Goal: Task Accomplishment & Management: Manage account settings

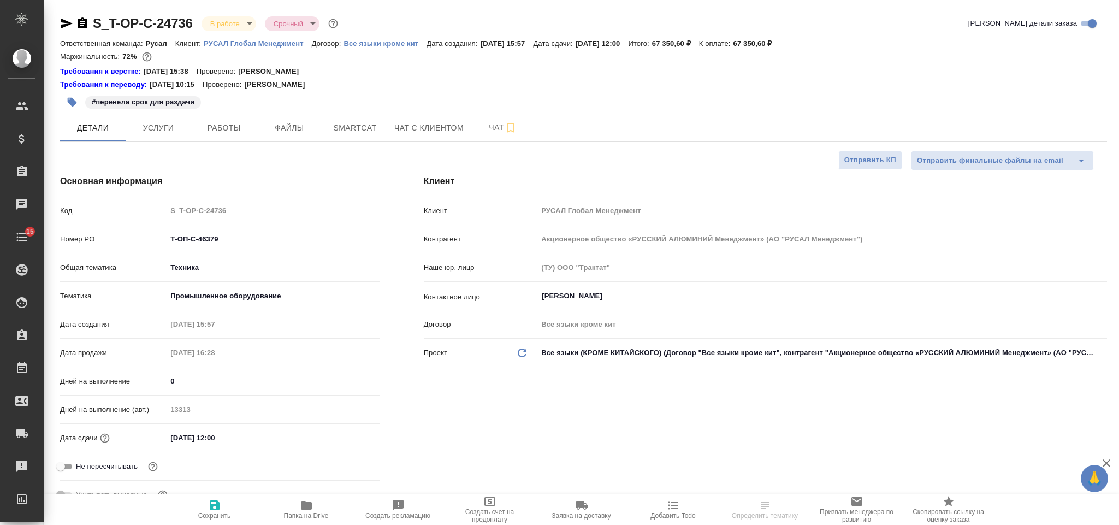
select select "RU"
type input "Хрусталёва Дарья"
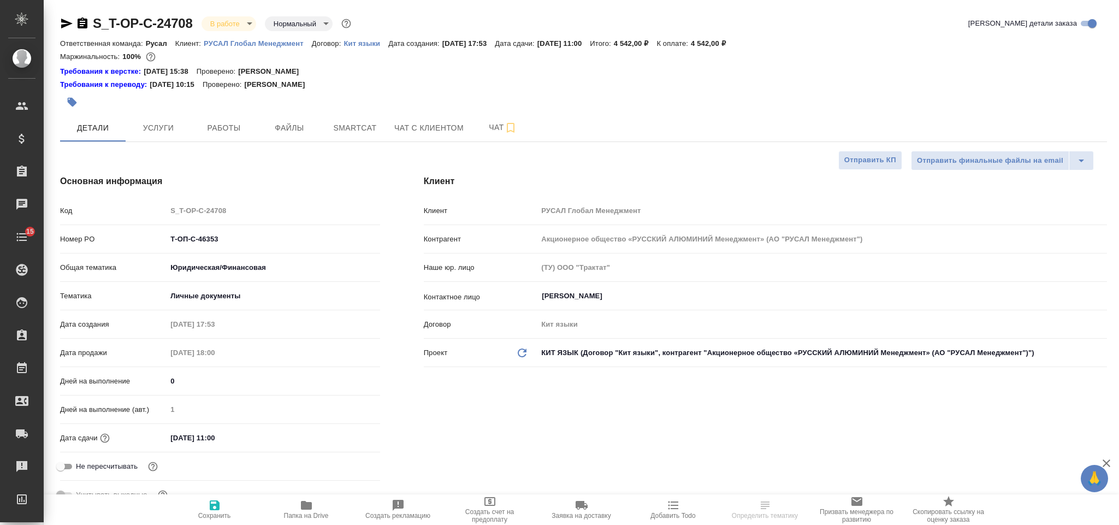
select select "RU"
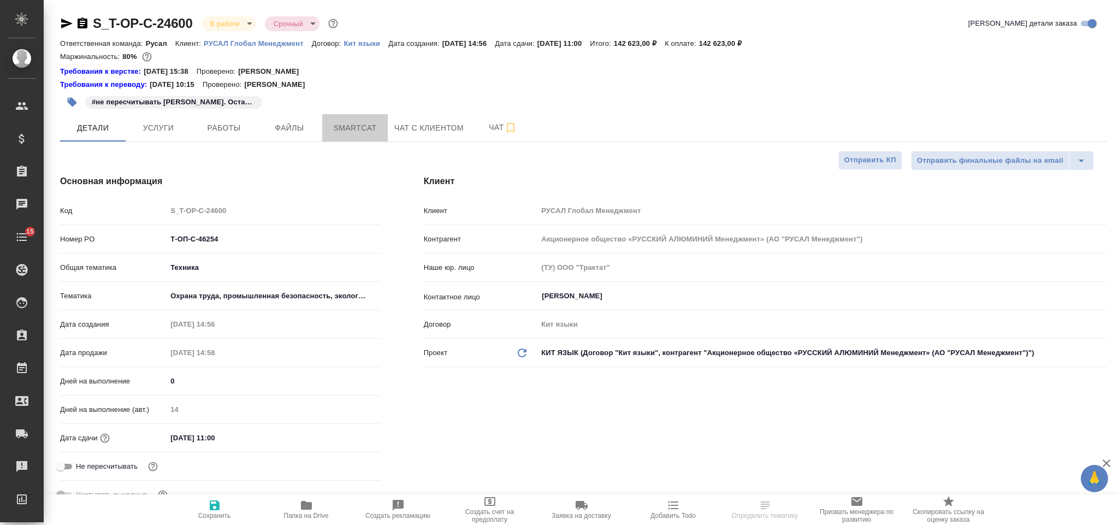
click at [357, 126] on span "Smartcat" at bounding box center [355, 128] width 52 height 14
select select "RU"
click at [368, 128] on span "Smartcat" at bounding box center [355, 128] width 52 height 14
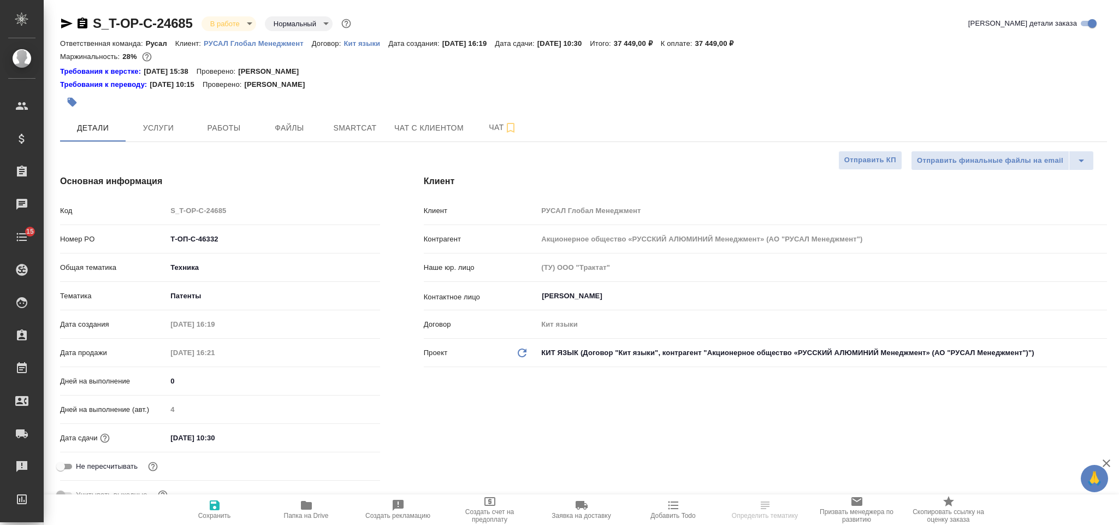
select select "RU"
click at [367, 134] on span "Smartcat" at bounding box center [355, 128] width 52 height 14
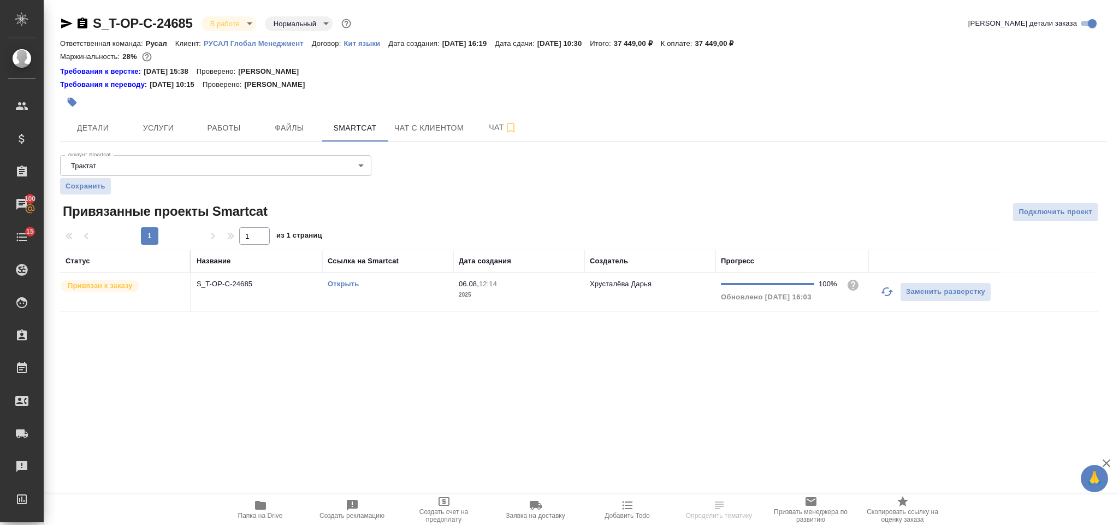
click at [347, 288] on link "Открыть" at bounding box center [343, 284] width 31 height 8
click at [182, 130] on span "Услуги" at bounding box center [158, 128] width 52 height 14
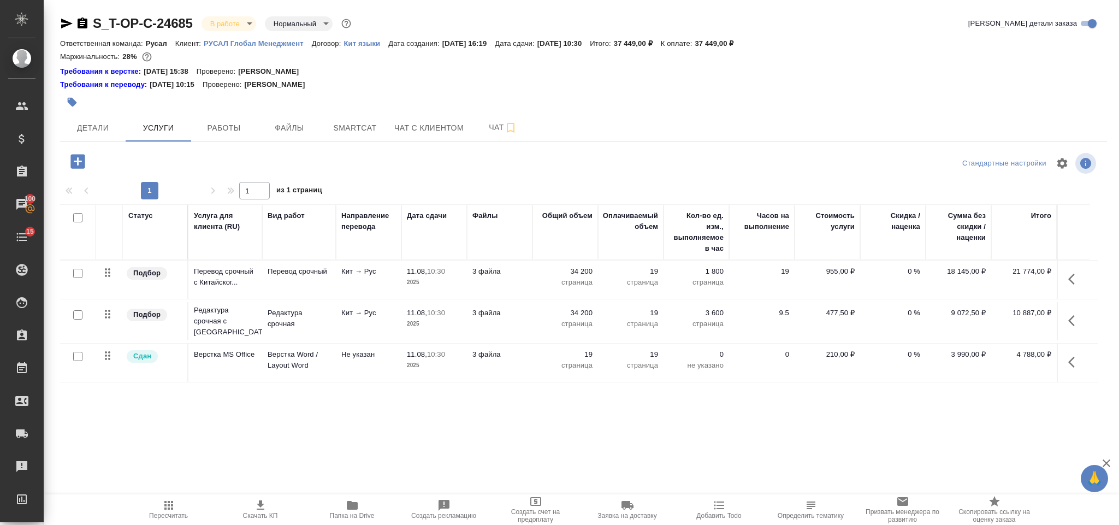
click at [1078, 285] on icon "button" at bounding box center [1074, 278] width 13 height 13
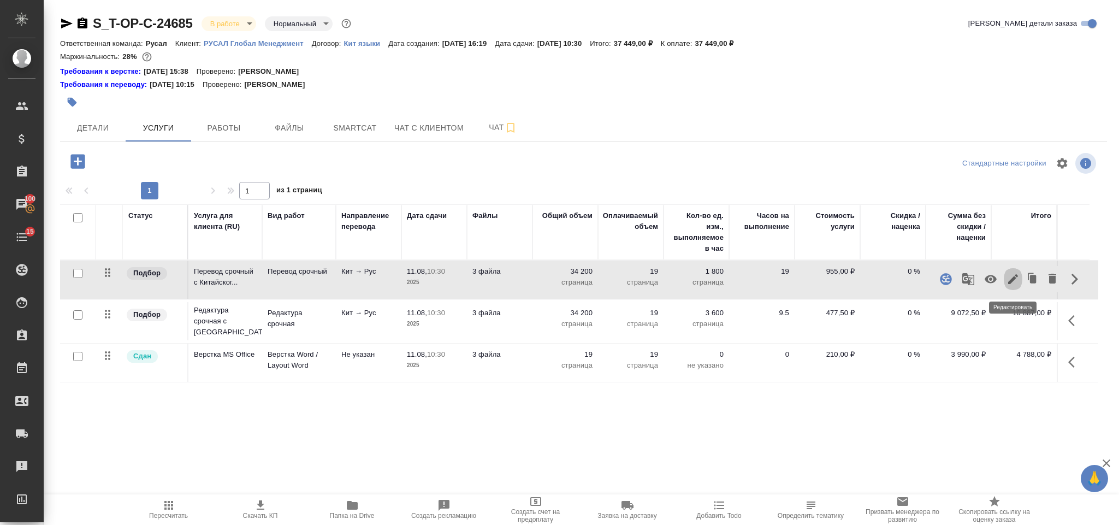
click at [1012, 280] on icon "button" at bounding box center [1013, 279] width 10 height 10
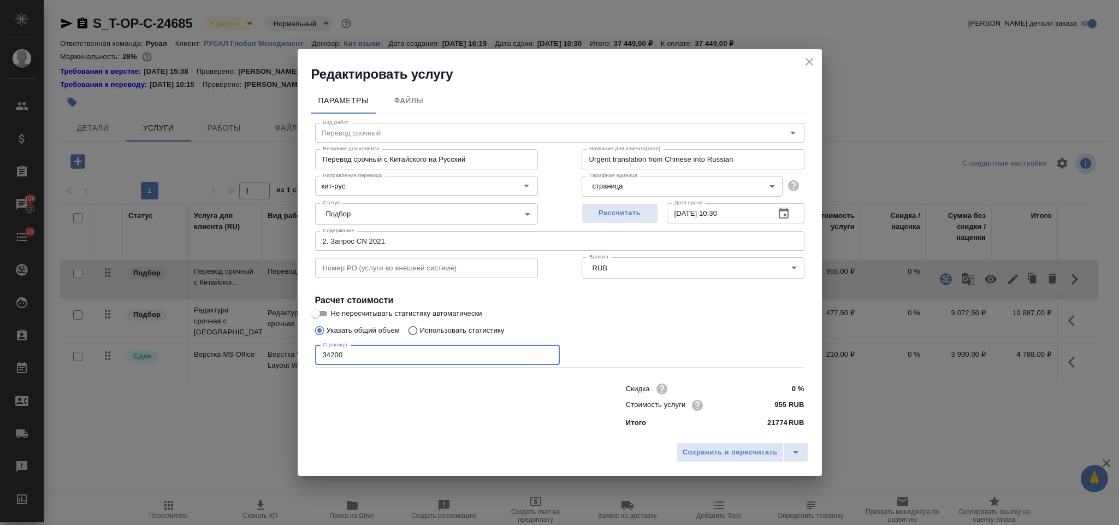
drag, startPoint x: 354, startPoint y: 354, endPoint x: 260, endPoint y: 359, distance: 94.1
click at [260, 359] on div "Редактировать услугу Параметры Файлы Вид работ Перевод срочный Вид работ Назван…" at bounding box center [559, 262] width 1119 height 525
type input "90000"
click at [723, 447] on span "Сохранить и пересчитать" at bounding box center [729, 452] width 95 height 13
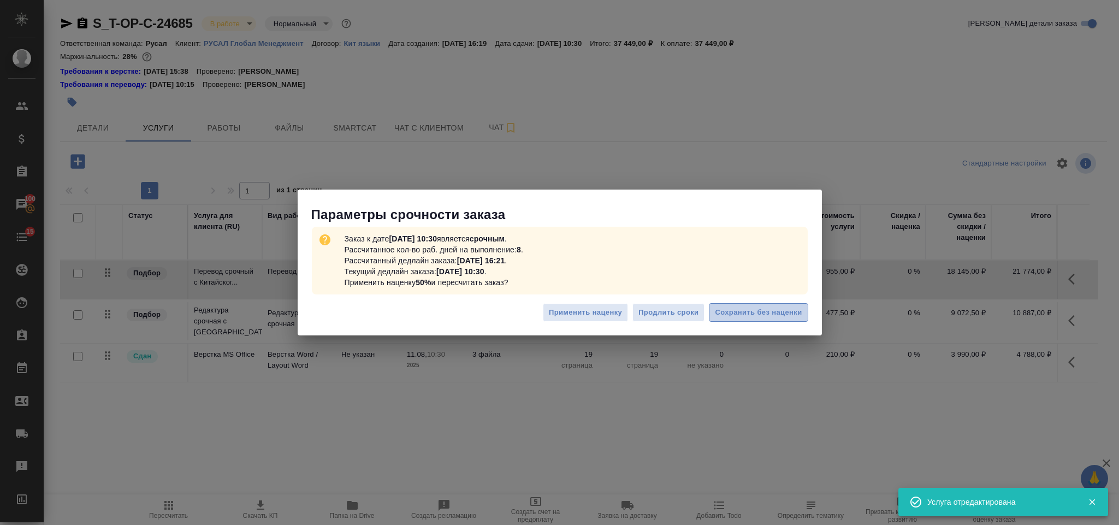
click at [744, 313] on span "Сохранить без наценки" at bounding box center [758, 312] width 87 height 13
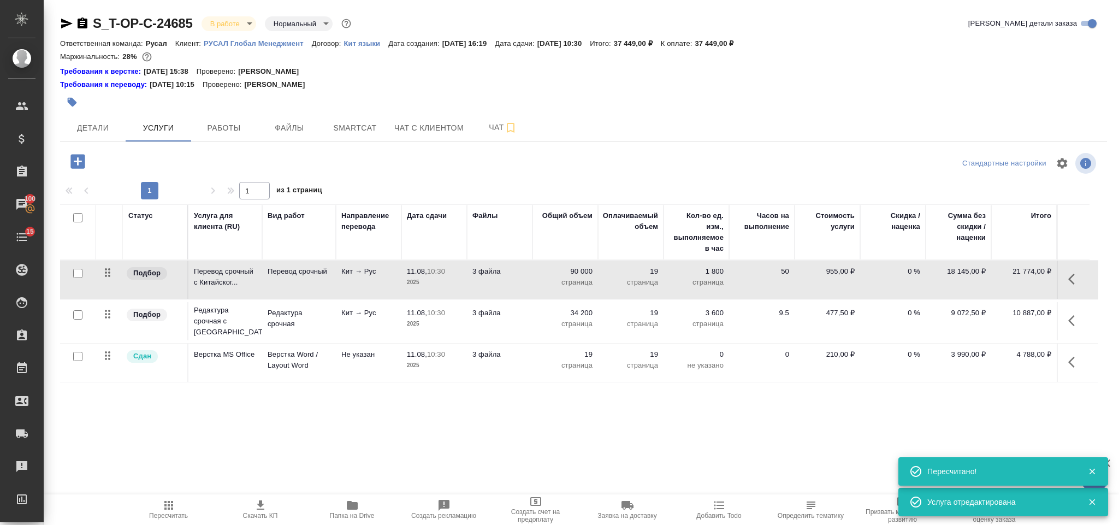
type input "urgent"
click at [1075, 319] on icon "button" at bounding box center [1074, 320] width 13 height 13
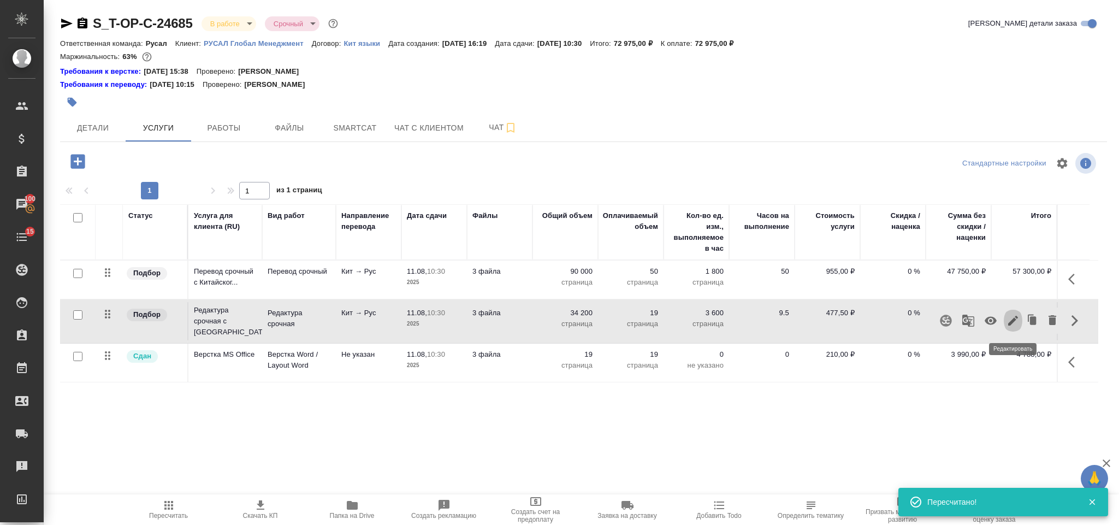
click at [1010, 323] on icon "button" at bounding box center [1013, 321] width 10 height 10
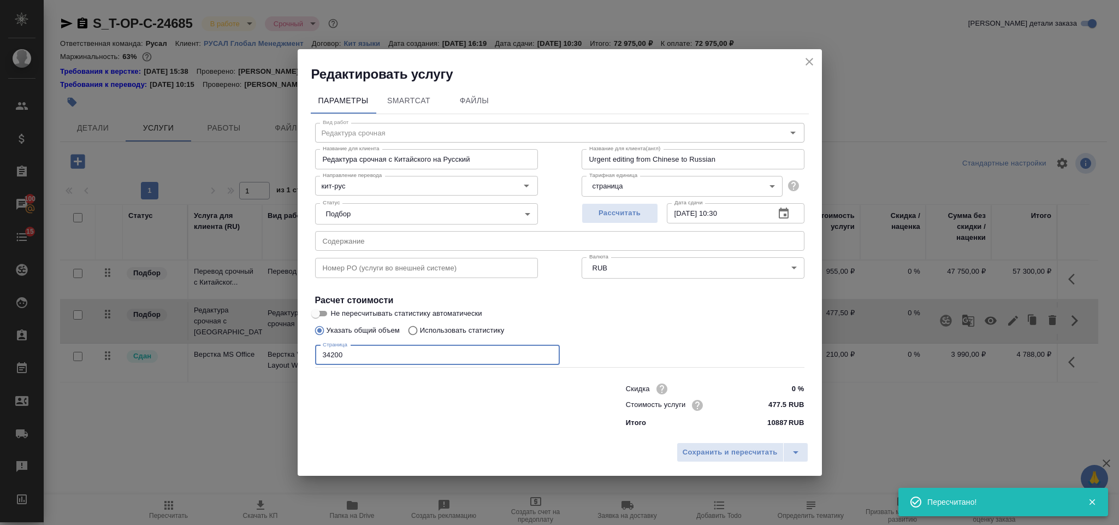
drag, startPoint x: 426, startPoint y: 351, endPoint x: 318, endPoint y: 355, distance: 107.6
click at [318, 361] on input "34200" at bounding box center [437, 355] width 245 height 20
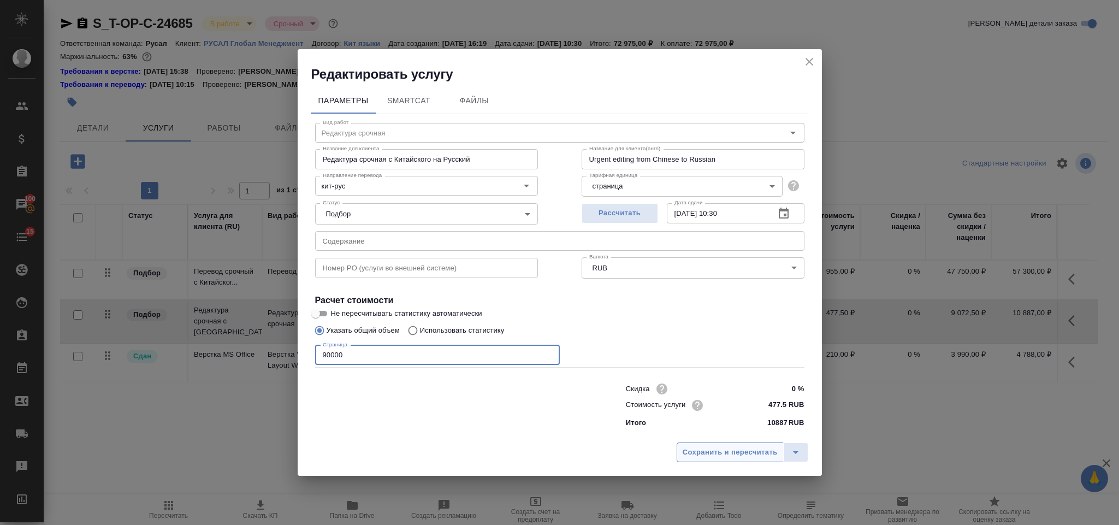
type input "90000"
click at [712, 451] on span "Сохранить и пересчитать" at bounding box center [729, 452] width 95 height 13
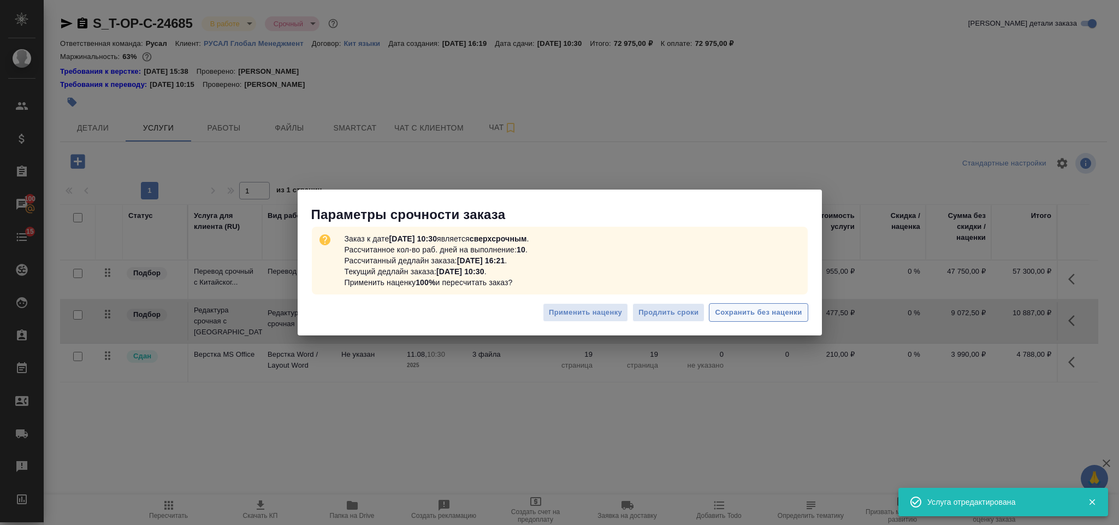
click at [756, 305] on button "Сохранить без наценки" at bounding box center [758, 312] width 99 height 19
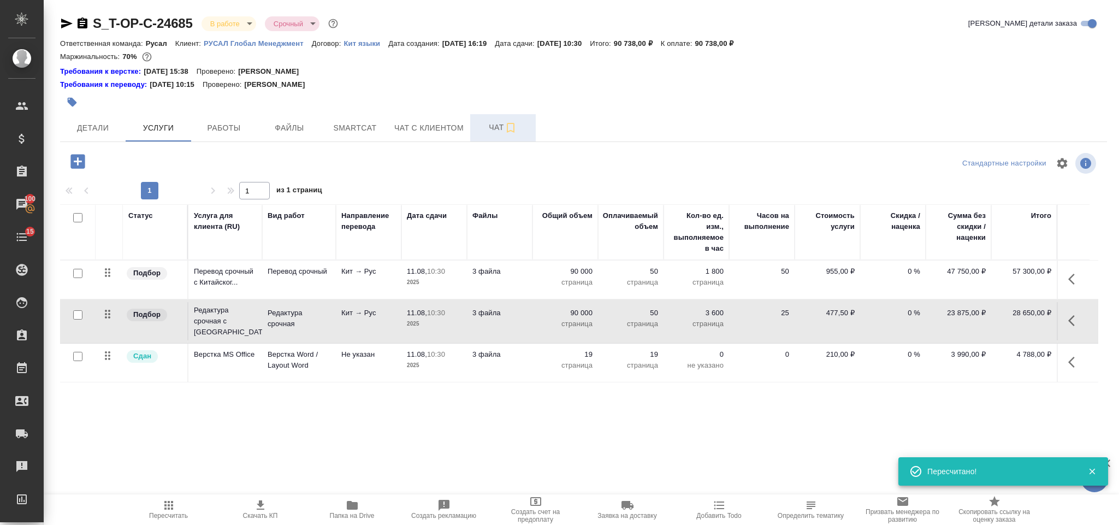
click at [498, 127] on span "Чат" at bounding box center [503, 128] width 52 height 14
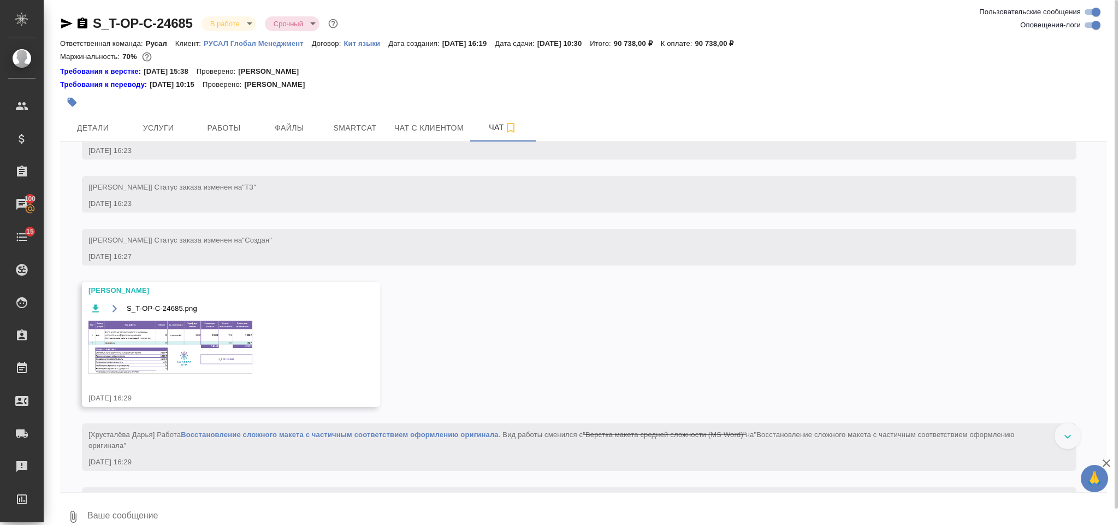
scroll to position [907, 0]
click at [218, 371] on img at bounding box center [170, 344] width 164 height 53
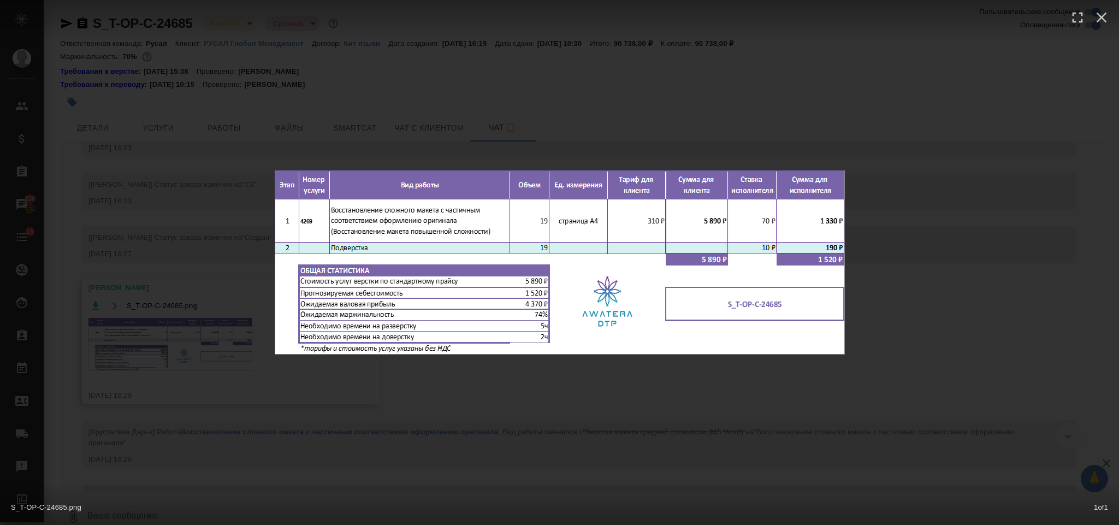
click at [999, 325] on div "S_T-OP-C-24685.png 1 of 1" at bounding box center [559, 262] width 1119 height 525
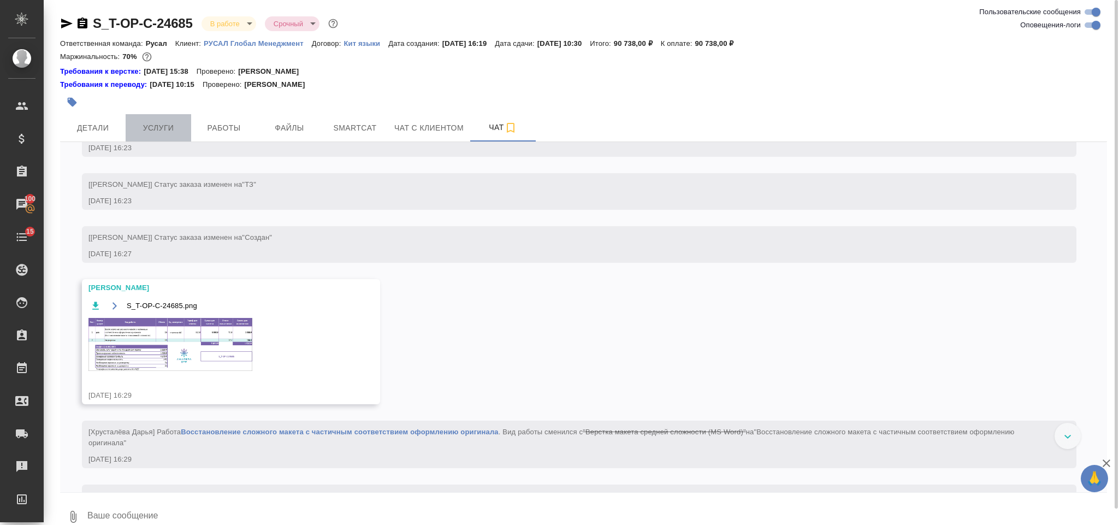
click at [177, 120] on button "Услуги" at bounding box center [159, 127] width 66 height 27
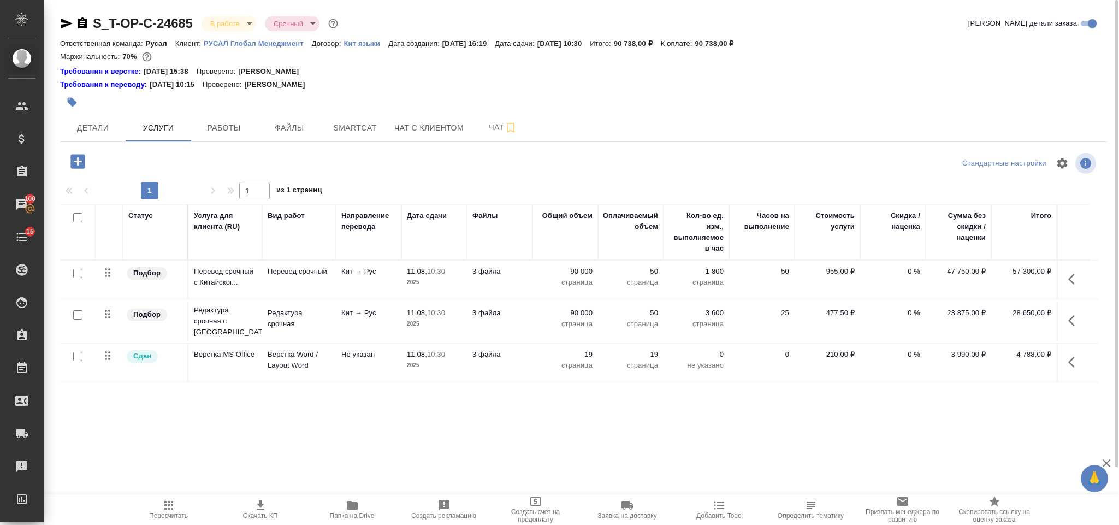
scroll to position [57, 0]
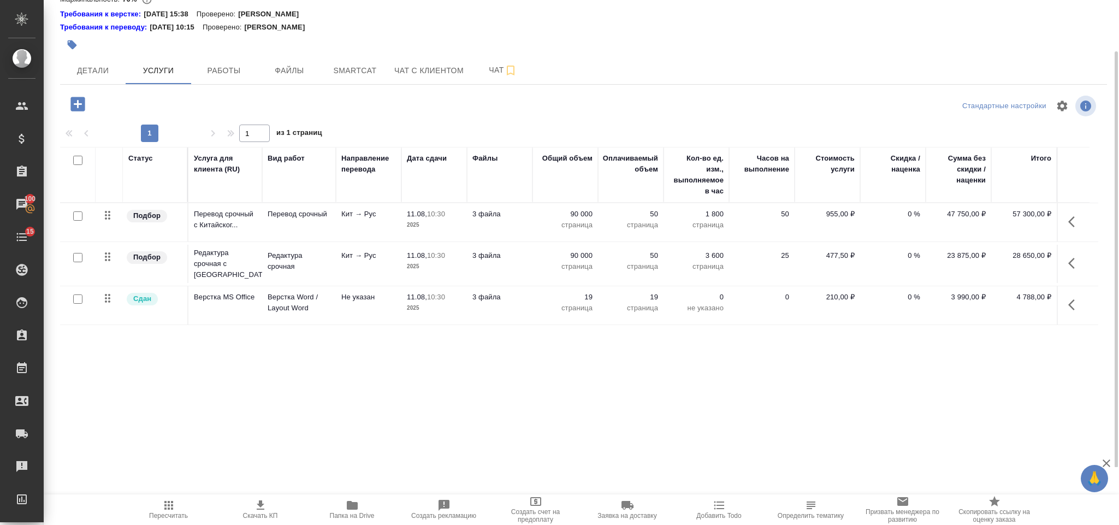
click at [1065, 300] on button "button" at bounding box center [1074, 305] width 26 height 26
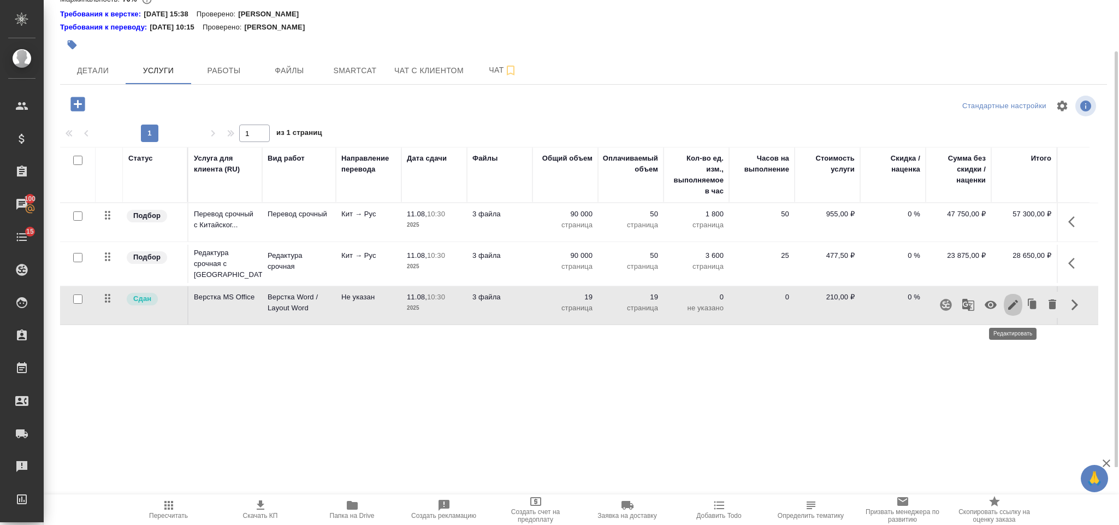
click at [1019, 300] on icon "button" at bounding box center [1012, 304] width 13 height 13
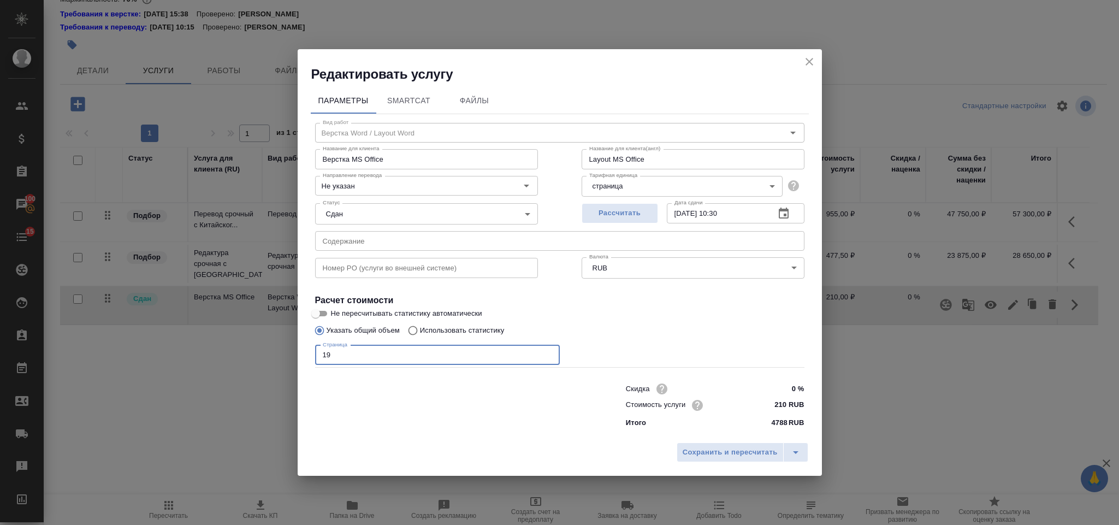
drag, startPoint x: 366, startPoint y: 350, endPoint x: 295, endPoint y: 349, distance: 70.4
click at [295, 349] on div "Редактировать услугу Параметры SmartCat Файлы Вид работ Верстка Word / Layout W…" at bounding box center [559, 262] width 1119 height 525
type input "23"
click at [697, 449] on span "Сохранить и пересчитать" at bounding box center [729, 452] width 95 height 13
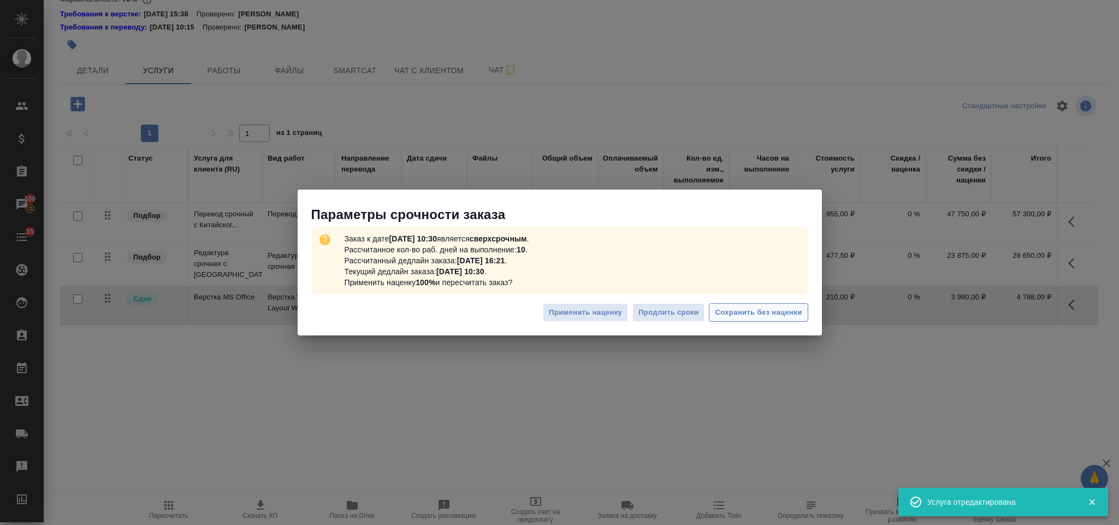
click at [757, 306] on span "Сохранить без наценки" at bounding box center [758, 312] width 87 height 13
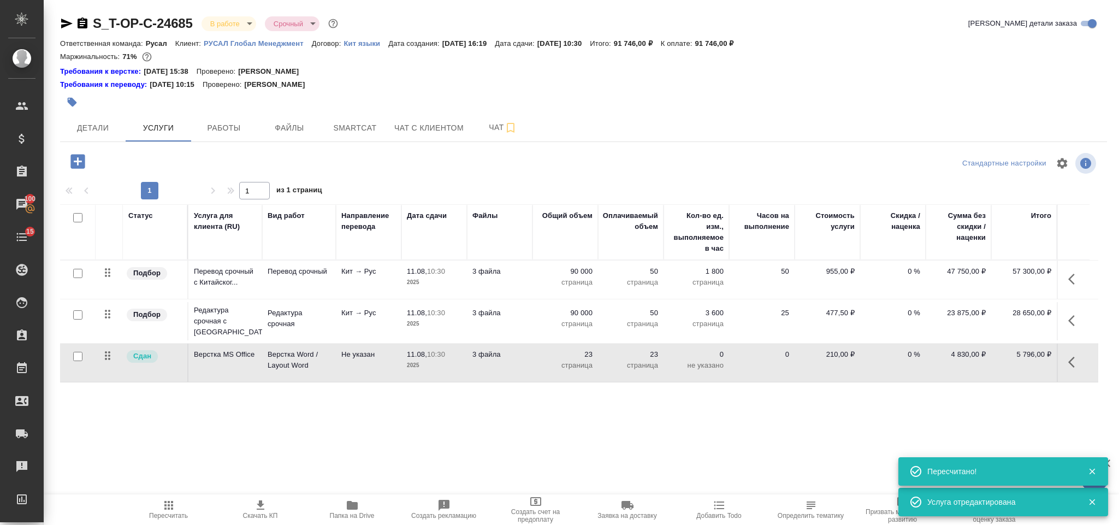
scroll to position [0, 0]
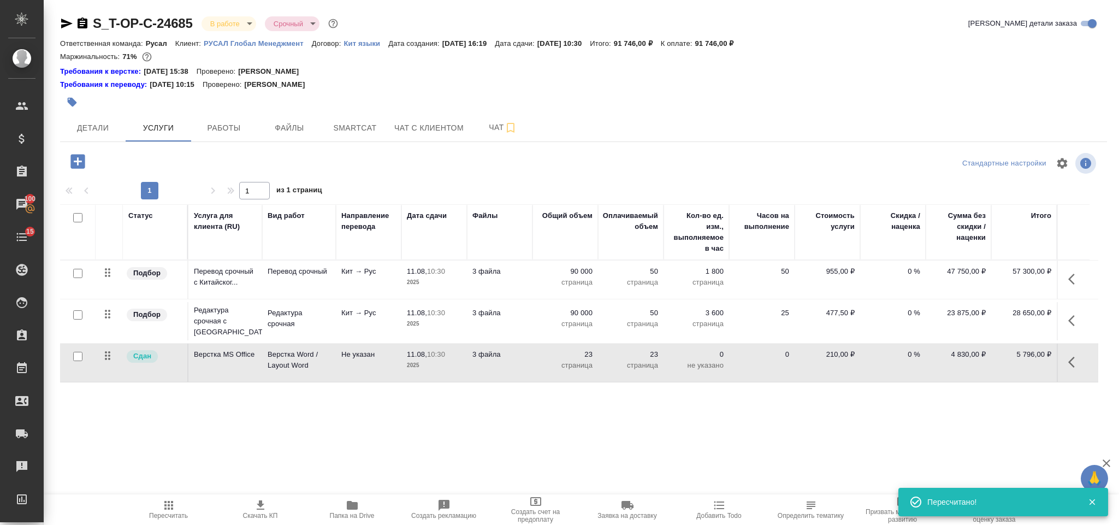
click at [171, 506] on icon "button" at bounding box center [168, 505] width 9 height 9
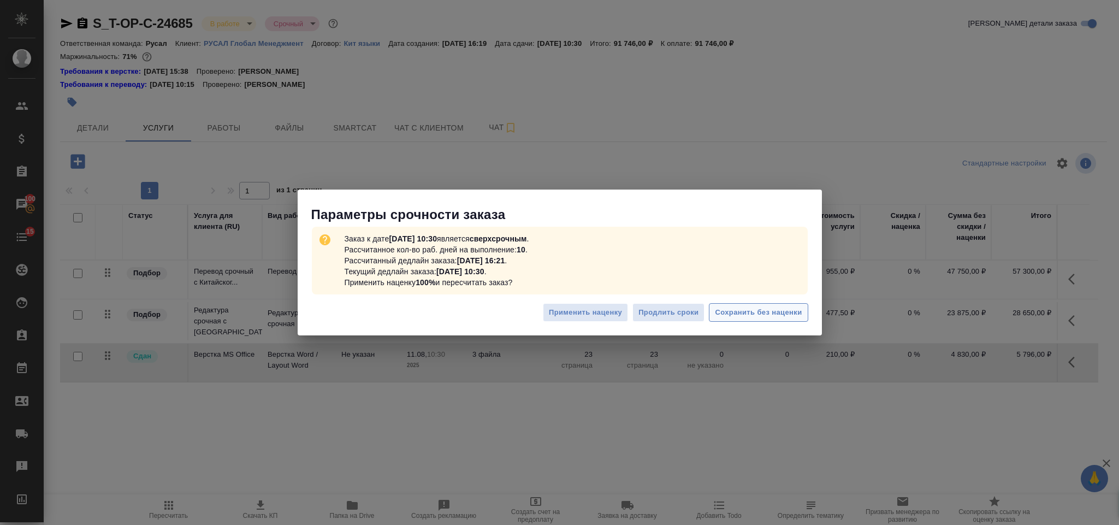
click at [748, 320] on button "Сохранить без наценки" at bounding box center [758, 312] width 99 height 19
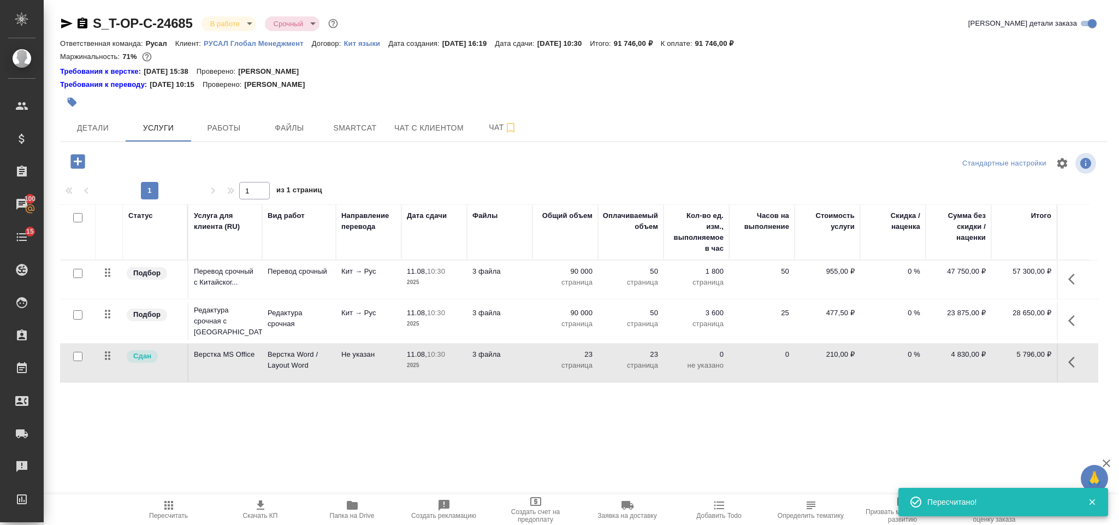
click at [1086, 299] on td at bounding box center [1072, 279] width 33 height 38
click at [1077, 367] on icon "button" at bounding box center [1074, 361] width 13 height 13
click at [1008, 364] on icon "button" at bounding box center [1012, 361] width 13 height 13
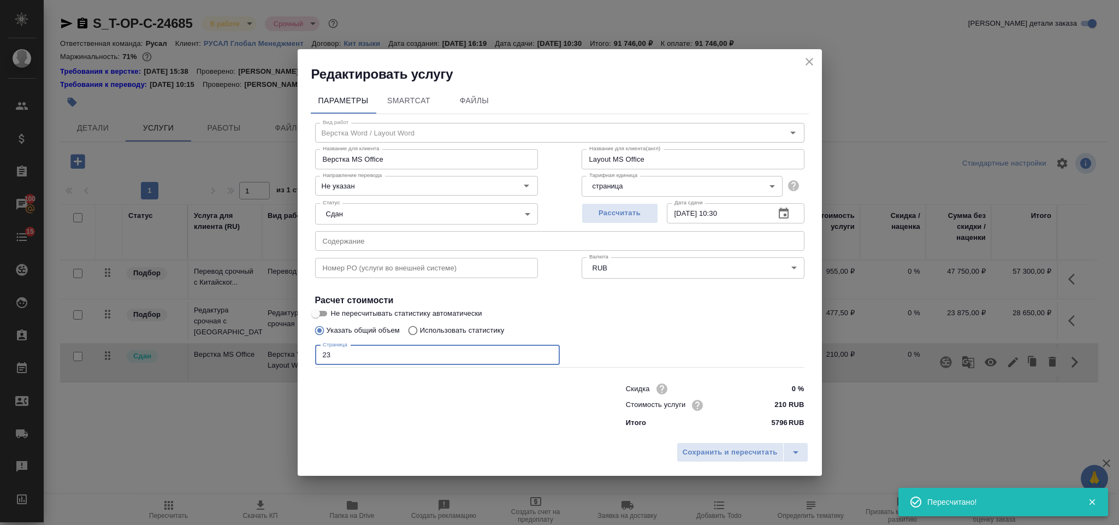
click at [415, 356] on input "23" at bounding box center [437, 355] width 245 height 20
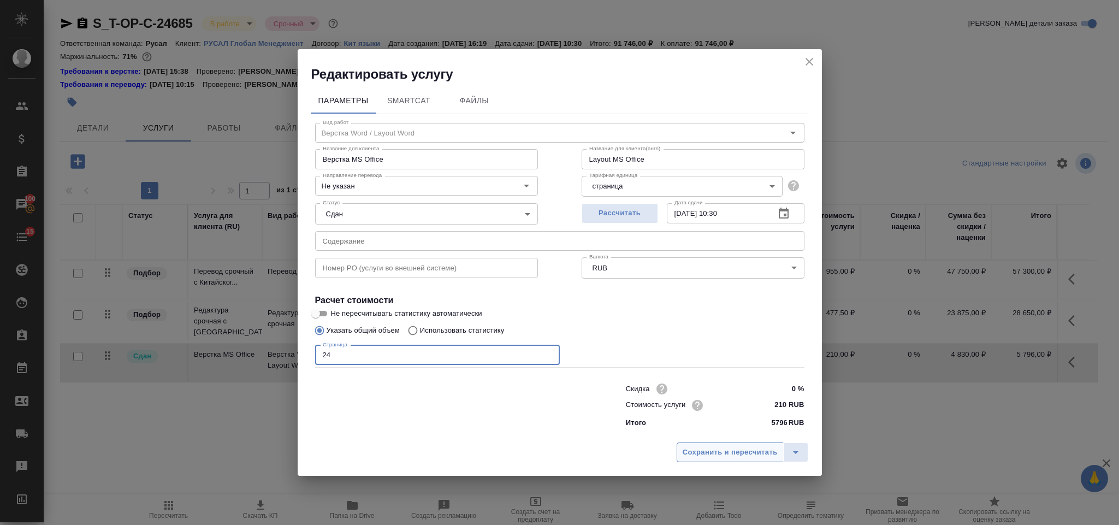
type input "24"
click at [695, 459] on button "Сохранить и пересчитать" at bounding box center [729, 452] width 107 height 20
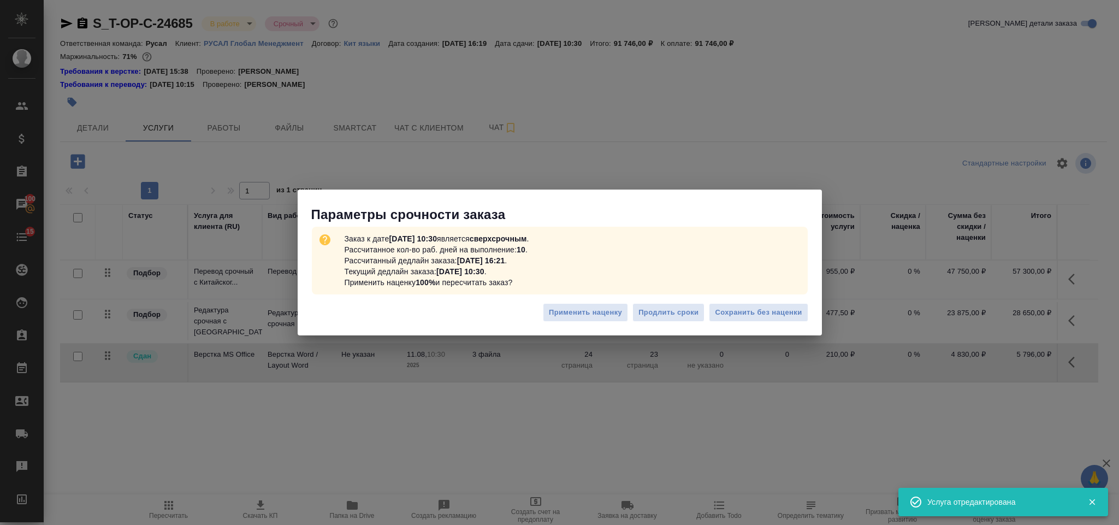
click at [728, 299] on div "Применить наценку Продлить сроки Сохранить без наценки" at bounding box center [560, 317] width 524 height 38
click at [728, 305] on button "Сохранить без наценки" at bounding box center [758, 312] width 99 height 19
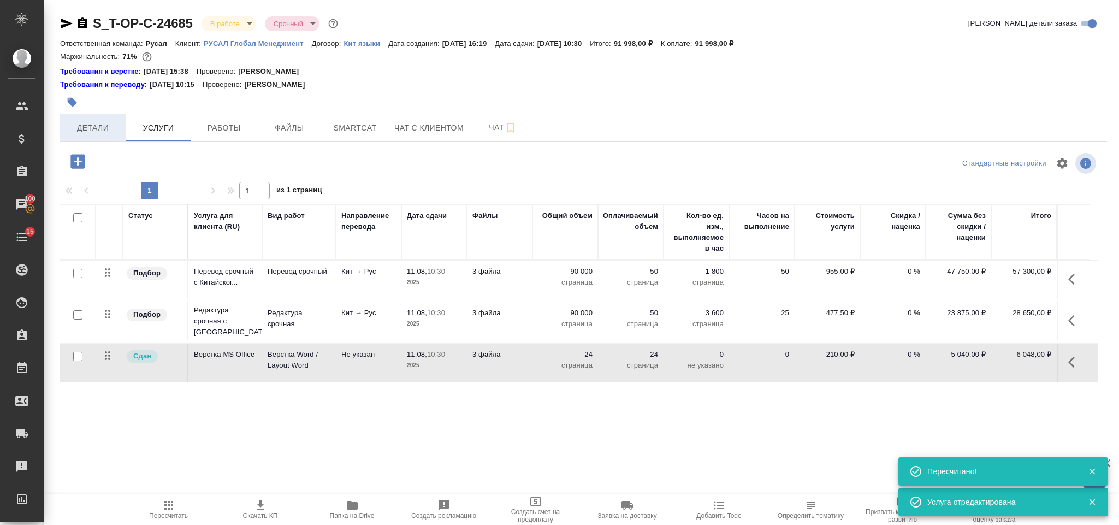
click at [72, 130] on span "Детали" at bounding box center [93, 128] width 52 height 14
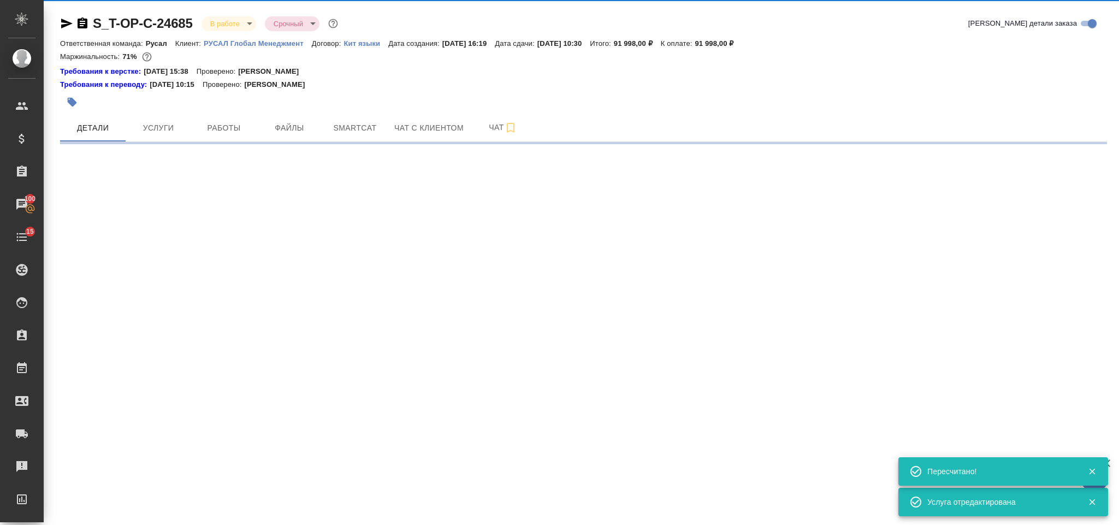
select select "RU"
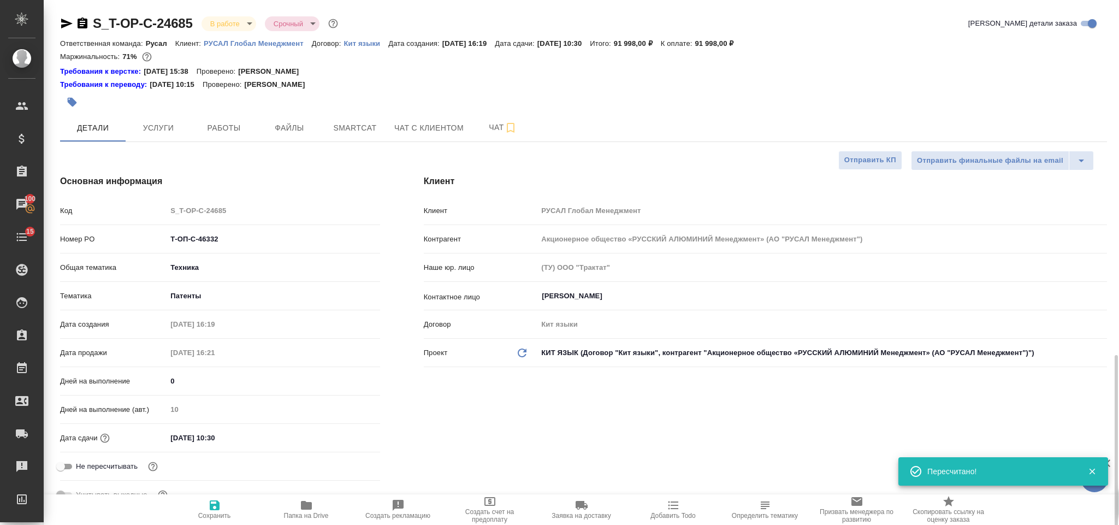
type textarea "x"
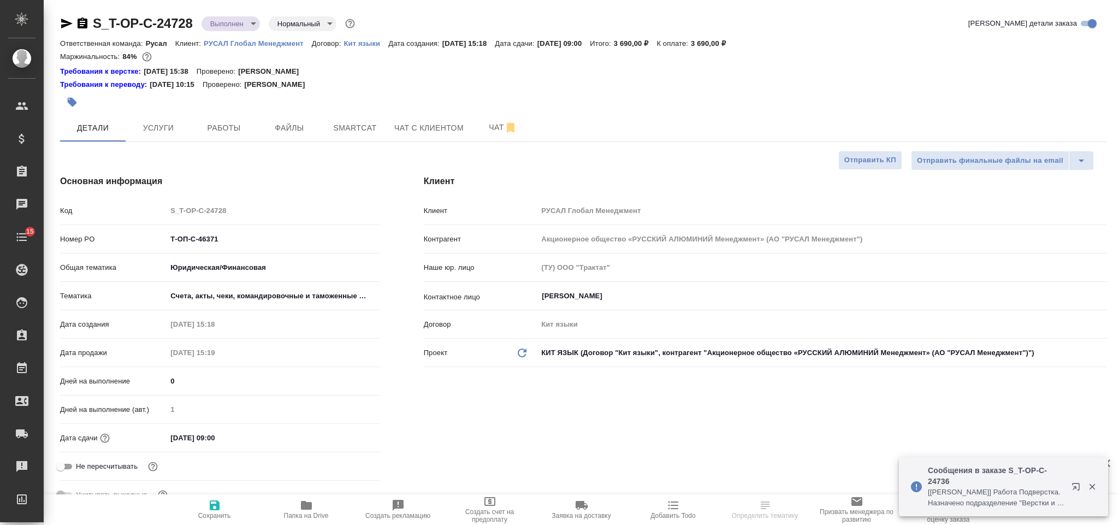
select select "RU"
click at [160, 213] on div "Код S_T-OP-C-24728" at bounding box center [220, 210] width 320 height 19
select select "RU"
type textarea "x"
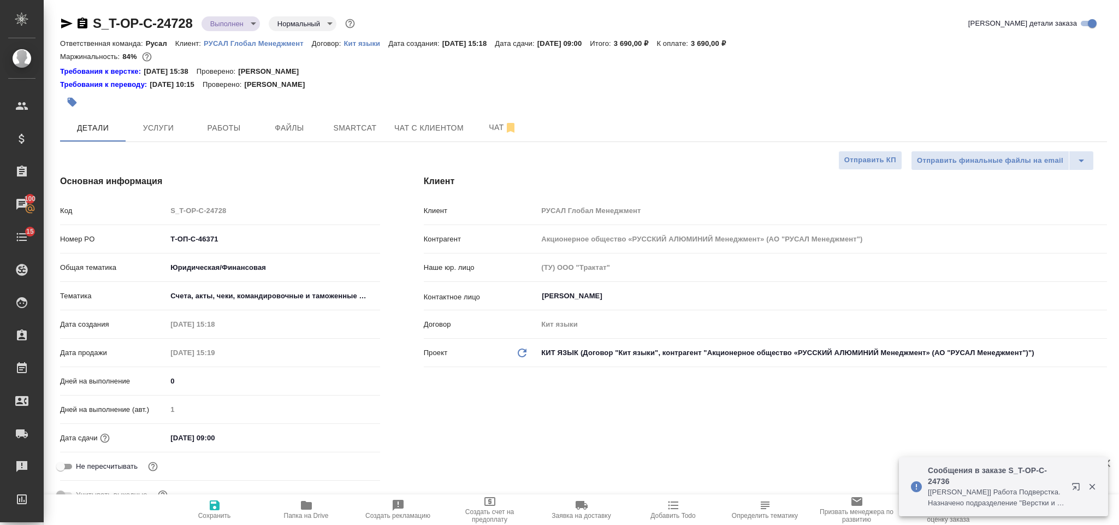
type textarea "x"
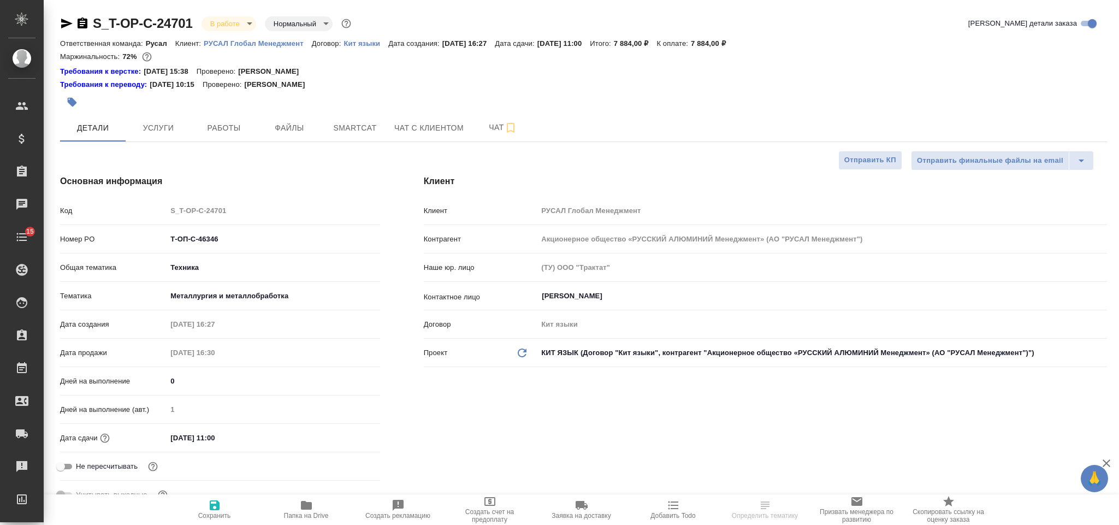
select select "RU"
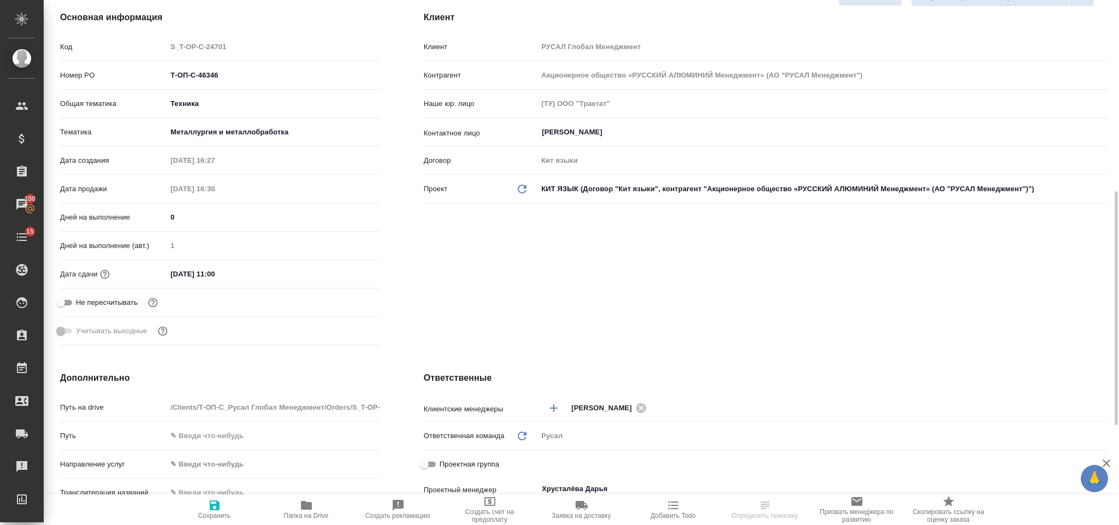
scroll to position [246, 0]
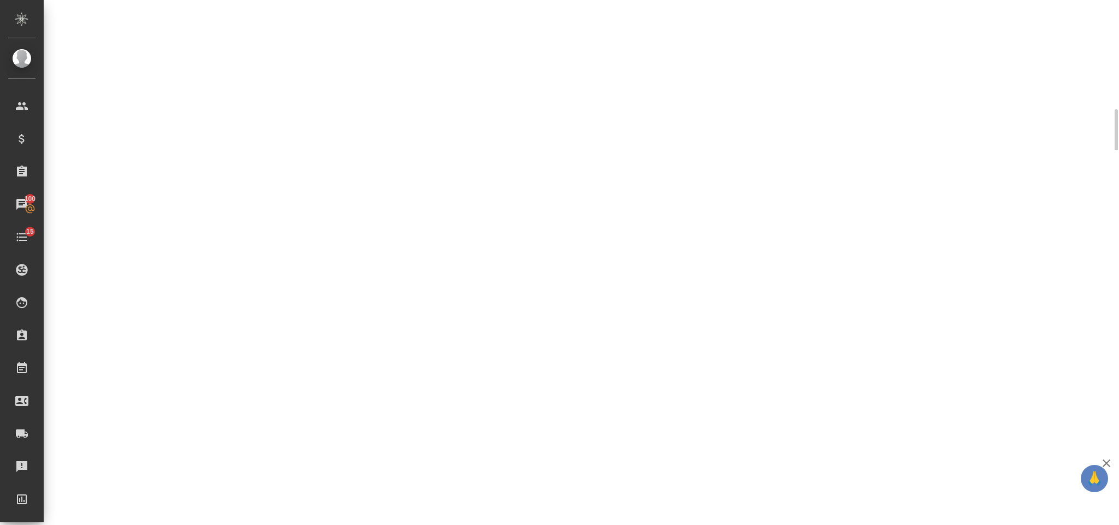
select select "RU"
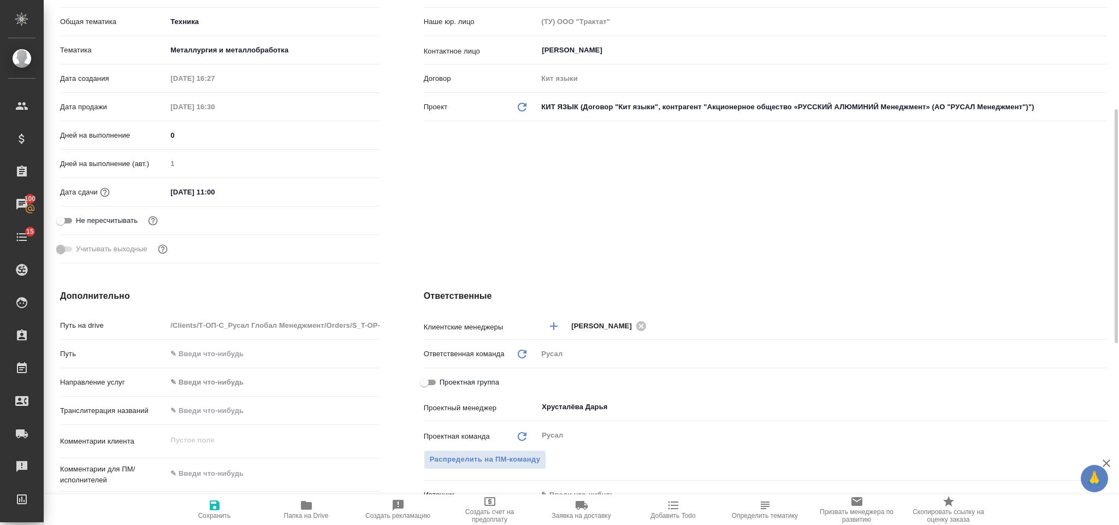
type textarea "x"
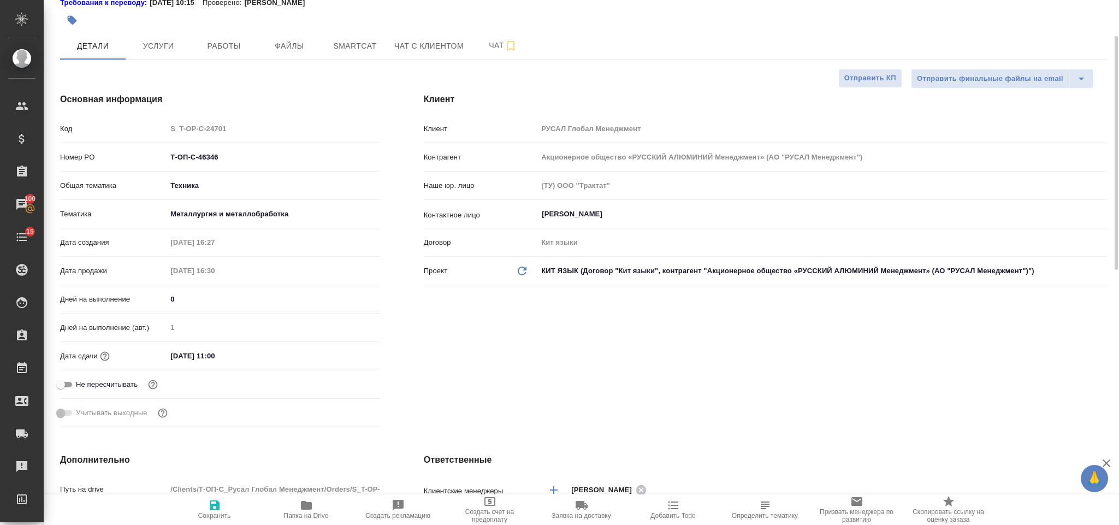
scroll to position [0, 0]
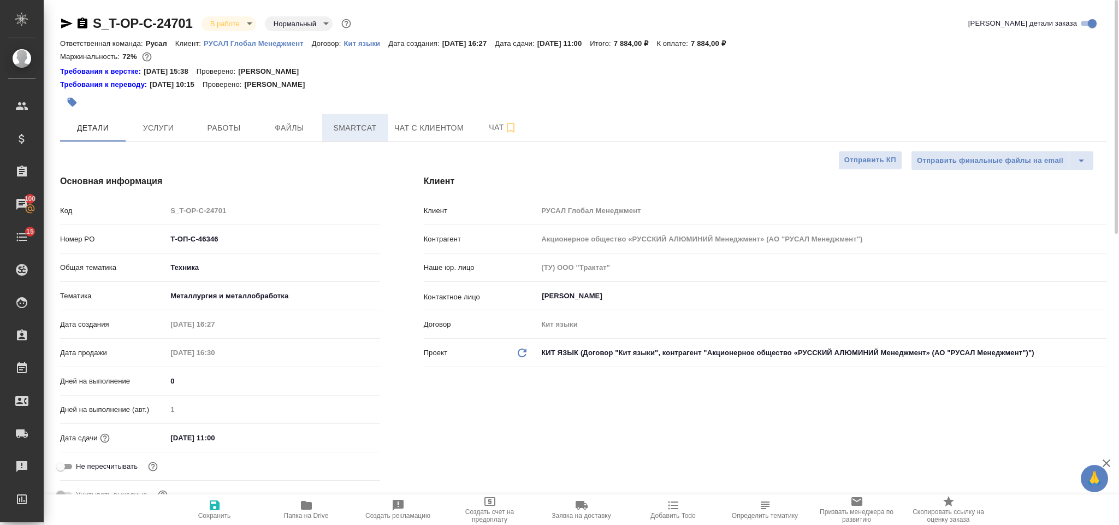
click at [341, 128] on span "Smartcat" at bounding box center [355, 128] width 52 height 14
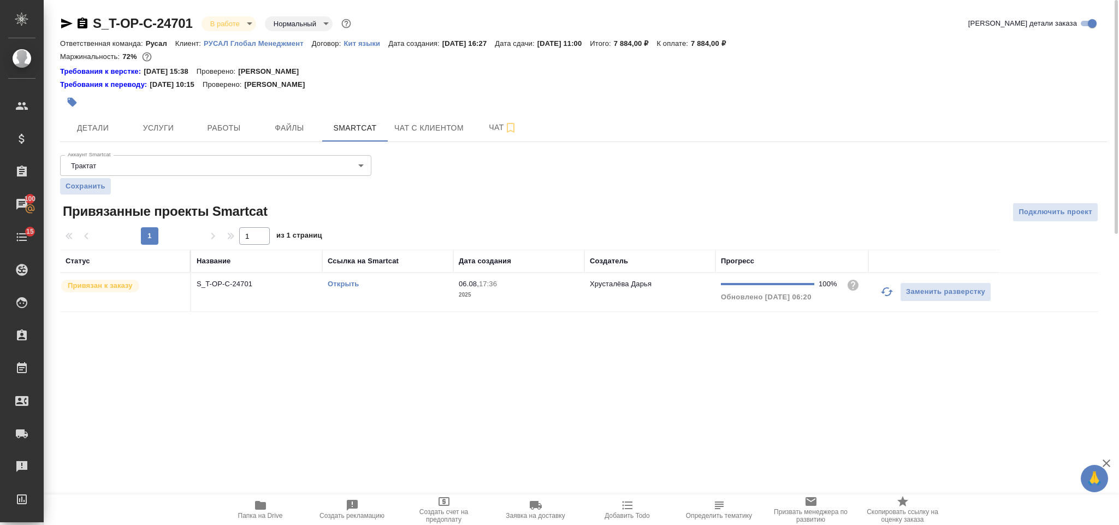
click at [349, 281] on link "Открыть" at bounding box center [343, 284] width 31 height 8
click at [150, 134] on span "Услуги" at bounding box center [158, 128] width 52 height 14
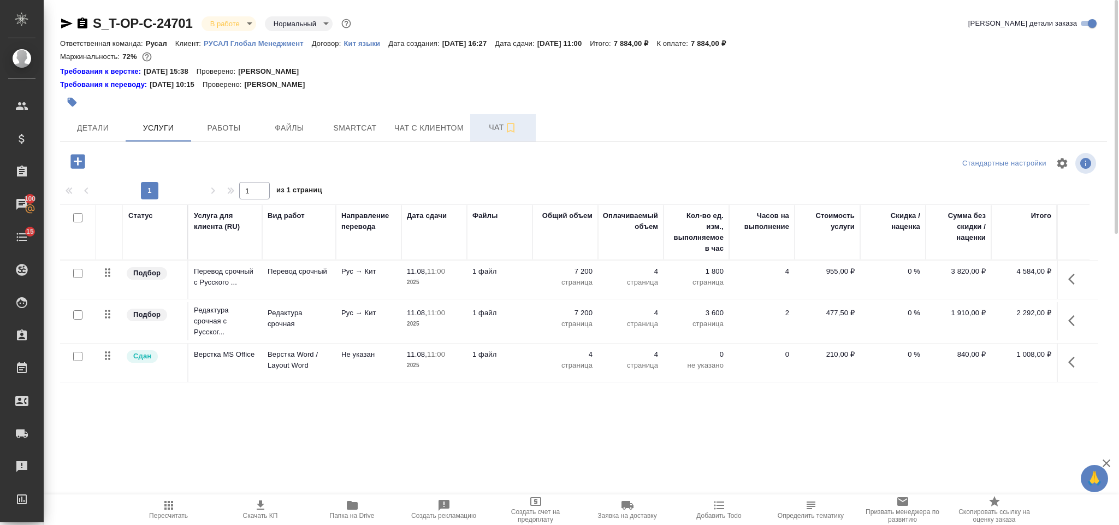
click at [492, 134] on span "Чат" at bounding box center [503, 128] width 52 height 14
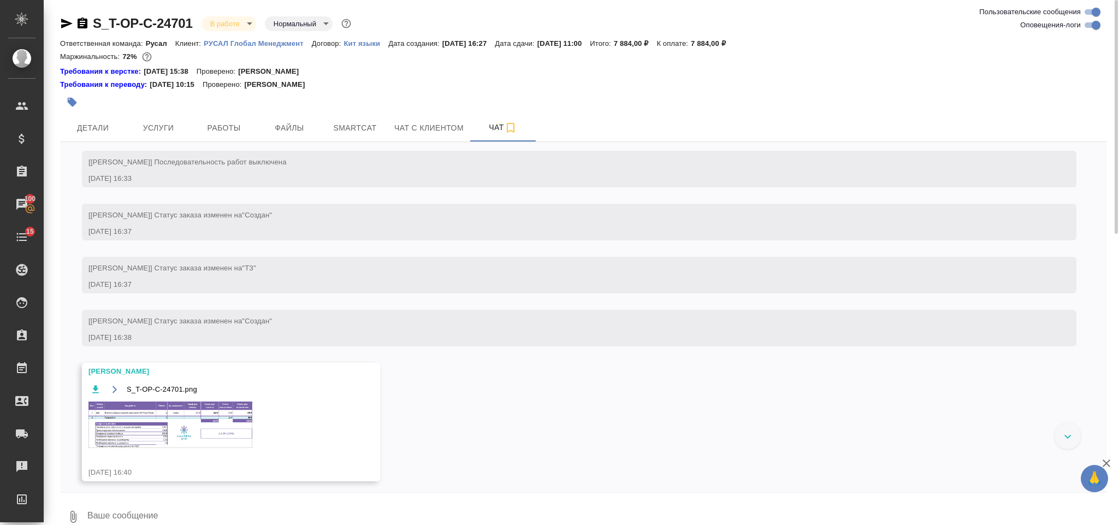
scroll to position [457, 0]
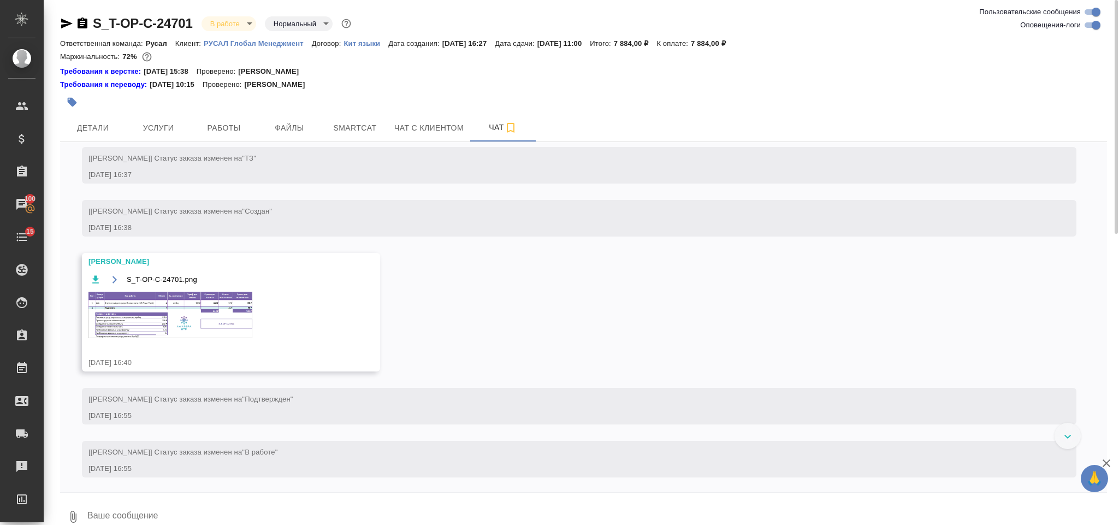
click at [200, 338] on img at bounding box center [170, 315] width 164 height 46
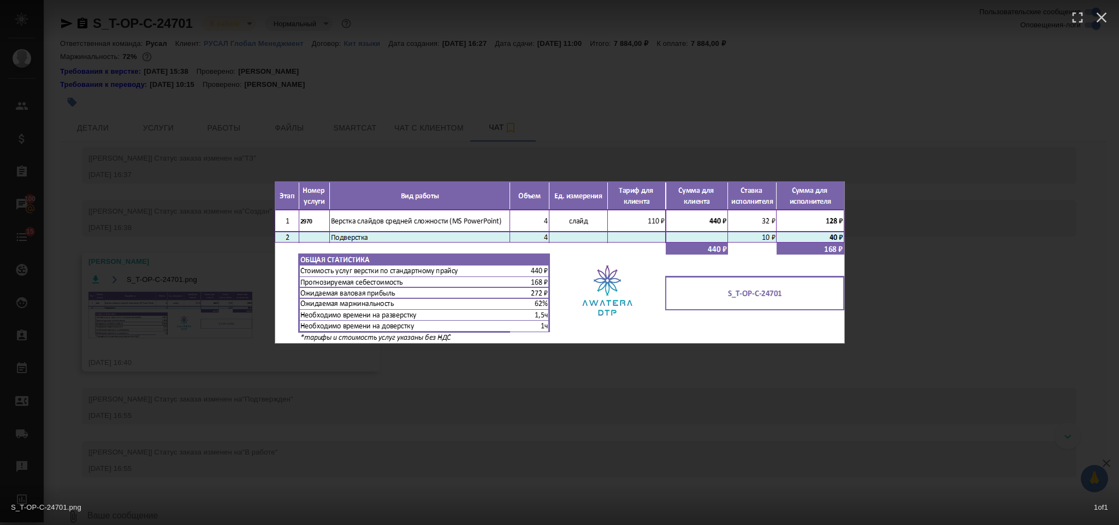
click at [901, 251] on div "S_T-OP-C-24701.png 1 of 1" at bounding box center [559, 262] width 1119 height 525
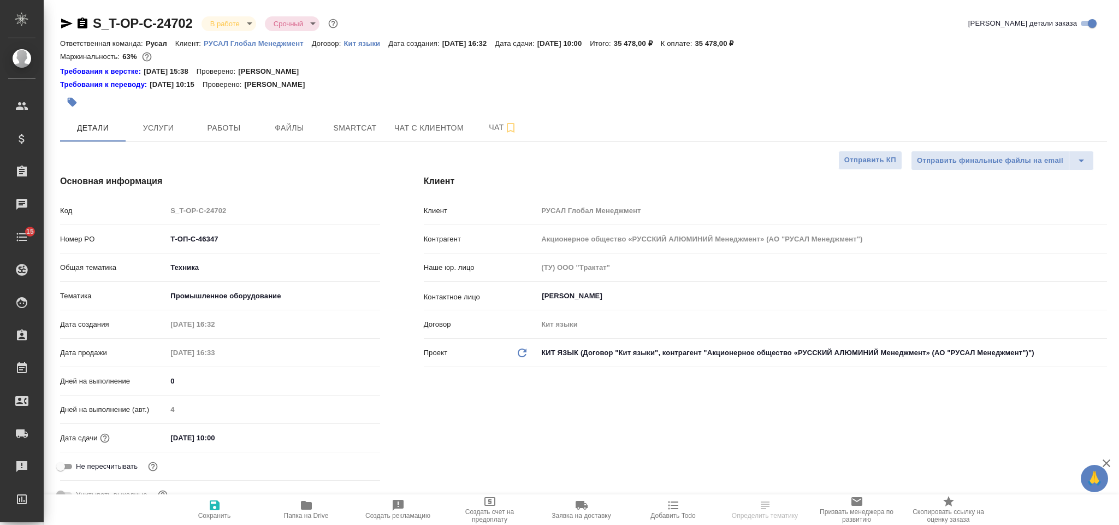
select select "RU"
click at [364, 135] on button "Smartcat" at bounding box center [355, 127] width 66 height 27
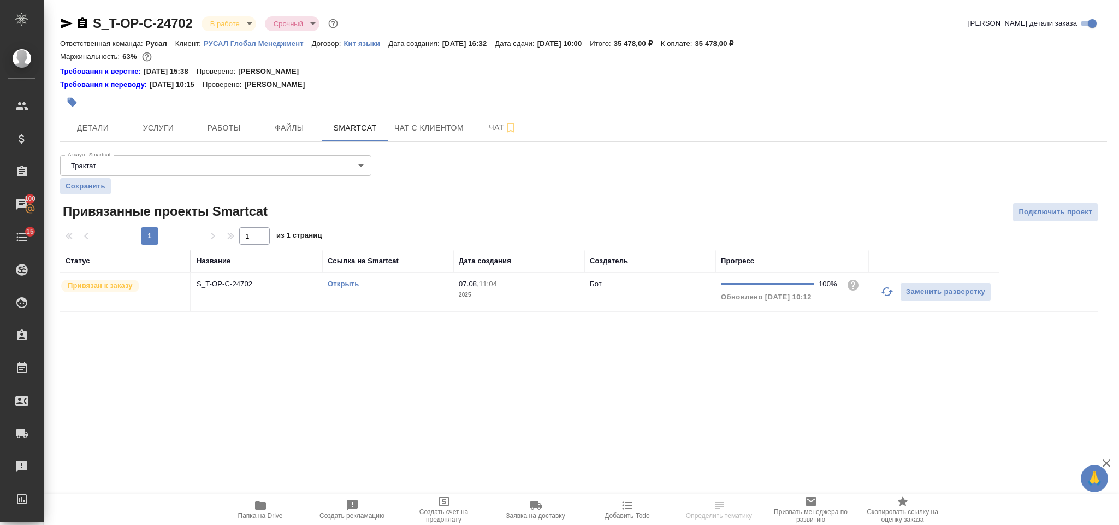
click at [354, 286] on link "Открыть" at bounding box center [343, 284] width 31 height 8
click at [182, 122] on span "Услуги" at bounding box center [158, 128] width 52 height 14
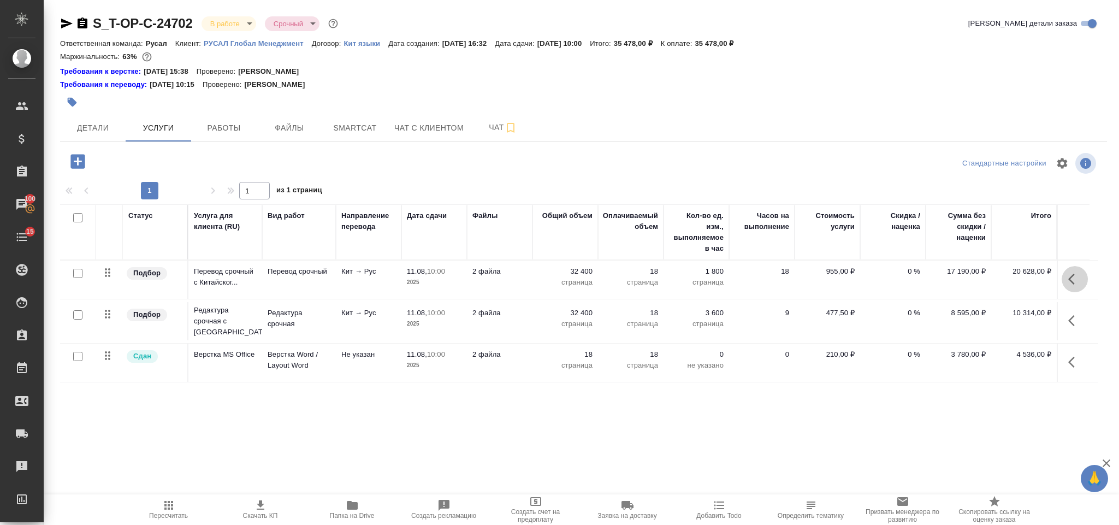
click at [1068, 284] on icon "button" at bounding box center [1074, 278] width 13 height 13
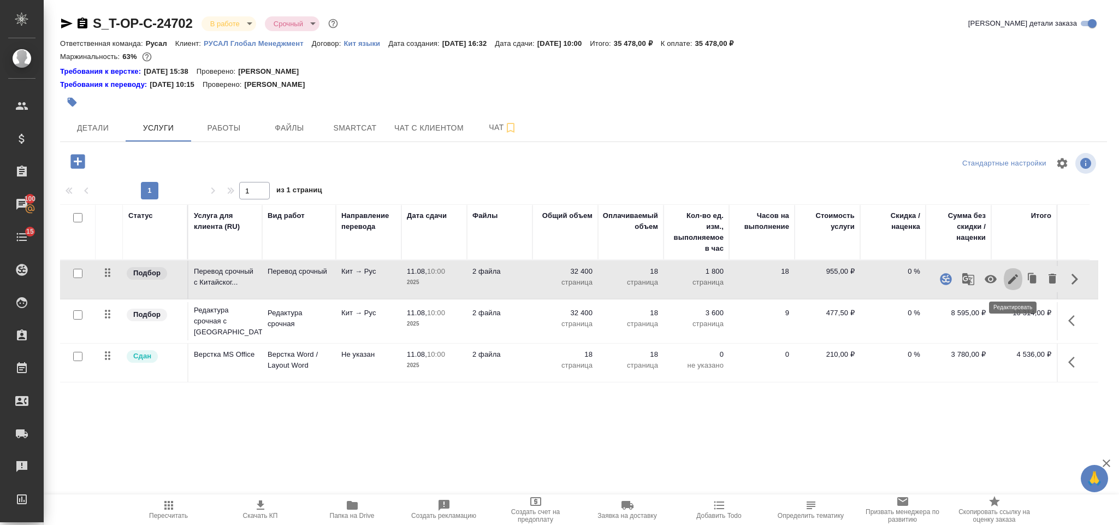
click at [1011, 284] on icon "button" at bounding box center [1012, 278] width 13 height 13
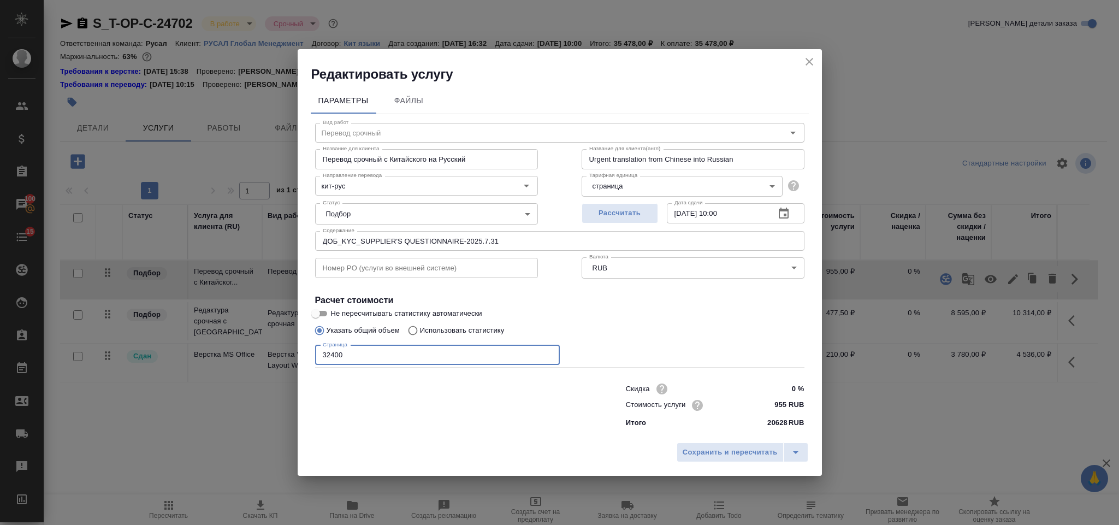
click at [315, 354] on input "32400" at bounding box center [437, 355] width 245 height 20
type input "52200"
click at [731, 456] on span "Сохранить и пересчитать" at bounding box center [729, 452] width 95 height 13
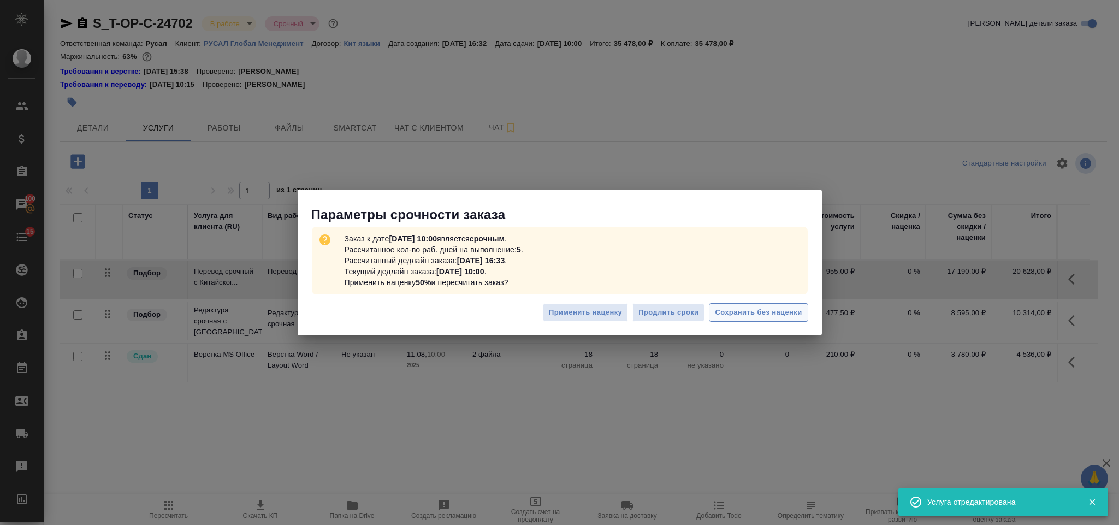
click at [742, 313] on span "Сохранить без наценки" at bounding box center [758, 312] width 87 height 13
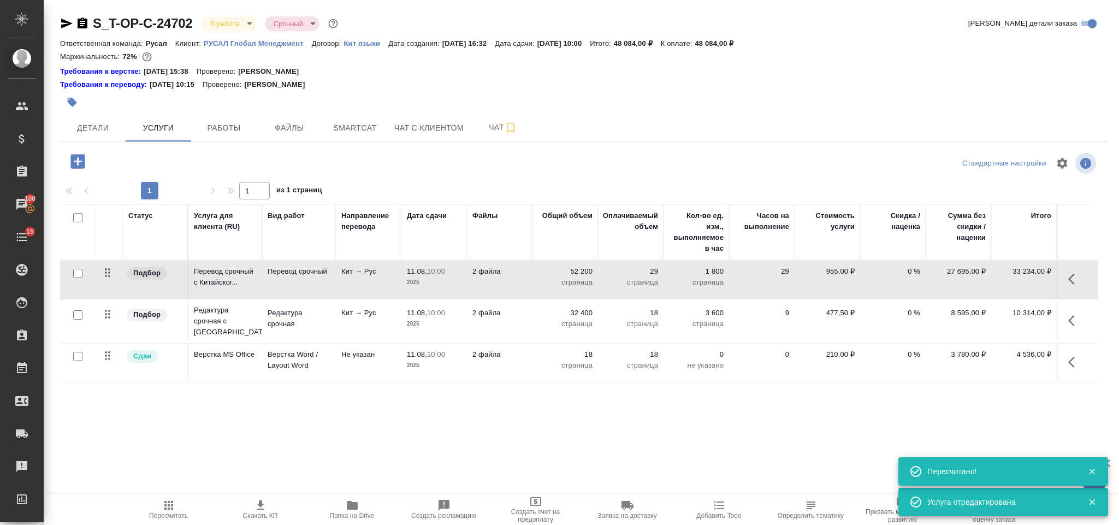
click at [1074, 320] on icon "button" at bounding box center [1074, 320] width 13 height 13
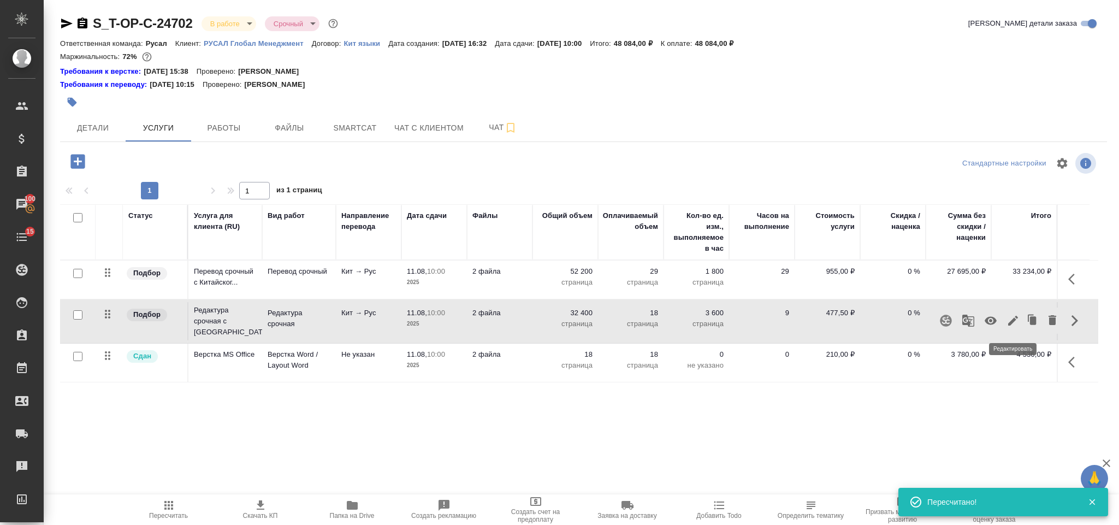
click at [1014, 323] on icon "button" at bounding box center [1012, 320] width 13 height 13
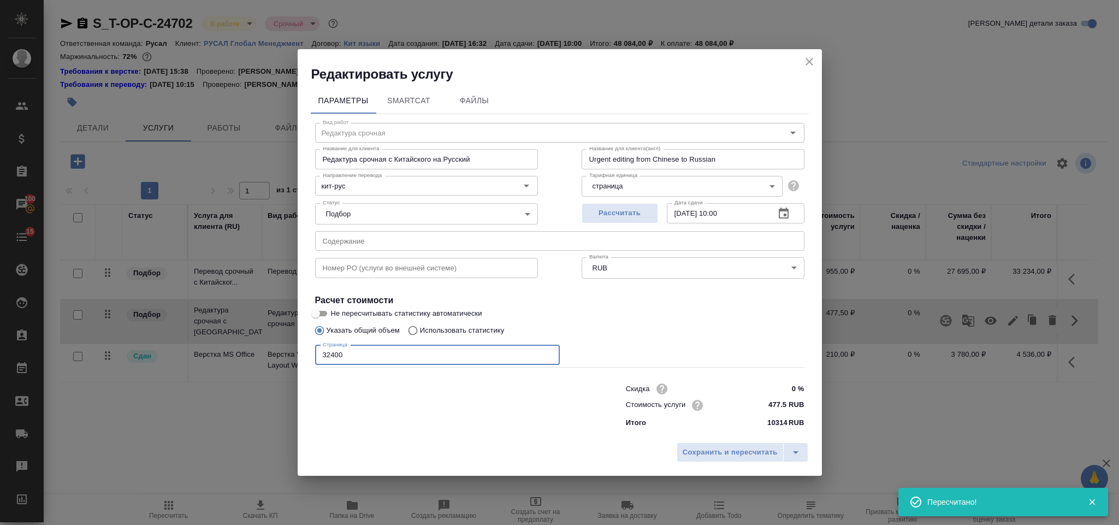
drag, startPoint x: 439, startPoint y: 354, endPoint x: 310, endPoint y: 341, distance: 130.6
click at [293, 346] on div "Редактировать услугу Параметры SmartCat Файлы Вид работ Редактура срочная Вид р…" at bounding box center [559, 262] width 1119 height 525
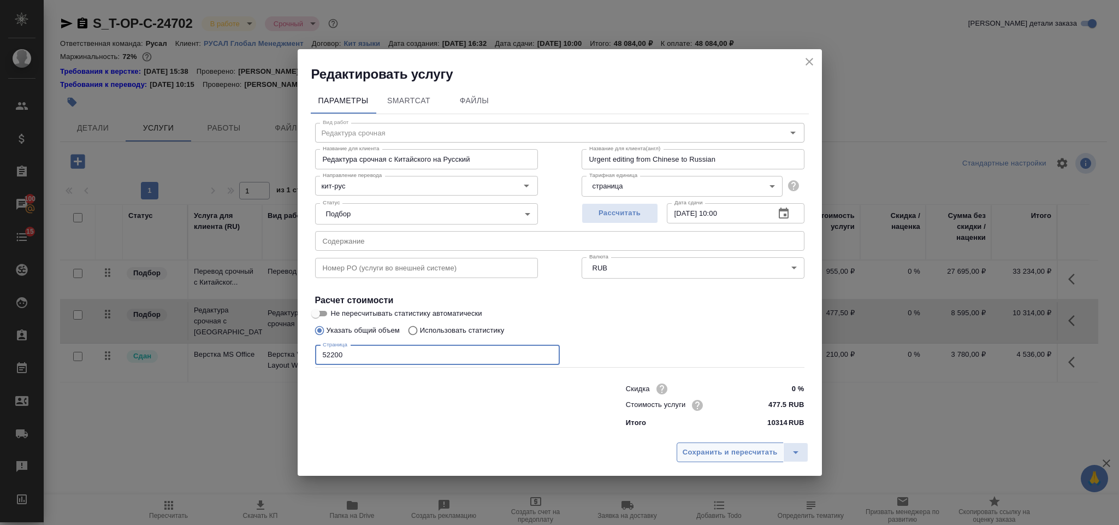
type input "52200"
click at [686, 454] on span "Сохранить и пересчитать" at bounding box center [729, 452] width 95 height 13
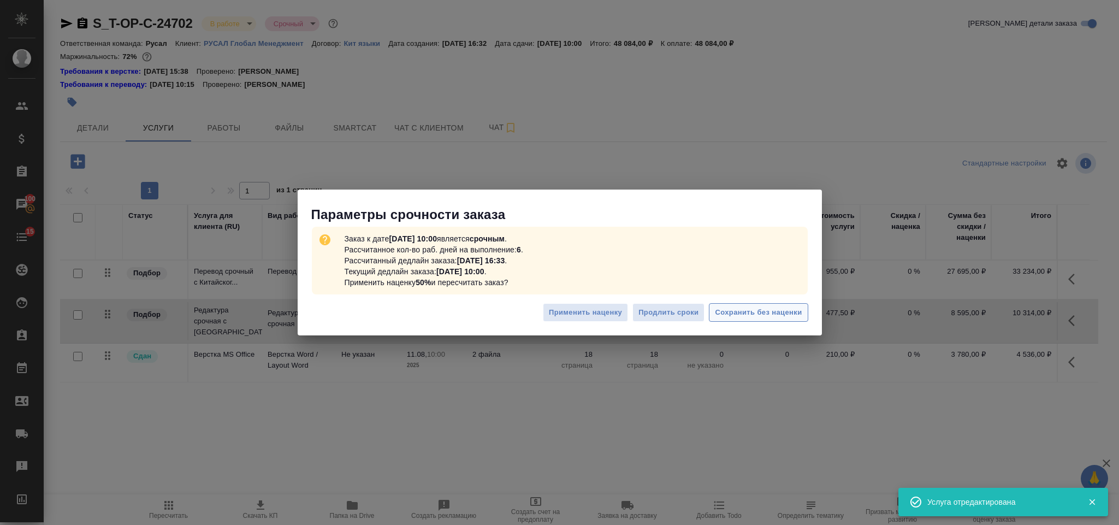
click at [748, 319] on button "Сохранить без наценки" at bounding box center [758, 312] width 99 height 19
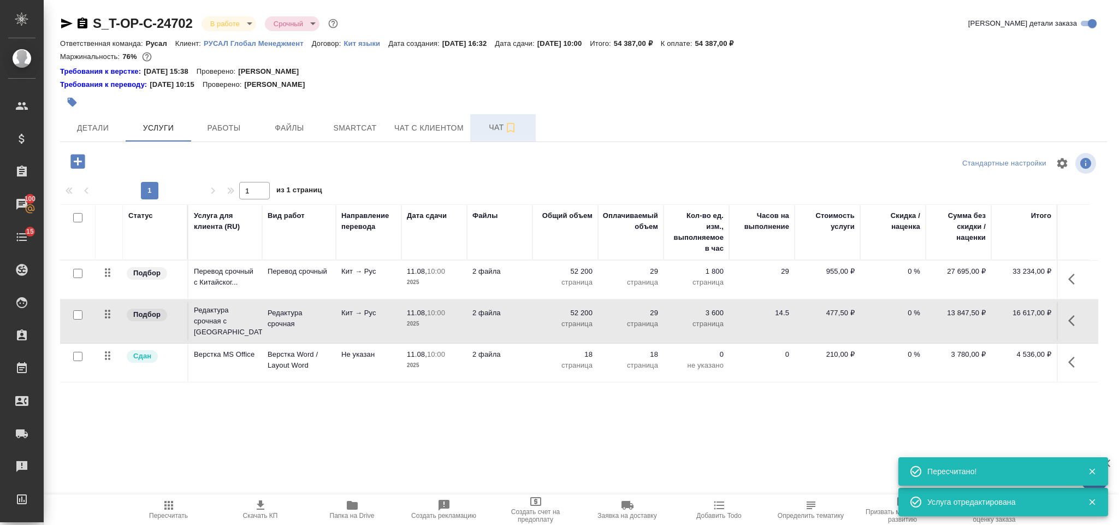
click at [491, 126] on span "Чат" at bounding box center [503, 128] width 52 height 14
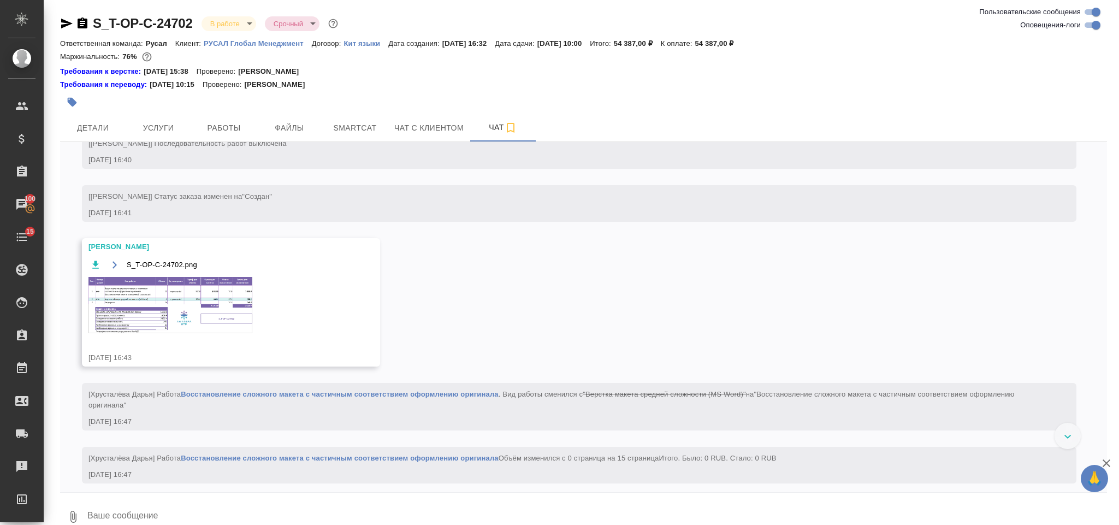
scroll to position [807, 0]
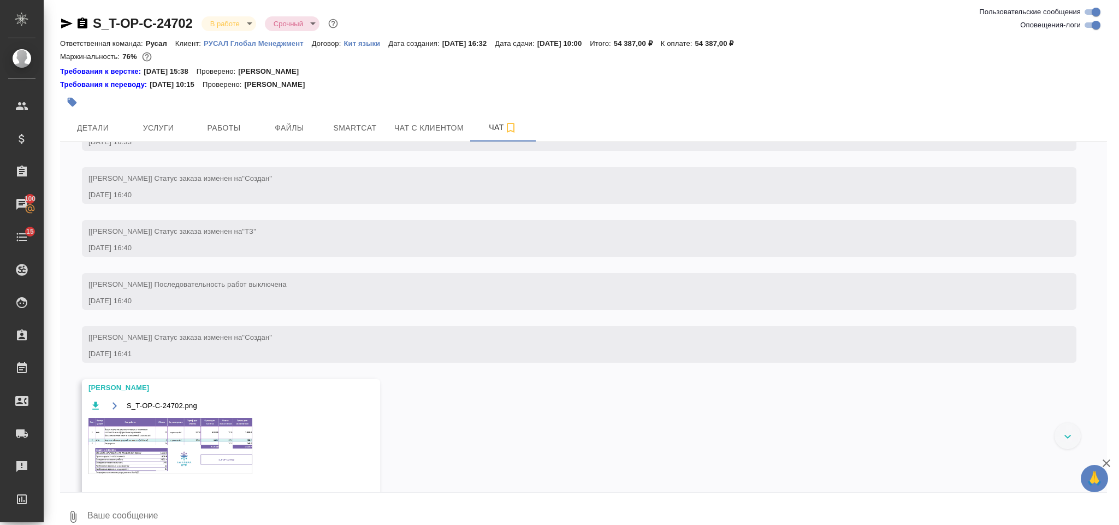
click at [212, 467] on img at bounding box center [170, 446] width 164 height 56
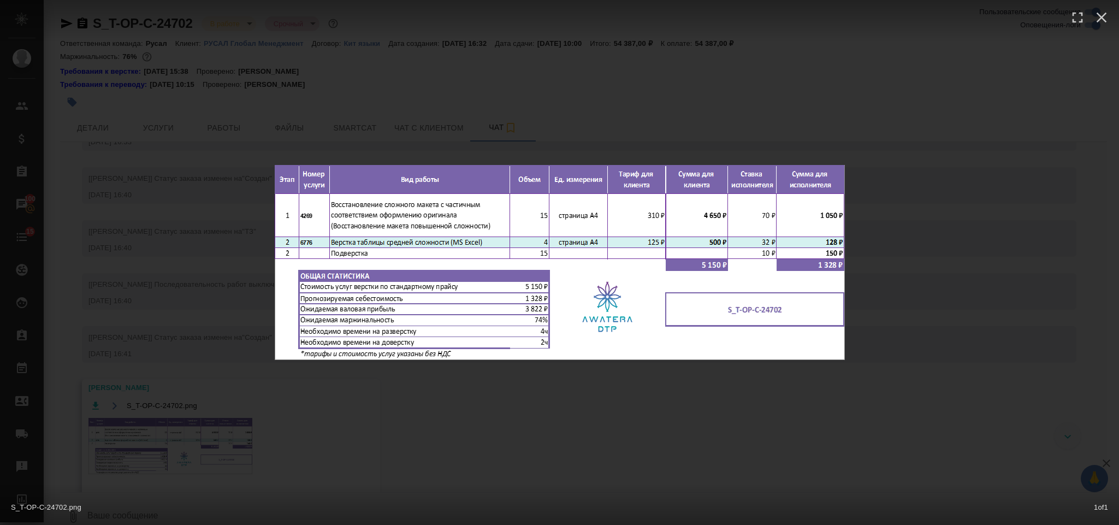
click at [703, 402] on div "S_T-OP-C-24702.png 1 of 1" at bounding box center [559, 262] width 1119 height 525
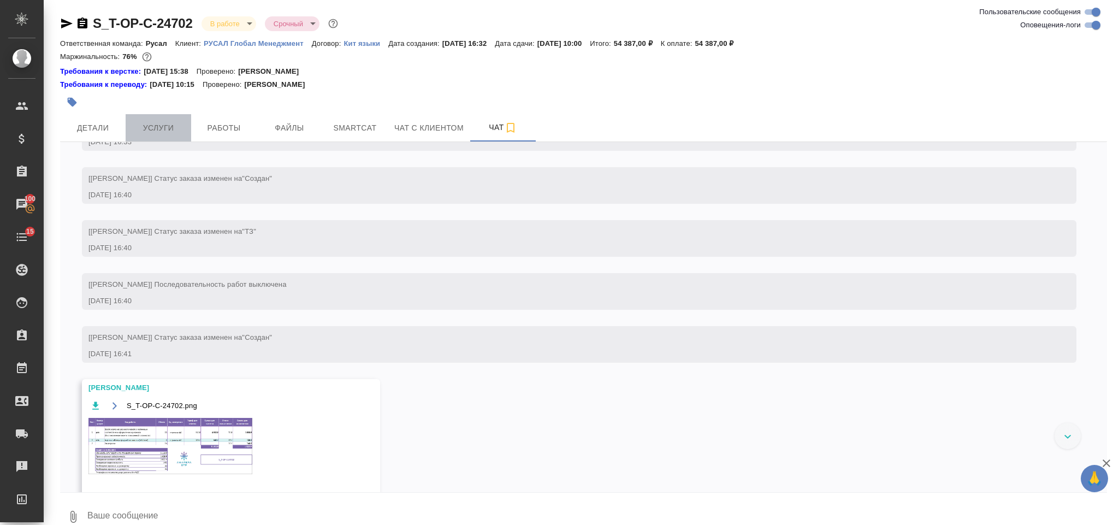
click at [179, 115] on button "Услуги" at bounding box center [159, 127] width 66 height 27
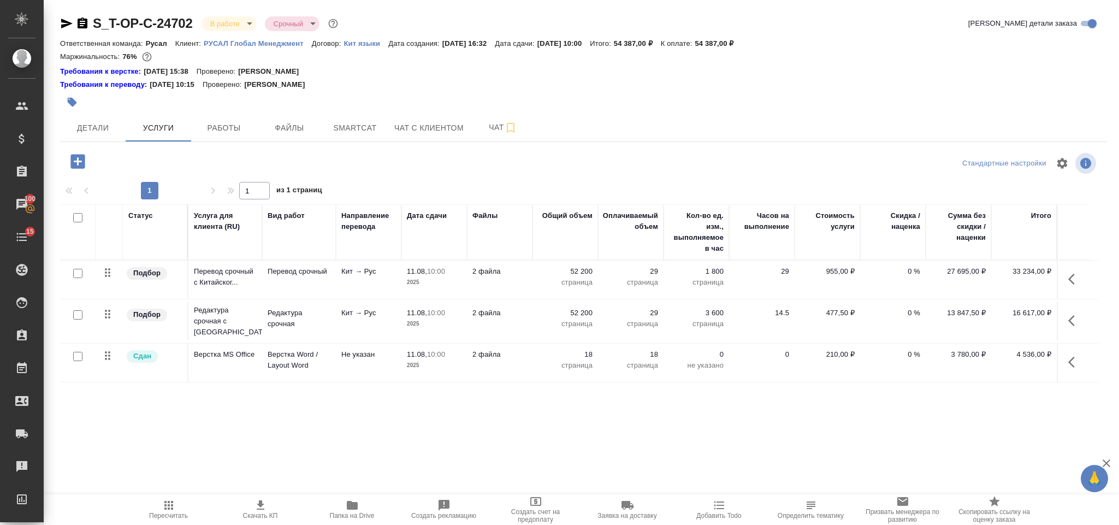
click at [1075, 367] on icon "button" at bounding box center [1074, 361] width 13 height 13
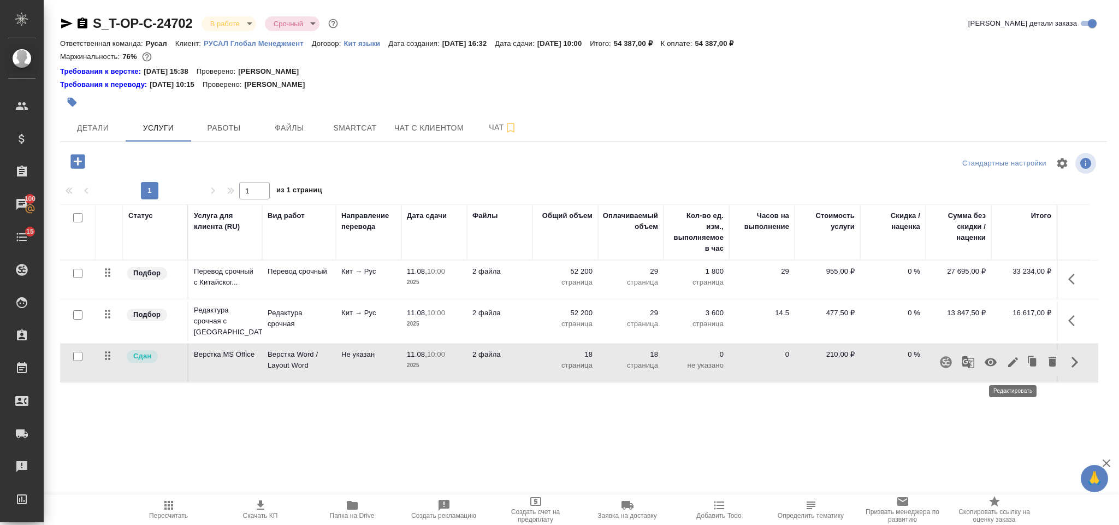
click at [1011, 365] on icon "button" at bounding box center [1013, 362] width 10 height 10
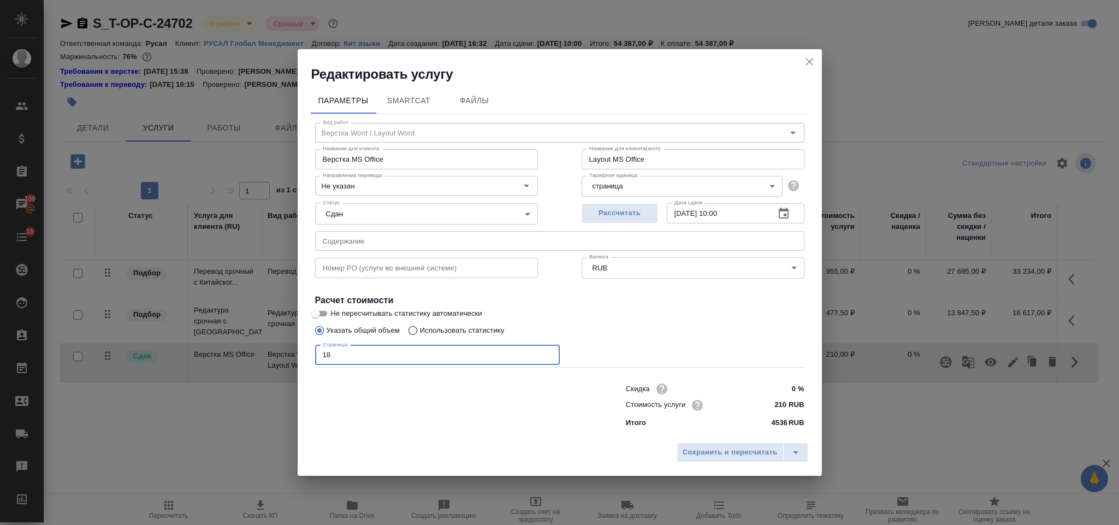
drag, startPoint x: 290, startPoint y: 364, endPoint x: 269, endPoint y: 364, distance: 21.3
click at [269, 364] on div "Редактировать услугу Параметры SmartCat Файлы Вид работ Верстка Word / Layout W…" at bounding box center [559, 262] width 1119 height 525
type input "20"
click at [683, 457] on span "Сохранить и пересчитать" at bounding box center [729, 452] width 95 height 13
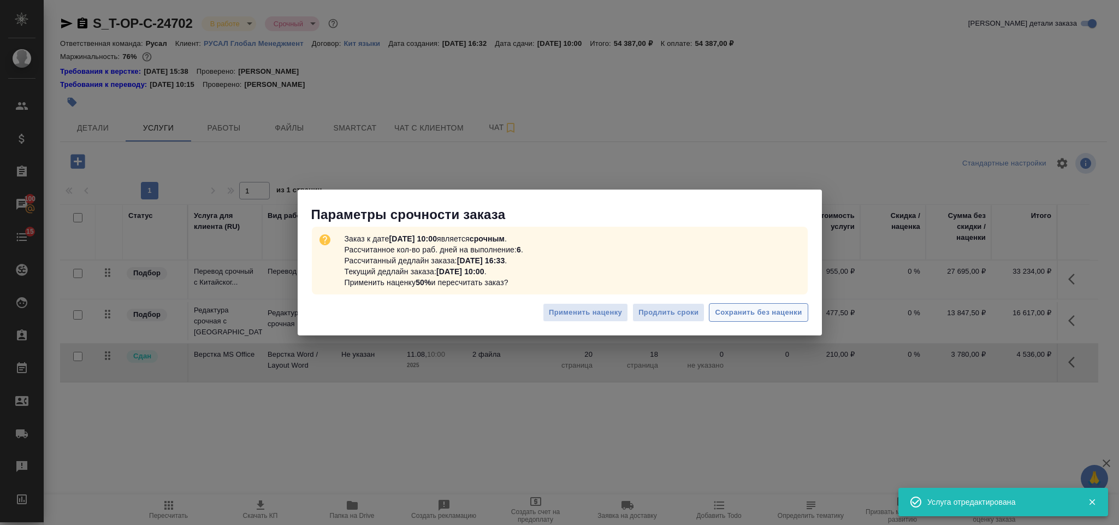
click at [742, 308] on span "Сохранить без наценки" at bounding box center [758, 312] width 87 height 13
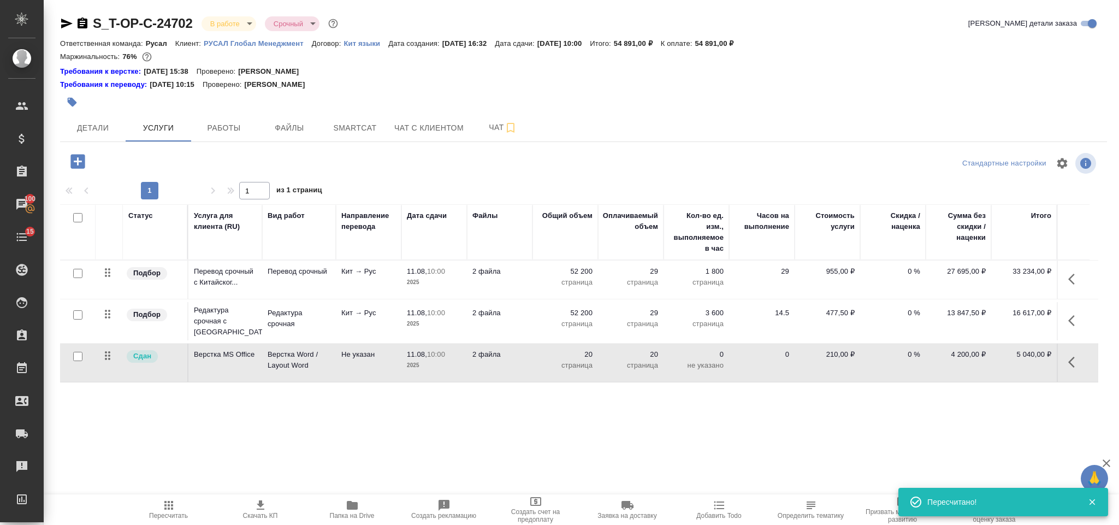
click at [169, 503] on icon "button" at bounding box center [168, 504] width 13 height 13
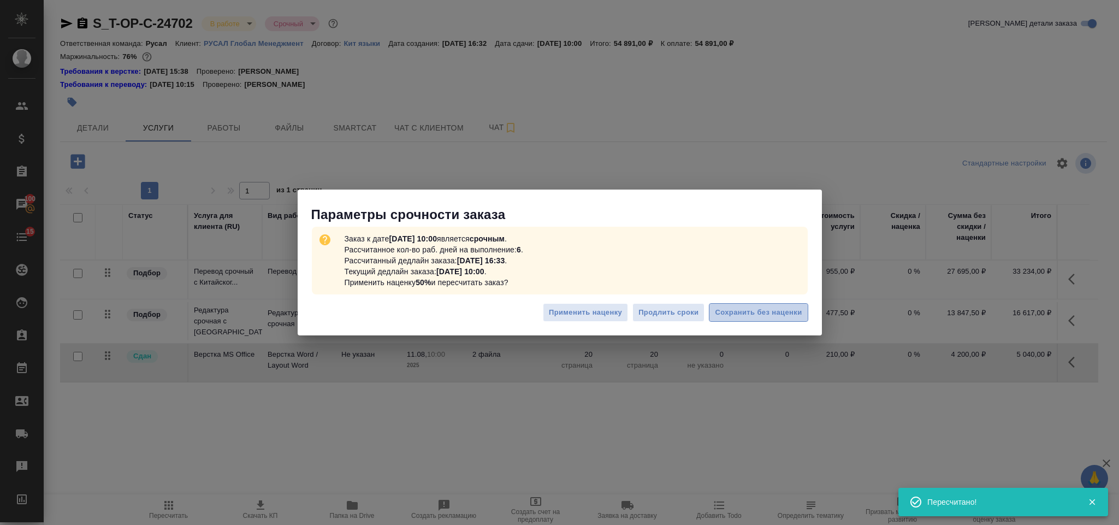
click at [798, 310] on span "Сохранить без наценки" at bounding box center [758, 312] width 87 height 13
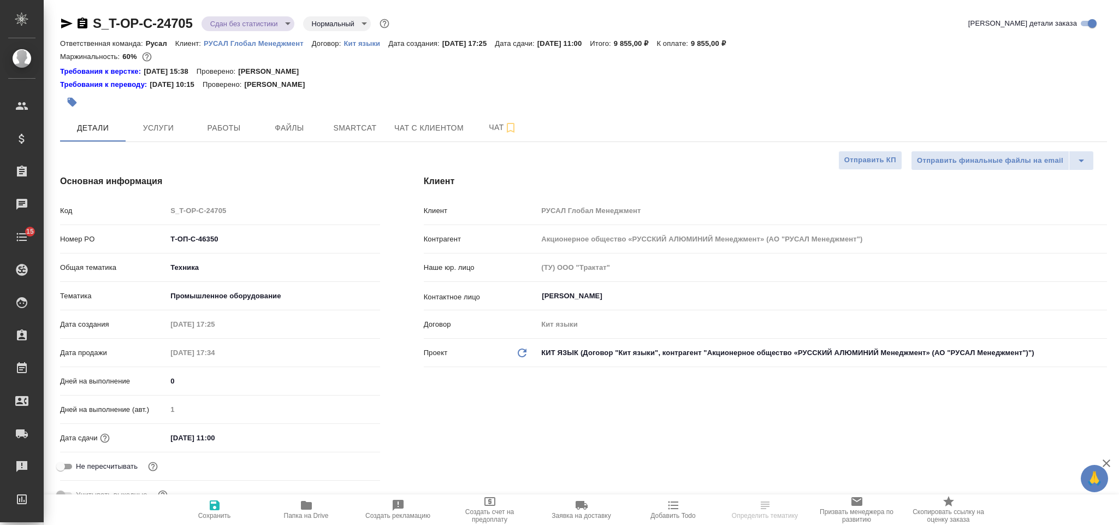
select select "RU"
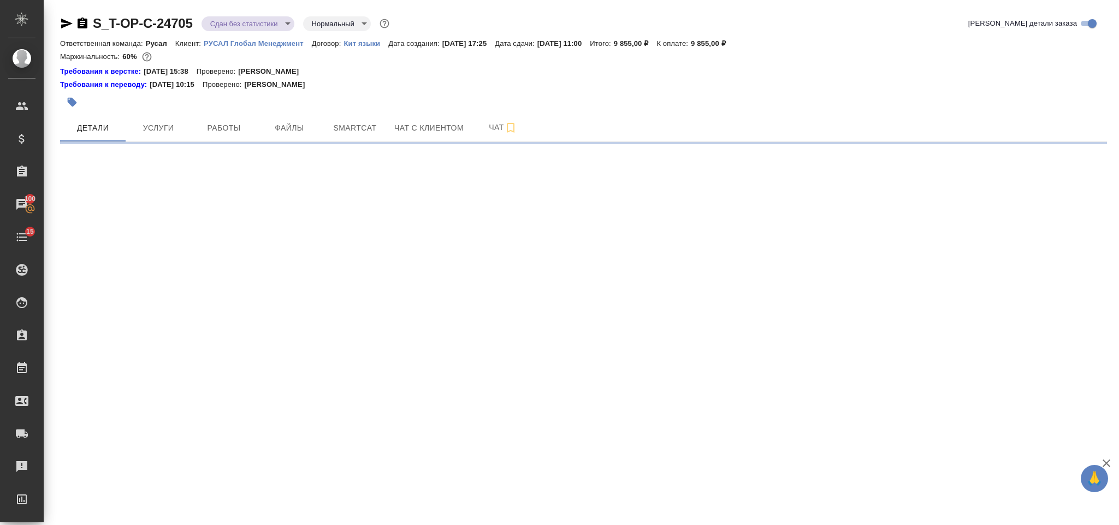
select select "RU"
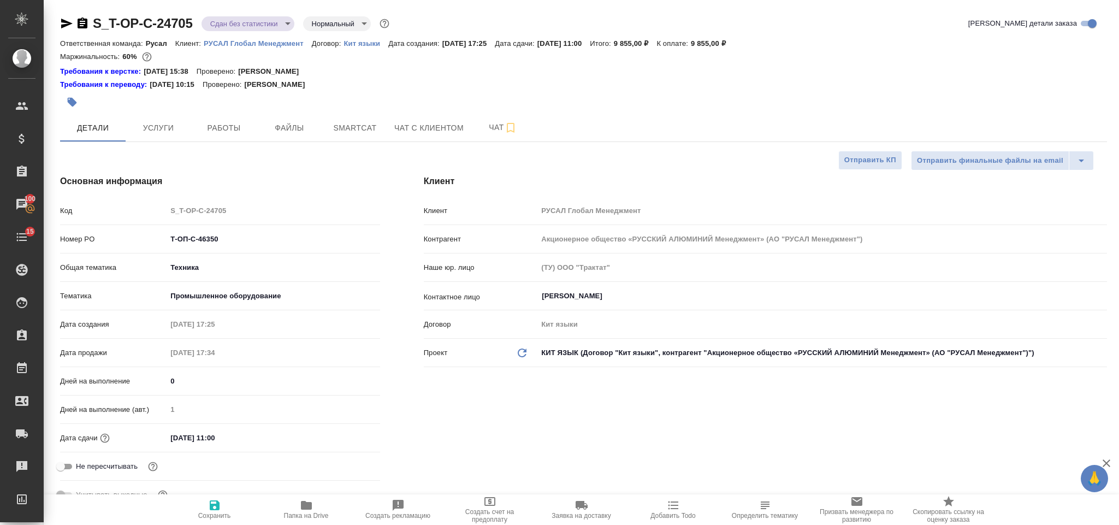
type textarea "x"
click at [486, 126] on span "Чат" at bounding box center [503, 128] width 52 height 14
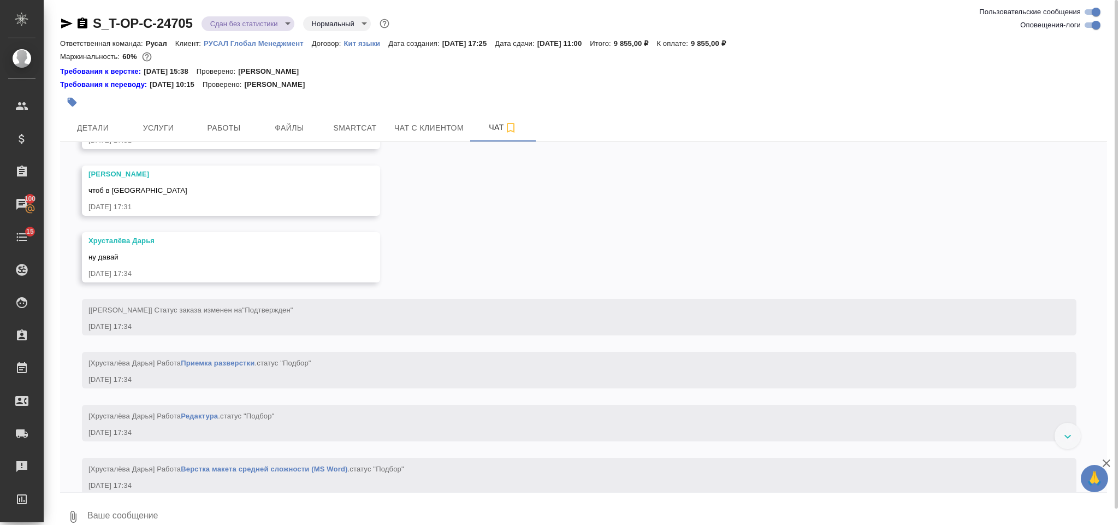
scroll to position [382, 0]
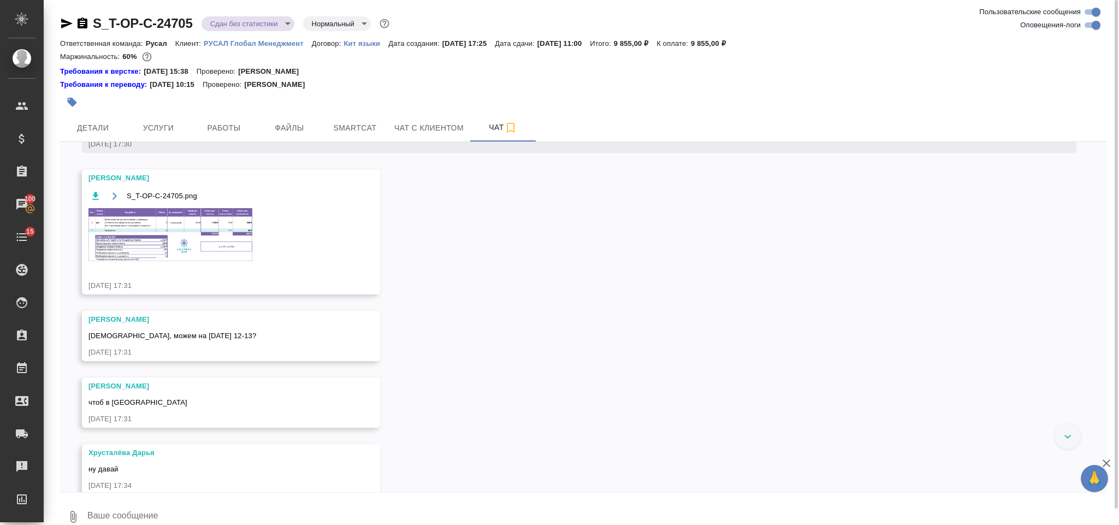
click at [185, 261] on img at bounding box center [170, 234] width 164 height 53
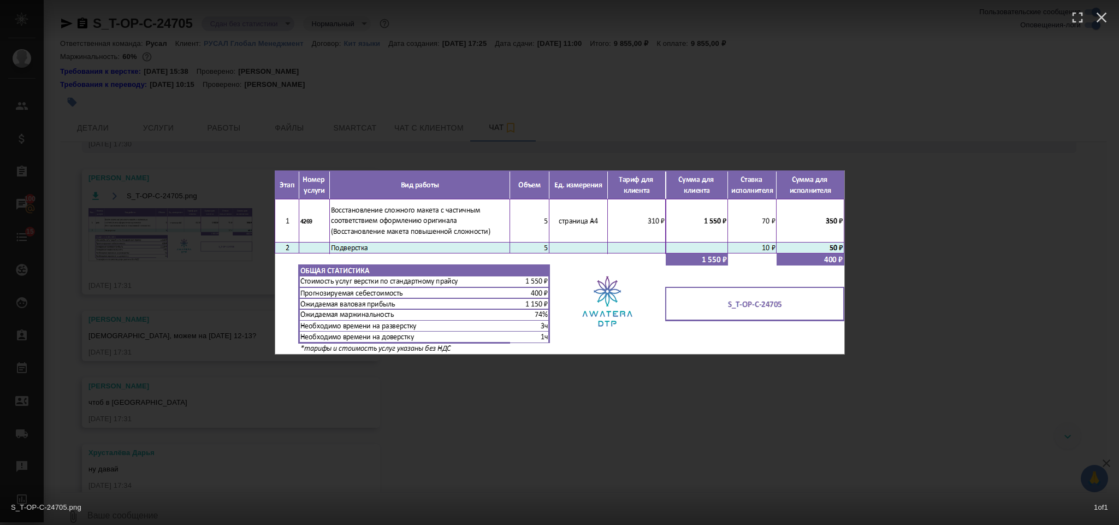
click at [932, 286] on div "S_T-OP-C-24705.png 1 of 1" at bounding box center [559, 262] width 1119 height 525
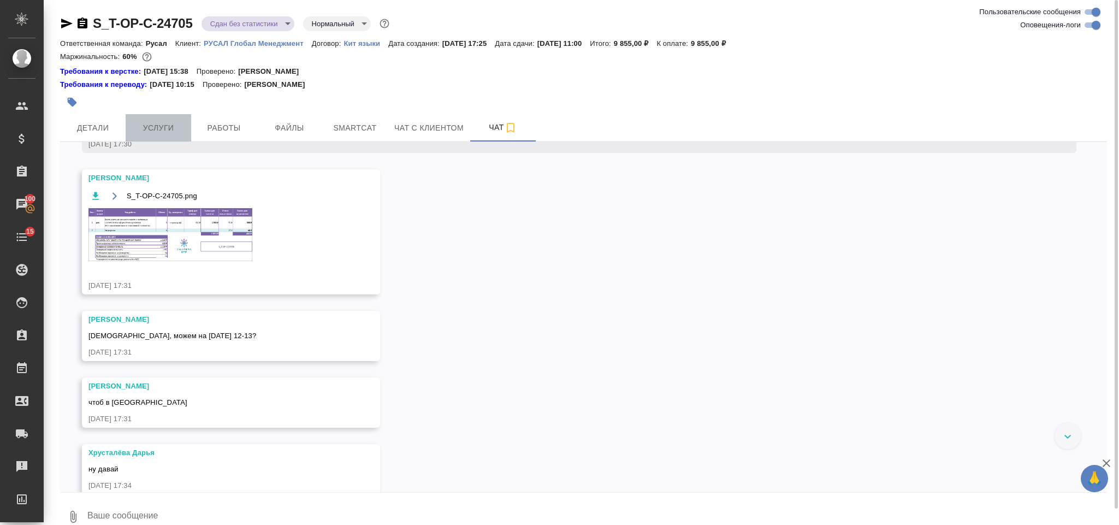
click at [181, 125] on span "Услуги" at bounding box center [158, 128] width 52 height 14
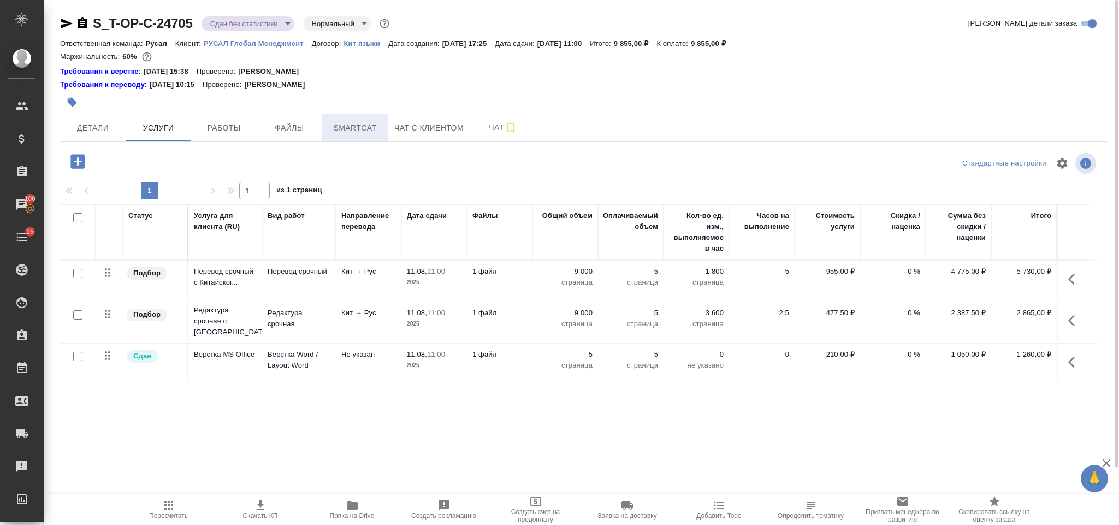
click at [356, 140] on button "Smartcat" at bounding box center [355, 127] width 66 height 27
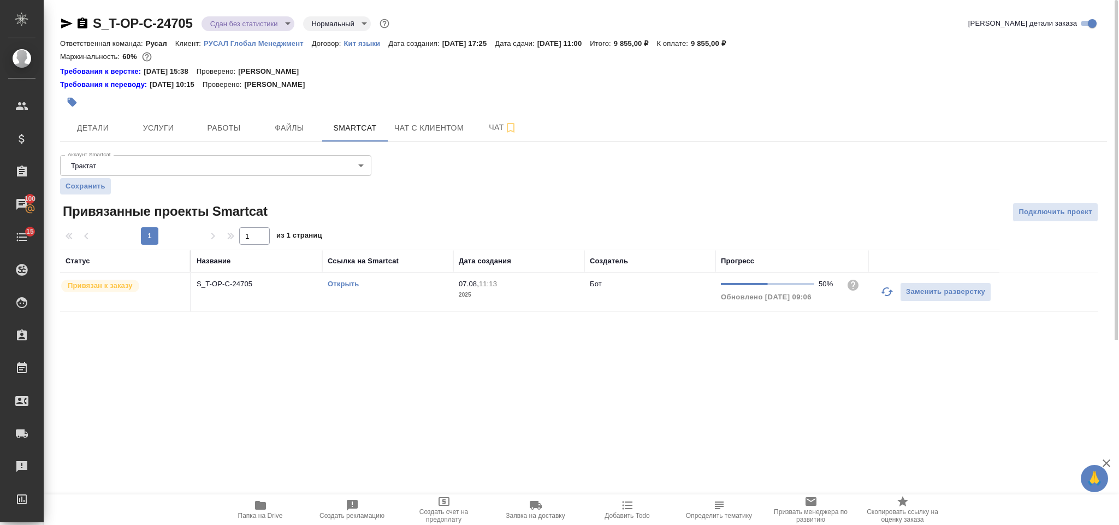
click at [354, 284] on link "Открыть" at bounding box center [343, 284] width 31 height 8
click at [165, 124] on span "Услуги" at bounding box center [158, 128] width 52 height 14
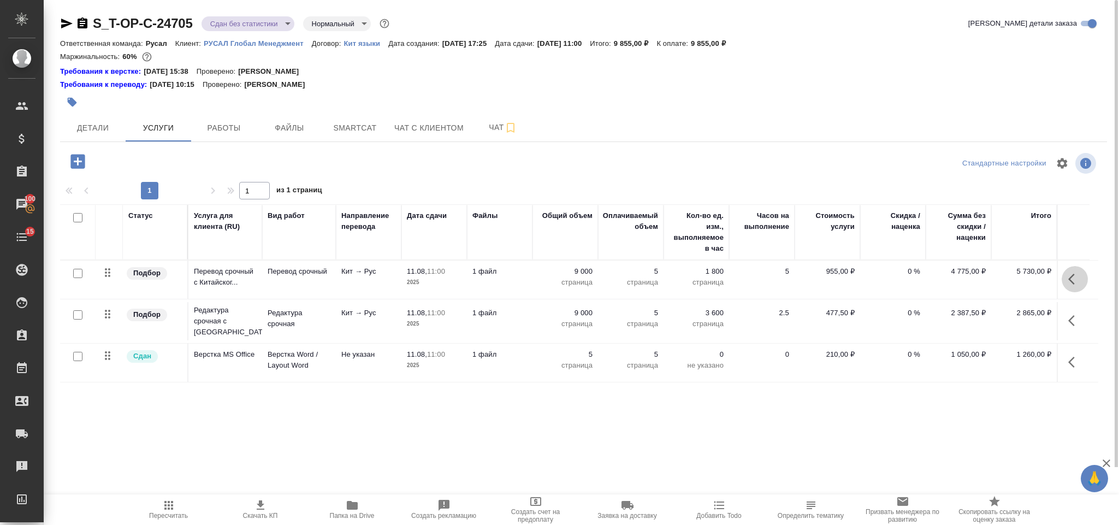
click at [1073, 279] on icon "button" at bounding box center [1074, 278] width 13 height 13
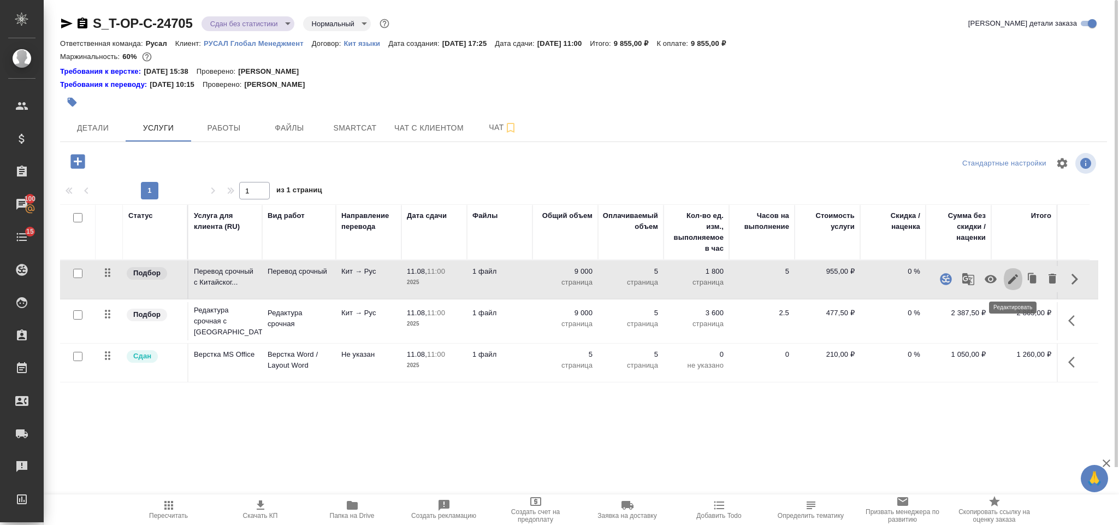
click at [1011, 277] on icon "button" at bounding box center [1012, 278] width 13 height 13
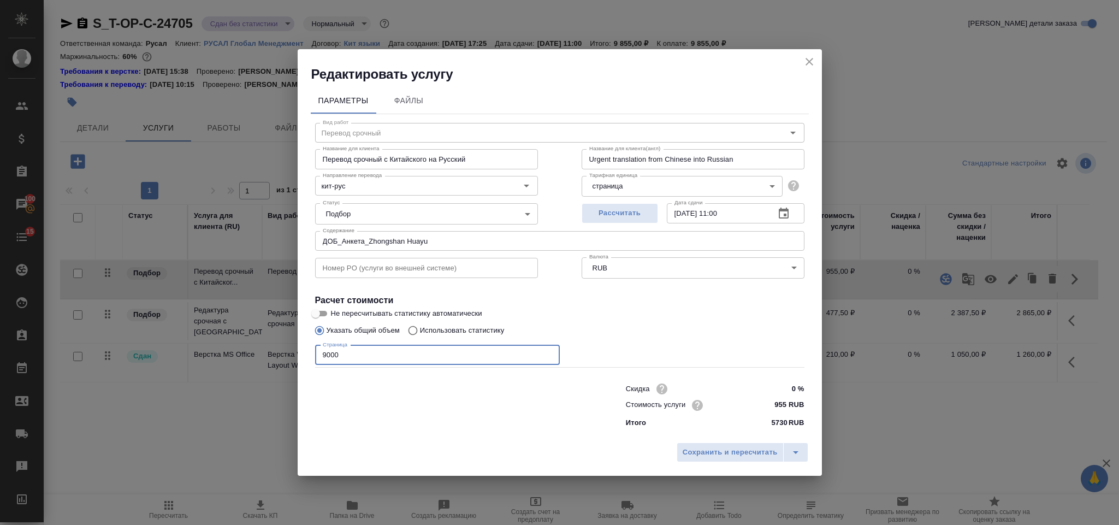
drag, startPoint x: 413, startPoint y: 355, endPoint x: 279, endPoint y: 361, distance: 134.4
click at [279, 361] on div "Редактировать услугу Параметры Файлы Вид работ Перевод срочный Вид работ Назван…" at bounding box center [559, 262] width 1119 height 525
type input "18000"
click at [744, 457] on span "Сохранить и пересчитать" at bounding box center [729, 452] width 95 height 13
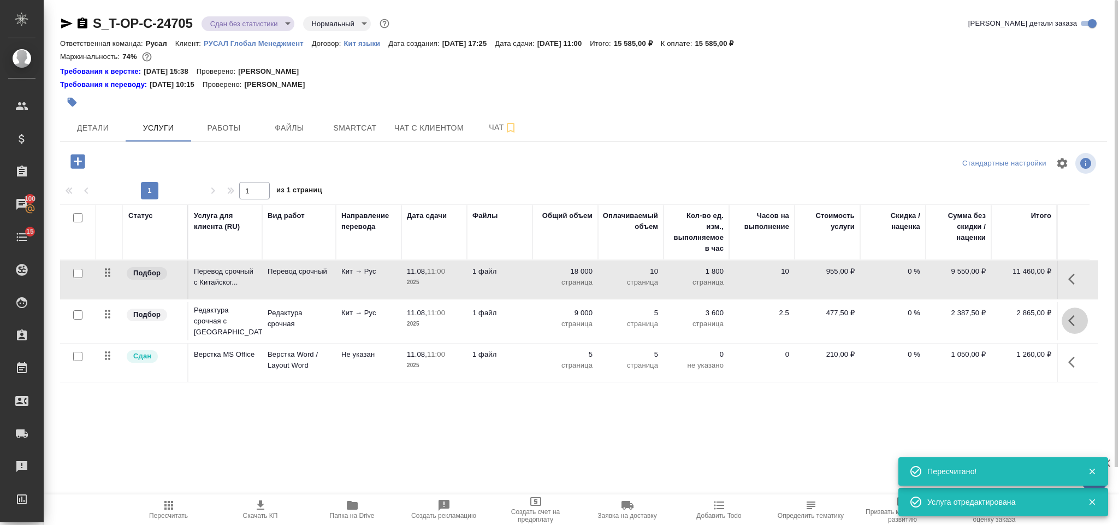
click at [1065, 326] on button "button" at bounding box center [1074, 320] width 26 height 26
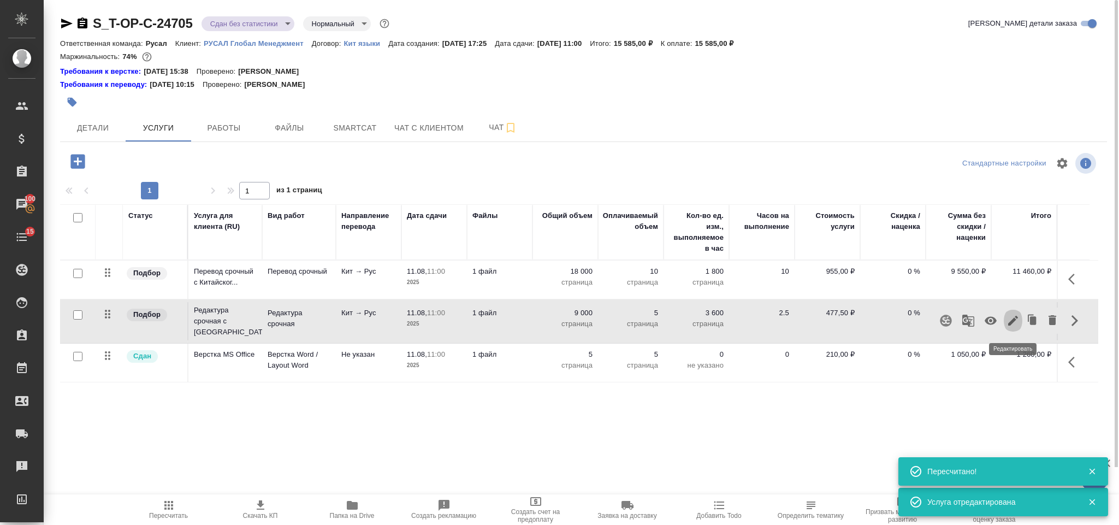
click at [1008, 327] on icon "button" at bounding box center [1012, 320] width 13 height 13
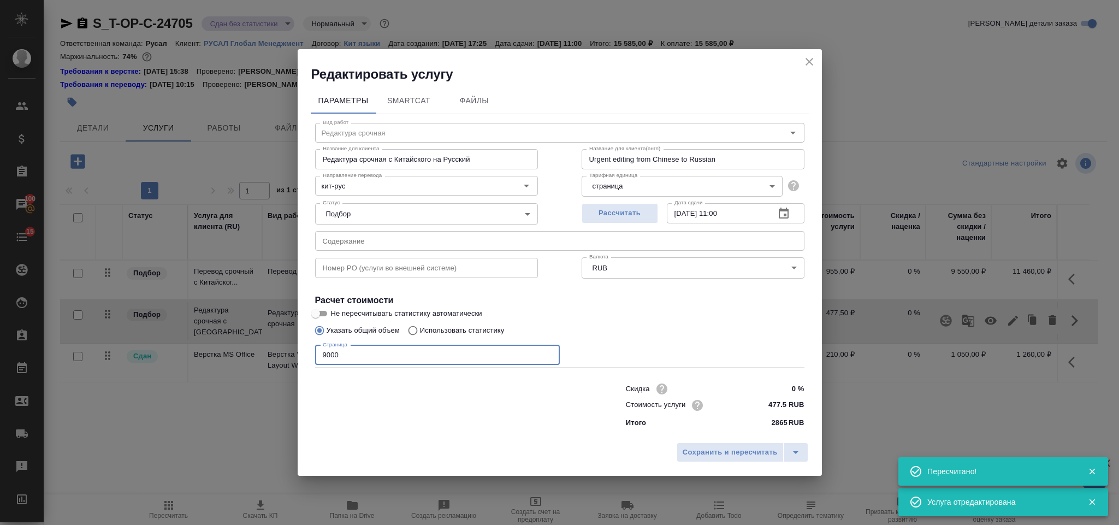
drag, startPoint x: 371, startPoint y: 361, endPoint x: 293, endPoint y: 359, distance: 77.5
click at [293, 359] on div "Редактировать услугу Параметры SmartCat Файлы Вид работ Редактура срочная Вид р…" at bounding box center [559, 262] width 1119 height 525
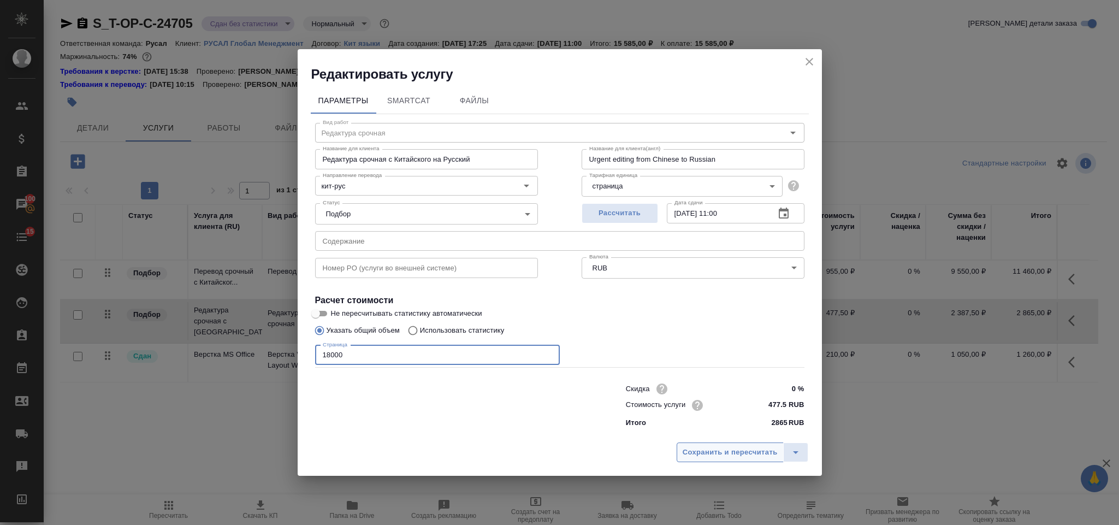
type input "18000"
click at [693, 446] on span "Сохранить и пересчитать" at bounding box center [729, 452] width 95 height 13
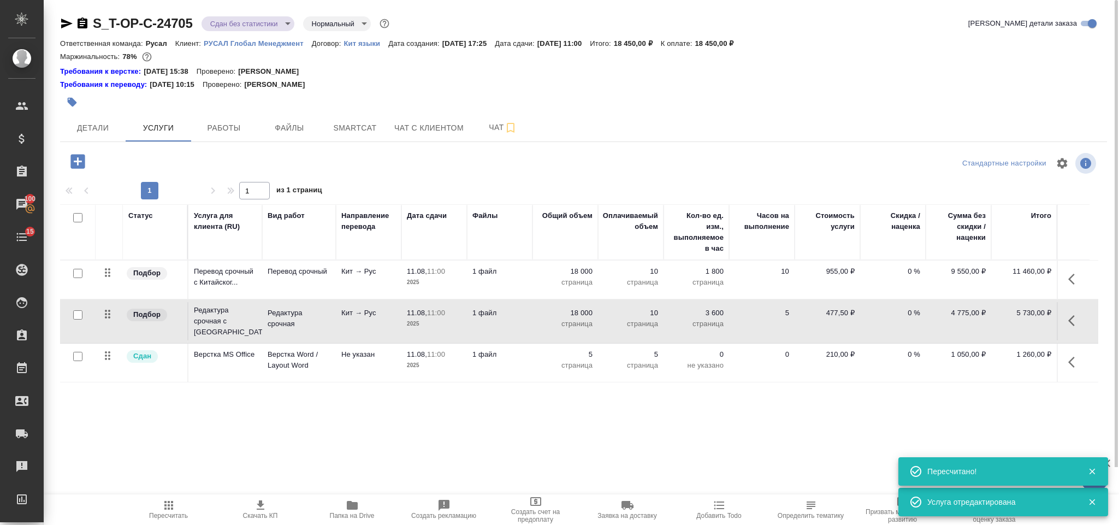
click at [169, 508] on icon "button" at bounding box center [168, 505] width 9 height 9
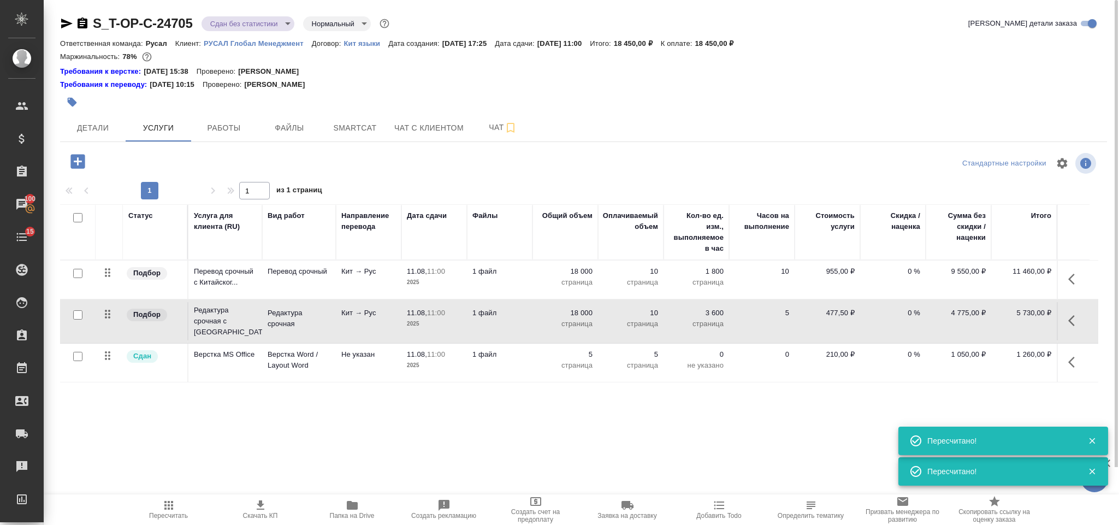
click at [1083, 362] on button "button" at bounding box center [1074, 362] width 26 height 26
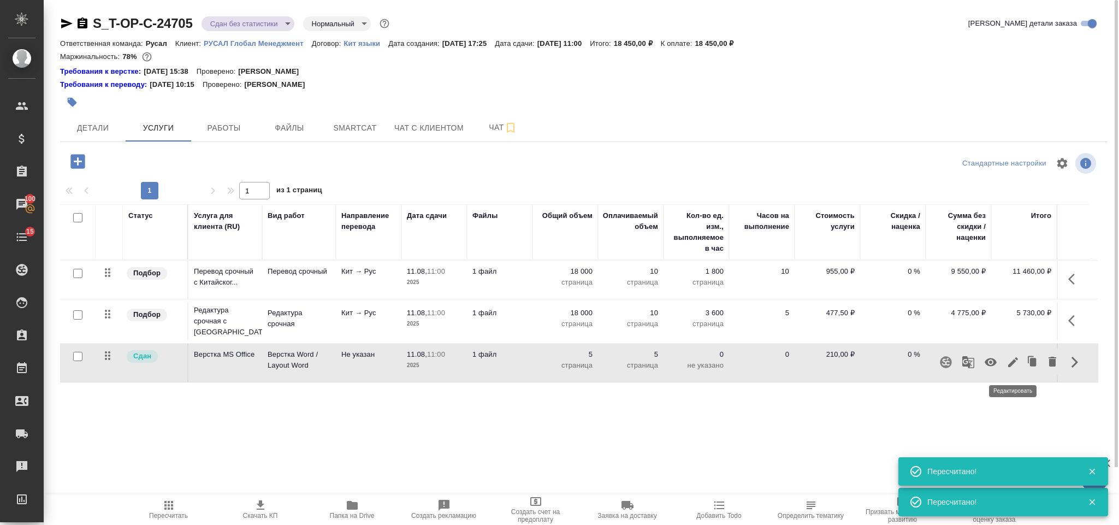
click at [1013, 360] on icon "button" at bounding box center [1012, 361] width 13 height 13
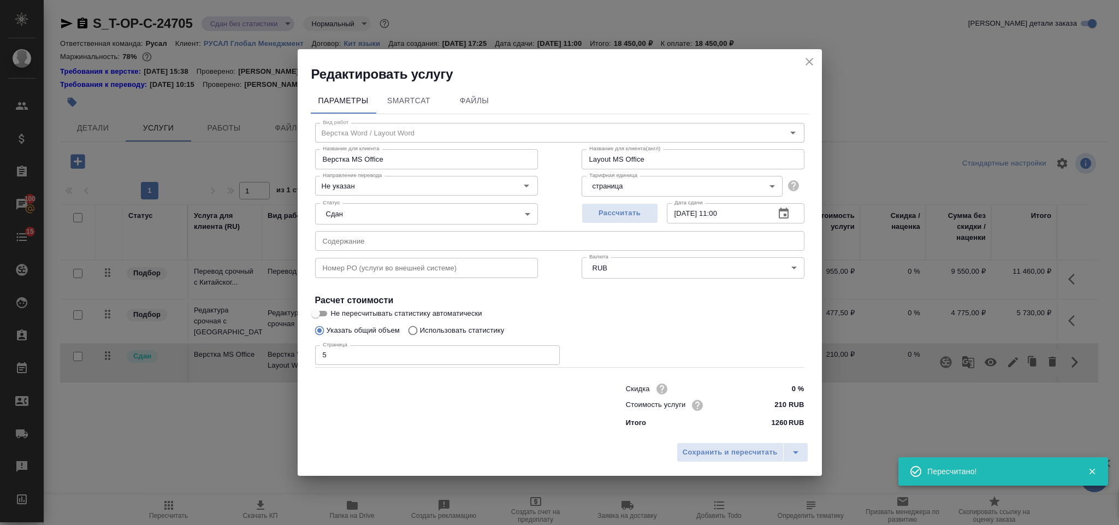
click at [338, 357] on input "5" at bounding box center [437, 355] width 245 height 20
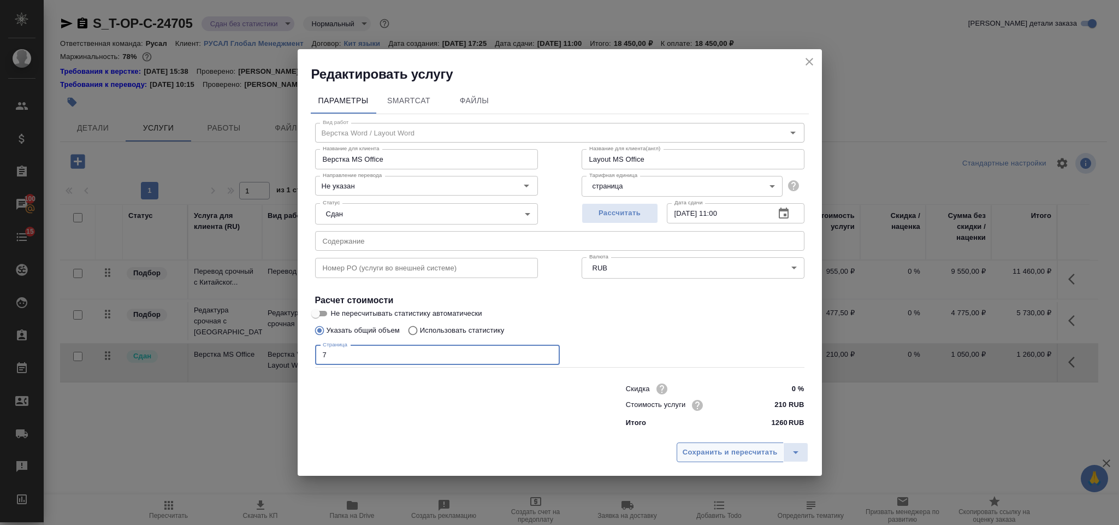
type input "7"
click at [748, 449] on span "Сохранить и пересчитать" at bounding box center [729, 452] width 95 height 13
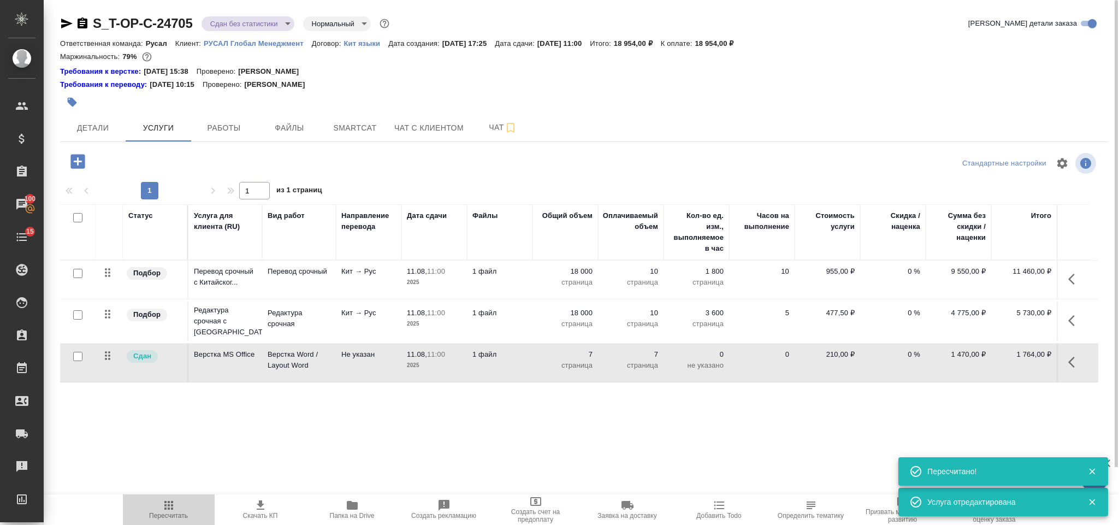
click at [164, 516] on span "Пересчитать" at bounding box center [168, 516] width 39 height 8
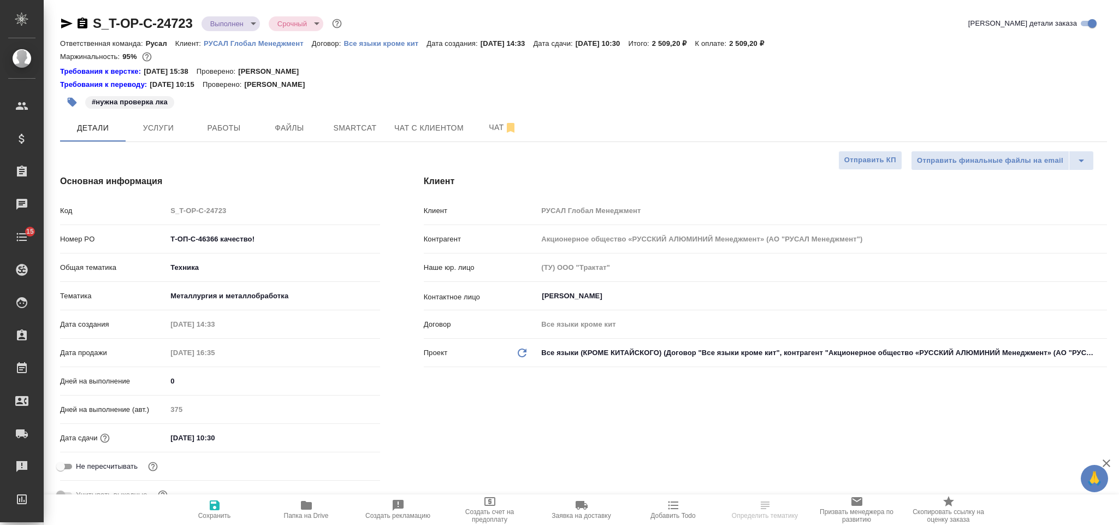
select select "RU"
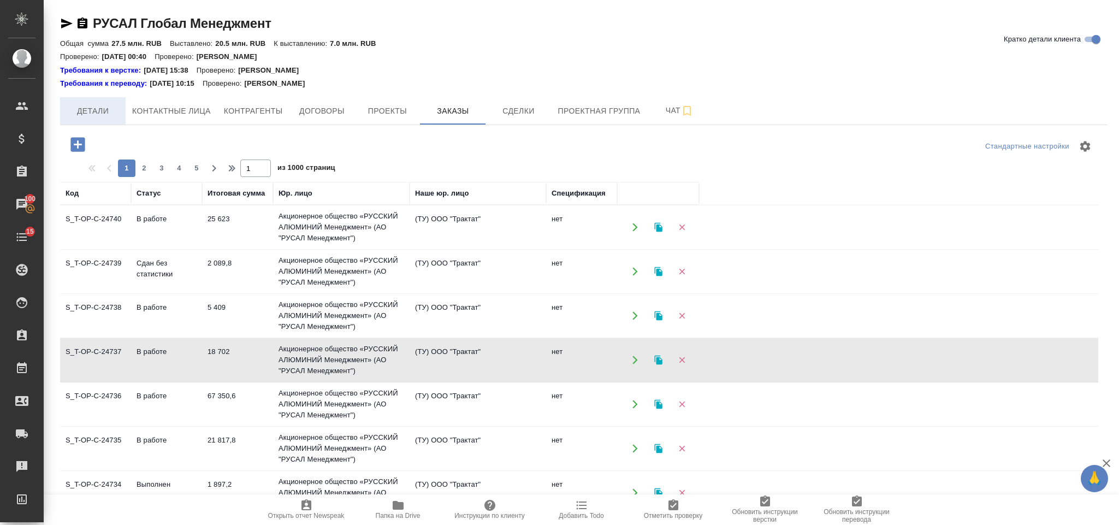
click at [86, 118] on span "Детали" at bounding box center [93, 111] width 52 height 14
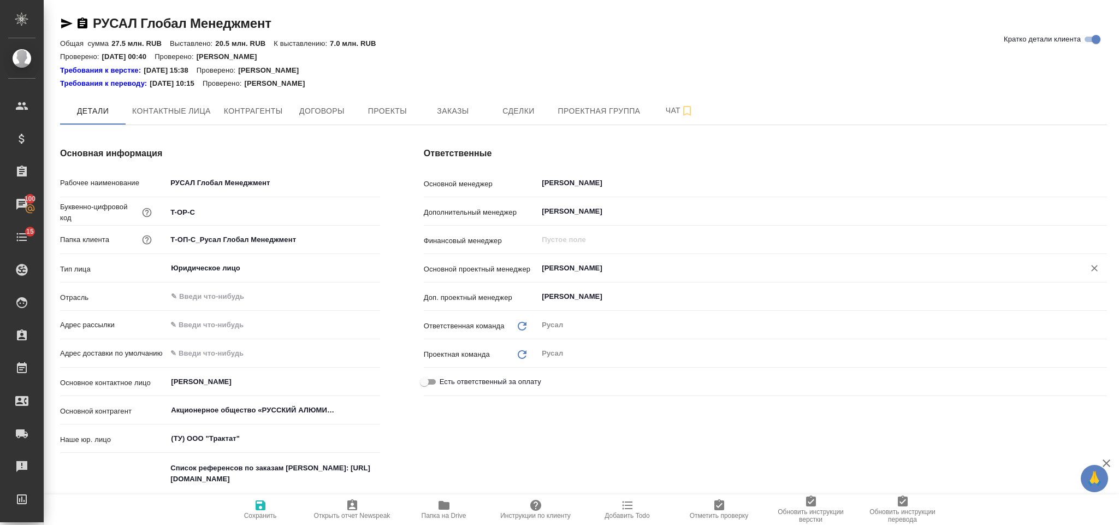
type textarea "x"
click at [646, 265] on input "[PERSON_NAME]" at bounding box center [803, 267] width 526 height 13
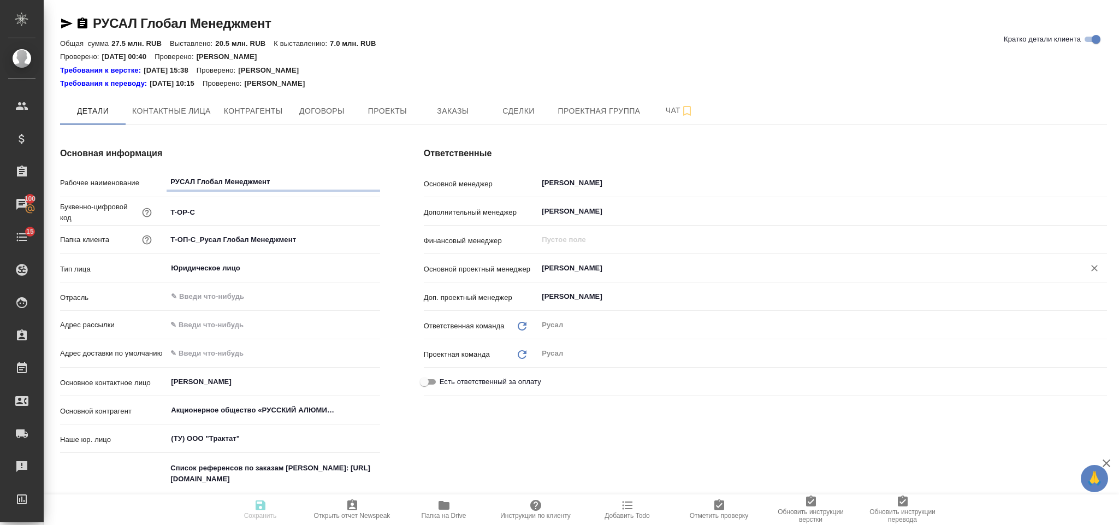
type textarea "x"
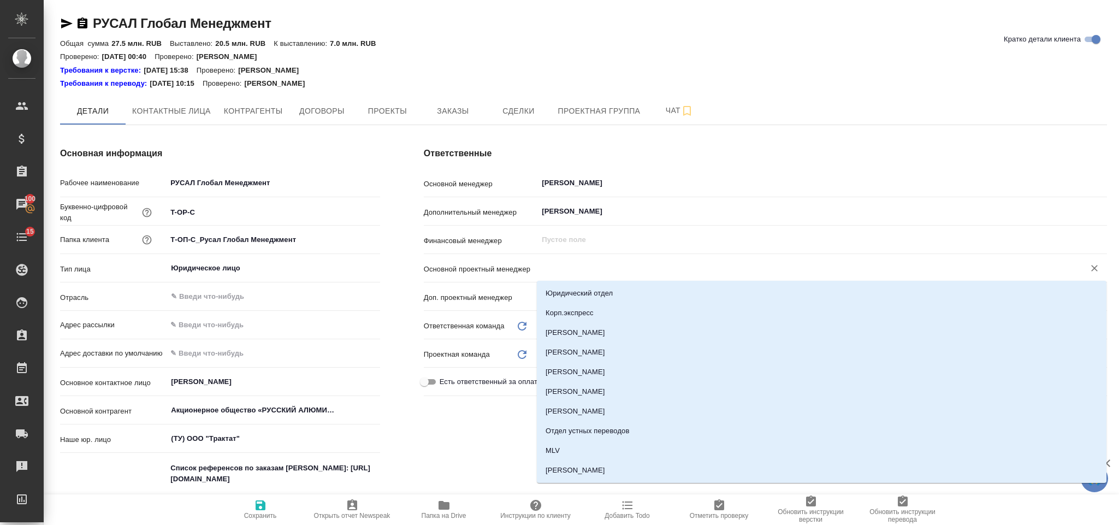
type textarea "x"
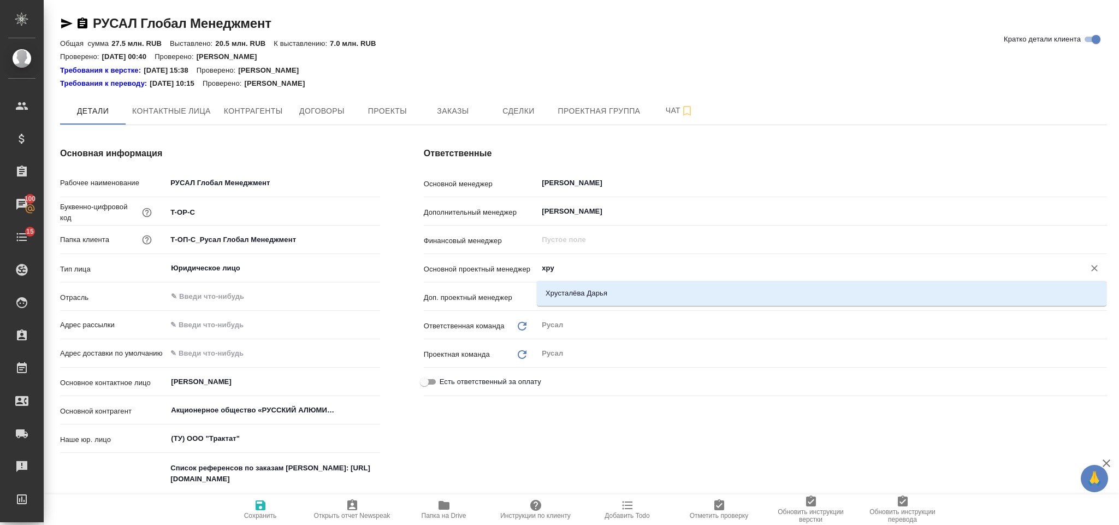
type input "хрус"
click at [726, 294] on li "Хрусталёва Дарья" at bounding box center [821, 293] width 569 height 20
type textarea "x"
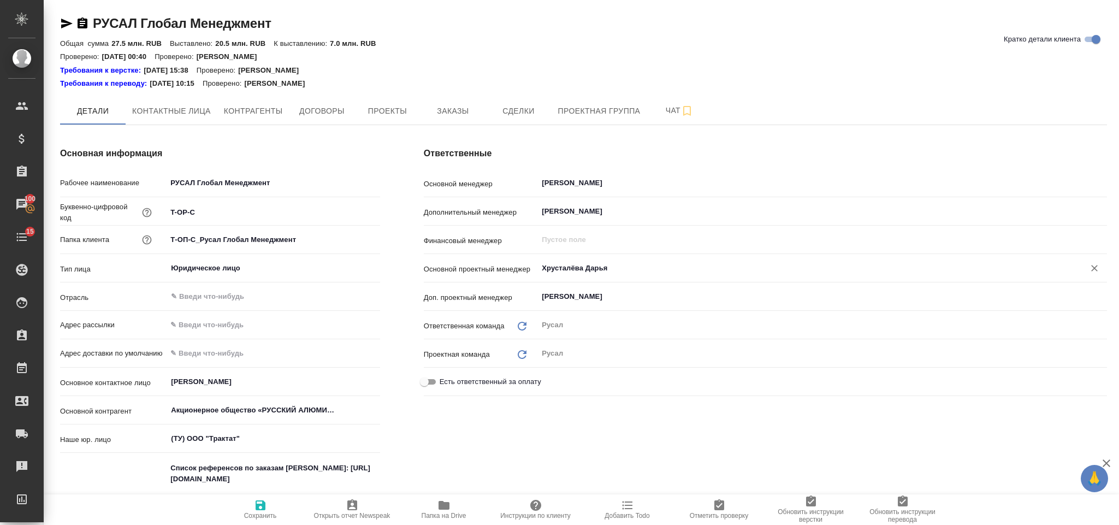
type input "Хрусталёва Дарья"
click at [251, 513] on span "Сохранить" at bounding box center [260, 516] width 33 height 8
type textarea "x"
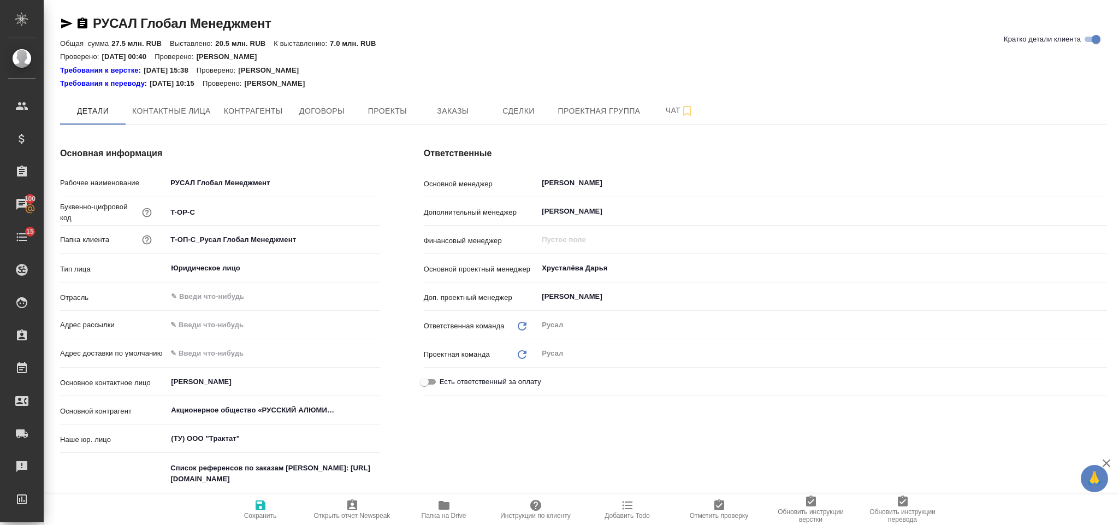
type textarea "x"
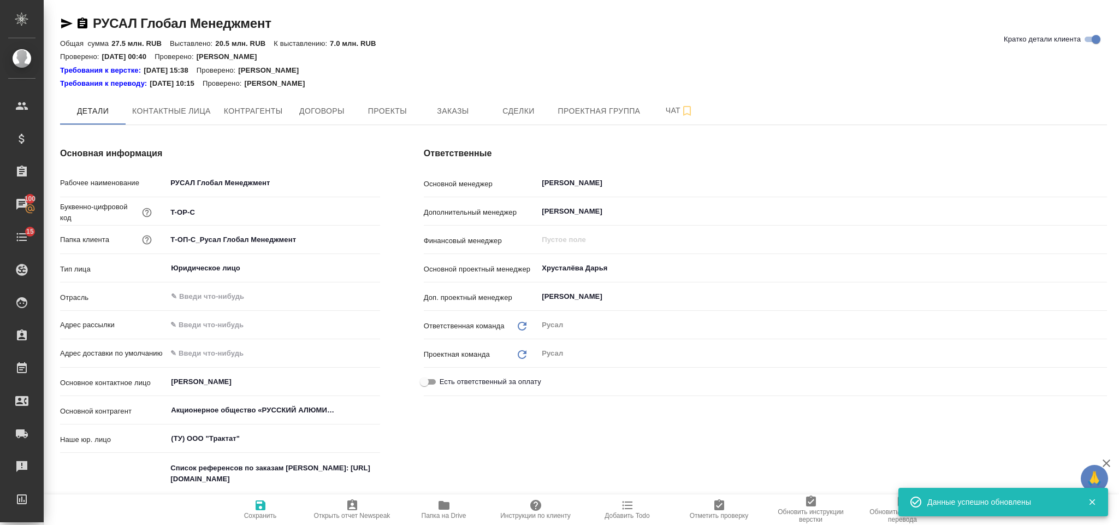
type textarea "x"
click at [448, 111] on span "Заказы" at bounding box center [452, 111] width 52 height 14
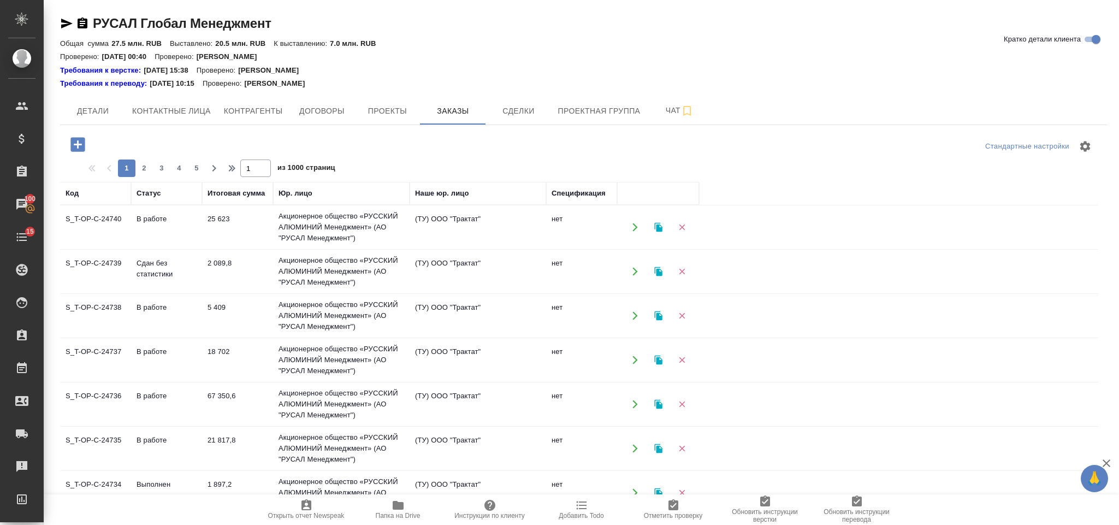
click at [79, 140] on icon "button" at bounding box center [77, 144] width 14 height 14
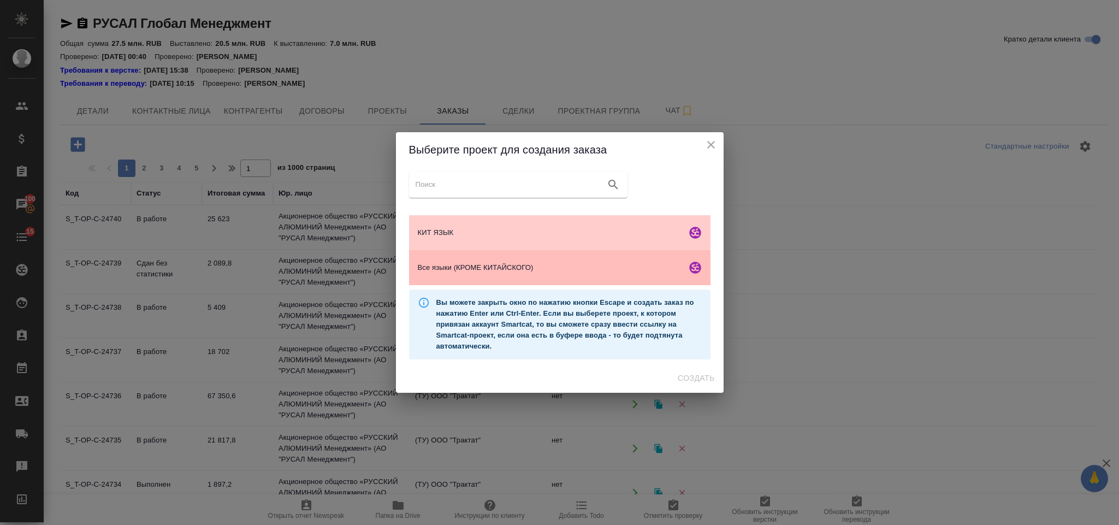
click at [506, 260] on div "Все языки (КРОМЕ КИТАЙСКОГО)" at bounding box center [559, 267] width 301 height 35
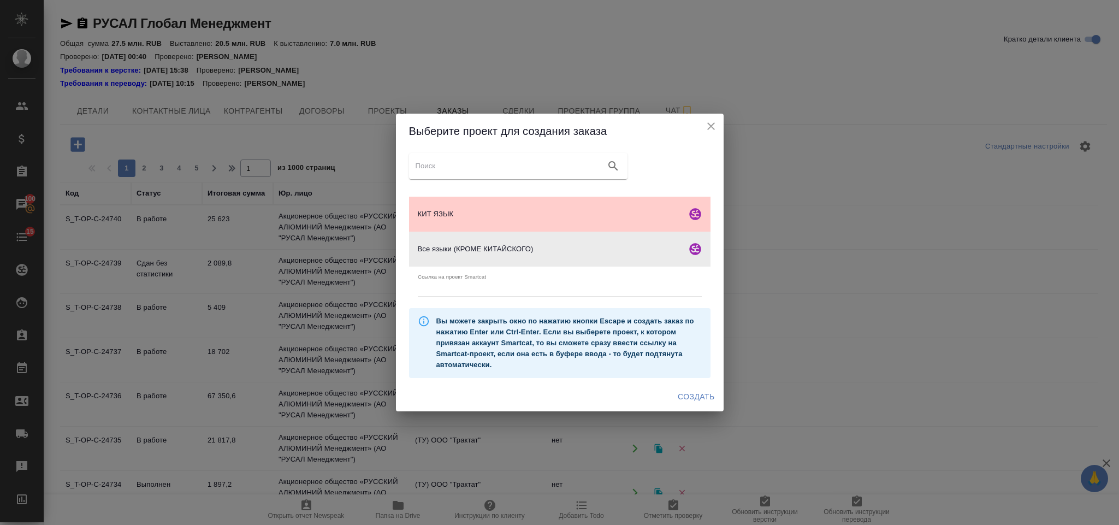
click at [708, 390] on span "Создать" at bounding box center [695, 397] width 37 height 14
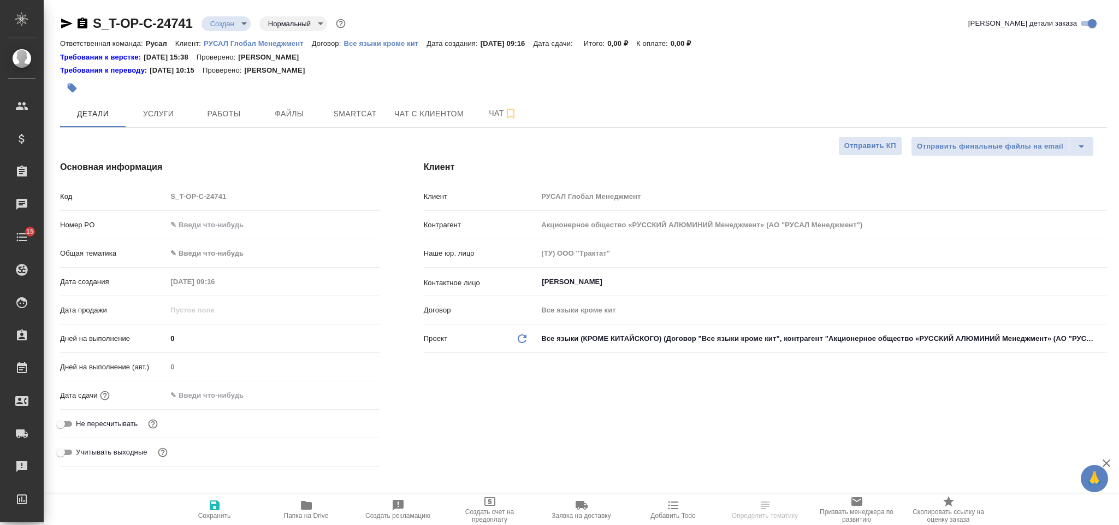
select select "RU"
click at [84, 22] on icon "button" at bounding box center [83, 22] width 10 height 11
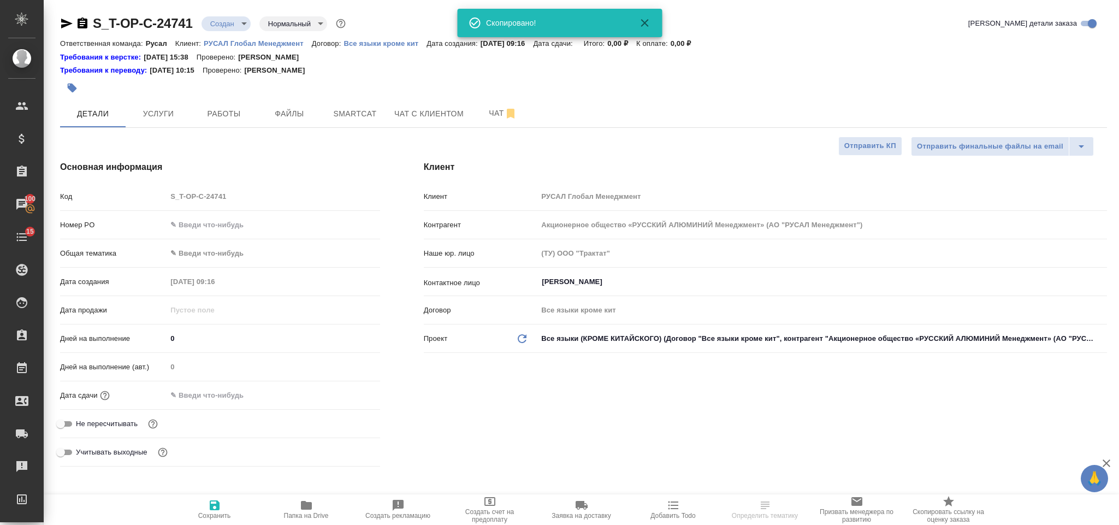
click at [198, 219] on input "text" at bounding box center [273, 225] width 213 height 16
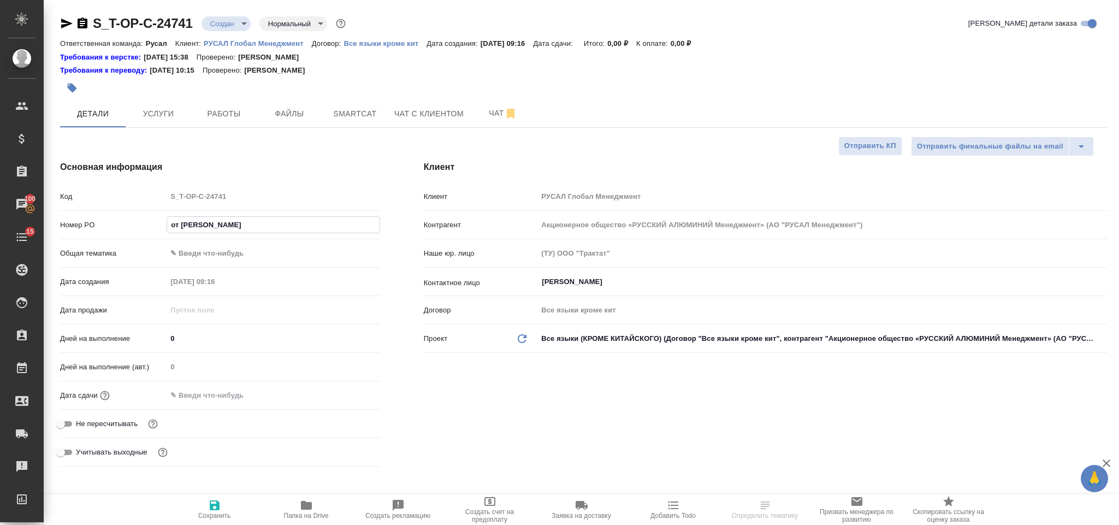
type input "от Исаева"
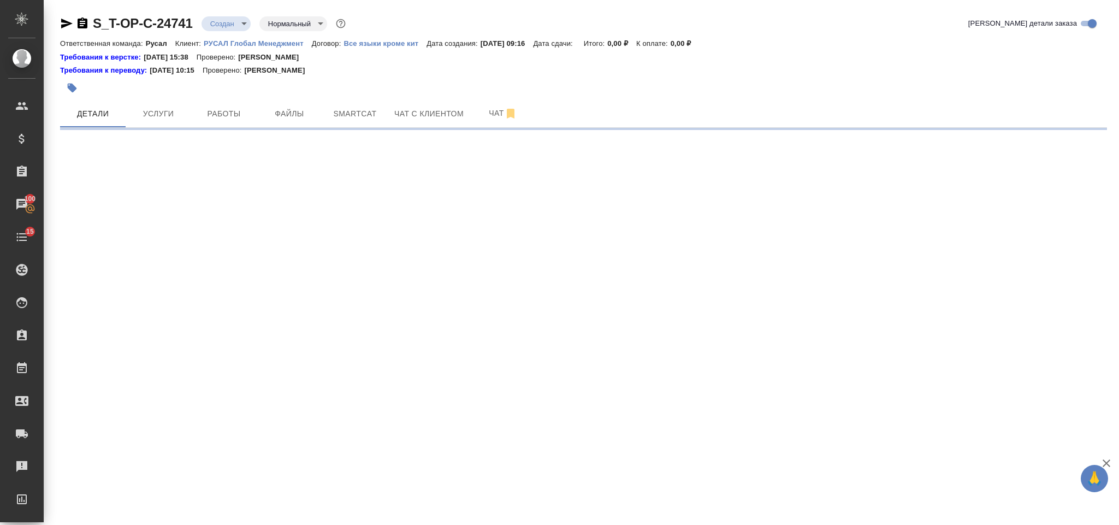
select select "RU"
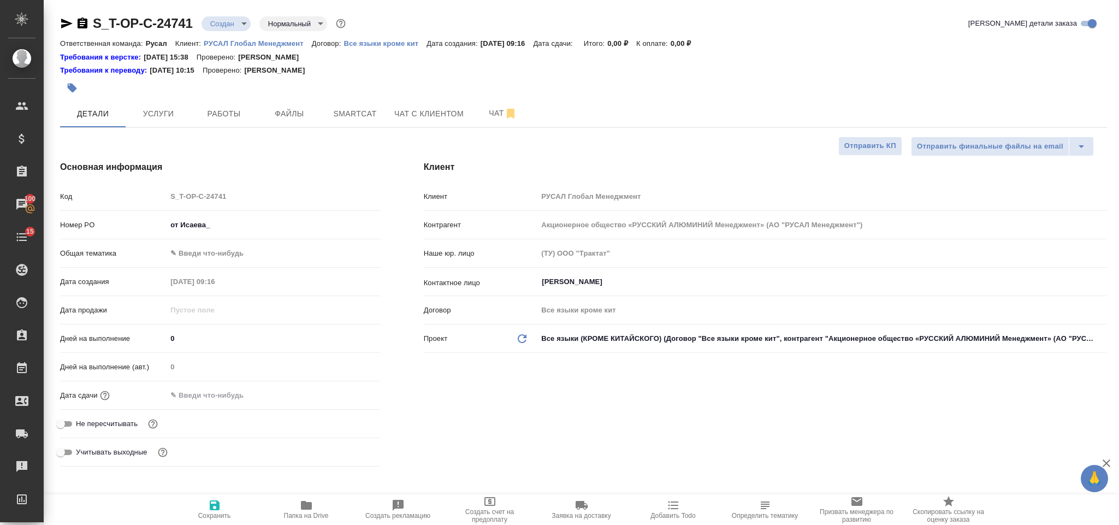
type textarea "x"
click at [235, 223] on input "от Исаева_" at bounding box center [273, 225] width 213 height 16
type input "от Исаева_1"
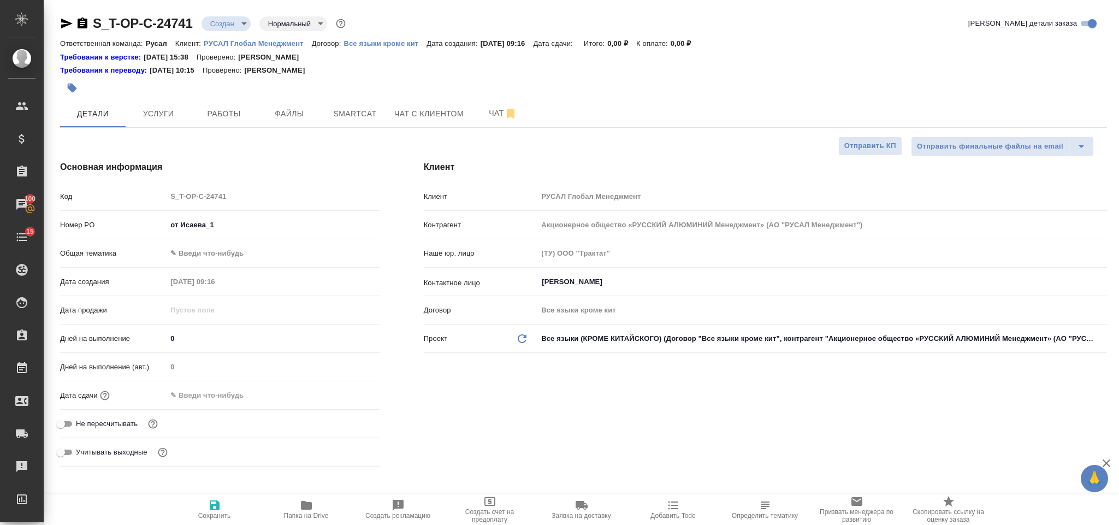
type textarea "x"
type input "от Исаева_11"
type textarea "x"
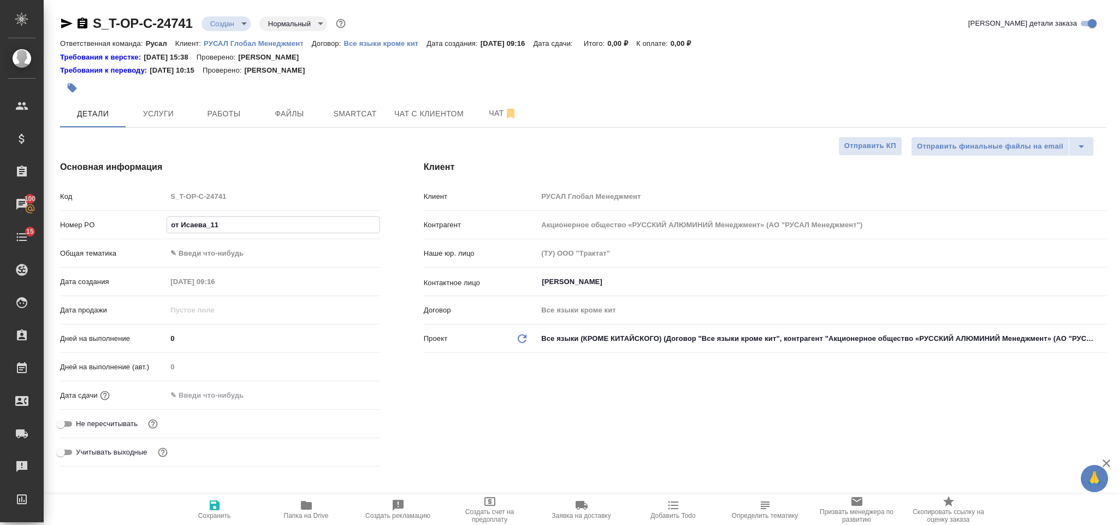
type textarea "x"
type input "от Исаева_11."
type textarea "x"
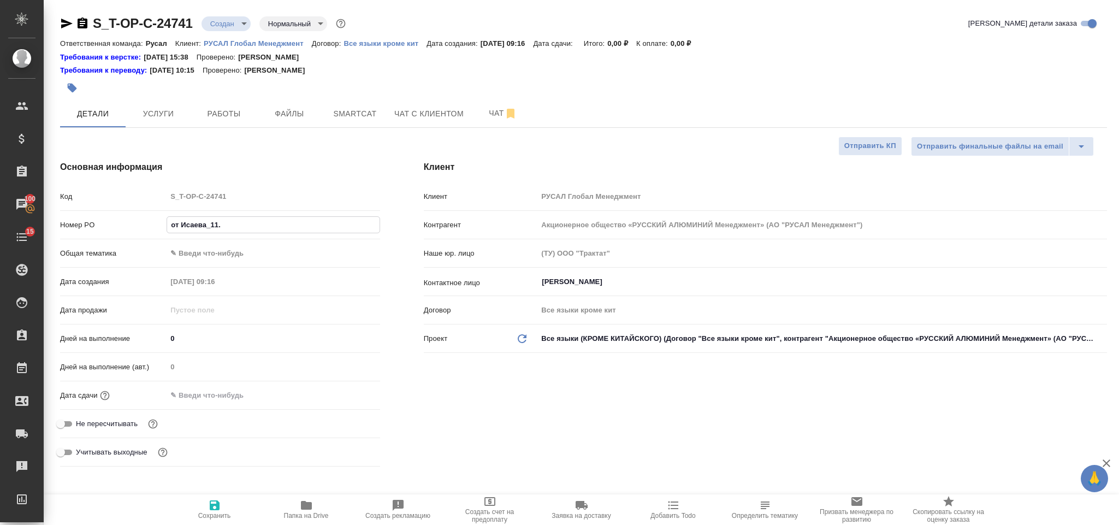
type textarea "x"
type input "от Исаева_11.0"
type textarea "x"
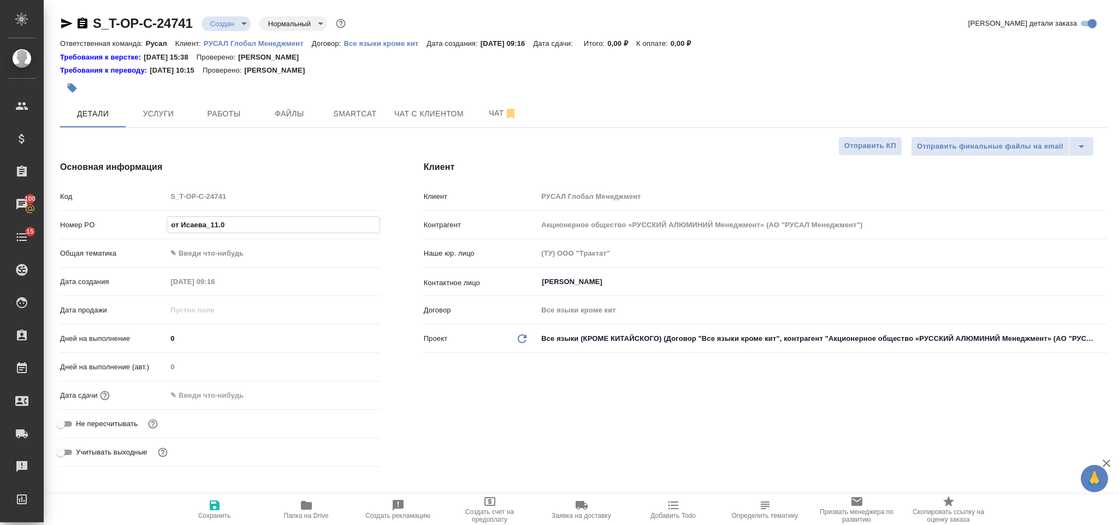
type input "от Исаева_11.08"
type textarea "x"
type input "от Исаева_11.08"
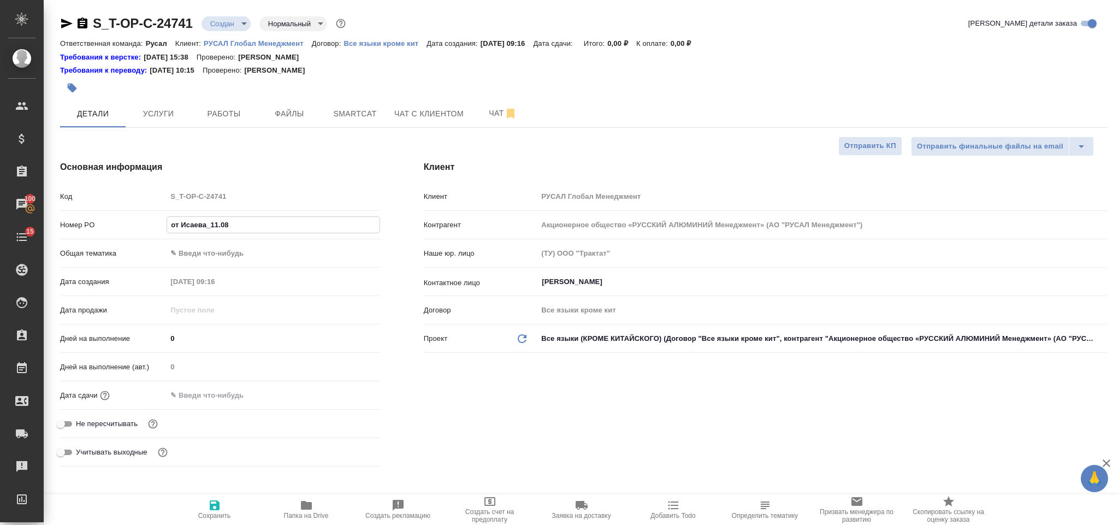
click at [215, 508] on icon "button" at bounding box center [214, 504] width 13 height 13
type textarea "x"
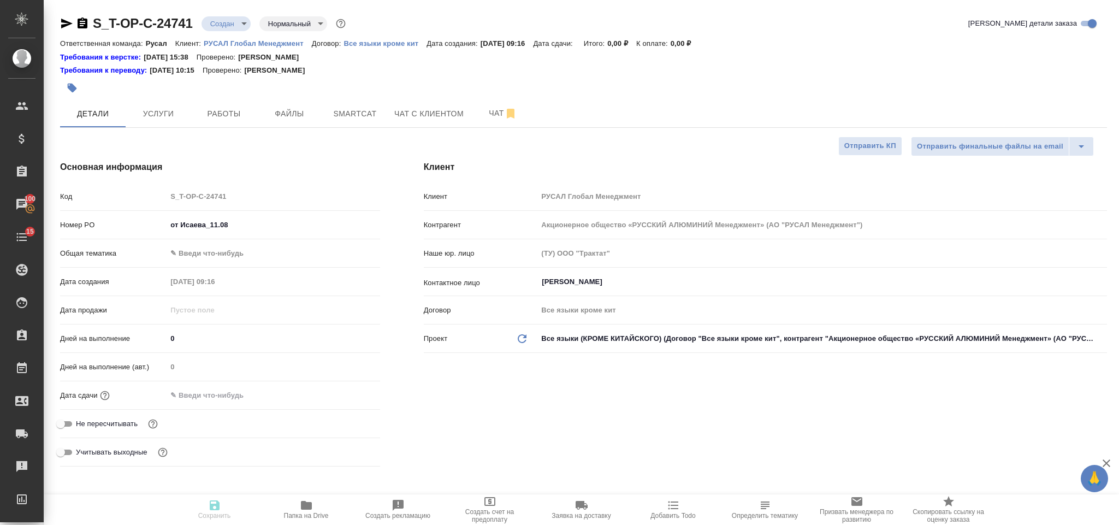
type textarea "x"
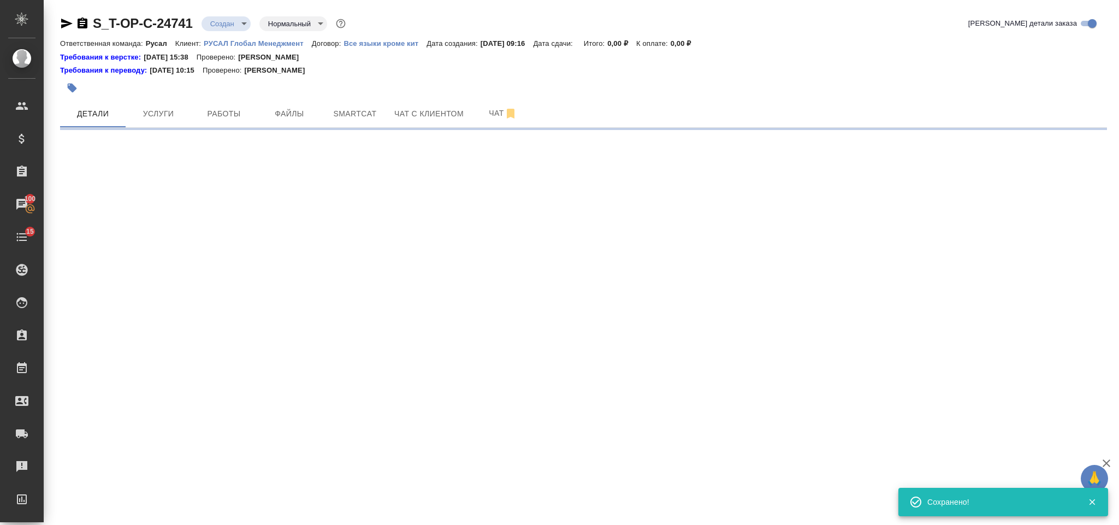
select select "RU"
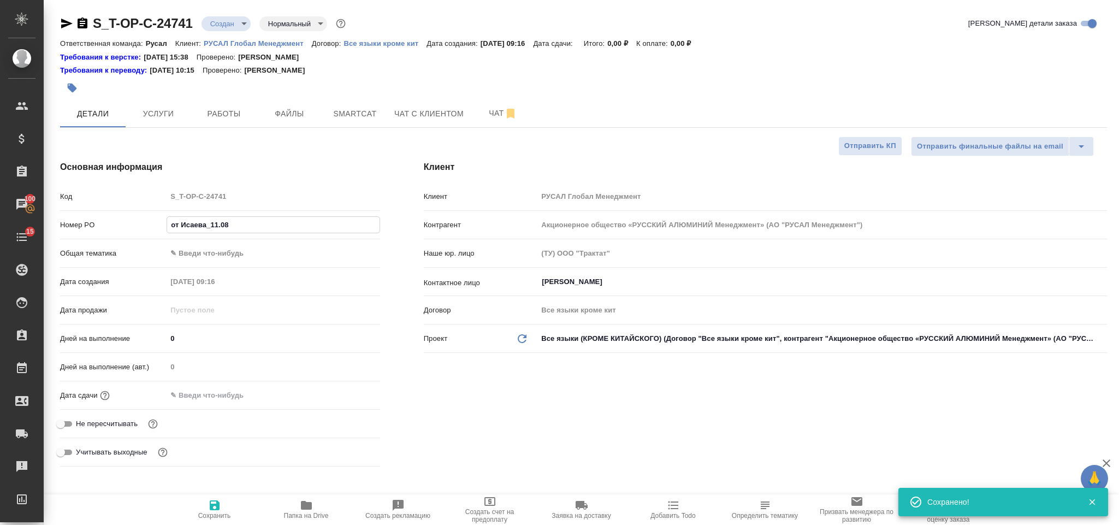
type textarea "x"
drag, startPoint x: 230, startPoint y: 226, endPoint x: 128, endPoint y: 231, distance: 102.2
click at [128, 231] on div "Номер PO от Исаева_11.08" at bounding box center [220, 224] width 320 height 19
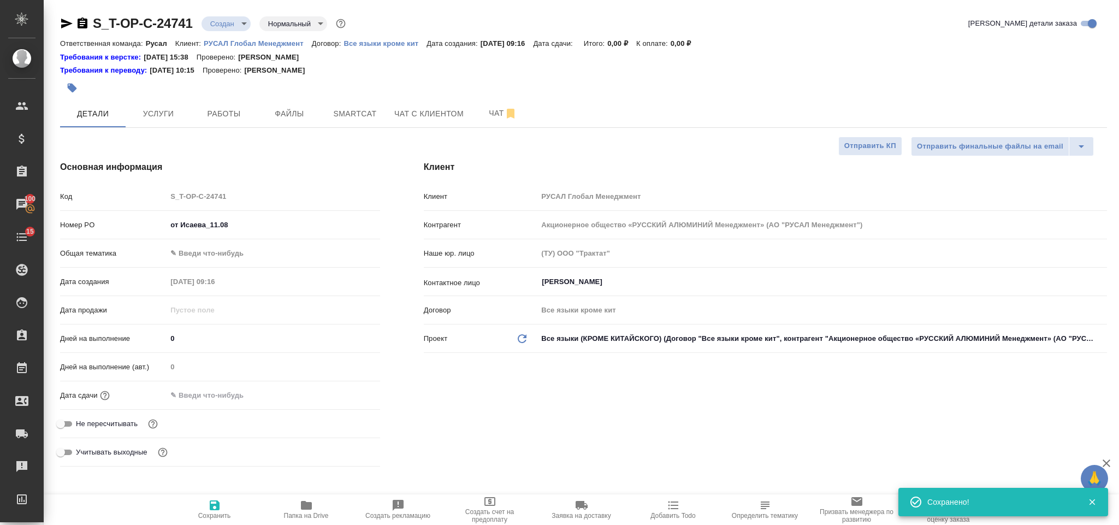
type textarea "x"
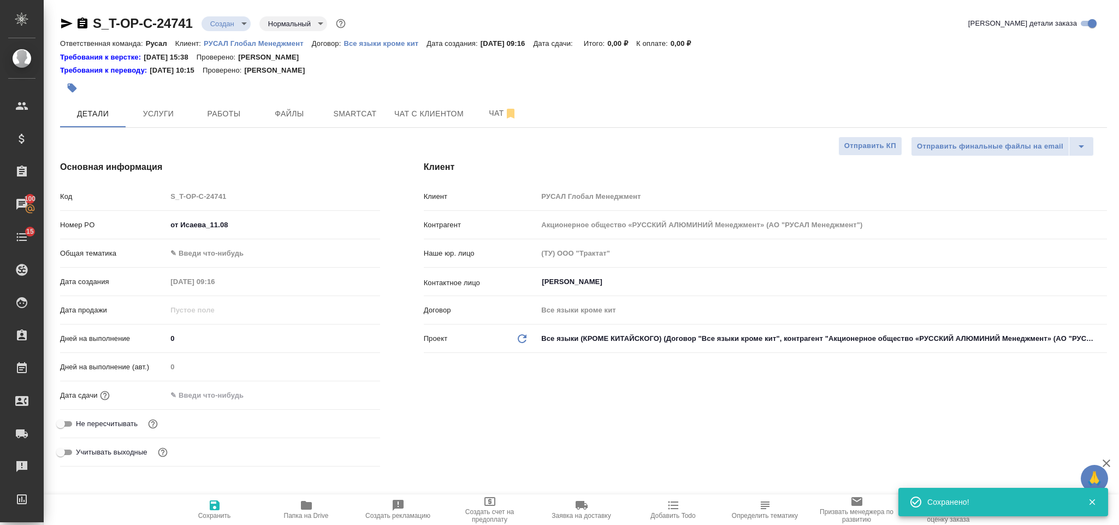
type textarea "x"
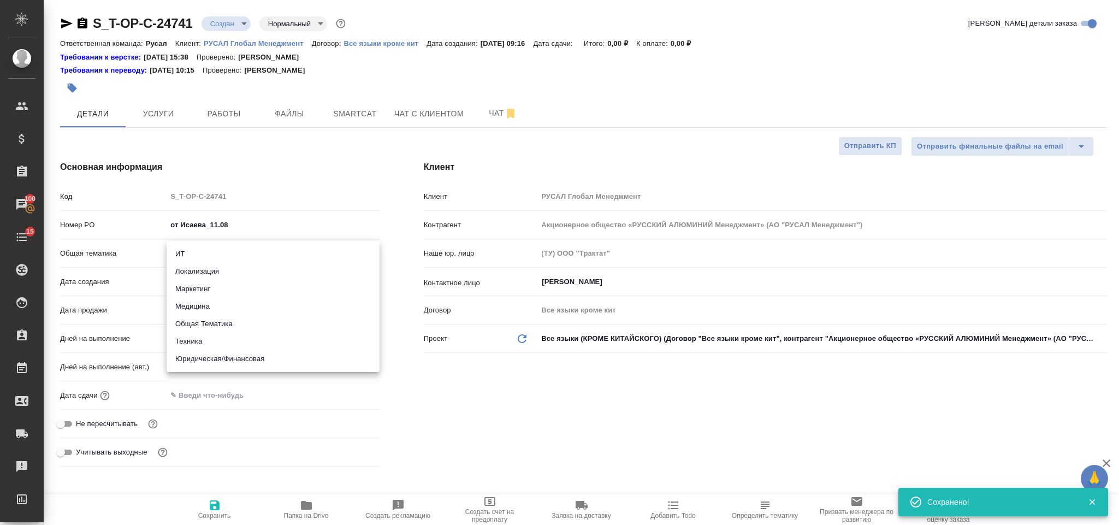
click at [256, 255] on body "🙏 .cls-1 fill:#fff; AWATERA Gorlenko Yuliua Клиенты Спецификации Заказы 100 Чат…" at bounding box center [559, 262] width 1119 height 525
click at [236, 346] on li "Техника" at bounding box center [273, 340] width 213 height 17
type input "tech"
type textarea "x"
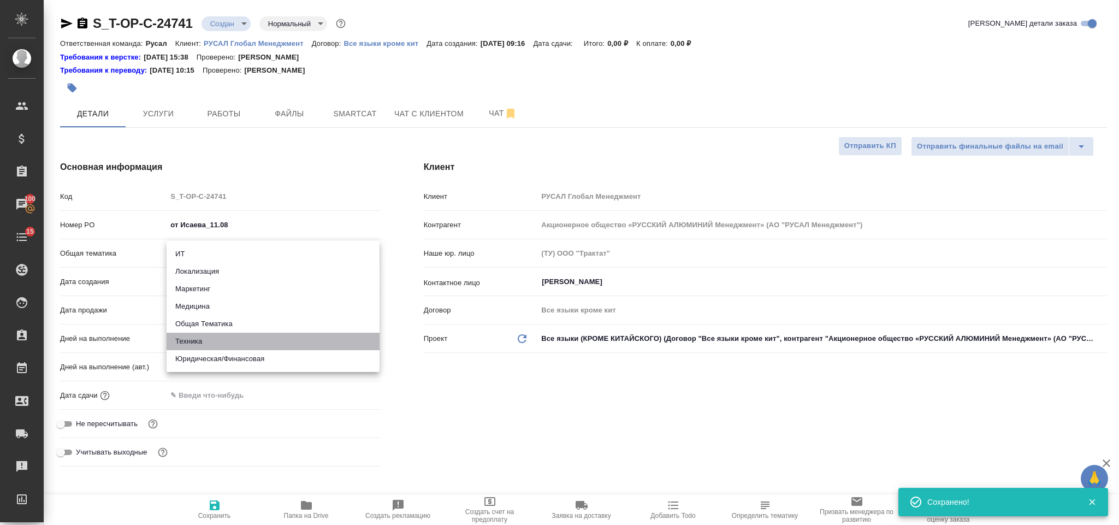
type textarea "x"
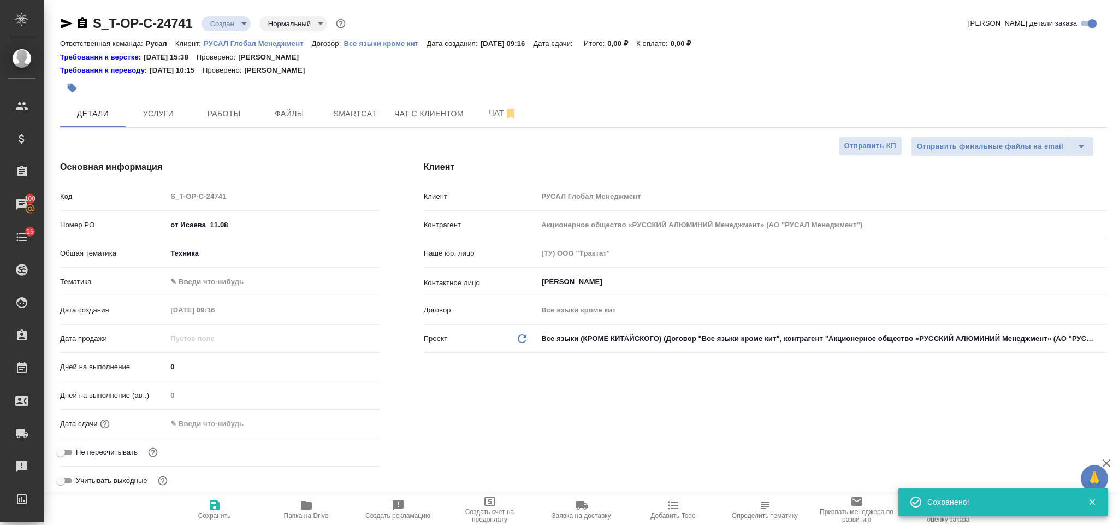
click at [221, 282] on body "🙏 .cls-1 fill:#fff; AWATERA Gorlenko Yuliua Клиенты Спецификации Заказы 100 Чат…" at bounding box center [559, 262] width 1119 height 525
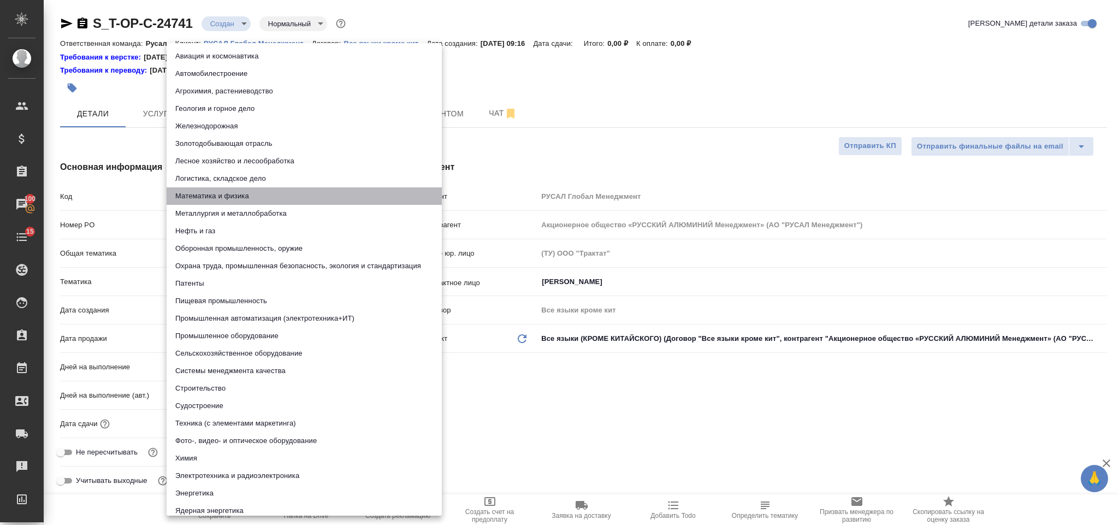
click at [219, 193] on li "Математика и физика" at bounding box center [304, 195] width 275 height 17
type textarea "x"
type input "5f647204b73bc97568ca66ac"
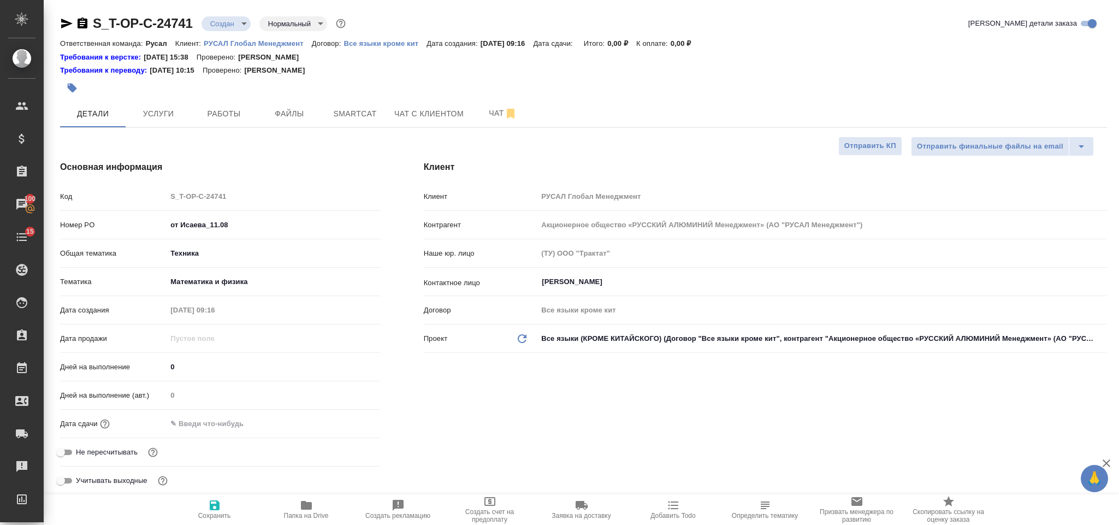
click at [205, 433] on div "Дата сдачи" at bounding box center [220, 423] width 320 height 19
click at [209, 429] on input "text" at bounding box center [215, 423] width 96 height 16
click at [346, 423] on icon "button" at bounding box center [348, 422] width 13 height 13
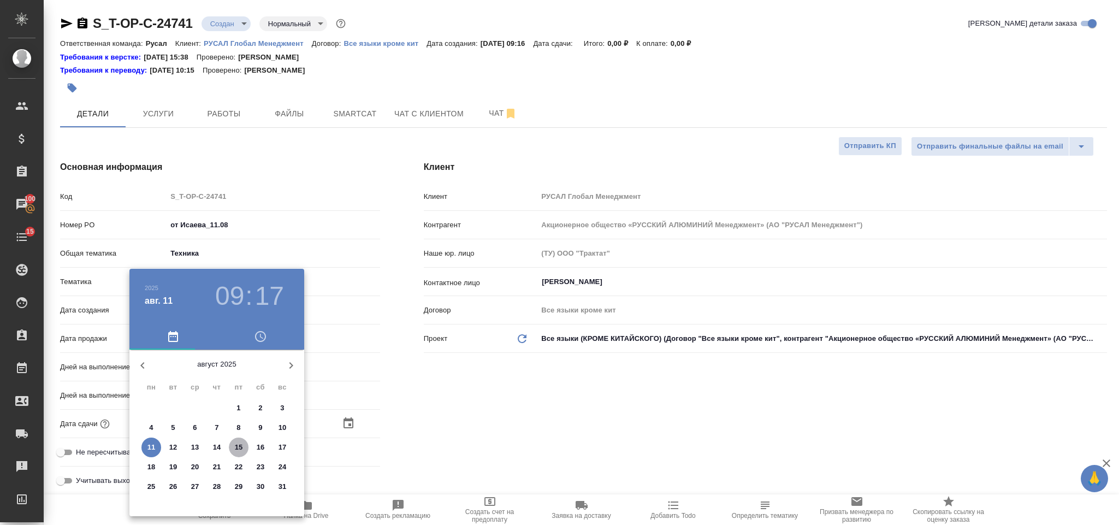
click at [242, 442] on p "15" at bounding box center [239, 447] width 8 height 11
type input "15.08.2025 09:17"
type textarea "x"
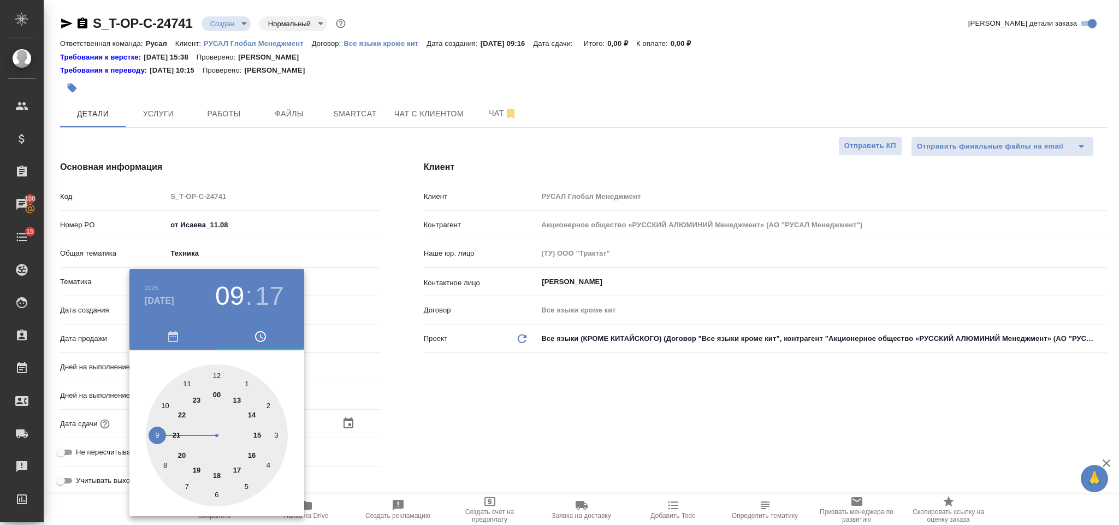
click at [239, 467] on div at bounding box center [217, 435] width 142 height 142
type input "15.08.2025 17:17"
type textarea "x"
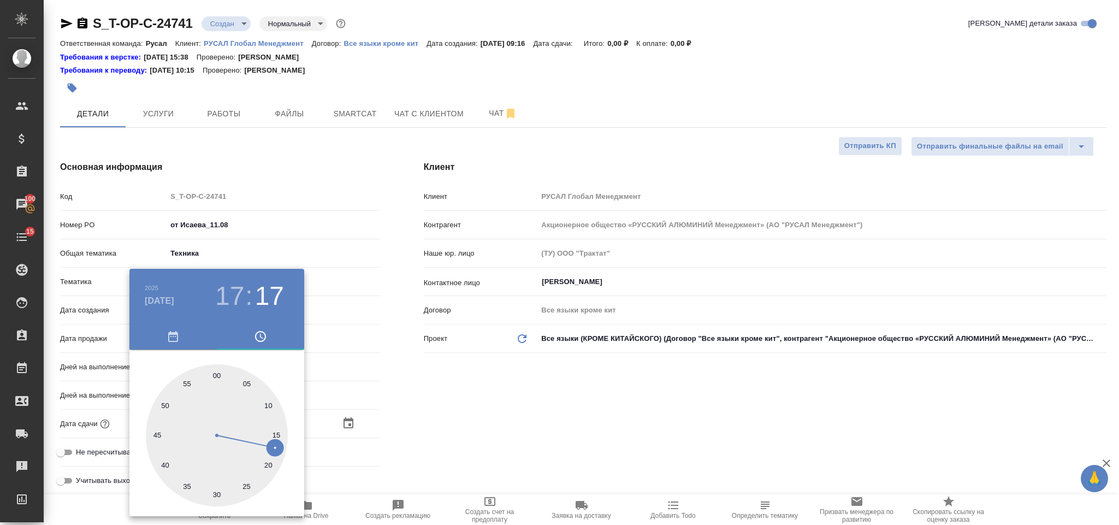
click at [218, 371] on div at bounding box center [217, 435] width 142 height 142
type input "15.08.2025 17:00"
type textarea "x"
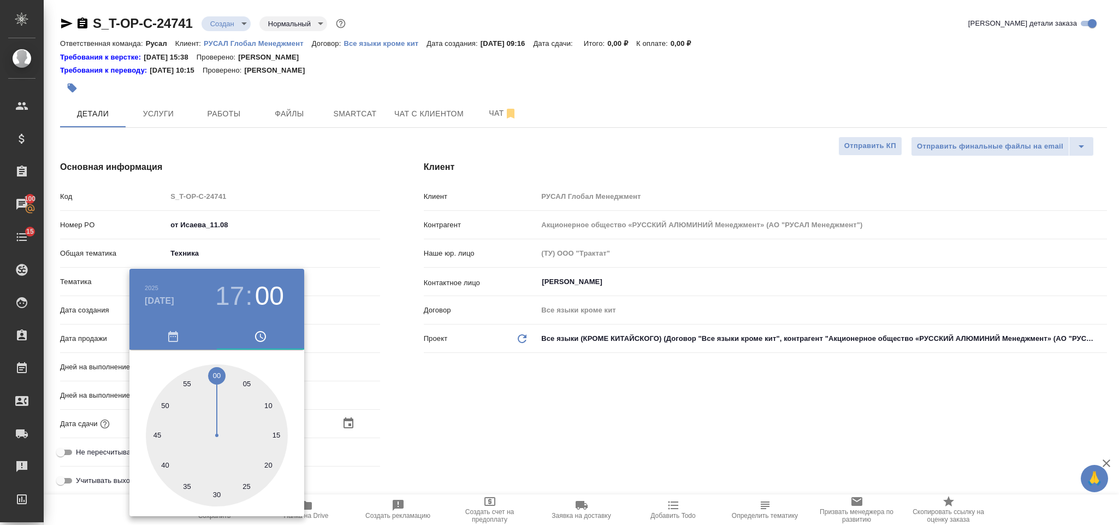
click at [439, 394] on div at bounding box center [559, 262] width 1119 height 525
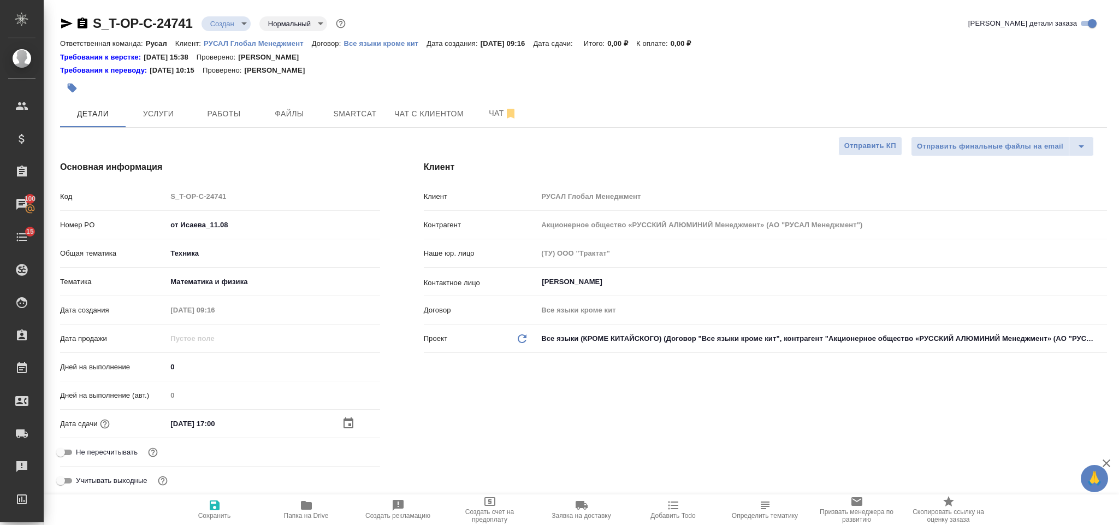
click at [219, 506] on icon "button" at bounding box center [214, 504] width 13 height 13
type textarea "x"
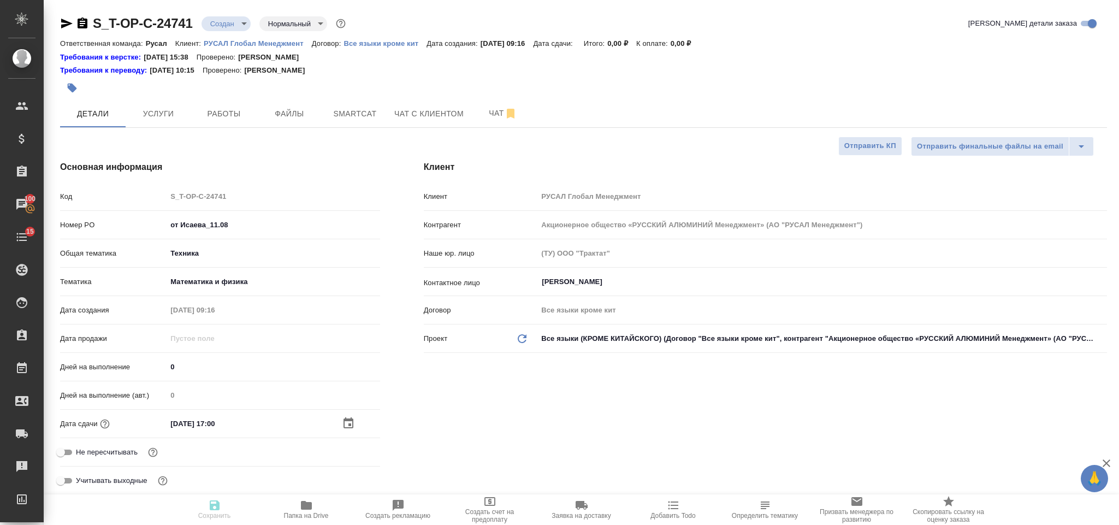
type textarea "x"
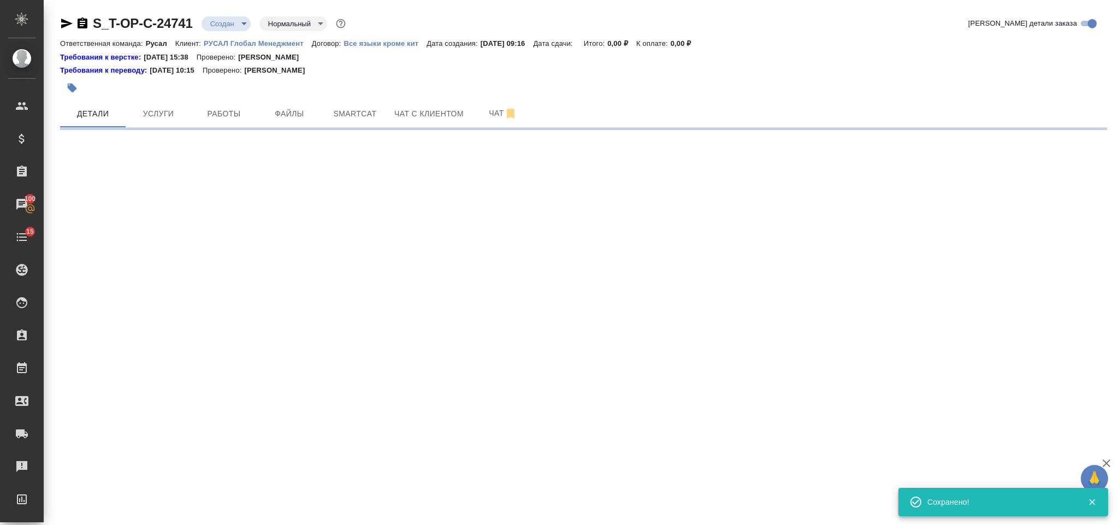
select select "RU"
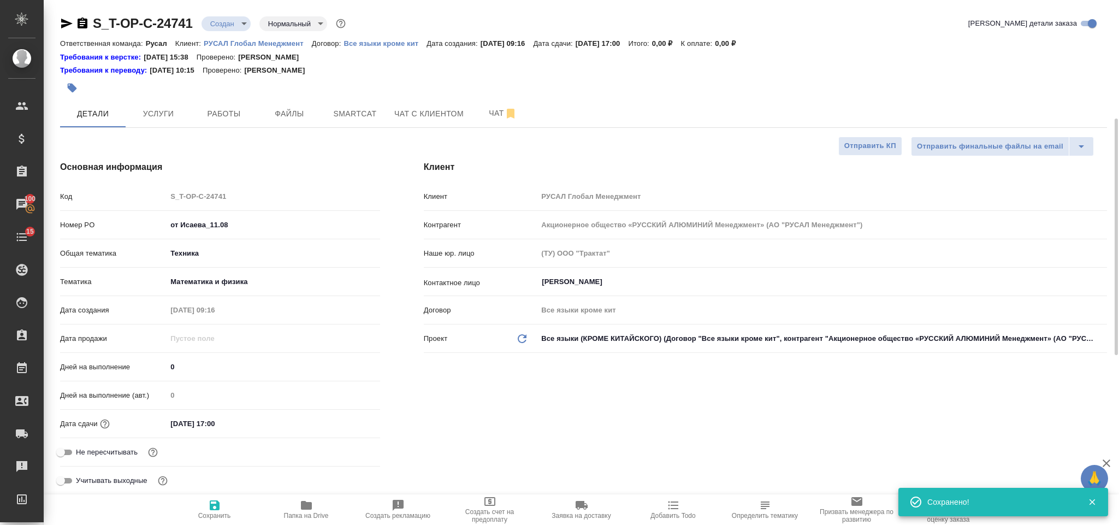
type textarea "x"
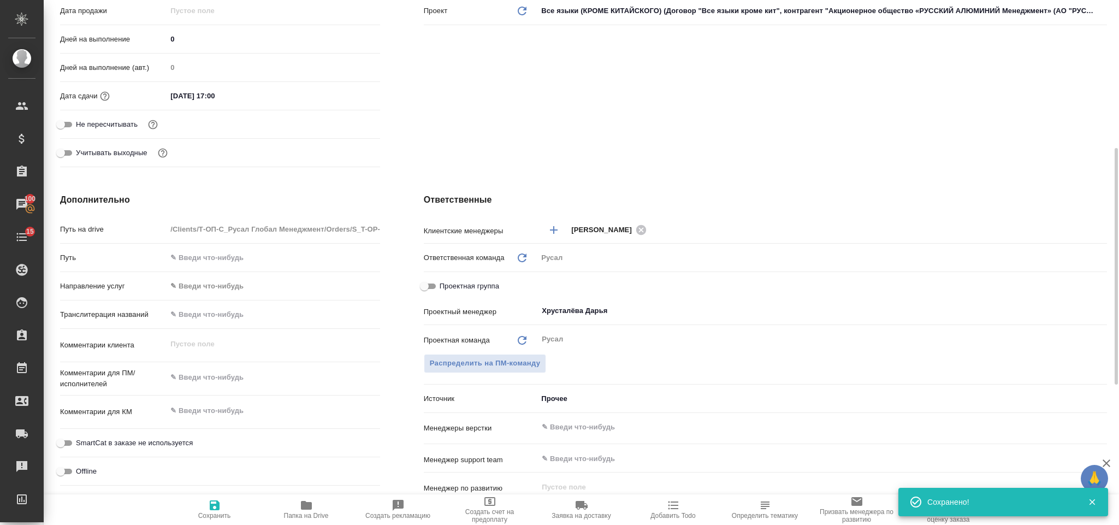
type textarea "x"
click at [228, 377] on textarea at bounding box center [273, 377] width 213 height 19
type textarea "И"
type textarea "x"
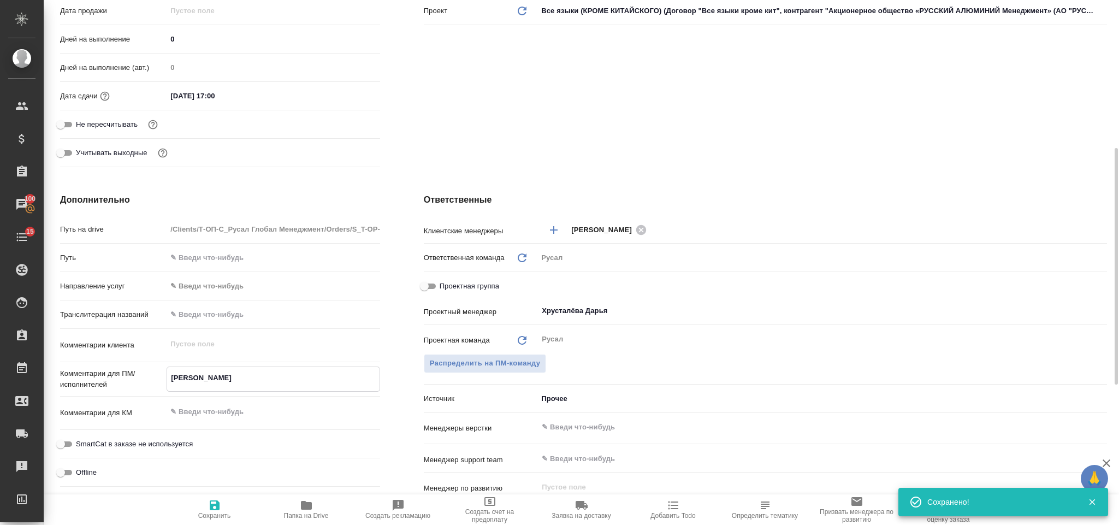
type textarea "x"
type textarea "ИС"
type textarea "x"
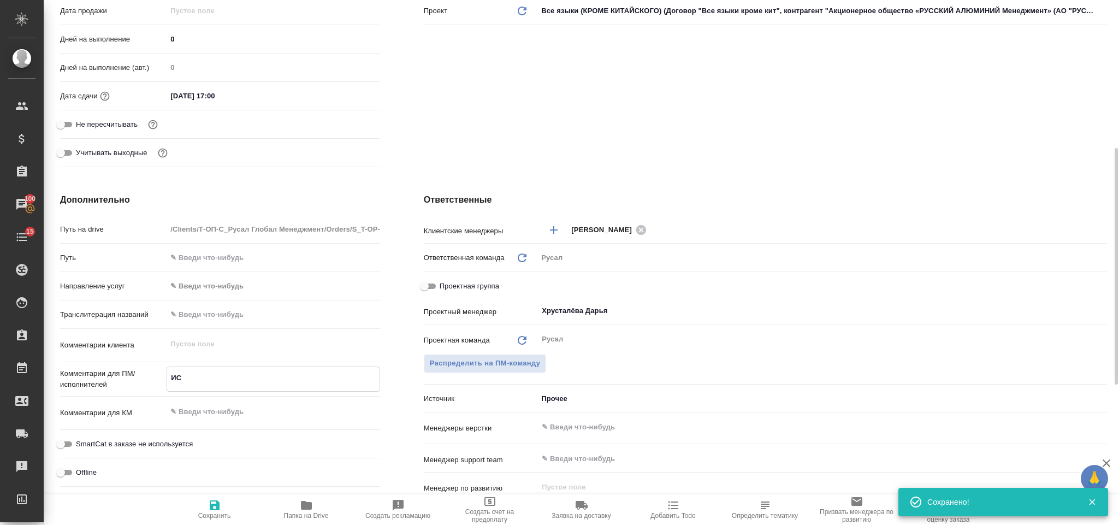
type textarea "ИСа"
type textarea "x"
type textarea "ИС"
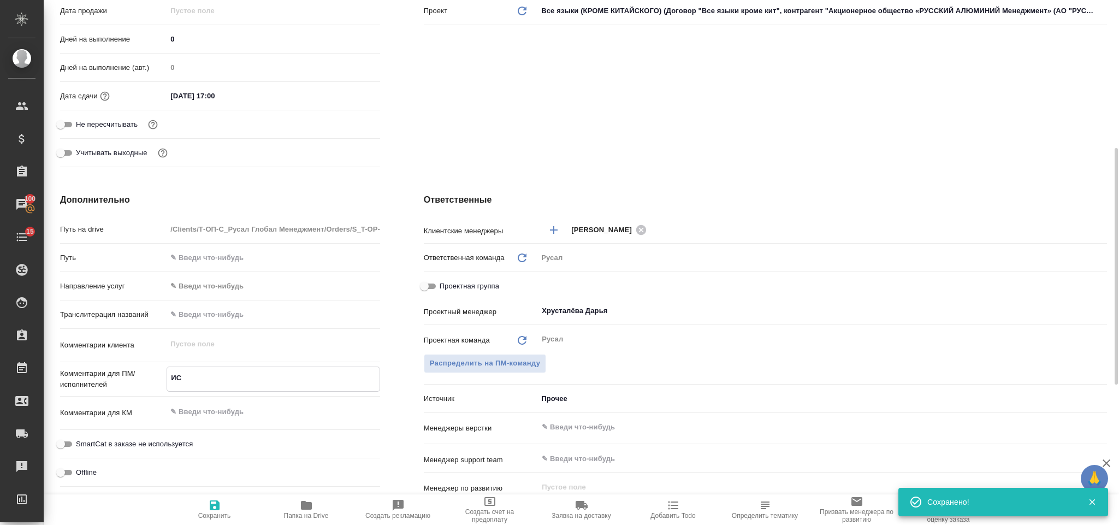
type textarea "x"
type textarea "ИСА"
type textarea "x"
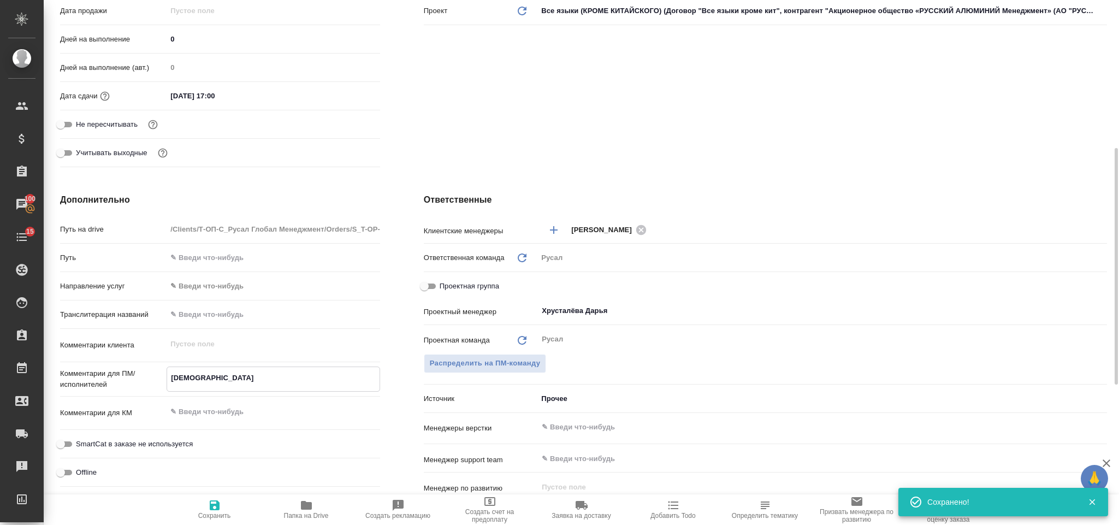
type textarea "x"
type textarea "ИСАЕ"
type textarea "x"
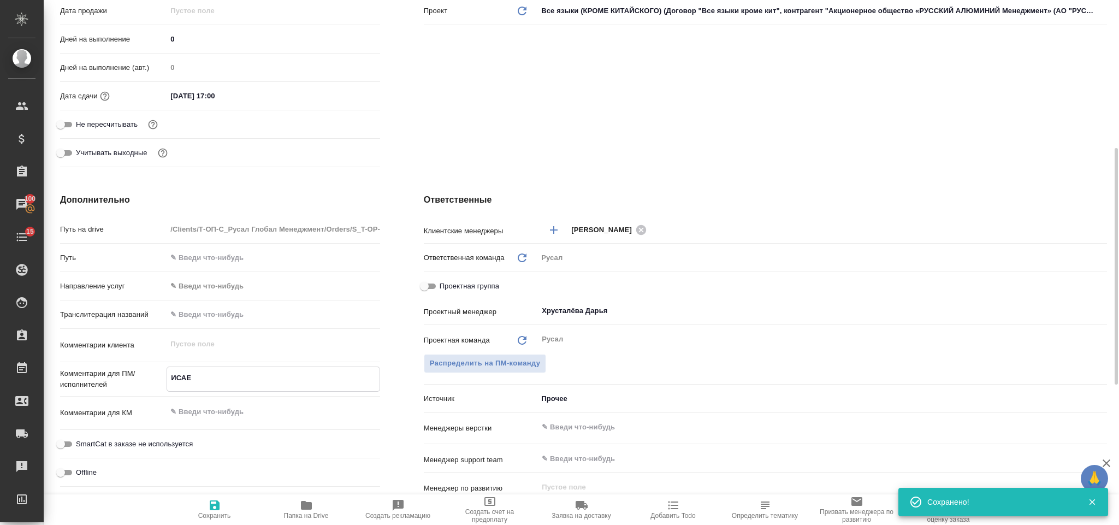
type textarea "x"
type textarea "ИСАЕВ"
type textarea "x"
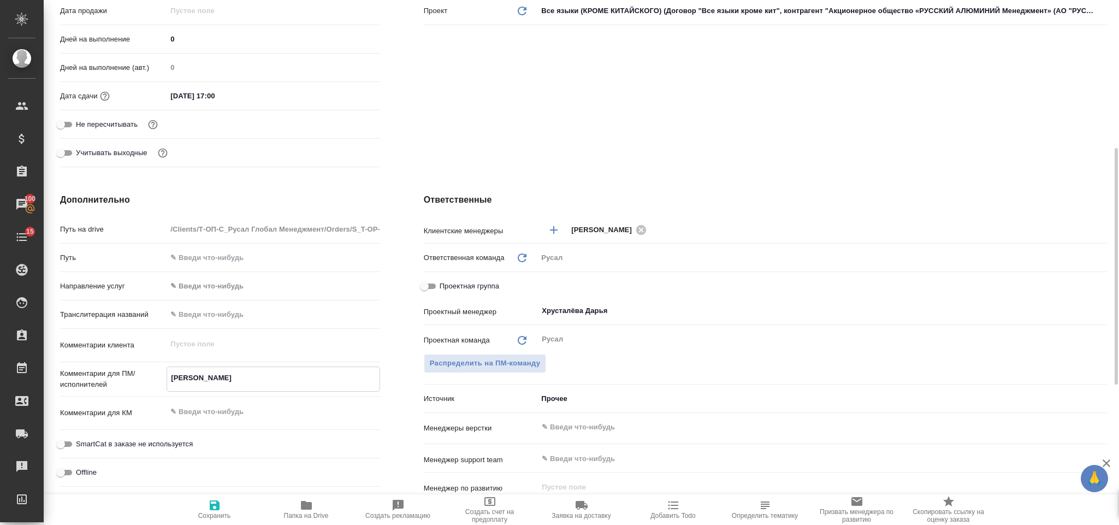
type textarea "ИСАЕВ"
type textarea "x"
type textarea "ИСАЕВ"
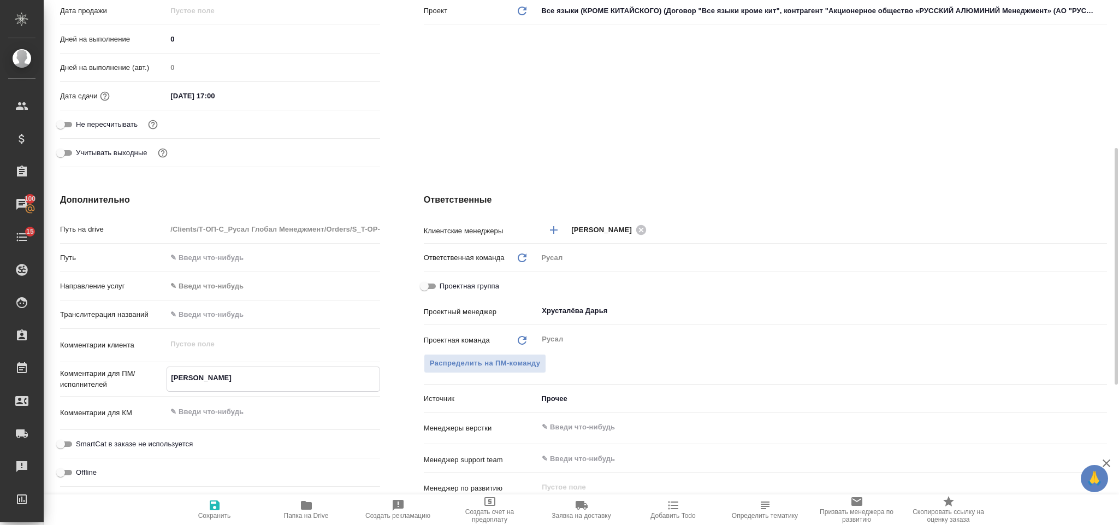
type textarea "x"
type textarea "ИСАЕВ К"
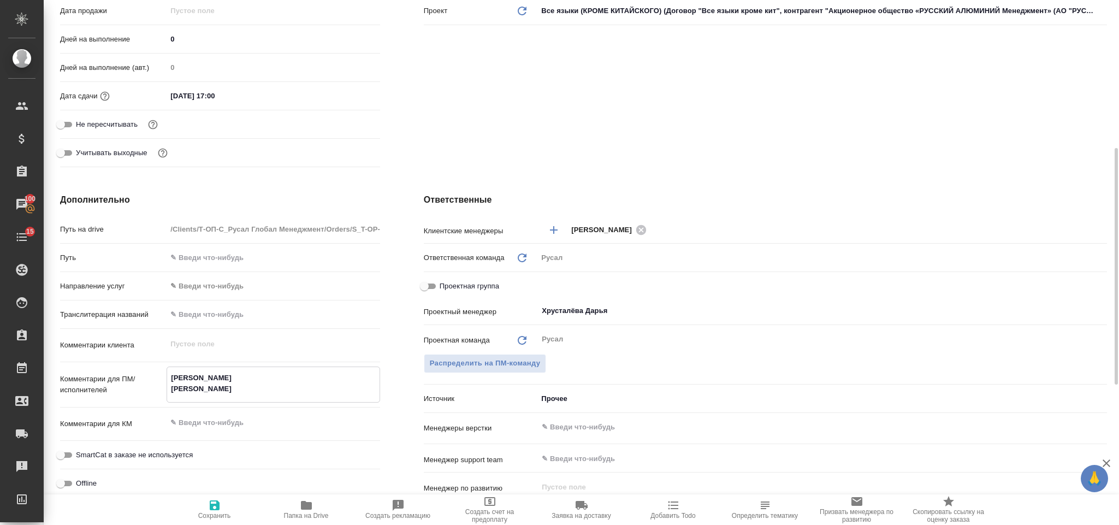
type textarea "x"
type textarea "ИСАЕВ КН"
type textarea "x"
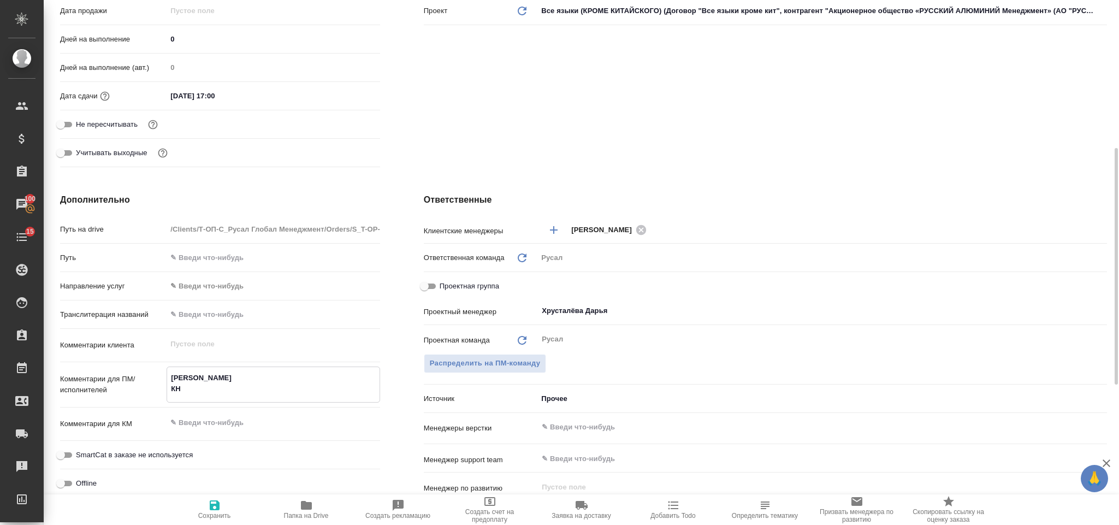
type textarea "x"
type textarea "ИСАЕВ КНи"
type textarea "x"
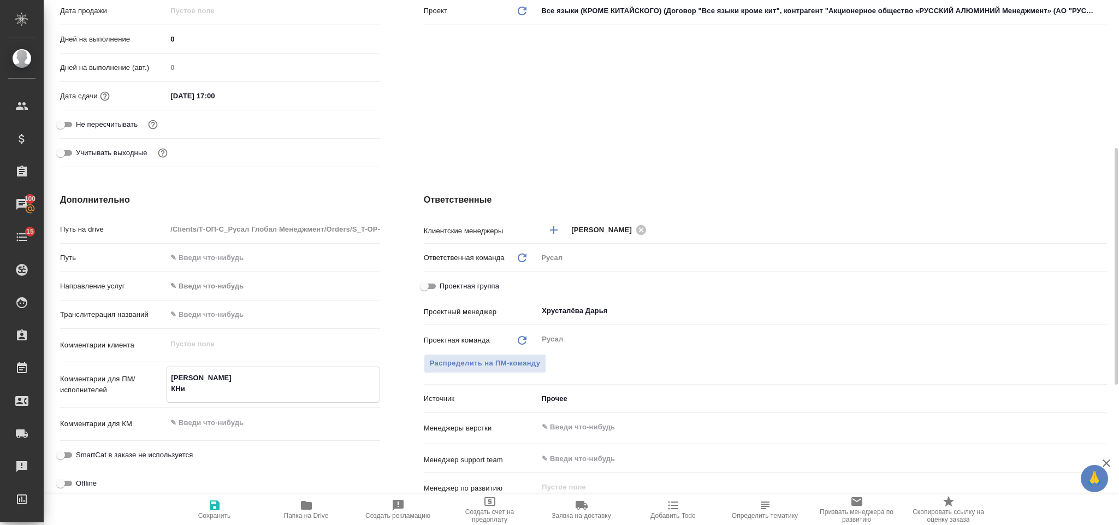
type textarea "x"
type textarea "ИСАЕВ КН"
type textarea "x"
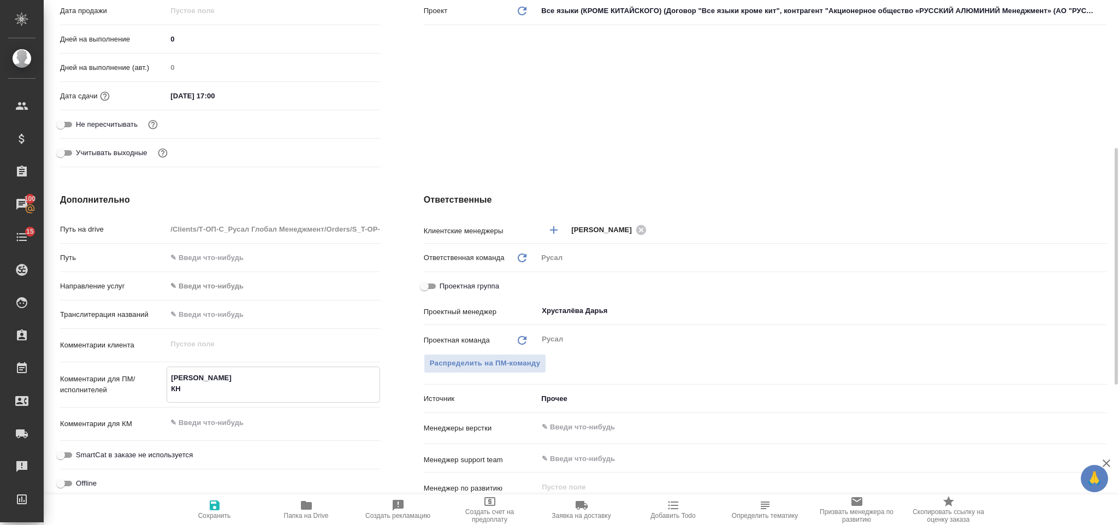
type textarea "ИСАЕВ КНИ"
type textarea "x"
type textarea "ИСАЕВ КНИГ"
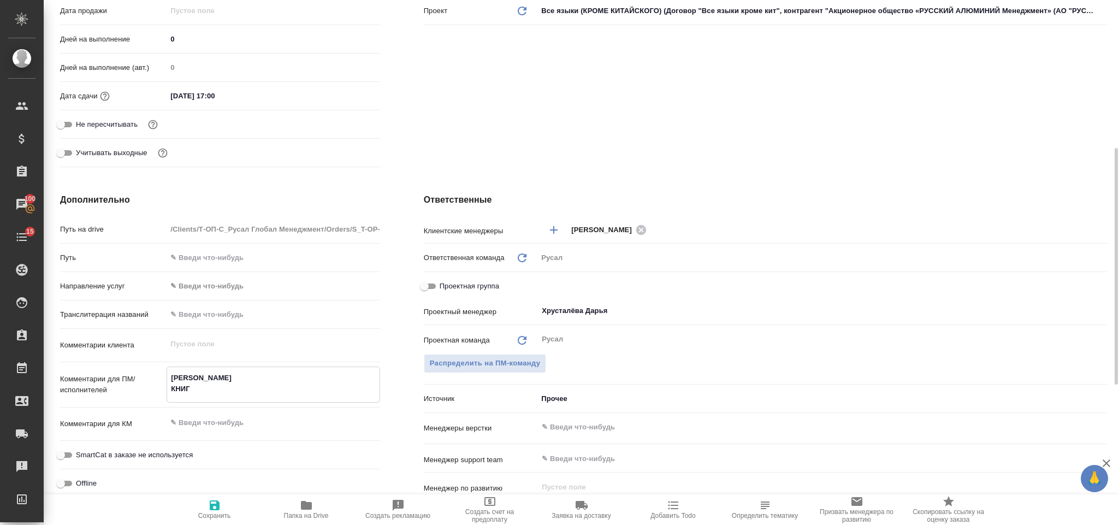
type textarea "x"
type textarea "ИСАЕВ КНИГА"
type textarea "x"
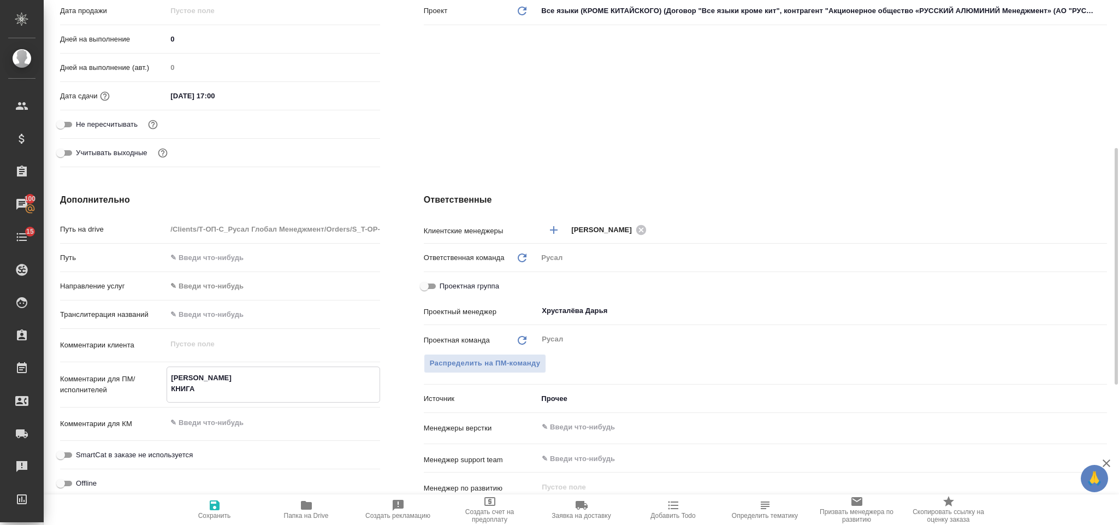
type textarea "x"
type textarea "ИСАЕВ КНИГА"
type textarea "x"
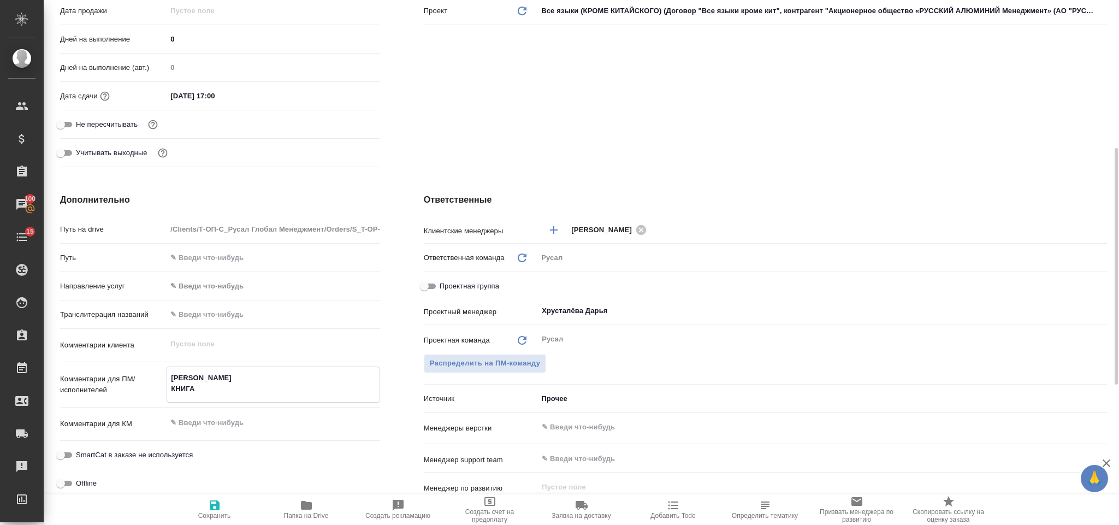
type textarea "x"
type textarea "ИСАЕВ КНИГА"
type textarea "x"
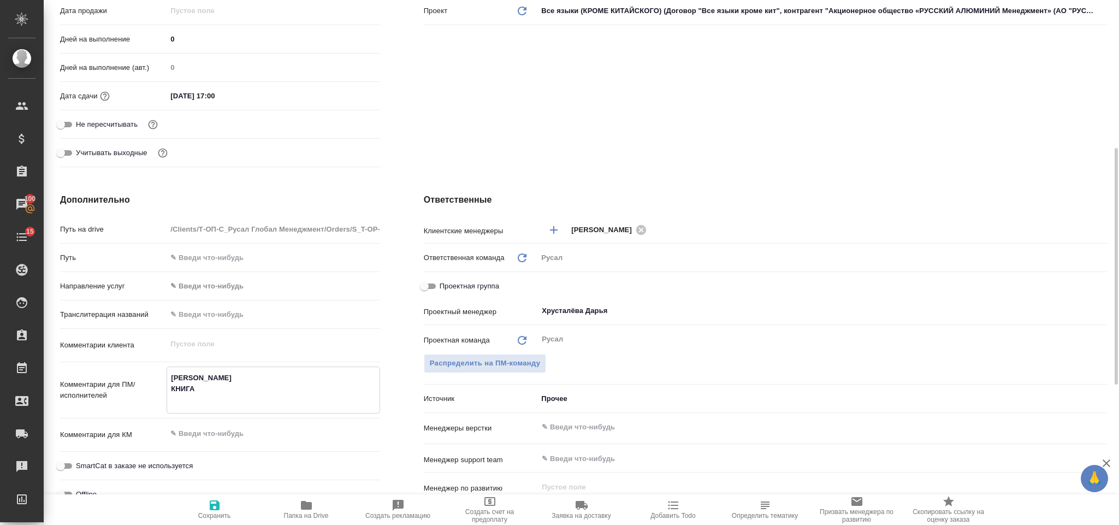
type textarea "ИСАЕВ КНИГА м"
type textarea "x"
type textarea "ИСАЕВ КНИГА маш"
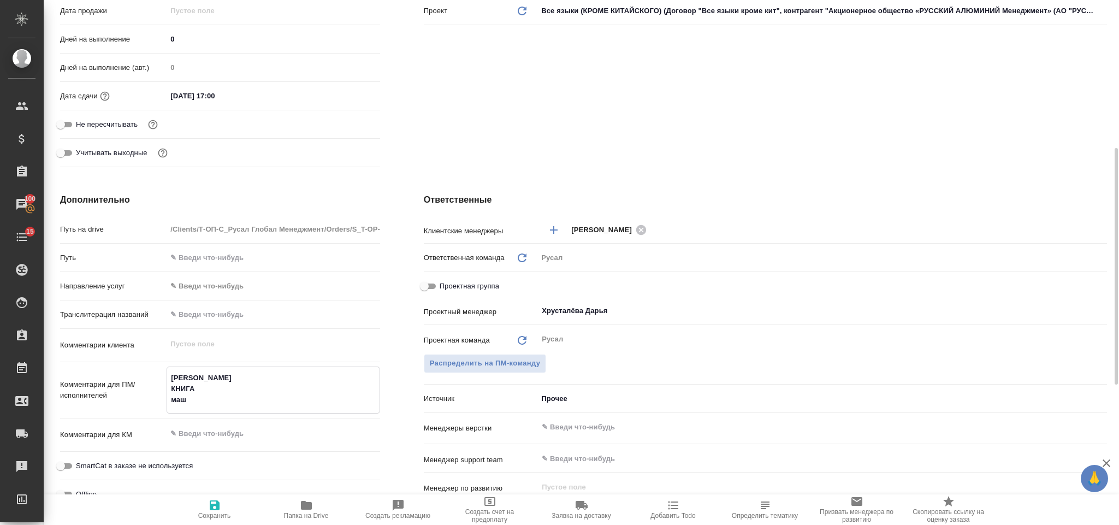
type textarea "x"
type textarea "ИСАЕВ КНИГА машт"
type textarea "x"
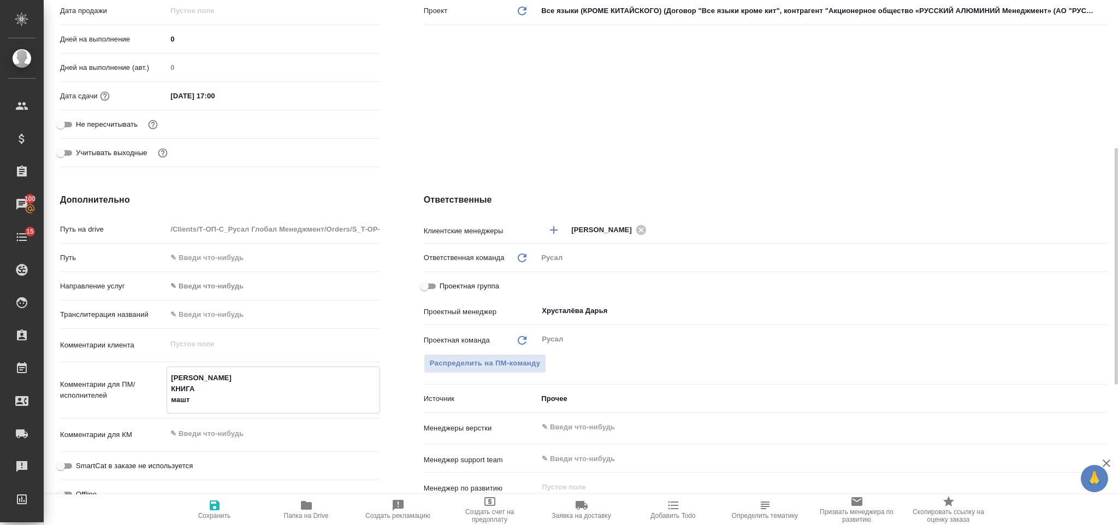
type textarea "x"
type textarea "ИСАЕВ КНИГА маш"
type textarea "x"
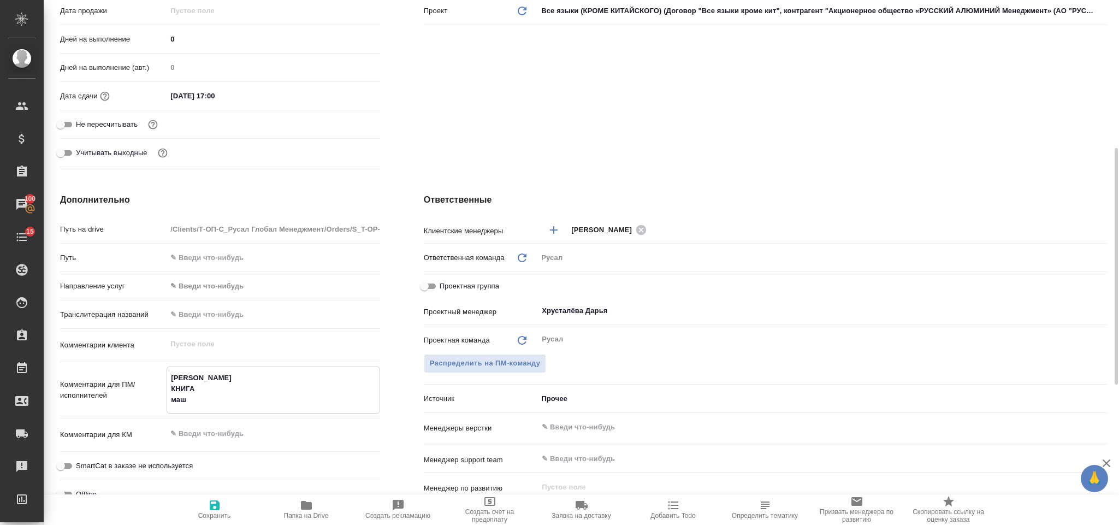
type textarea "x"
type textarea "ИСАЕВ КНИГА маши"
type textarea "x"
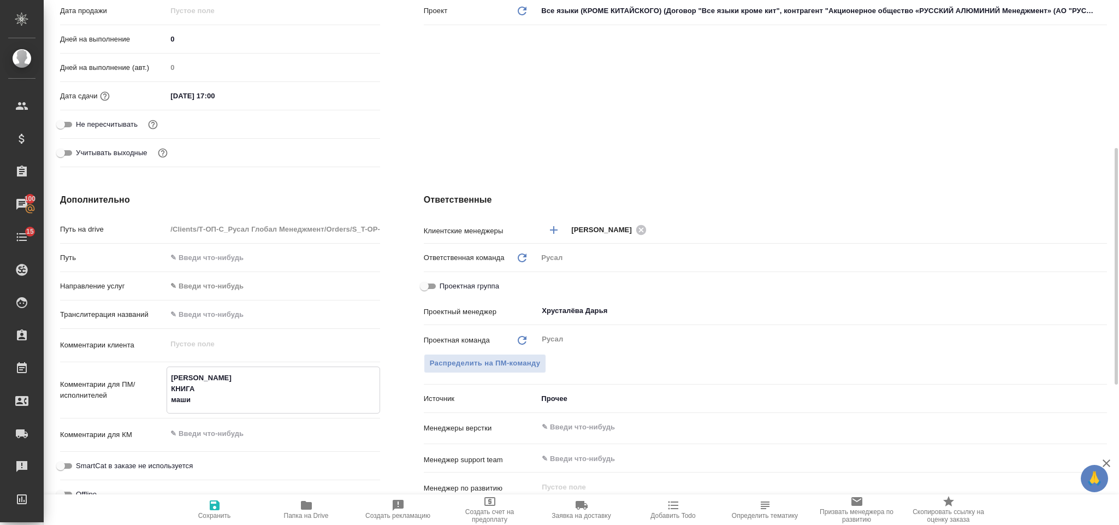
type textarea "ИСАЕВ КНИГА машин"
type textarea "x"
type textarea "ИСАЕВ КНИГА машина"
type textarea "x"
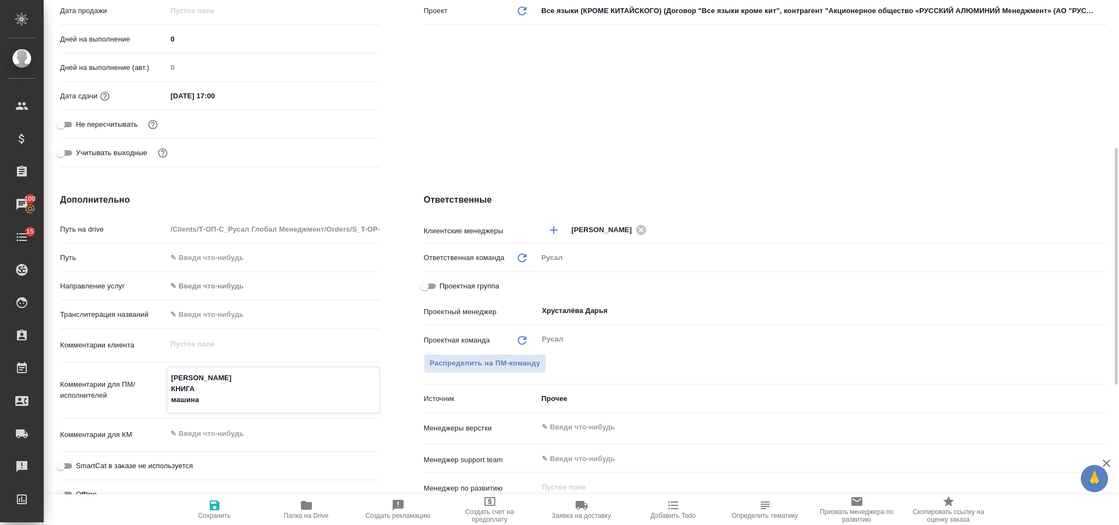
type textarea "ИСАЕВ КНИГА машина"
type textarea "x"
click at [215, 509] on icon "button" at bounding box center [215, 505] width 10 height 10
type textarea "x"
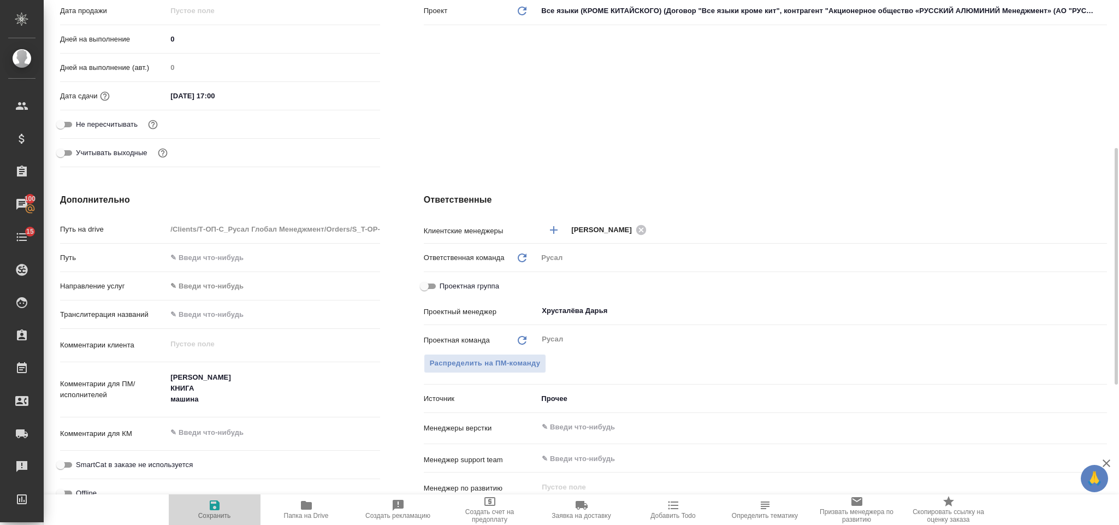
type textarea "x"
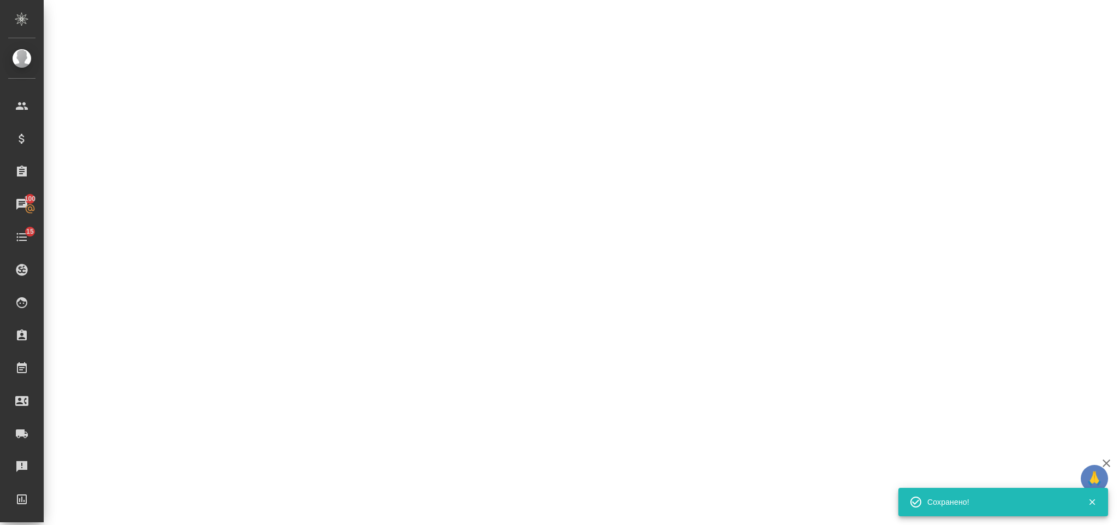
select select "RU"
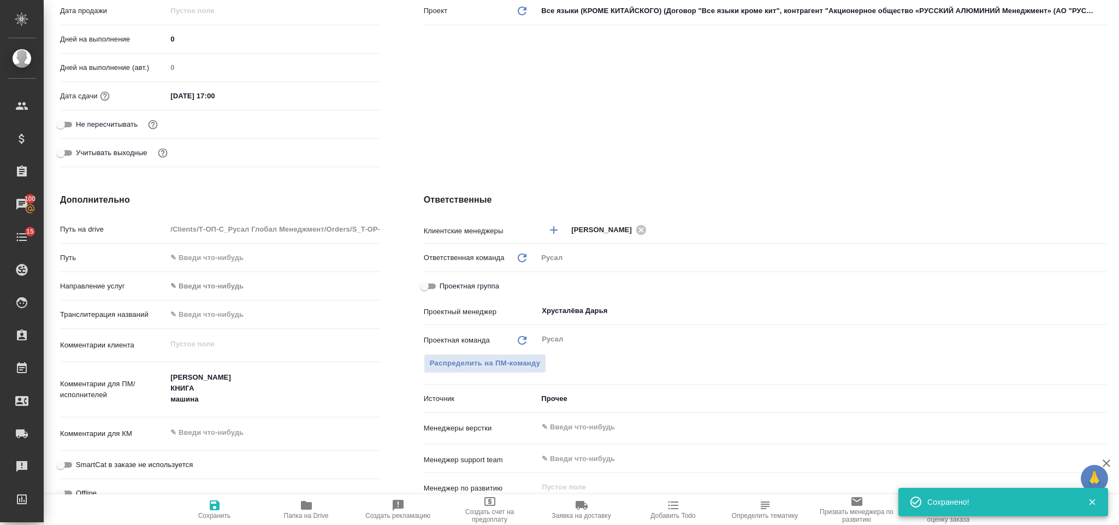
type textarea "x"
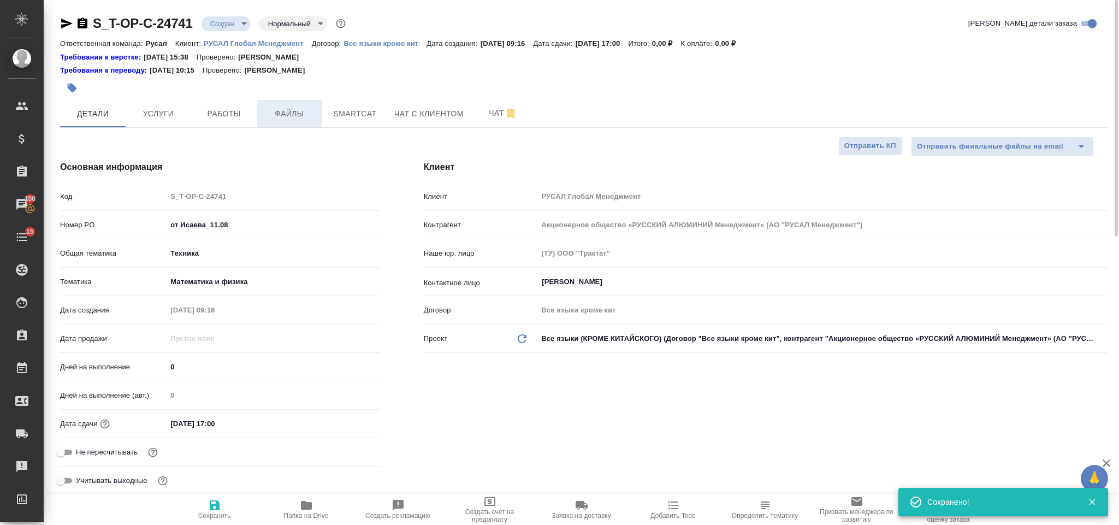
click at [307, 114] on span "Файлы" at bounding box center [289, 114] width 52 height 14
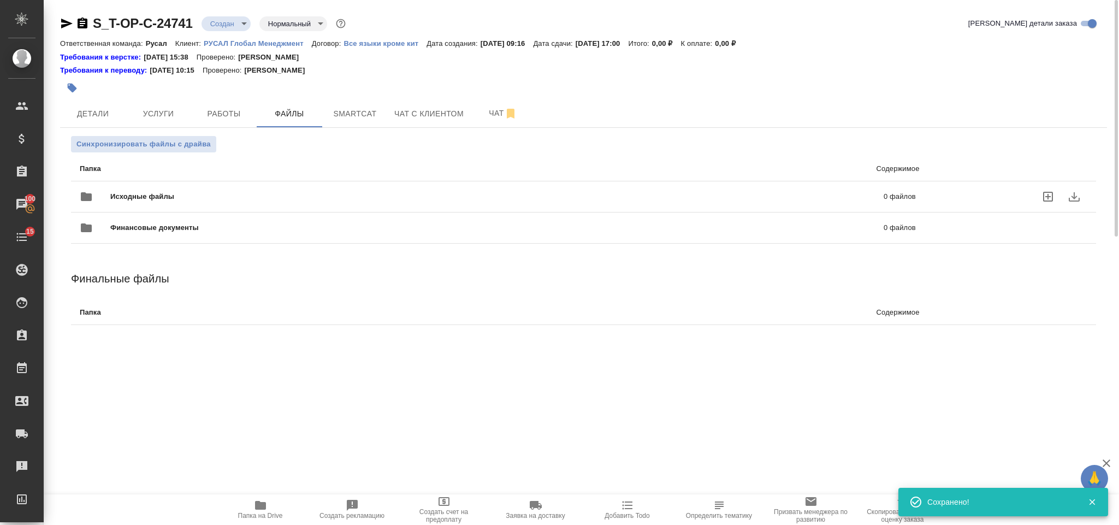
click at [167, 200] on span "Исходные файлы" at bounding box center [319, 196] width 419 height 11
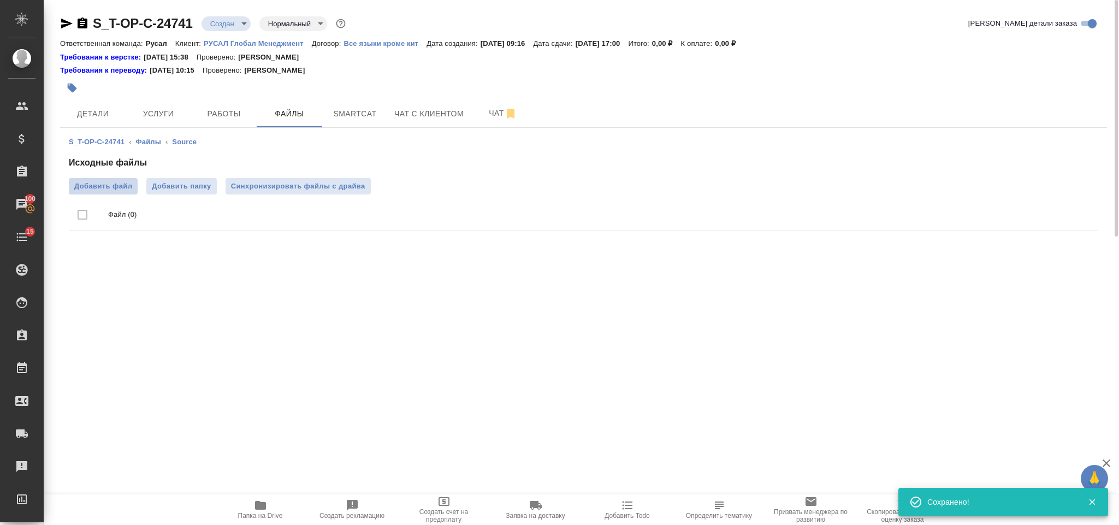
click at [126, 187] on span "Добавить файл" at bounding box center [103, 186] width 58 height 11
click at [0, 0] on input "Добавить файл" at bounding box center [0, 0] width 0 height 0
click at [68, 20] on icon "button" at bounding box center [66, 23] width 13 height 13
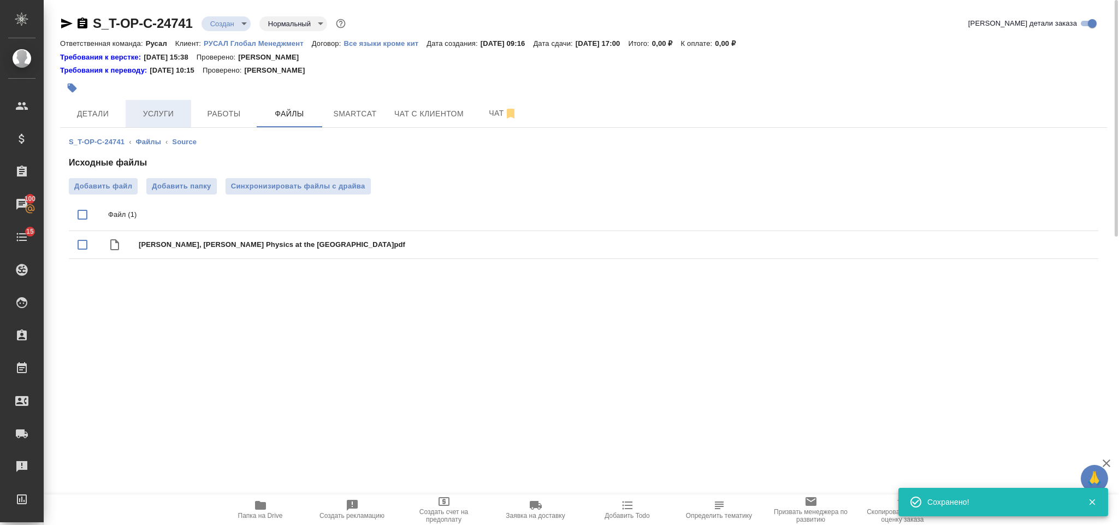
click at [168, 108] on span "Услуги" at bounding box center [158, 114] width 52 height 14
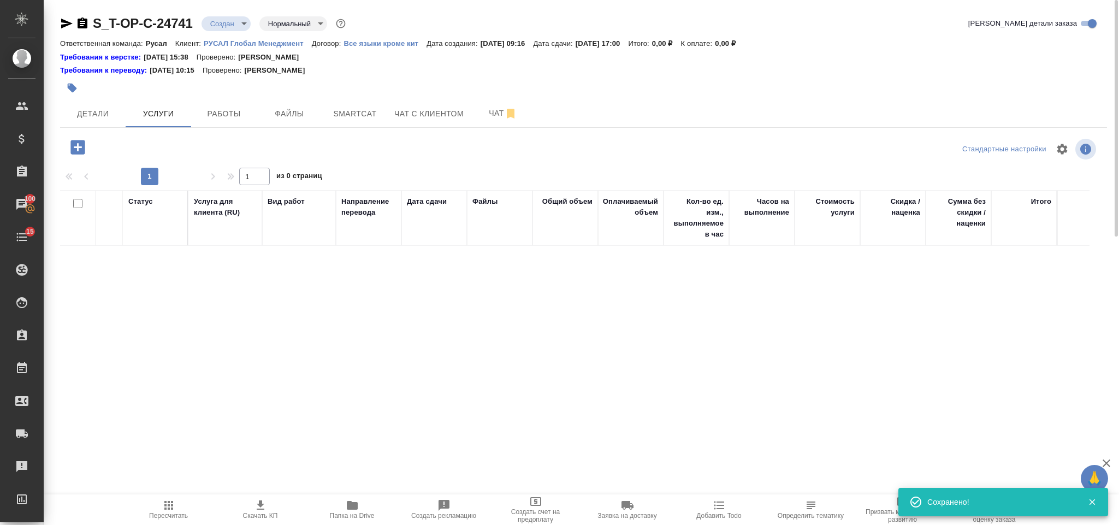
click at [85, 151] on icon "button" at bounding box center [77, 147] width 19 height 19
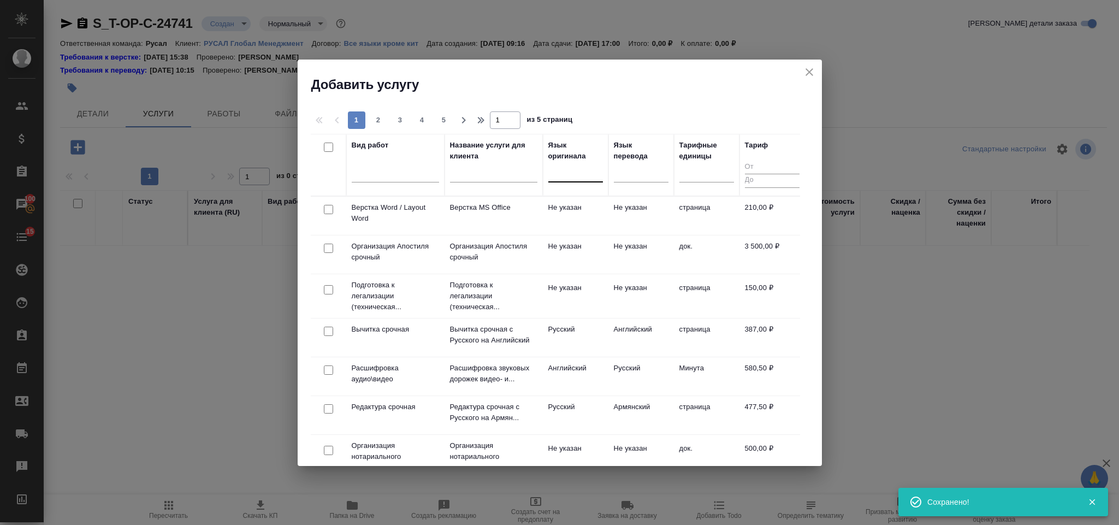
click at [564, 173] on div at bounding box center [575, 171] width 55 height 16
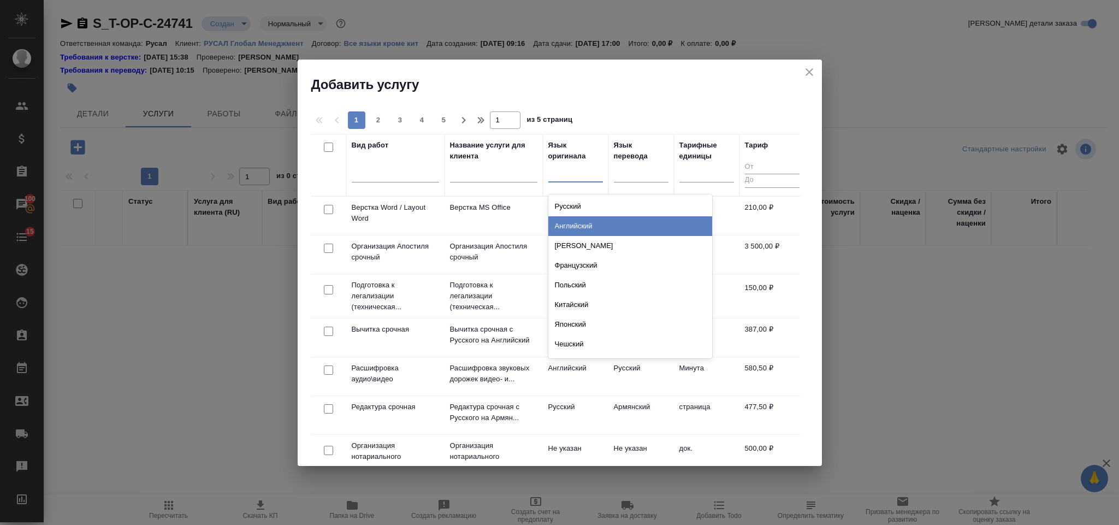
click at [602, 219] on div "Английский" at bounding box center [630, 226] width 164 height 20
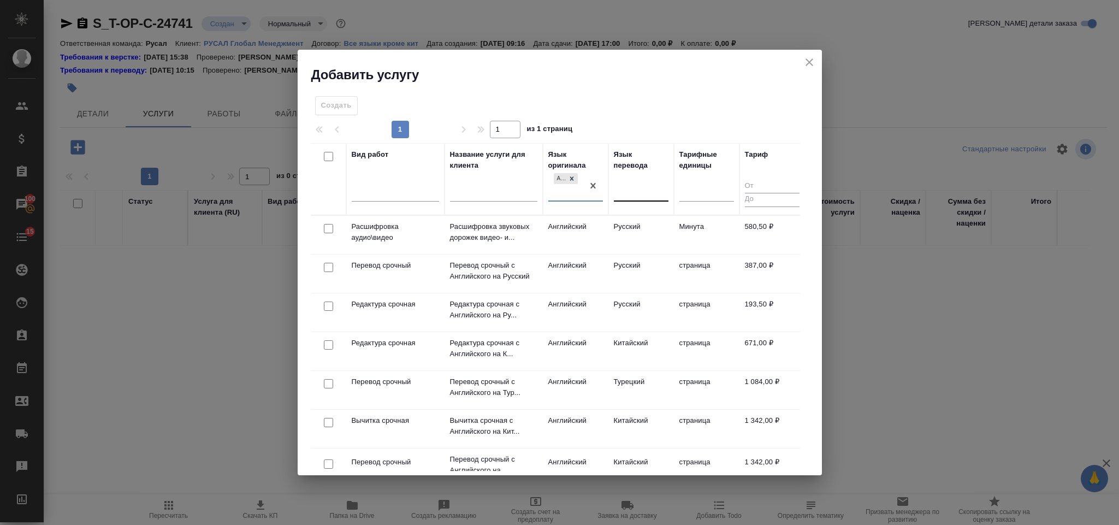
click at [629, 184] on div at bounding box center [641, 190] width 55 height 16
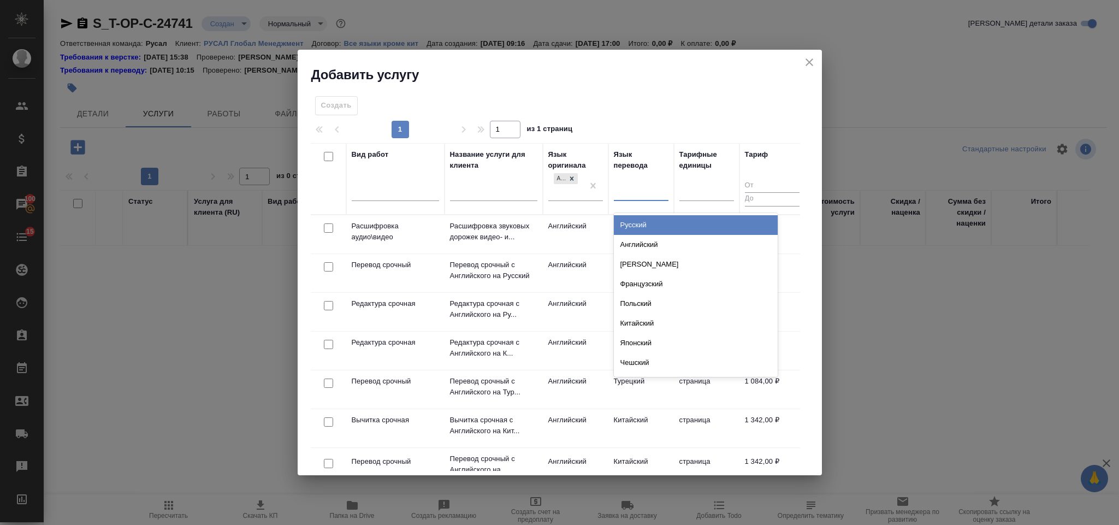
click at [643, 226] on div "Русский" at bounding box center [696, 225] width 164 height 20
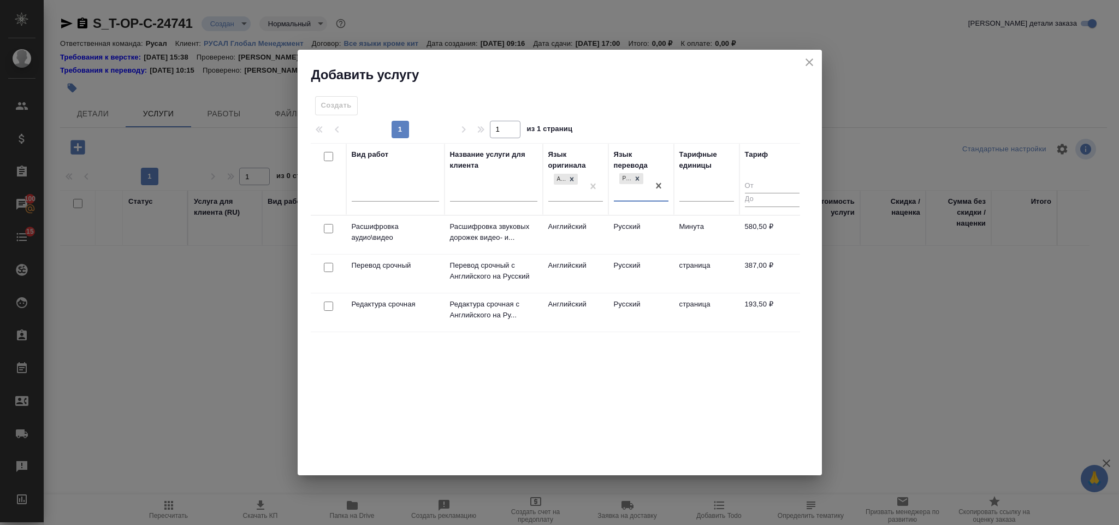
click at [330, 304] on input "checkbox" at bounding box center [328, 305] width 9 height 9
checkbox input "true"
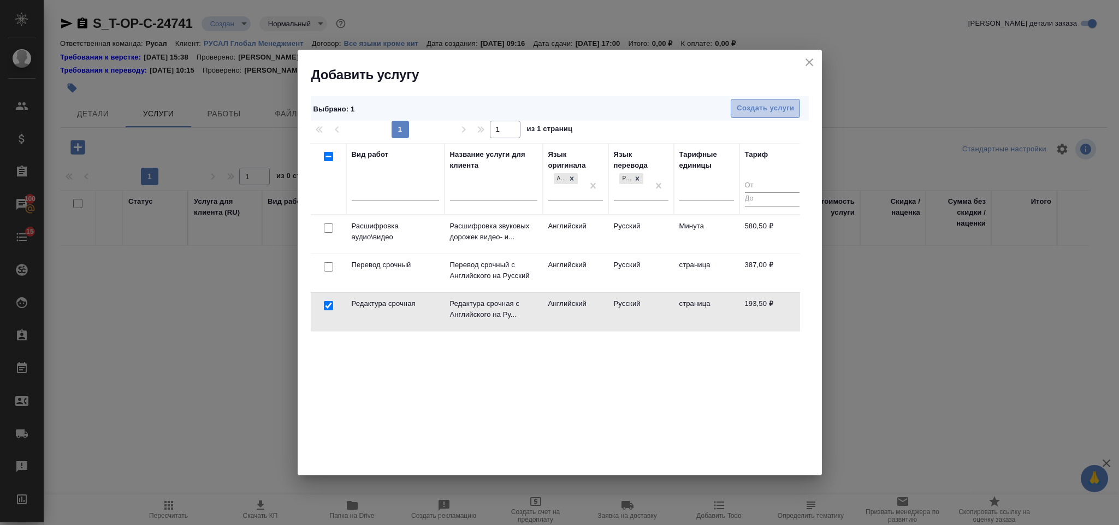
click at [756, 112] on span "Создать услуги" at bounding box center [764, 108] width 57 height 13
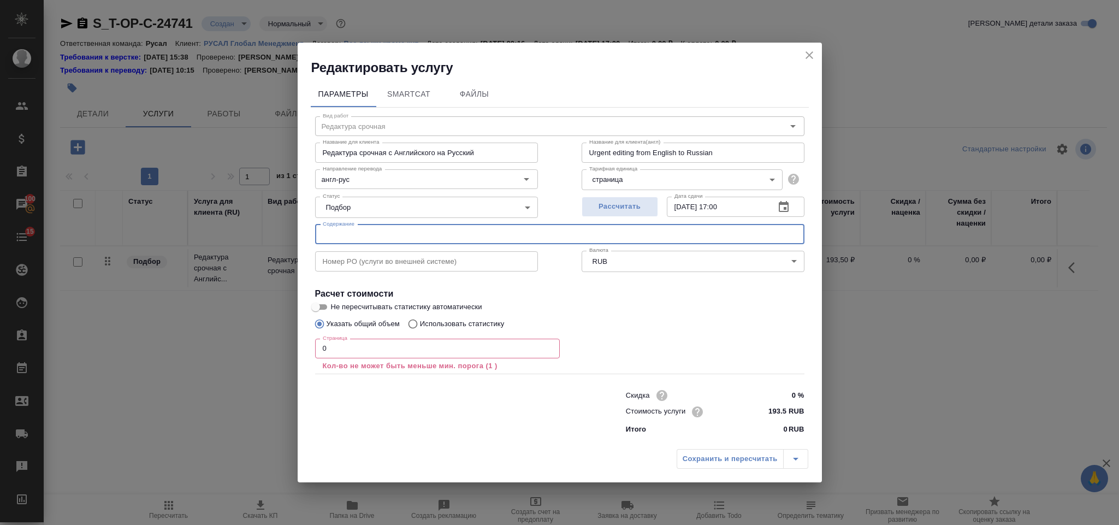
click at [383, 237] on input "text" at bounding box center [559, 234] width 489 height 20
paste input "Brock I., Schoerner-Sadenius T. Physics at the Terascale"
type input "Brock I., Schoerner-Sadenius T. Physics at the Terascale"
click at [370, 347] on input "0" at bounding box center [437, 348] width 245 height 20
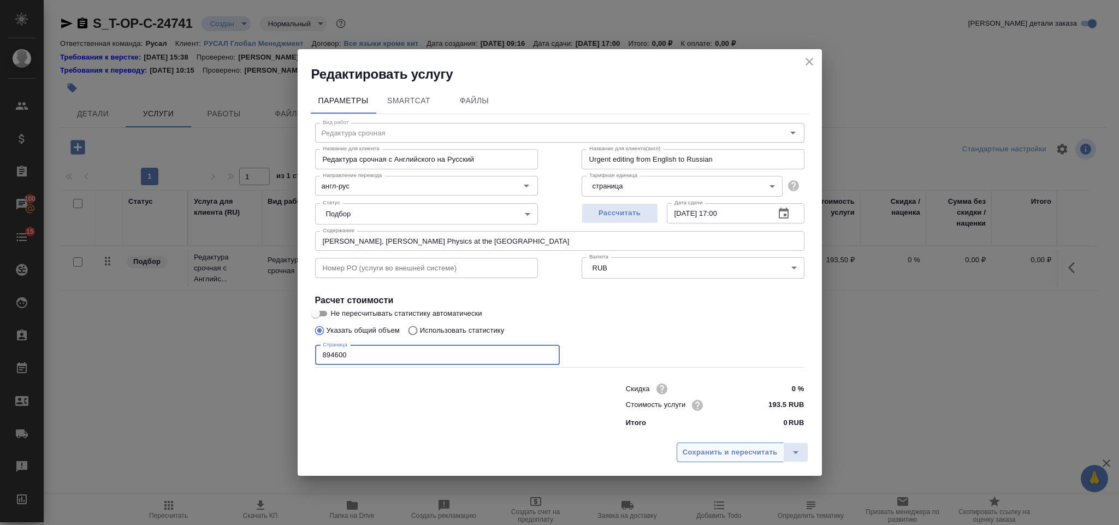
type input "894600"
click at [707, 457] on span "Сохранить и пересчитать" at bounding box center [729, 452] width 95 height 13
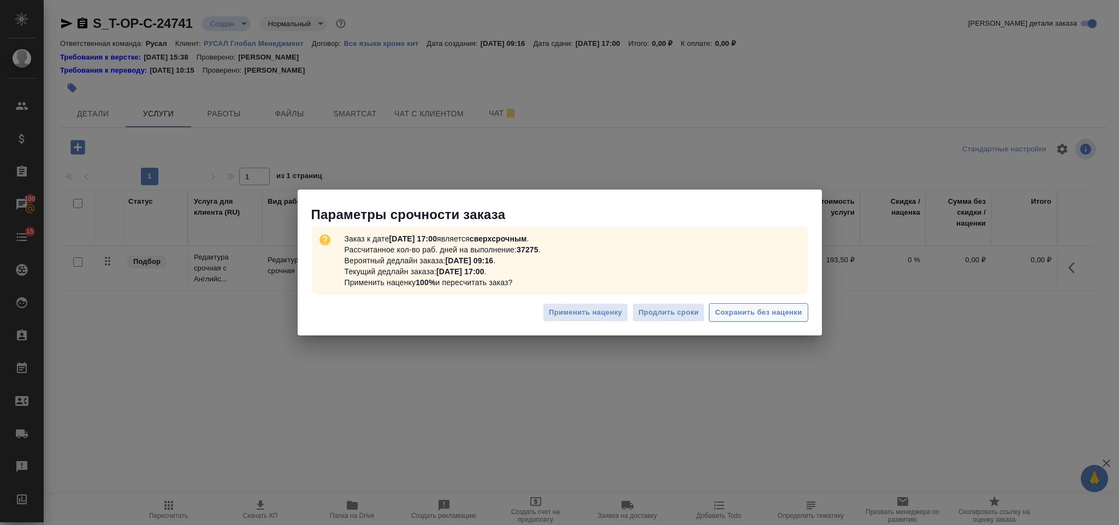
click at [764, 310] on span "Сохранить без наценки" at bounding box center [758, 312] width 87 height 13
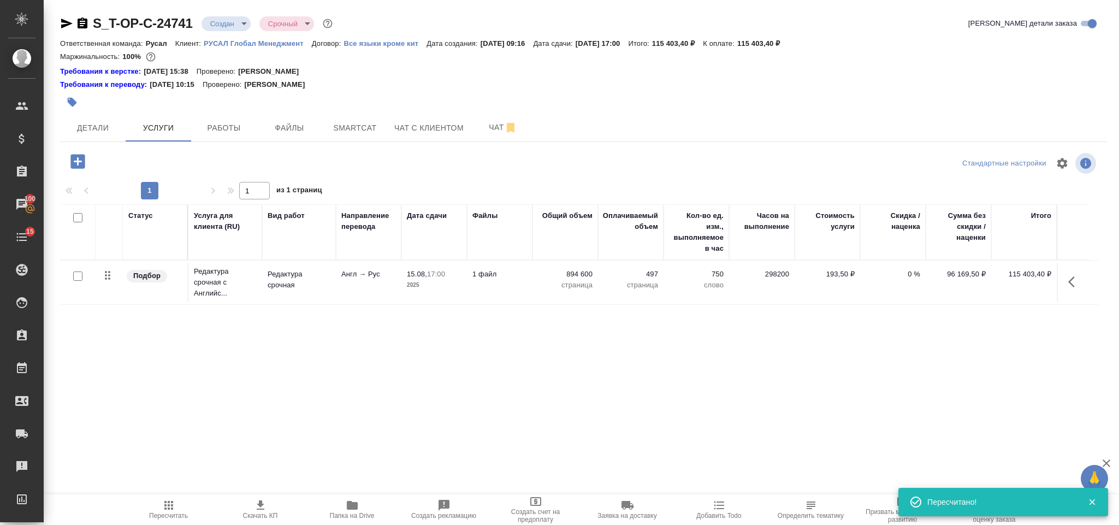
type input "urgent"
click at [79, 159] on icon "button" at bounding box center [77, 161] width 14 height 14
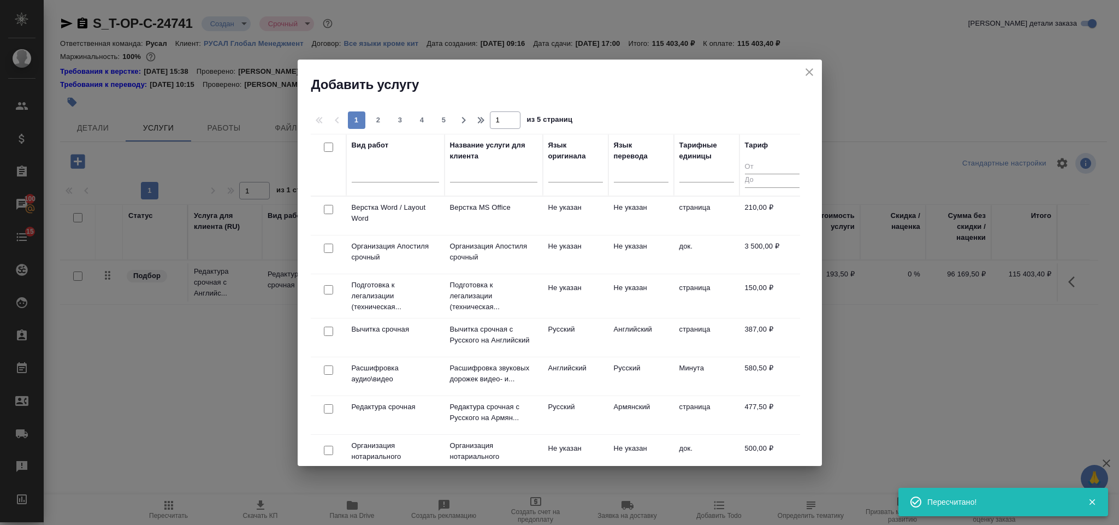
click at [326, 208] on input "checkbox" at bounding box center [328, 209] width 9 height 9
checkbox input "true"
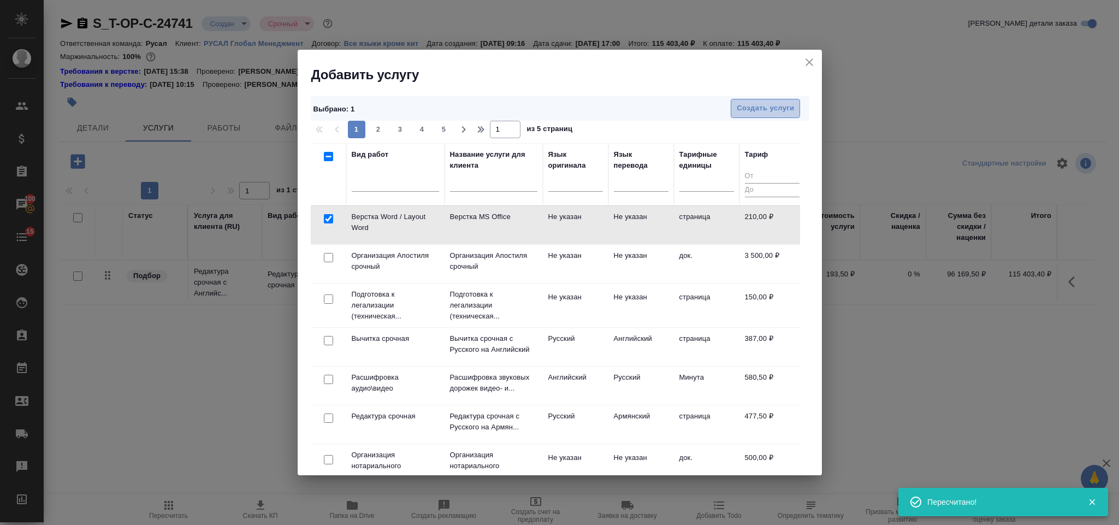
click at [752, 108] on span "Создать услуги" at bounding box center [764, 108] width 57 height 13
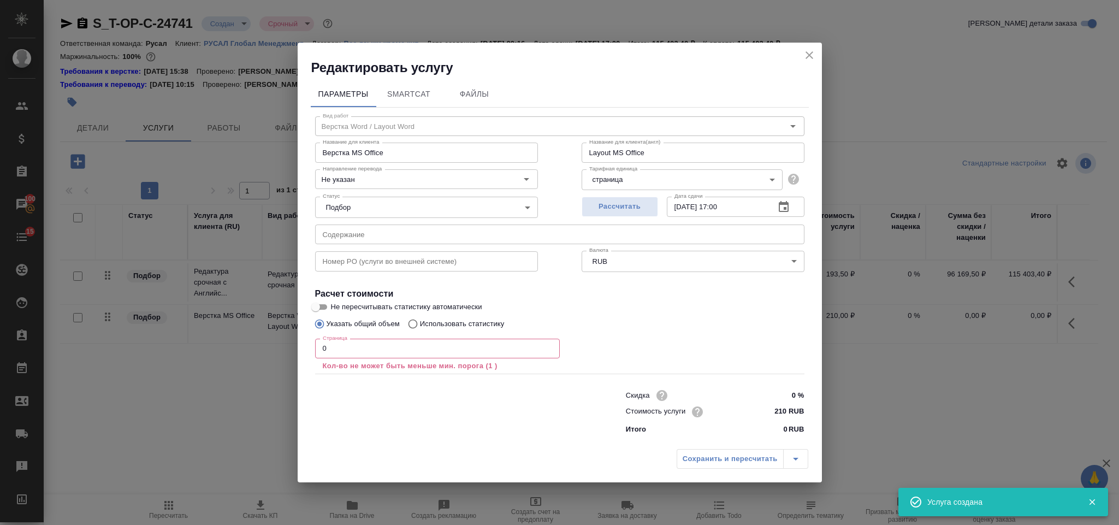
click at [377, 355] on input "0" at bounding box center [437, 348] width 245 height 20
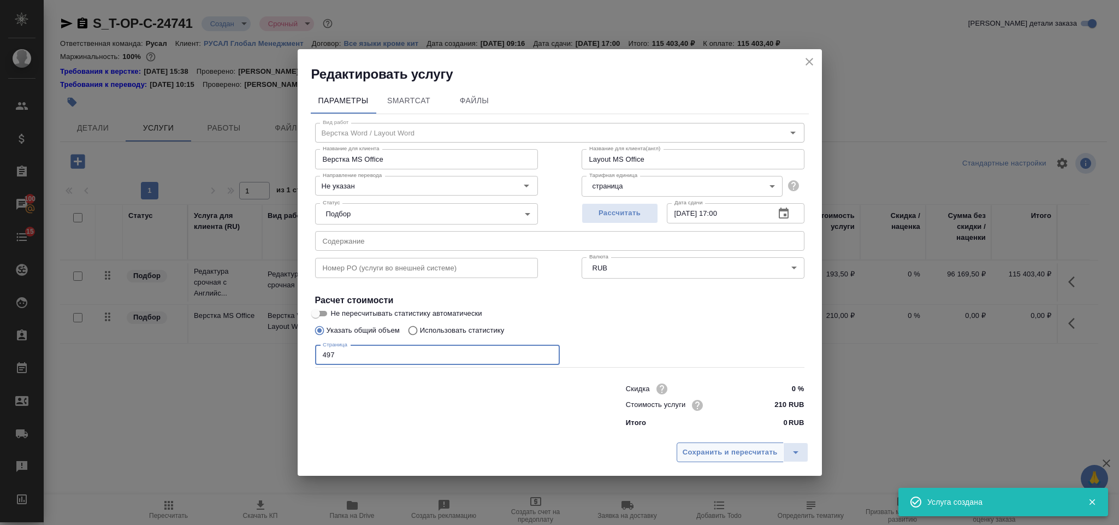
type input "497"
click at [693, 444] on button "Сохранить и пересчитать" at bounding box center [729, 452] width 107 height 20
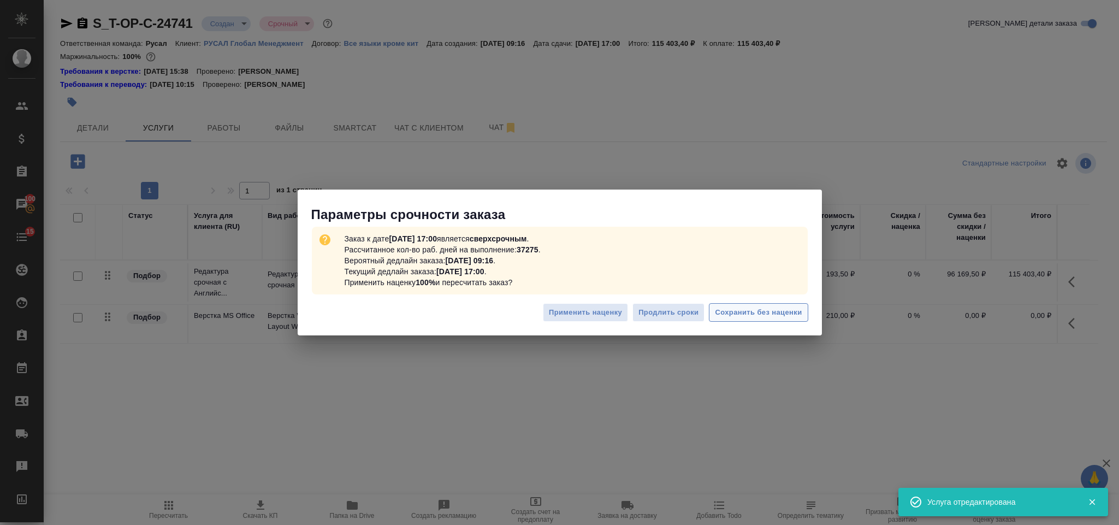
click at [771, 321] on button "Сохранить без наценки" at bounding box center [758, 312] width 99 height 19
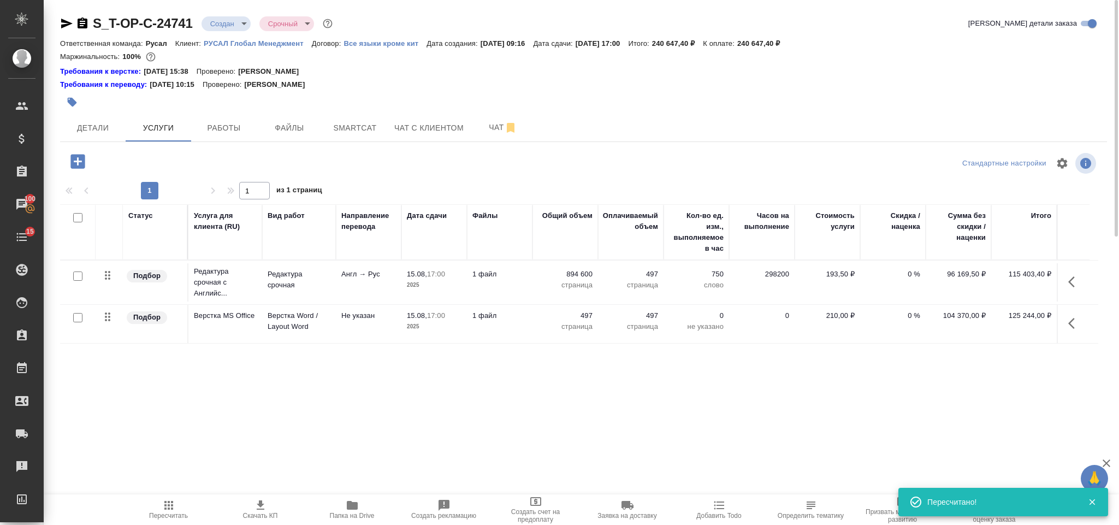
click at [169, 504] on icon "button" at bounding box center [168, 504] width 13 height 13
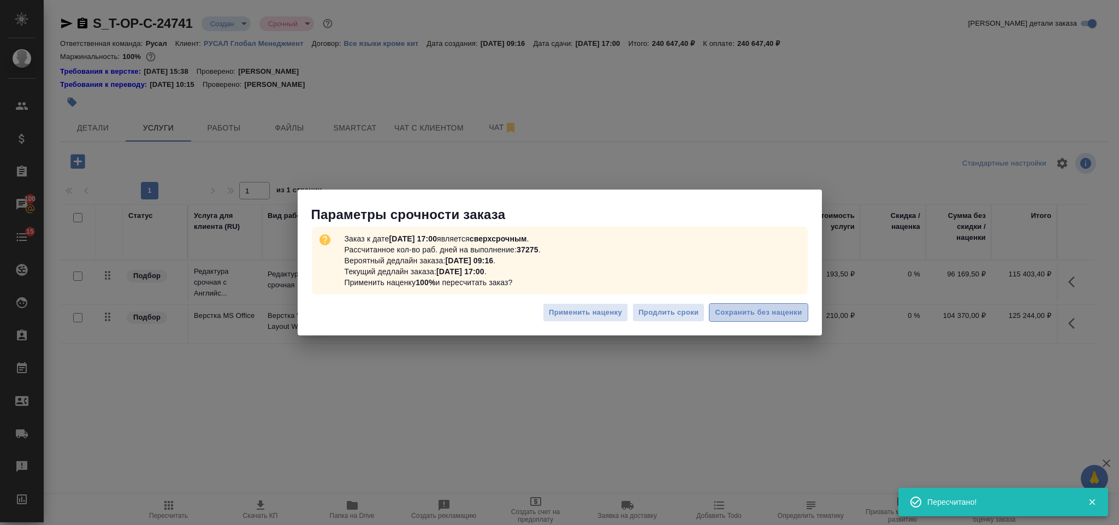
click at [742, 316] on span "Сохранить без наценки" at bounding box center [758, 312] width 87 height 13
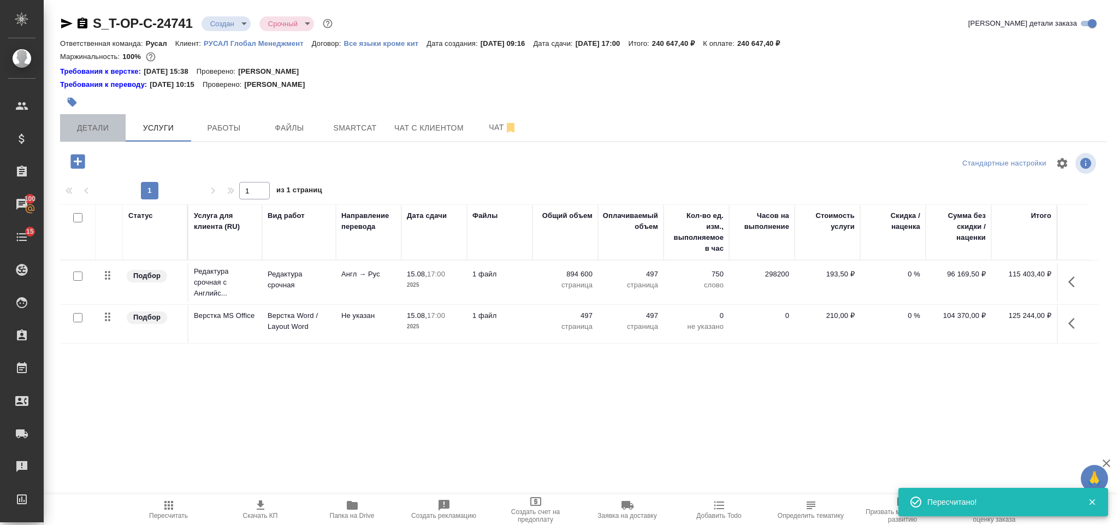
click at [98, 123] on span "Детали" at bounding box center [93, 128] width 52 height 14
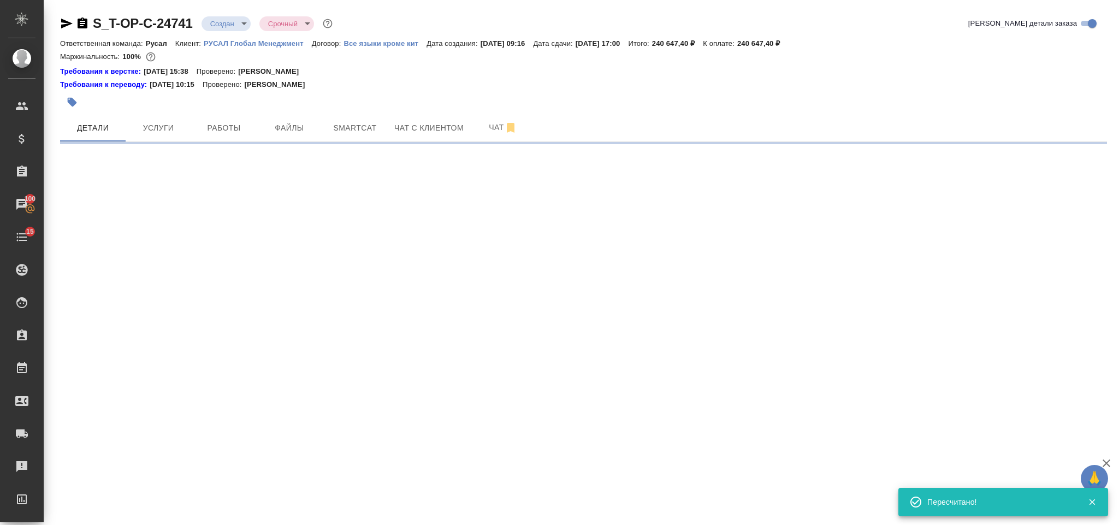
select select "RU"
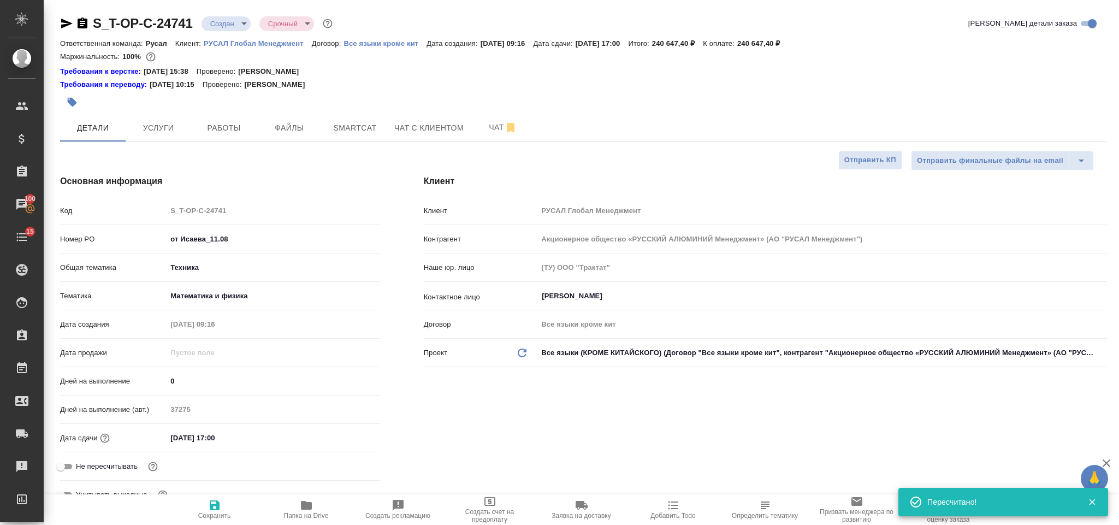
type textarea "x"
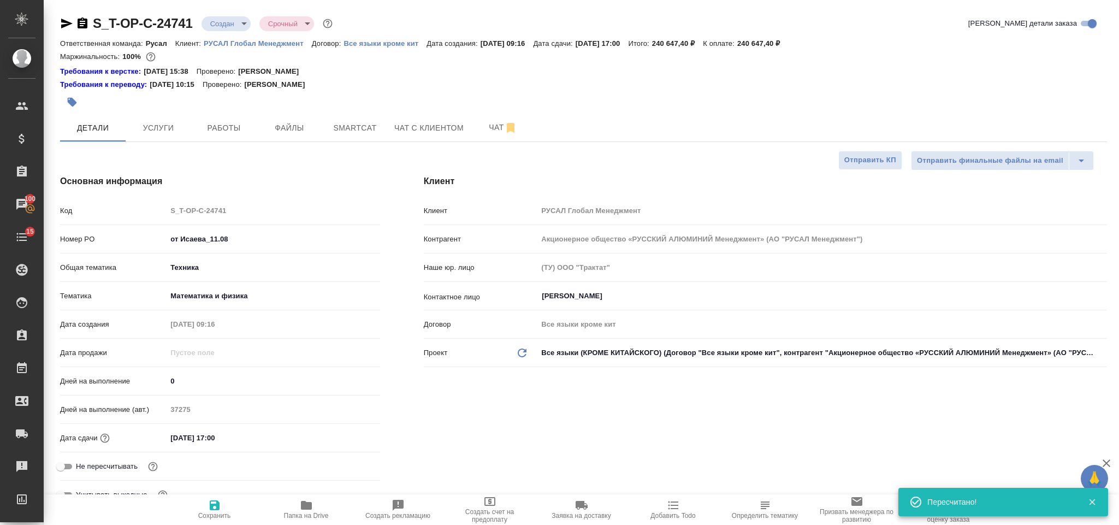
type textarea "x"
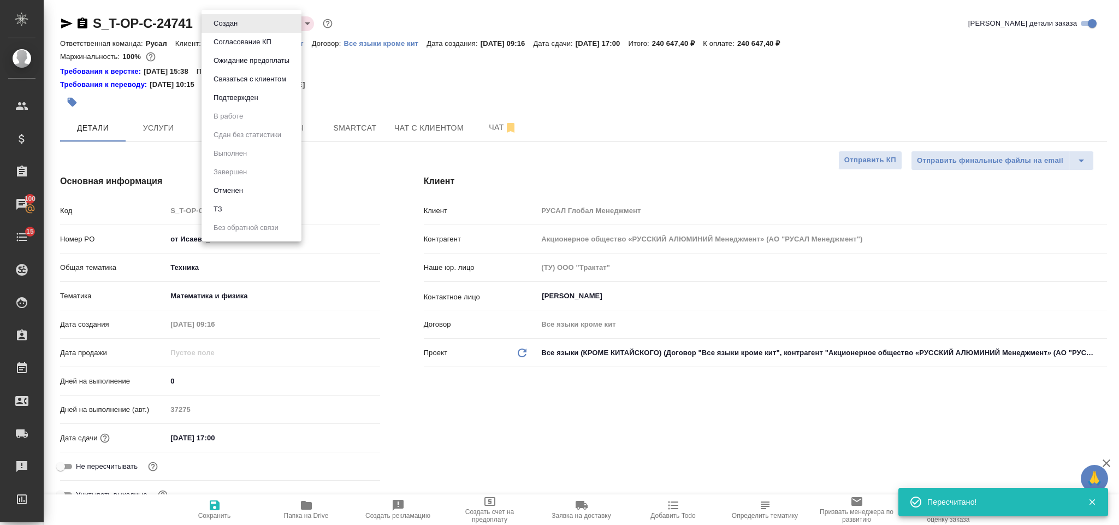
click at [228, 18] on body "🙏 .cls-1 fill:#fff; AWATERA Gorlenko Yuliua Клиенты Спецификации Заказы 100 Чат…" at bounding box center [559, 262] width 1119 height 525
click at [236, 206] on li "ТЗ" at bounding box center [251, 209] width 100 height 19
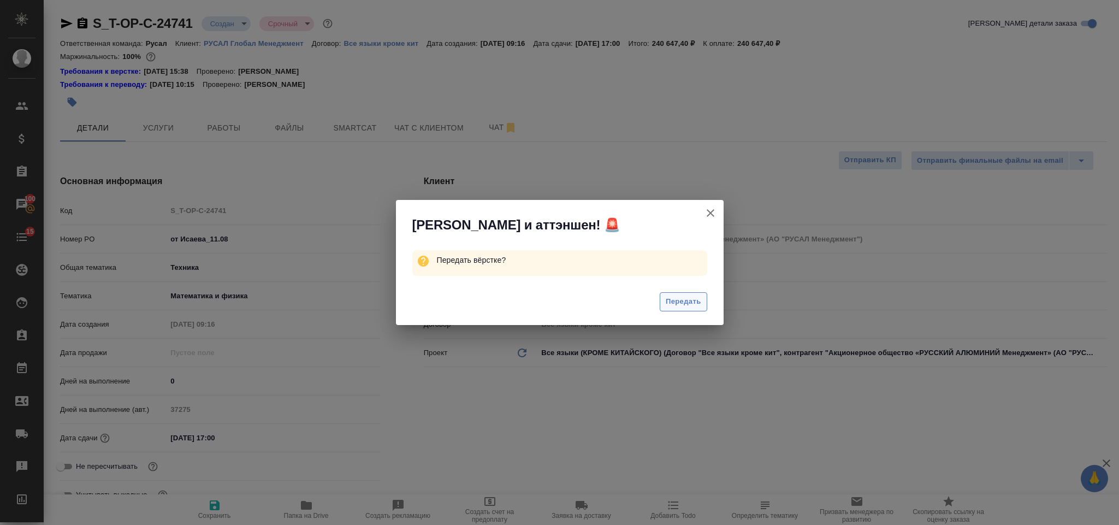
click at [681, 303] on span "Передать" at bounding box center [682, 301] width 35 height 13
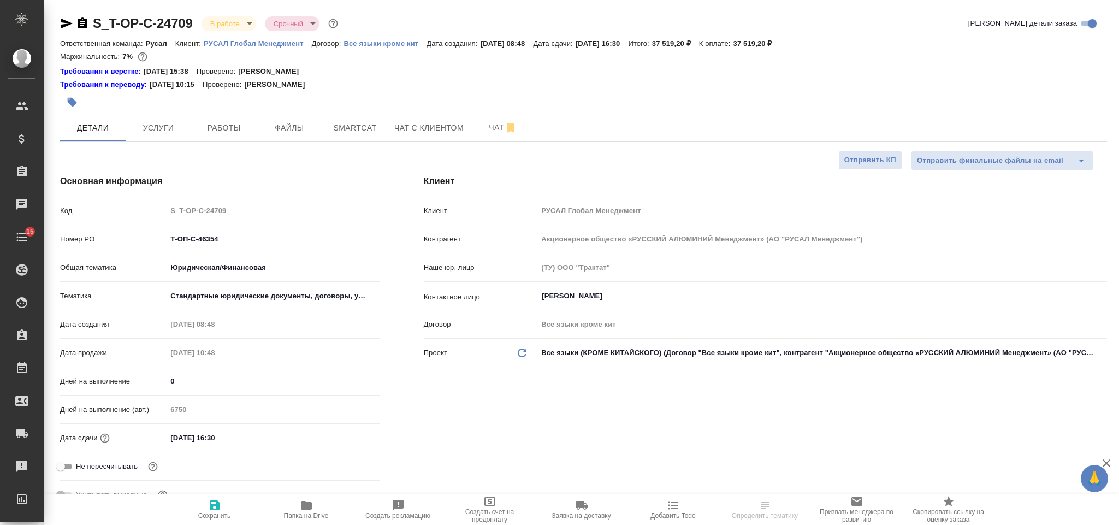
select select "RU"
click at [495, 129] on span "Чат" at bounding box center [503, 128] width 52 height 14
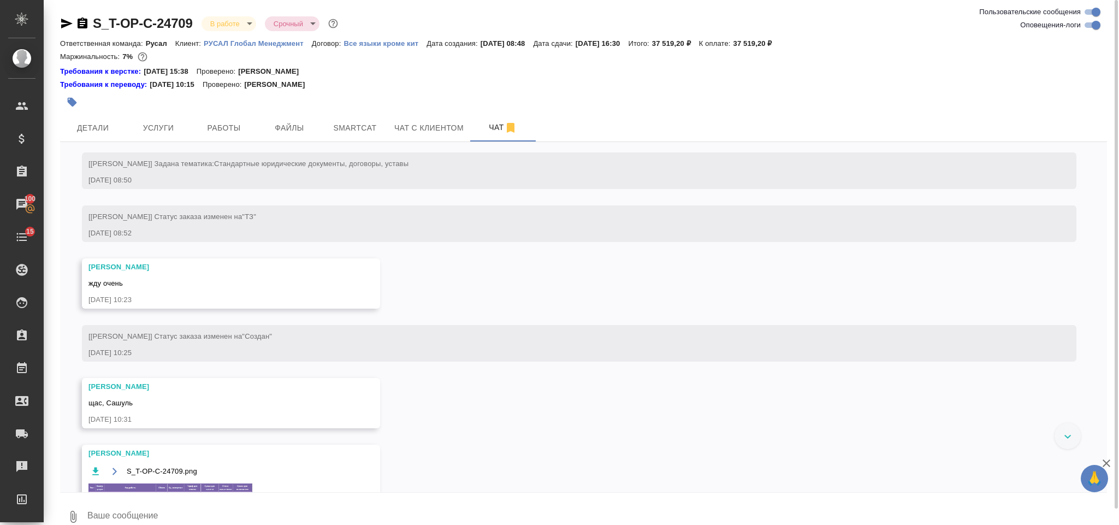
scroll to position [332, 0]
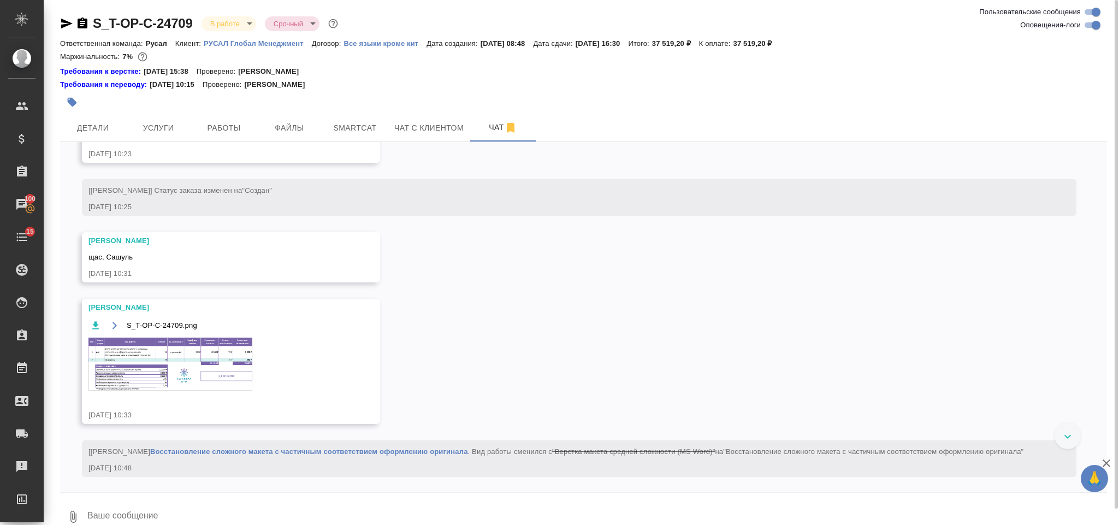
click at [190, 390] on img at bounding box center [170, 363] width 164 height 53
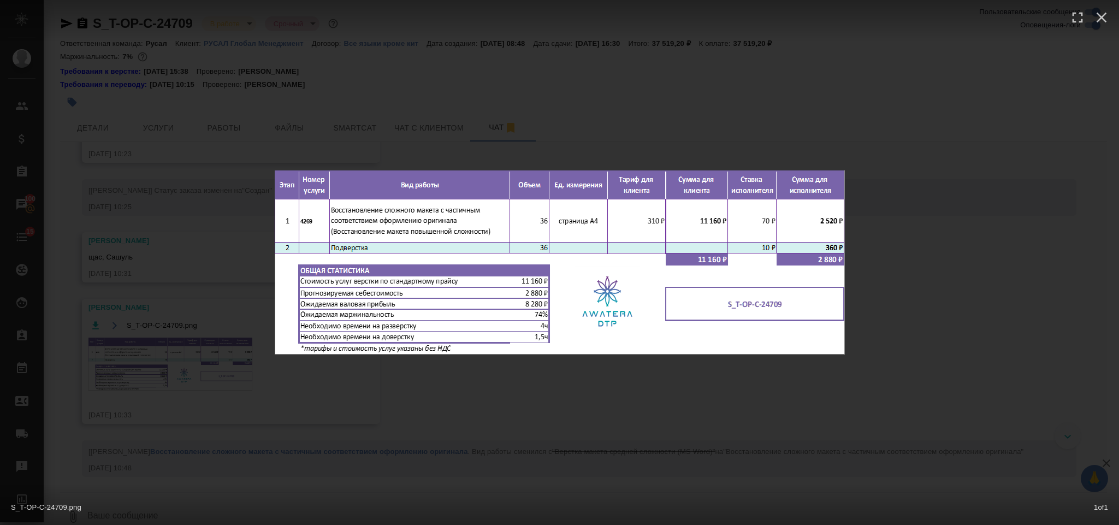
click at [907, 288] on div "S_T-OP-C-24709.png 1 of 1" at bounding box center [559, 262] width 1119 height 525
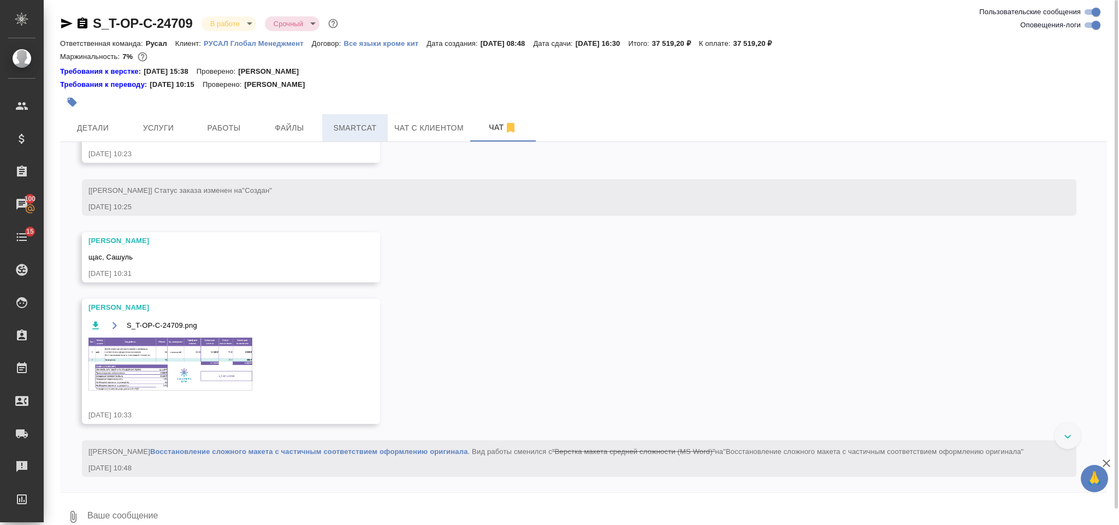
click at [354, 133] on span "Smartcat" at bounding box center [355, 128] width 52 height 14
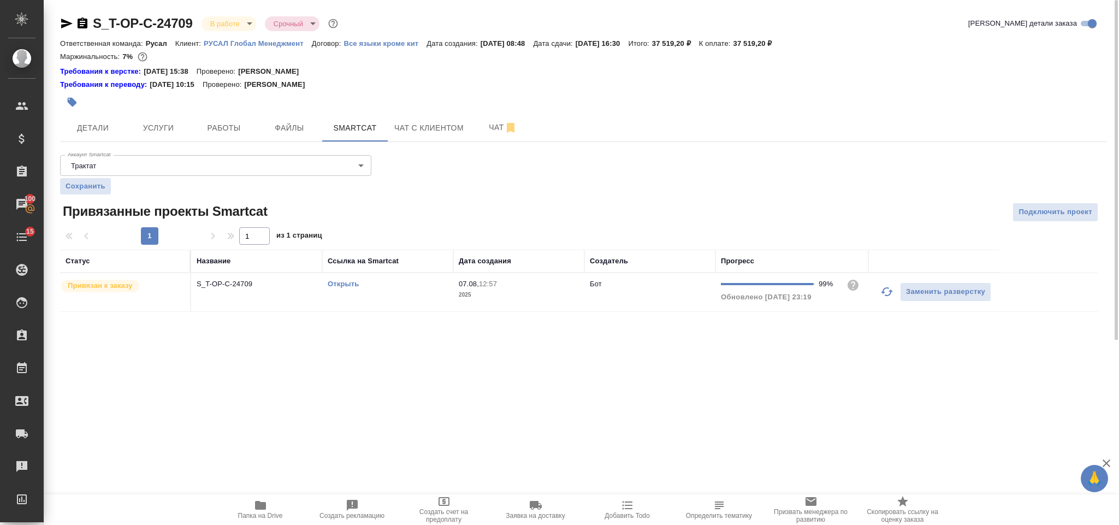
click at [349, 286] on link "Открыть" at bounding box center [343, 284] width 31 height 8
click at [182, 133] on span "Услуги" at bounding box center [158, 128] width 52 height 14
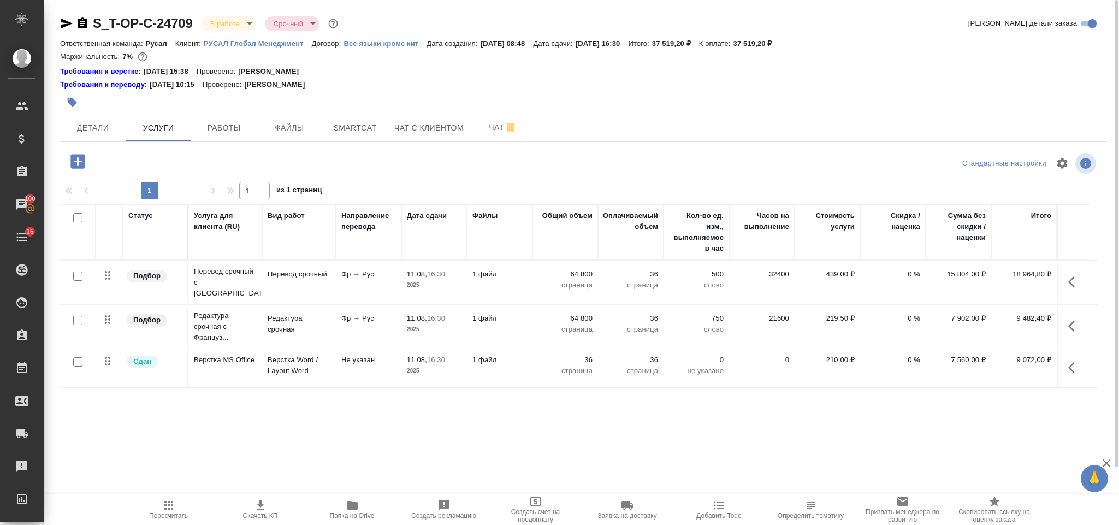
click at [1072, 275] on icon "button" at bounding box center [1074, 281] width 13 height 13
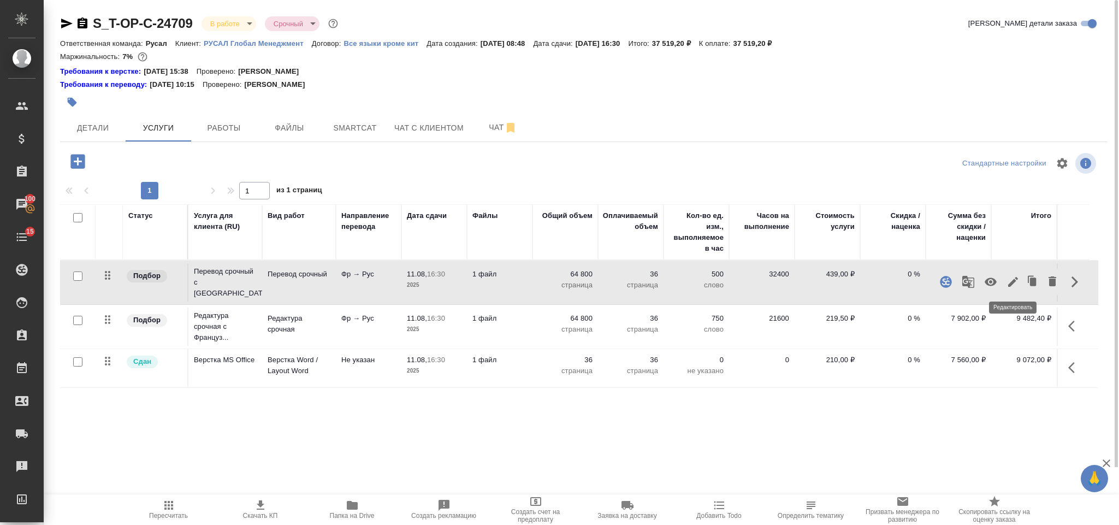
click at [1019, 271] on button "button" at bounding box center [1012, 282] width 19 height 26
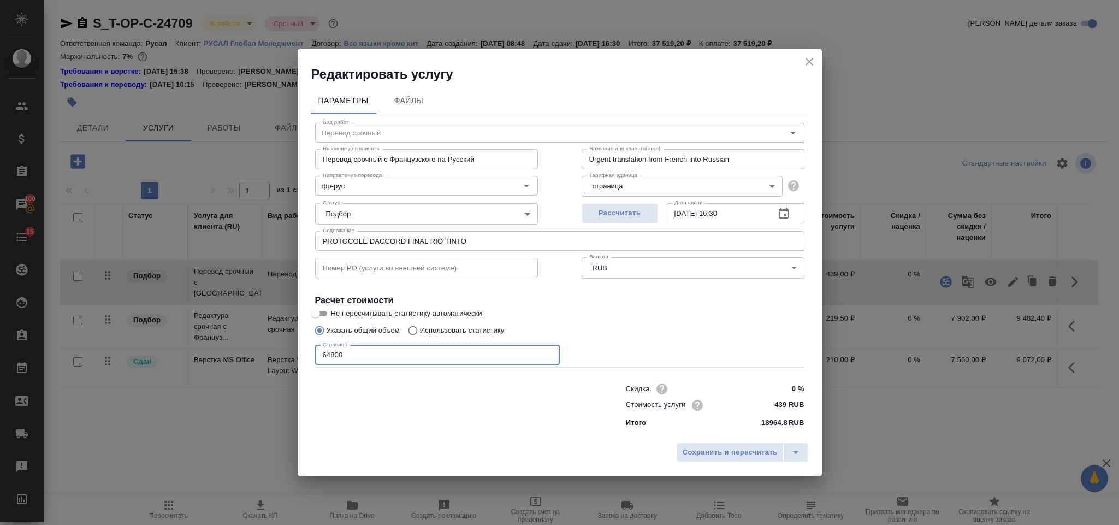
drag, startPoint x: 376, startPoint y: 351, endPoint x: 305, endPoint y: 356, distance: 71.1
click at [305, 356] on div "Параметры Файлы Вид работ Перевод срочный Вид работ Название для клиента Перево…" at bounding box center [560, 260] width 524 height 354
type input "73800"
click at [701, 449] on span "Сохранить и пересчитать" at bounding box center [729, 452] width 95 height 13
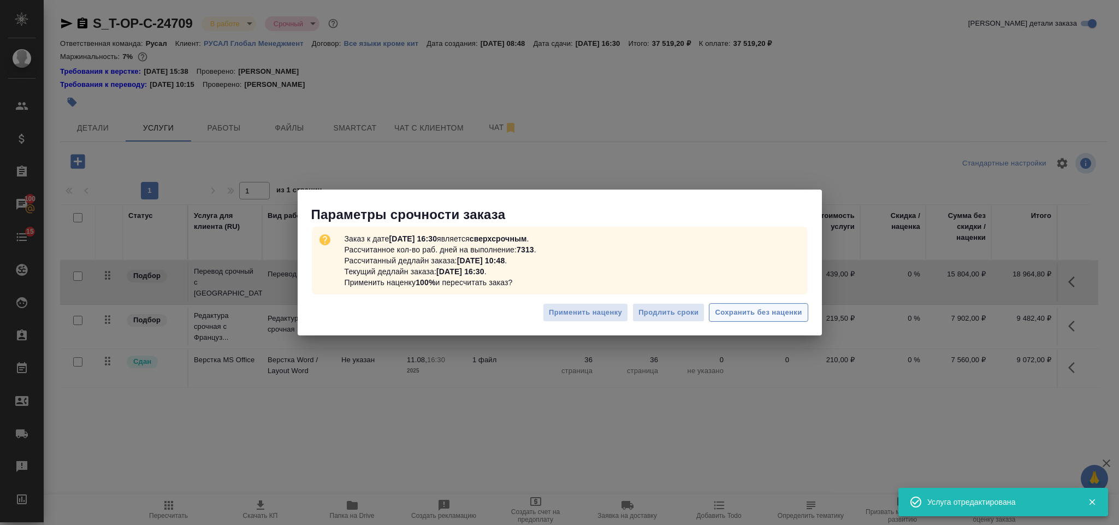
click at [770, 313] on span "Сохранить без наценки" at bounding box center [758, 312] width 87 height 13
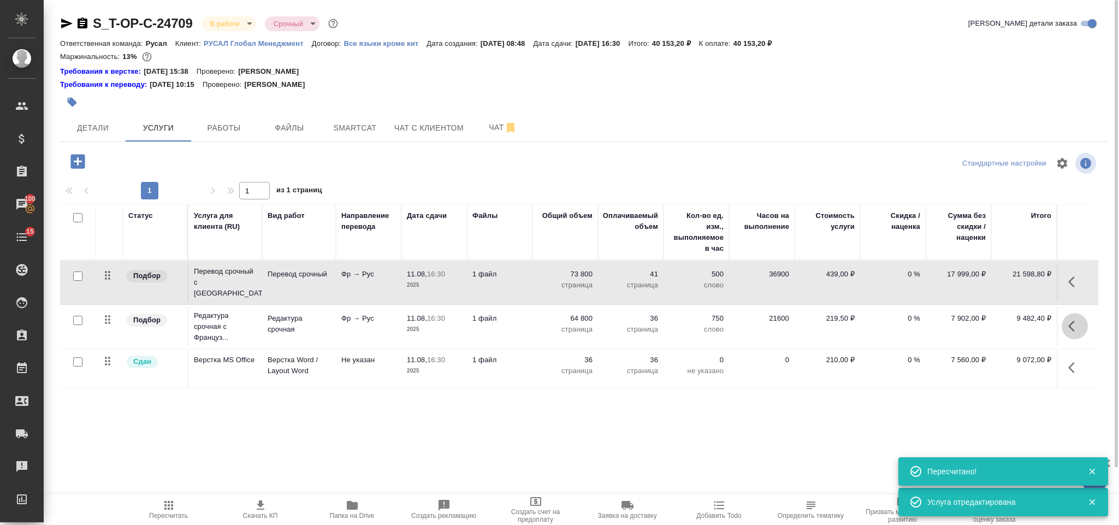
click at [1072, 323] on icon "button" at bounding box center [1074, 325] width 13 height 13
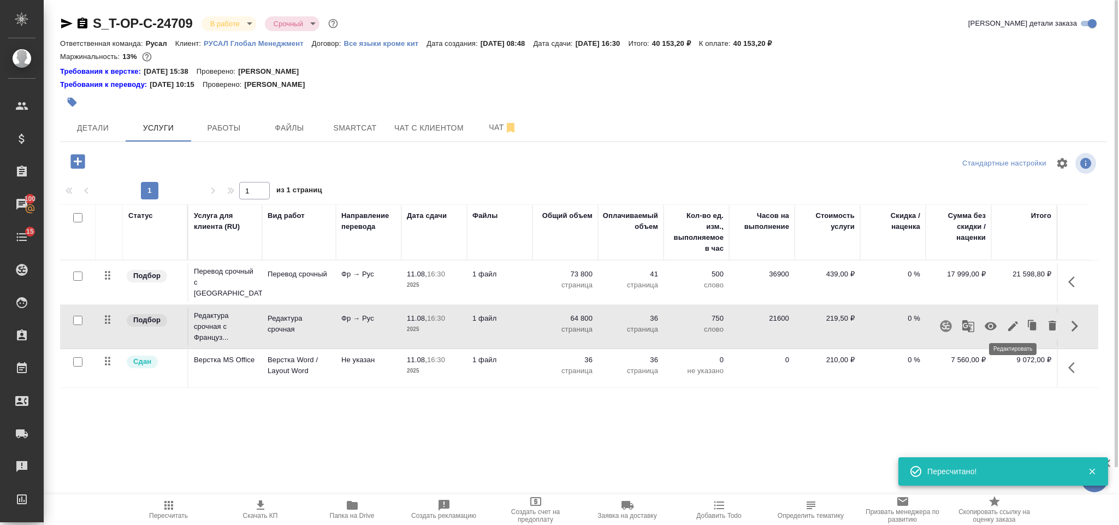
click at [1013, 329] on button "button" at bounding box center [1012, 326] width 19 height 26
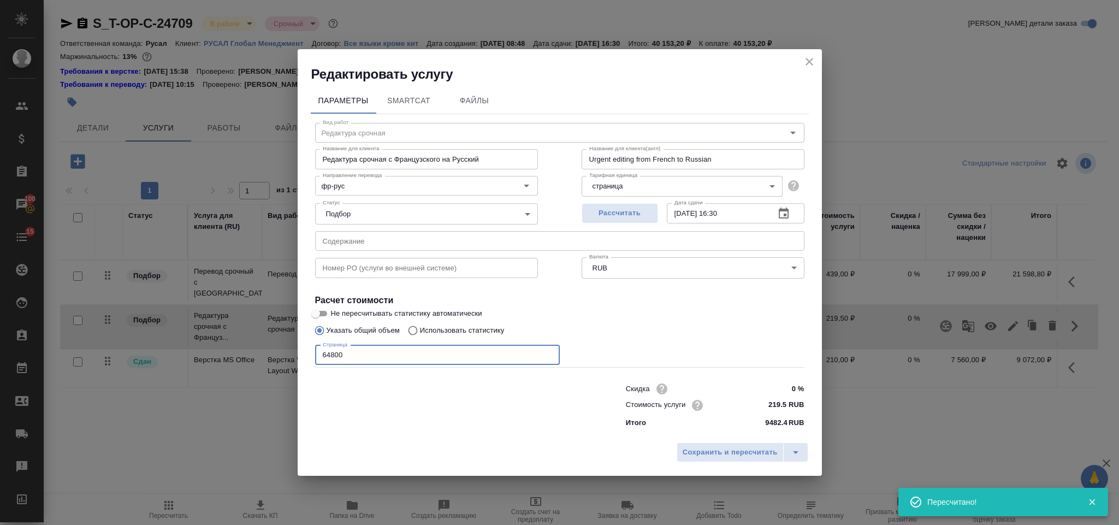
drag, startPoint x: 377, startPoint y: 361, endPoint x: 260, endPoint y: 357, distance: 116.3
click at [260, 357] on div "Редактировать услугу Параметры SmartCat Файлы Вид работ Редактура срочная Вид р…" at bounding box center [559, 262] width 1119 height 525
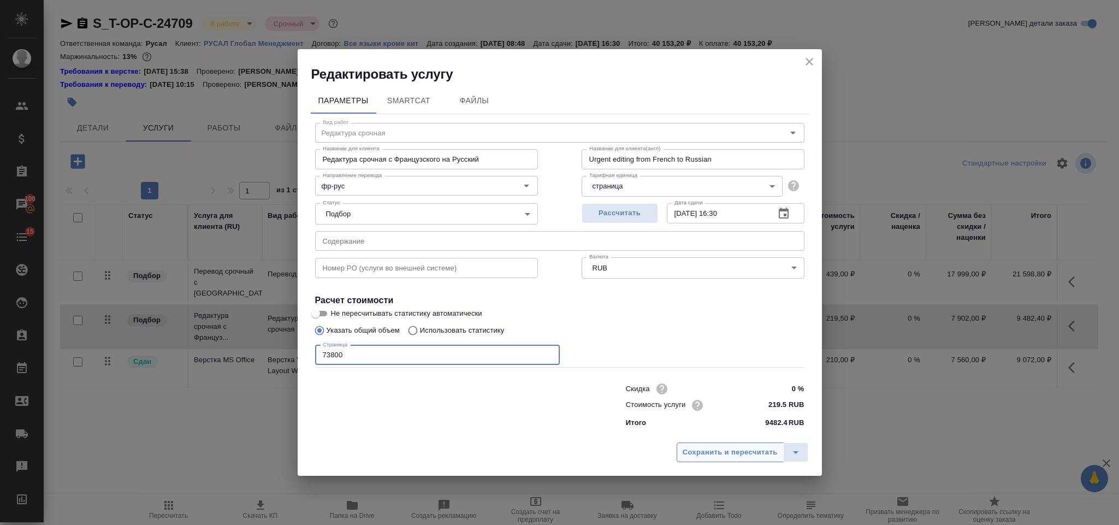
type input "73800"
click at [707, 449] on span "Сохранить и пересчитать" at bounding box center [729, 452] width 95 height 13
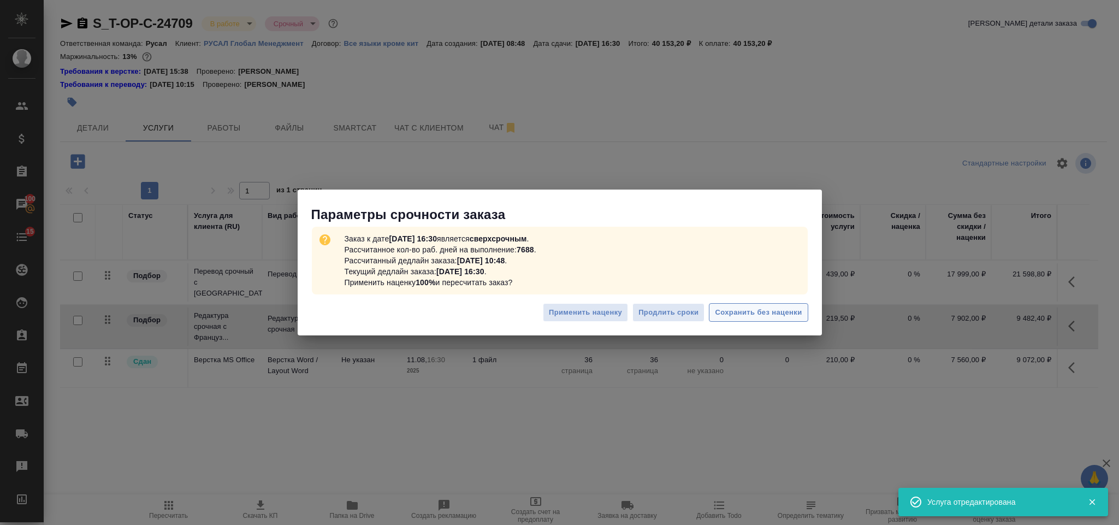
click at [771, 320] on button "Сохранить без наценки" at bounding box center [758, 312] width 99 height 19
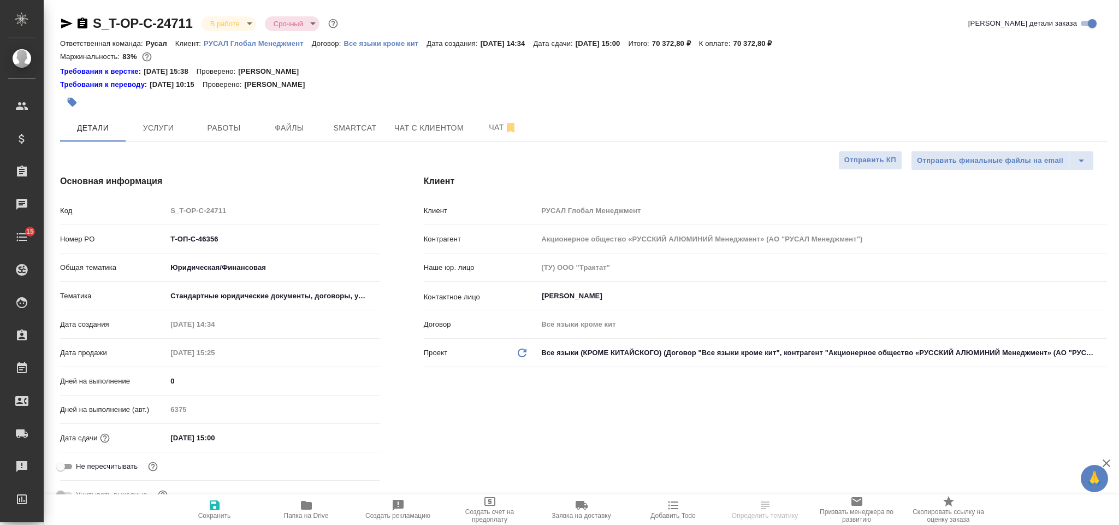
select select "RU"
click at [364, 124] on span "Smartcat" at bounding box center [355, 128] width 52 height 14
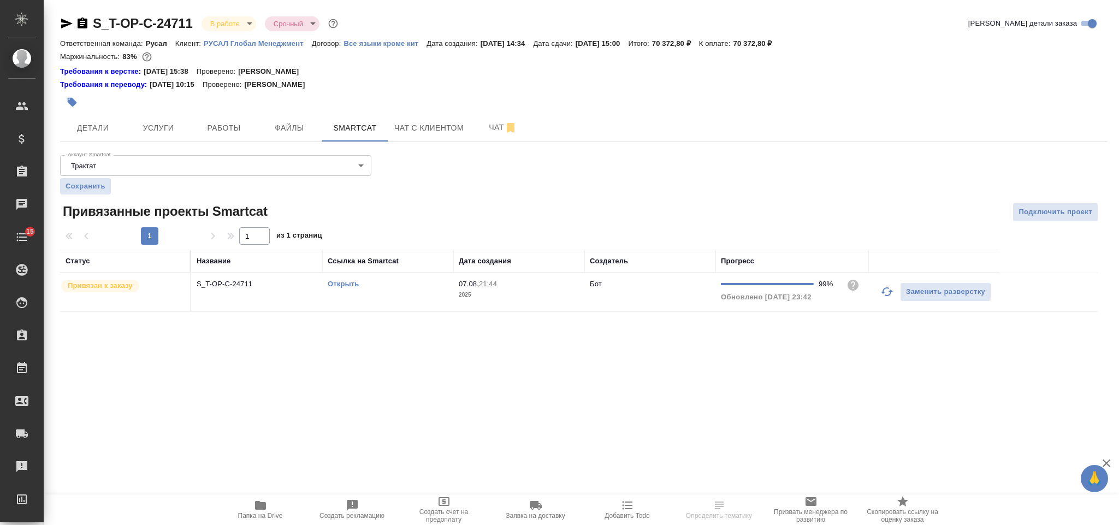
click at [352, 283] on link "Открыть" at bounding box center [343, 284] width 31 height 8
click at [184, 133] on span "Услуги" at bounding box center [158, 128] width 52 height 14
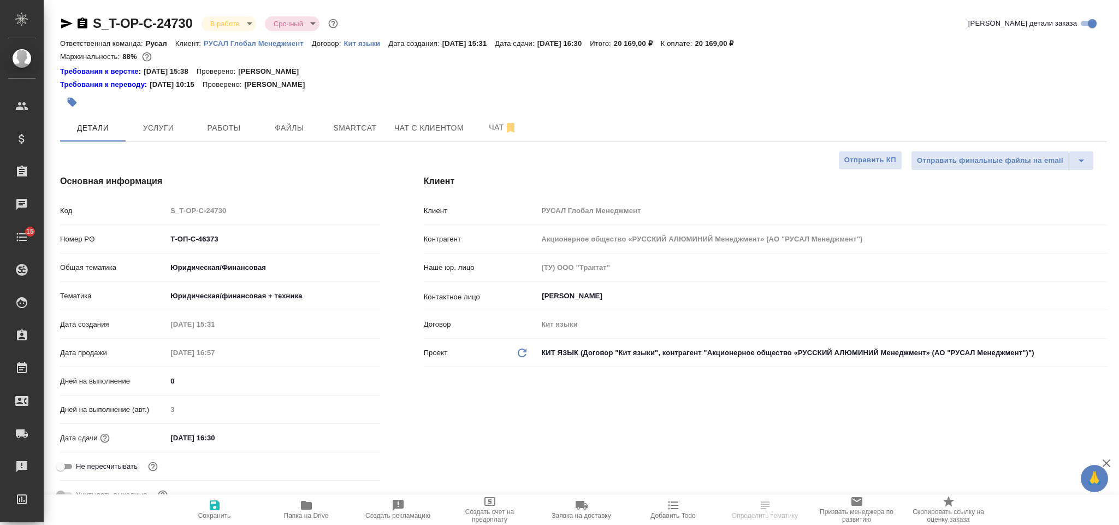
select select "RU"
click at [324, 126] on button "Smartcat" at bounding box center [355, 127] width 66 height 27
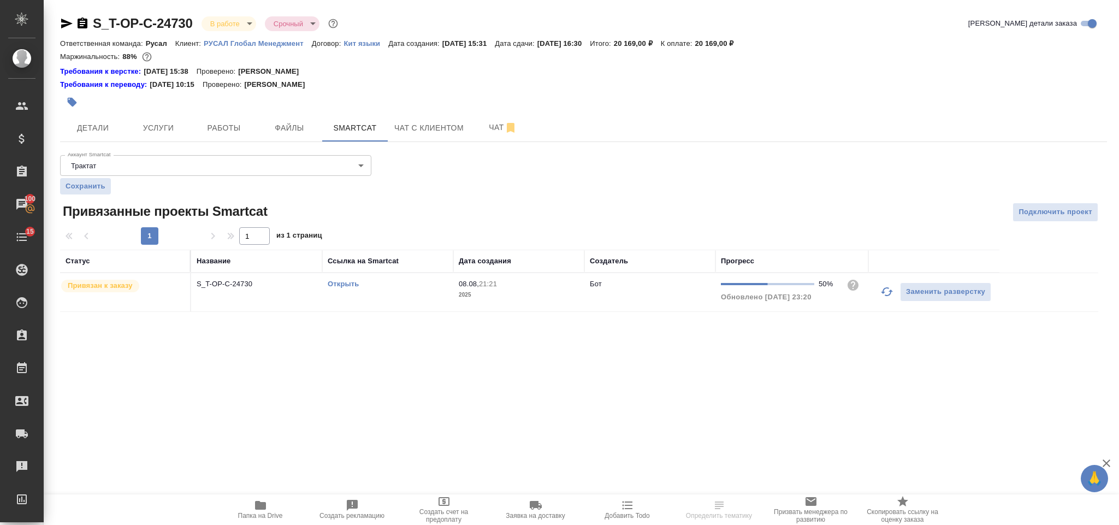
click at [343, 282] on link "Открыть" at bounding box center [343, 284] width 31 height 8
click at [174, 133] on span "Услуги" at bounding box center [158, 128] width 52 height 14
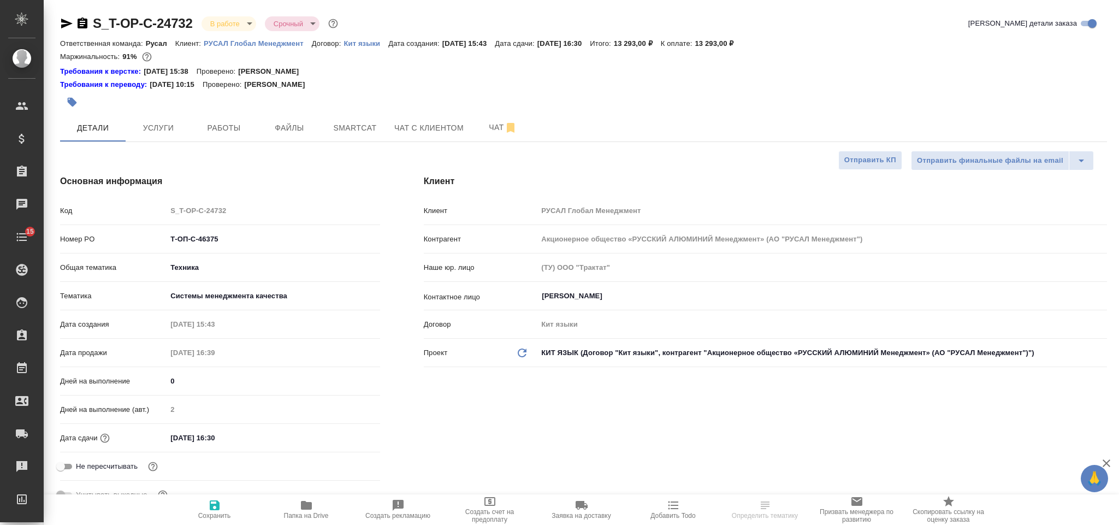
select select "RU"
click at [355, 133] on span "Smartcat" at bounding box center [355, 128] width 52 height 14
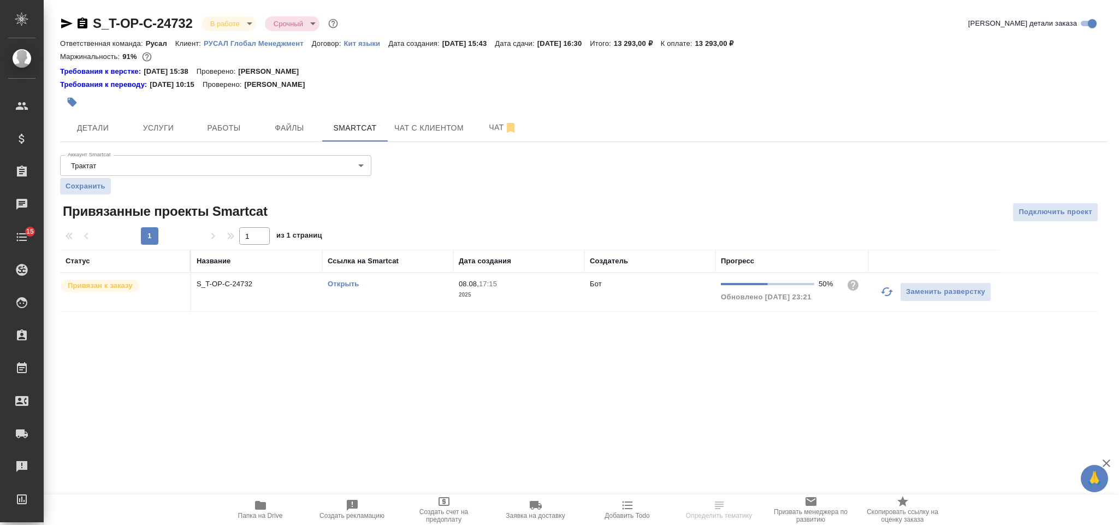
click at [332, 287] on link "Открыть" at bounding box center [343, 284] width 31 height 8
click at [171, 127] on span "Услуги" at bounding box center [158, 128] width 52 height 14
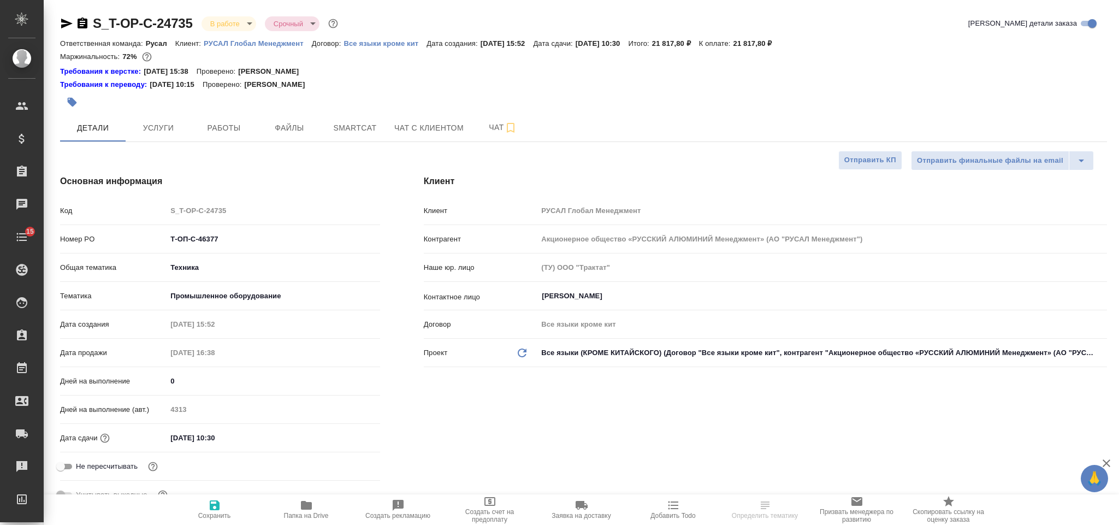
select select "RU"
type textarea "x"
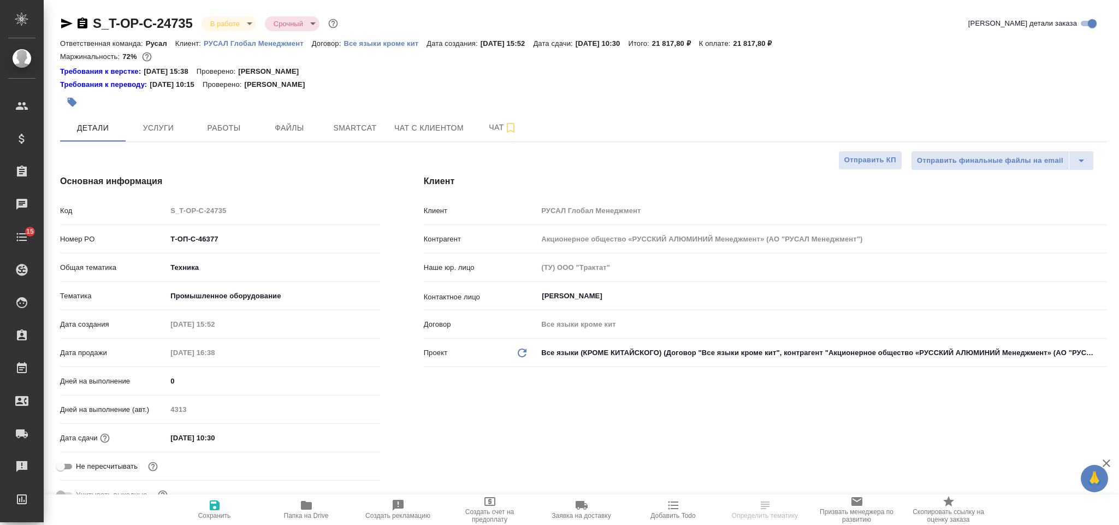
type textarea "x"
click at [353, 128] on span "Smartcat" at bounding box center [355, 128] width 52 height 14
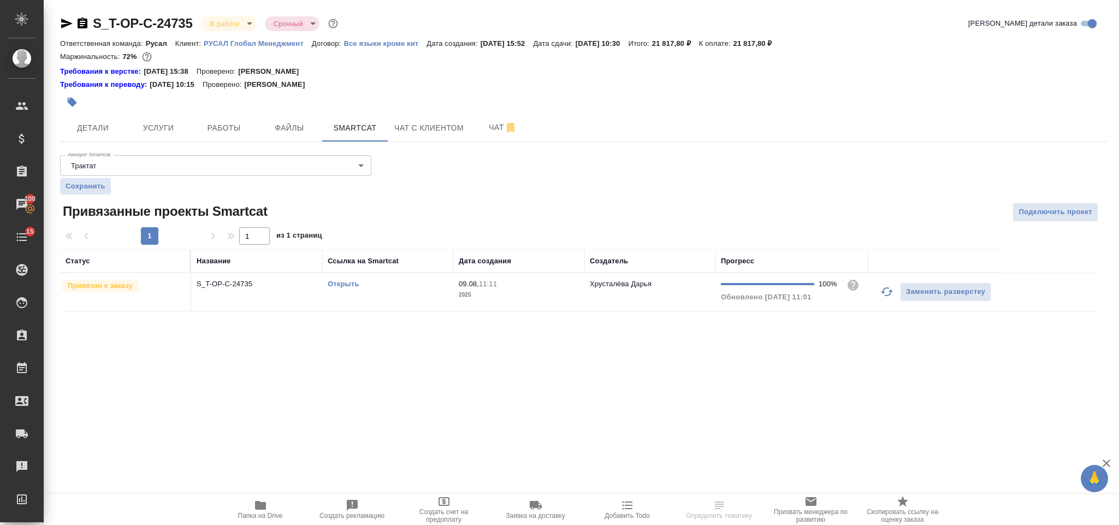
click at [343, 287] on link "Открыть" at bounding box center [343, 284] width 31 height 8
click at [161, 131] on span "Услуги" at bounding box center [158, 128] width 52 height 14
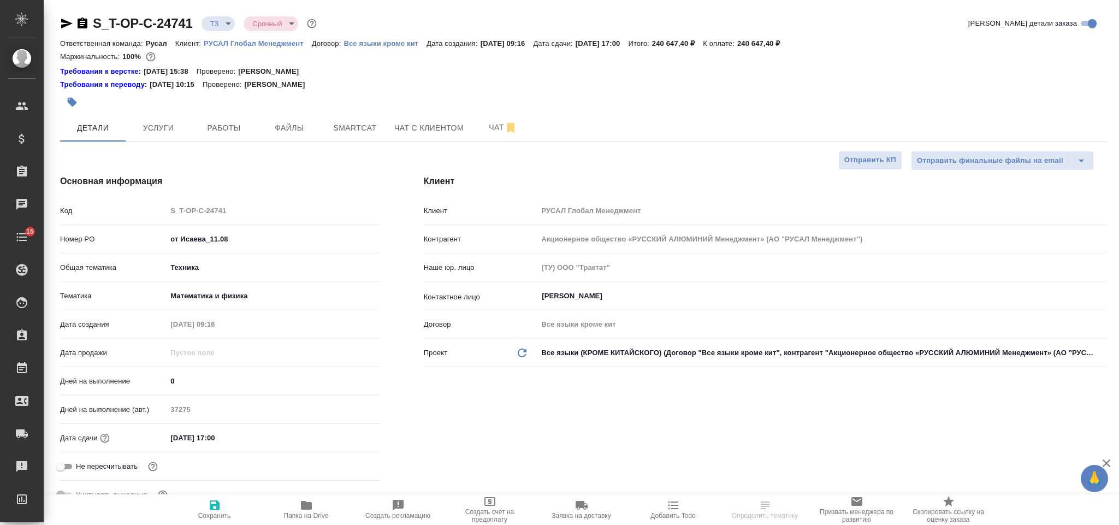
select select "RU"
click at [502, 125] on span "Чат" at bounding box center [503, 128] width 52 height 14
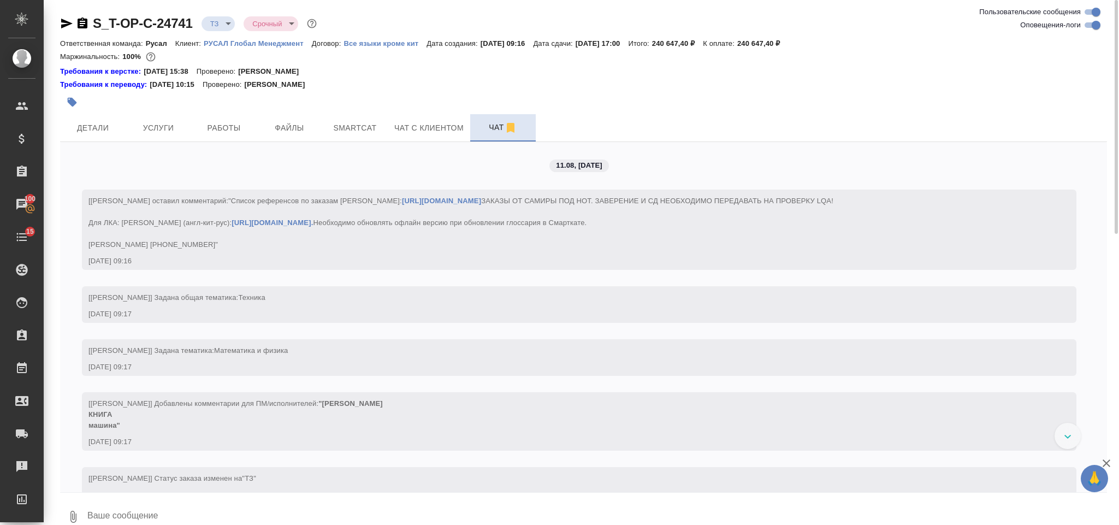
scroll to position [49, 0]
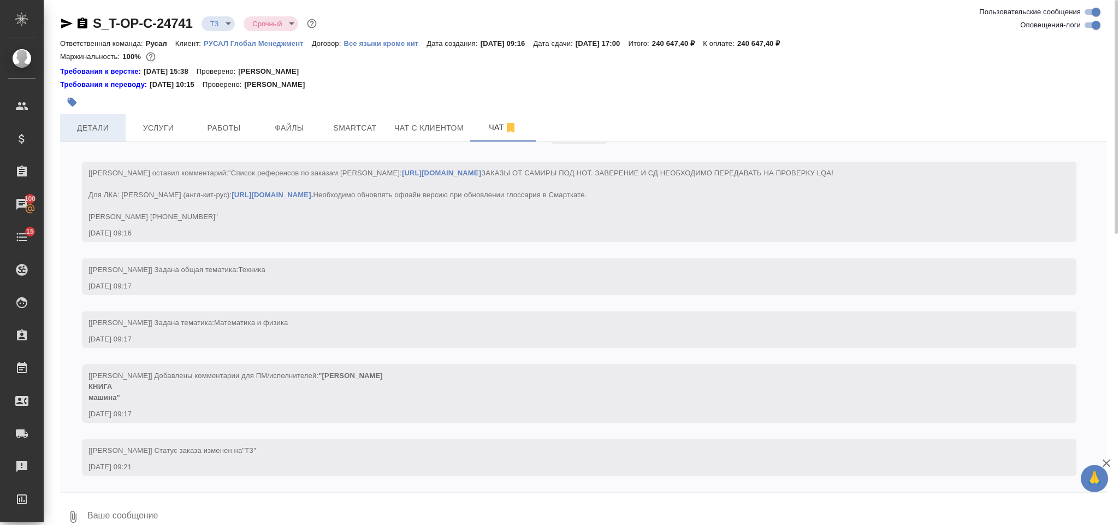
click at [110, 126] on span "Детали" at bounding box center [93, 128] width 52 height 14
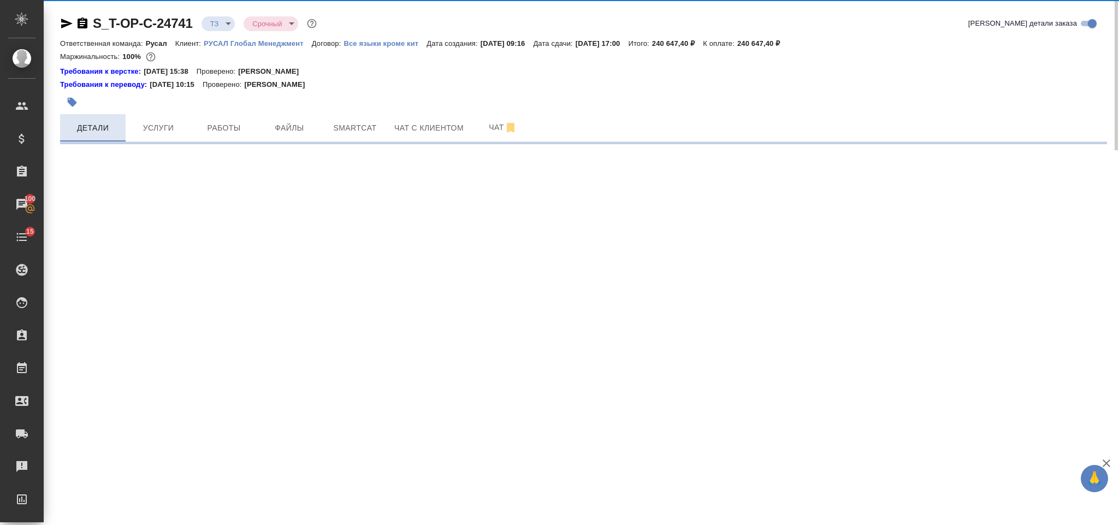
select select "RU"
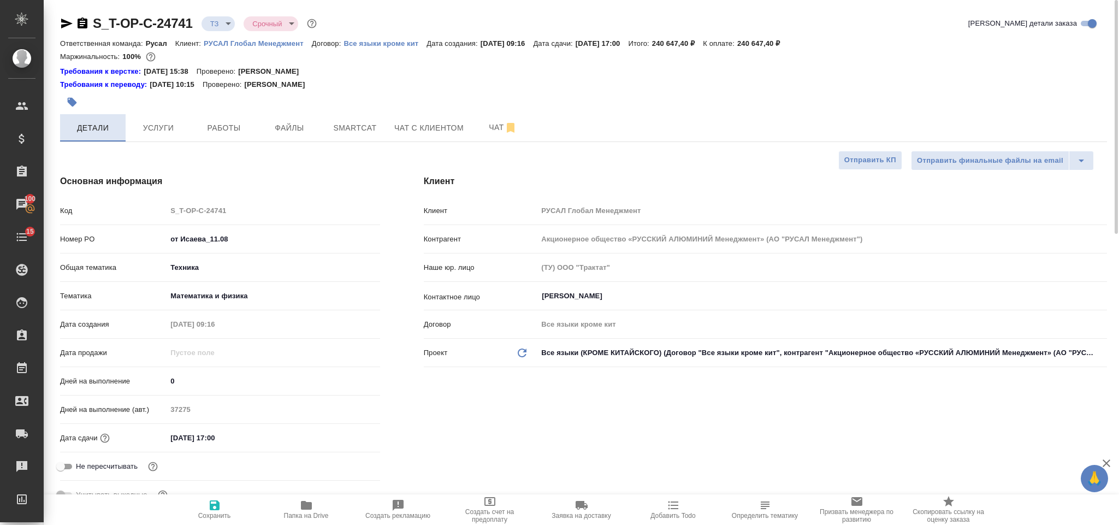
type textarea "x"
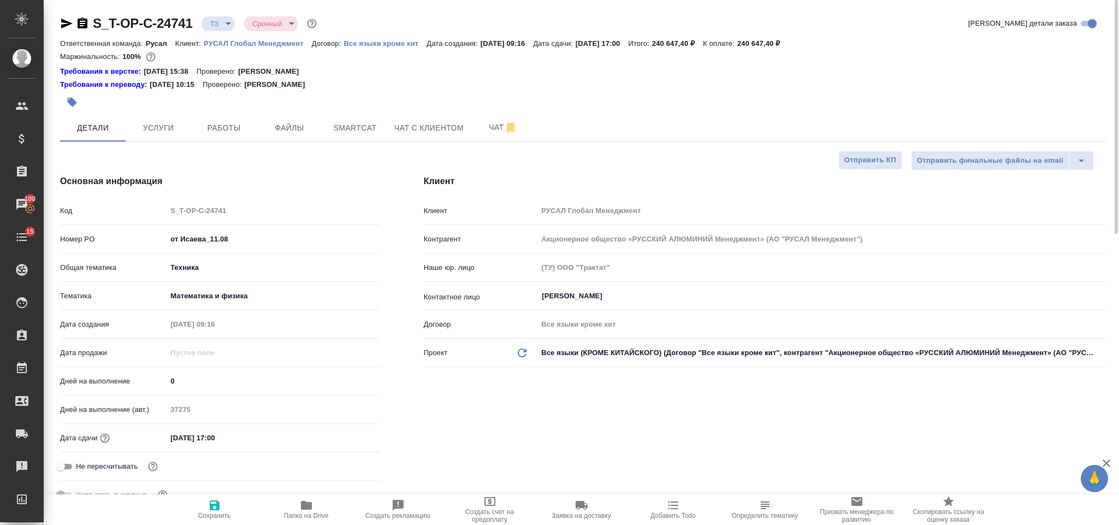
type textarea "x"
select select "RU"
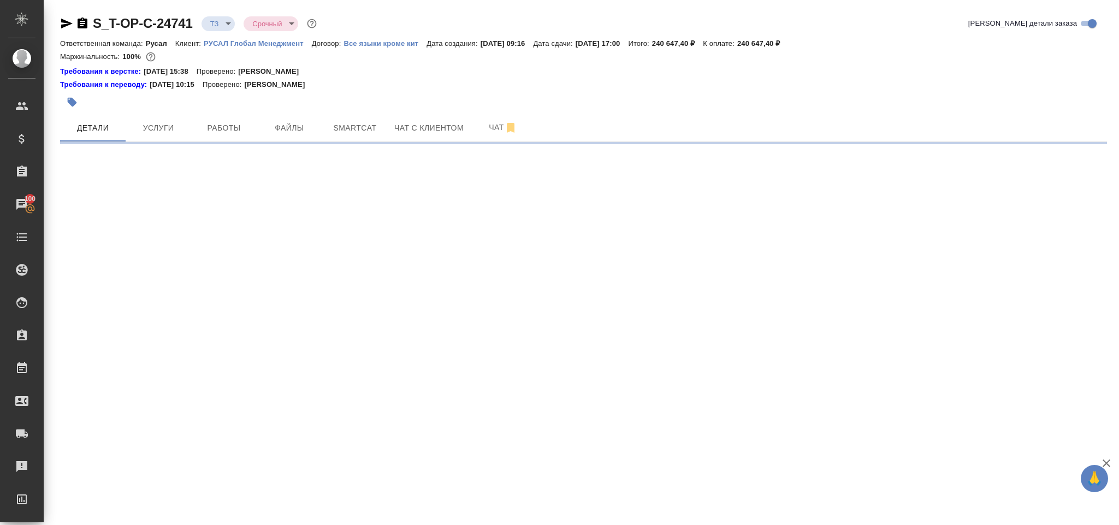
select select "RU"
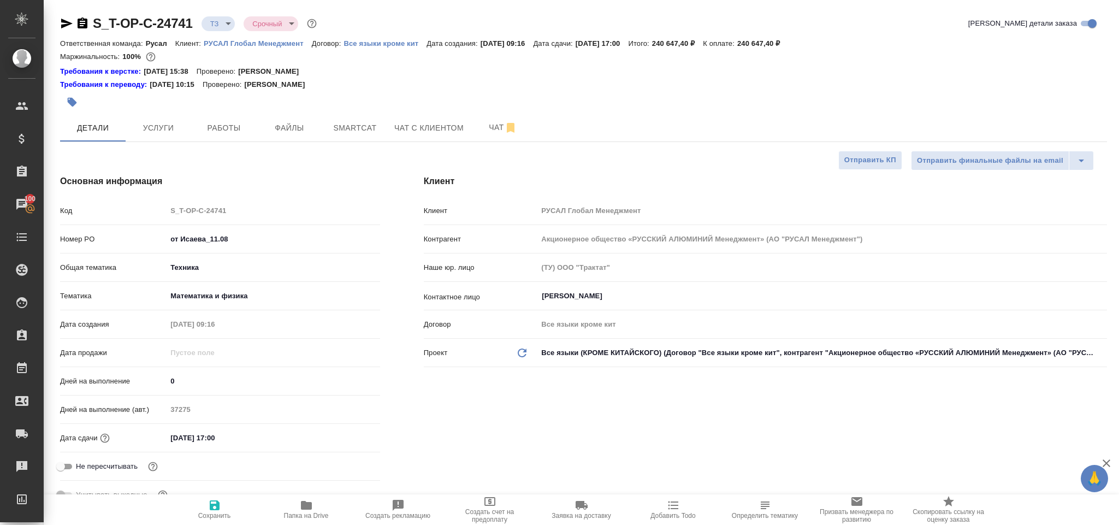
type textarea "x"
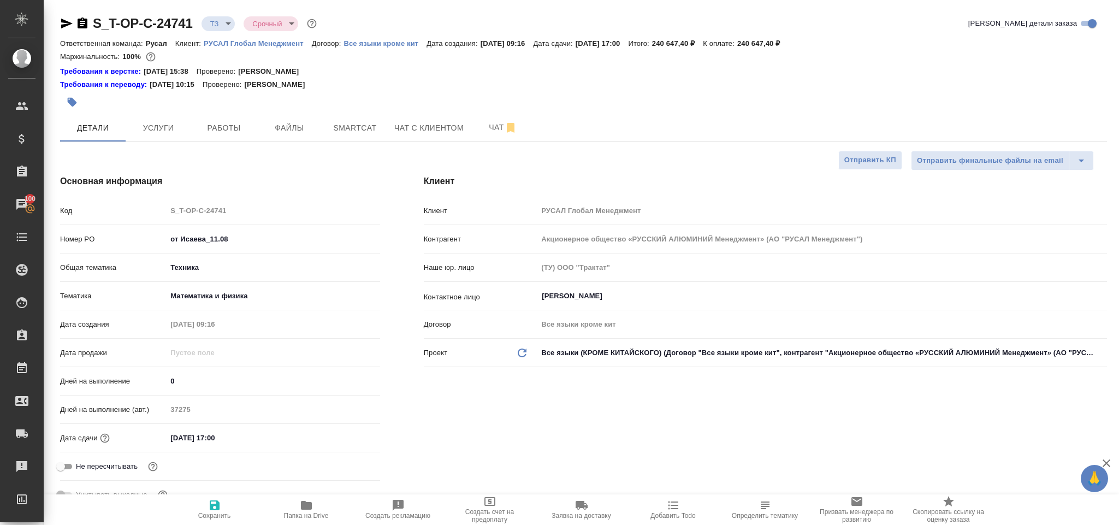
type textarea "x"
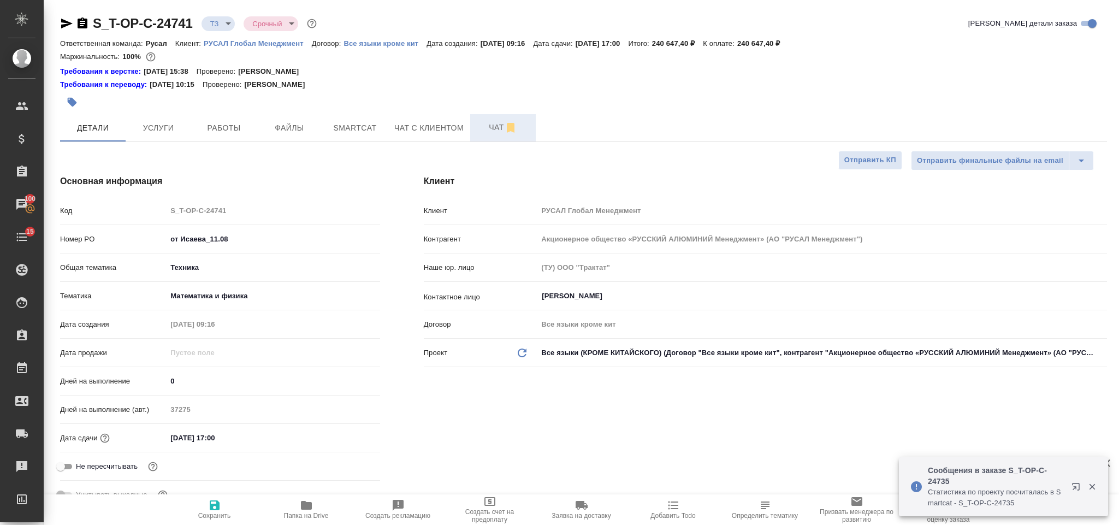
click at [489, 133] on span "Чат" at bounding box center [503, 128] width 52 height 14
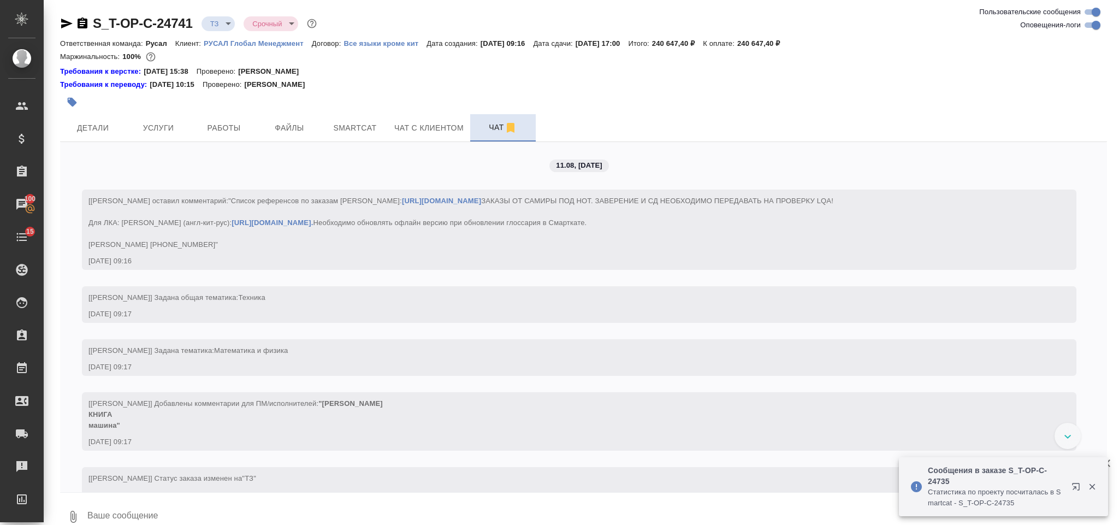
scroll to position [102, 0]
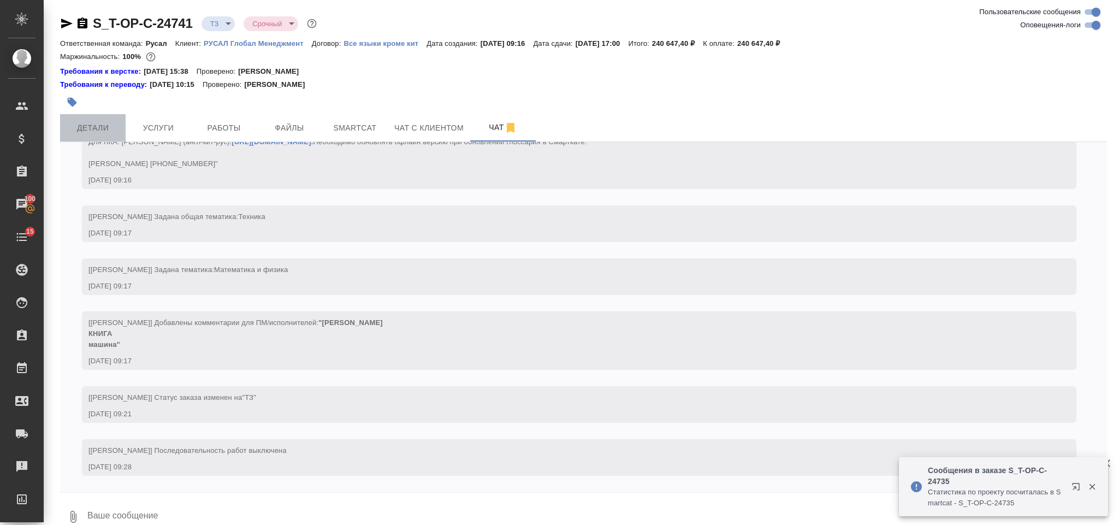
click at [115, 133] on span "Детали" at bounding box center [93, 128] width 52 height 14
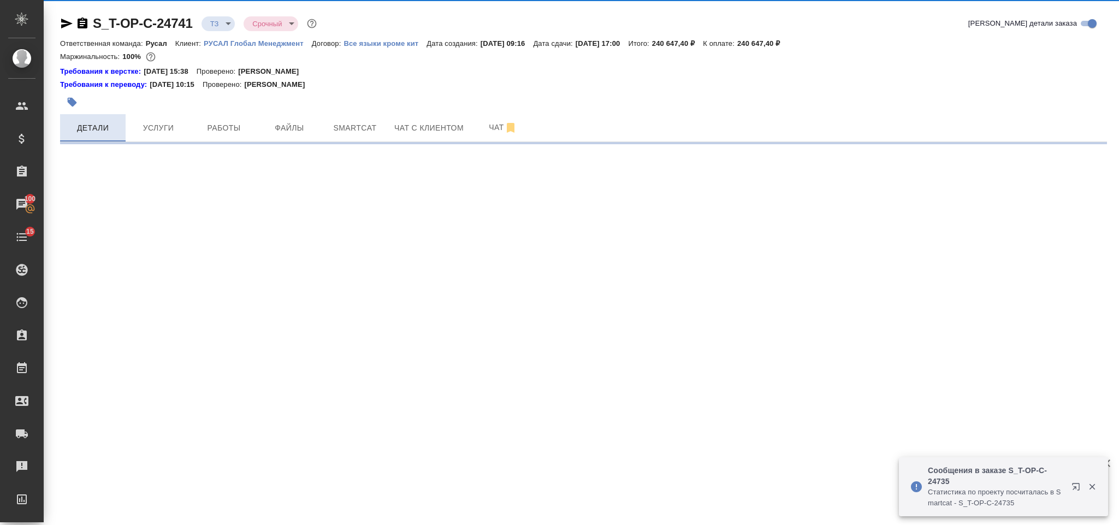
select select "RU"
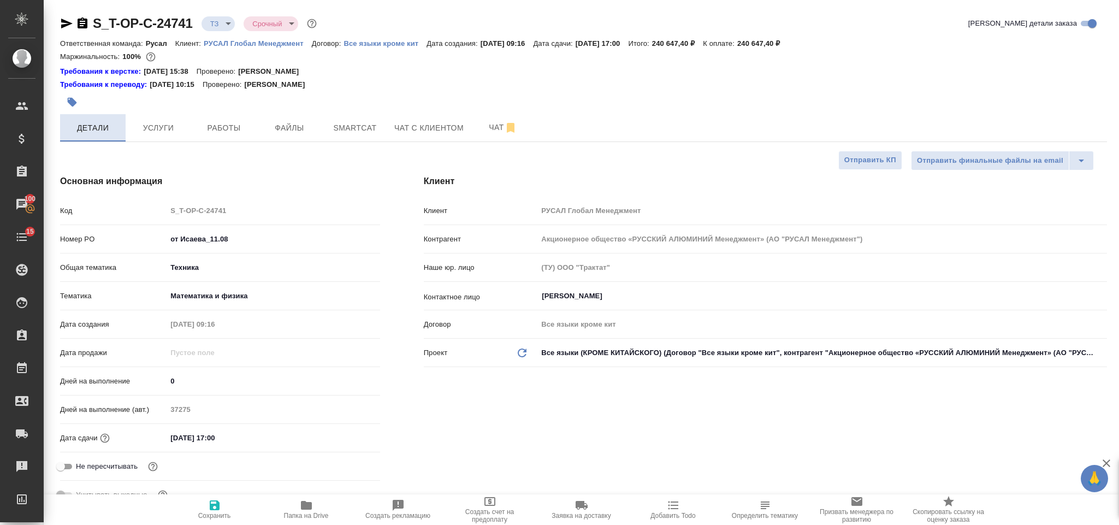
type textarea "x"
select select "RU"
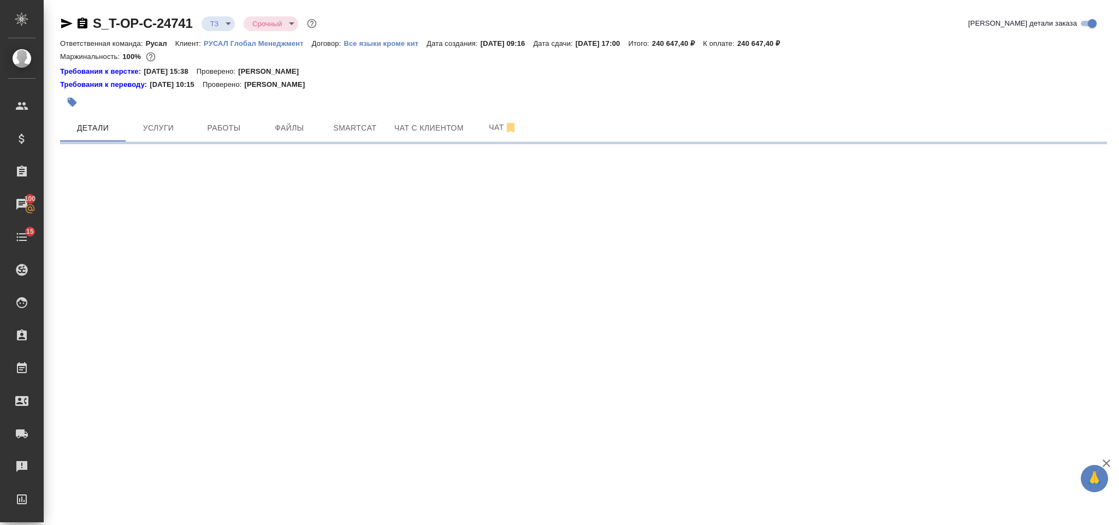
select select "RU"
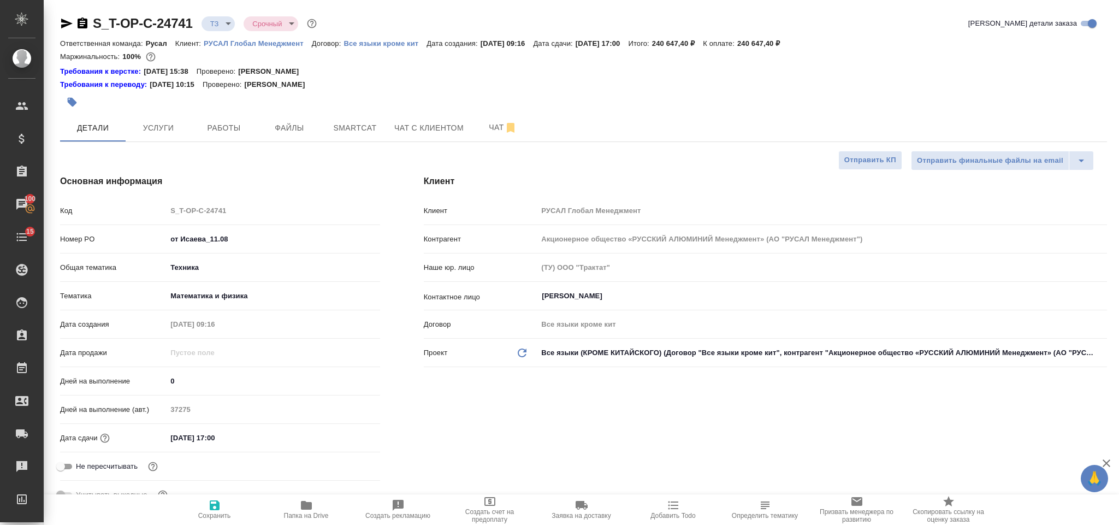
type textarea "x"
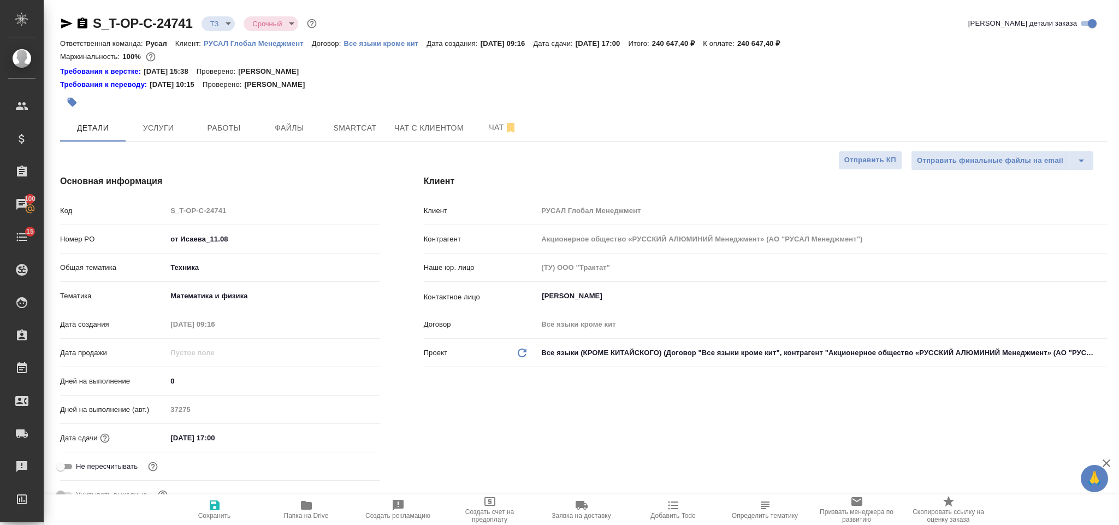
type textarea "x"
click at [475, 110] on div at bounding box center [409, 102] width 698 height 24
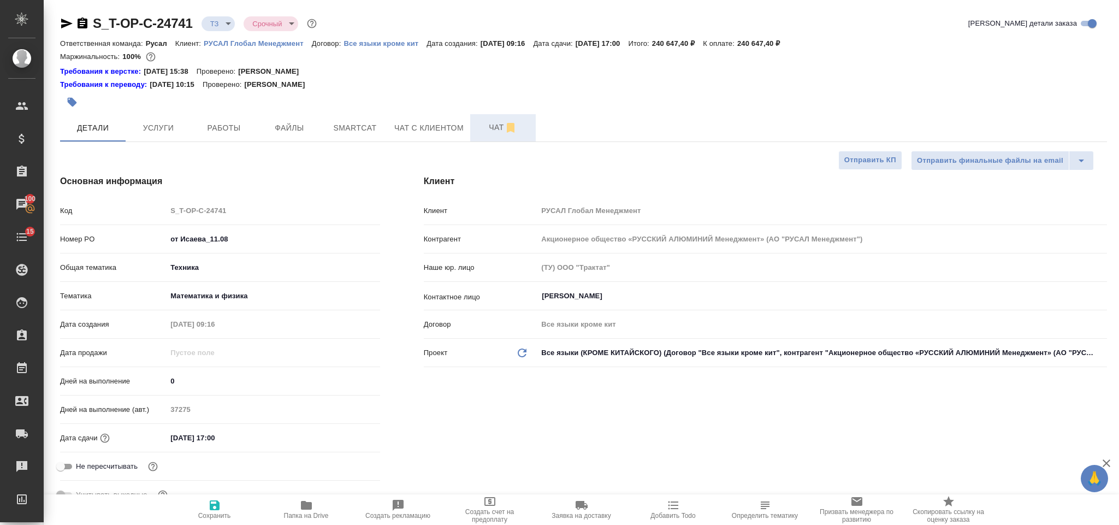
click at [485, 118] on button "Чат" at bounding box center [503, 127] width 66 height 27
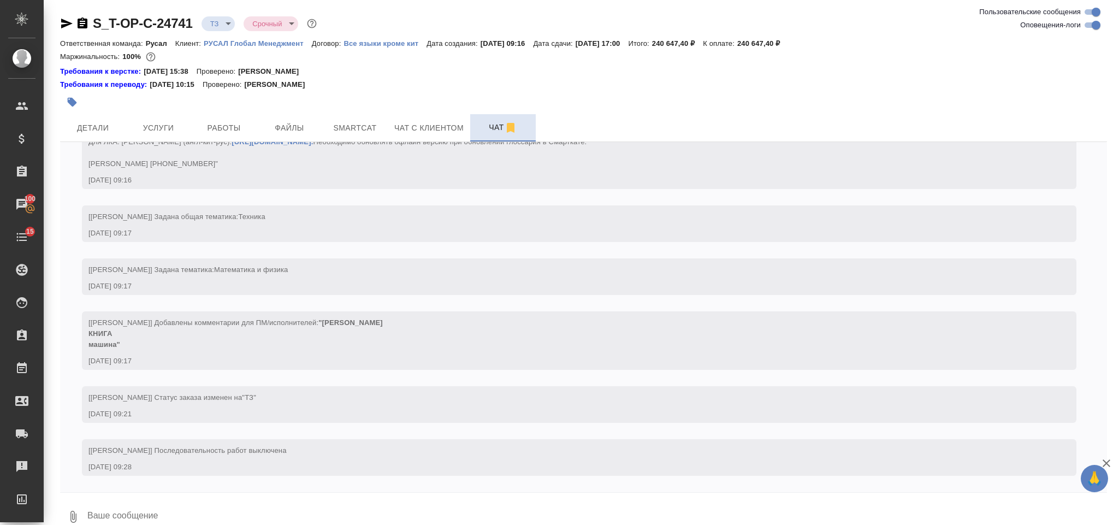
scroll to position [102, 0]
click at [107, 130] on span "Детали" at bounding box center [93, 128] width 52 height 14
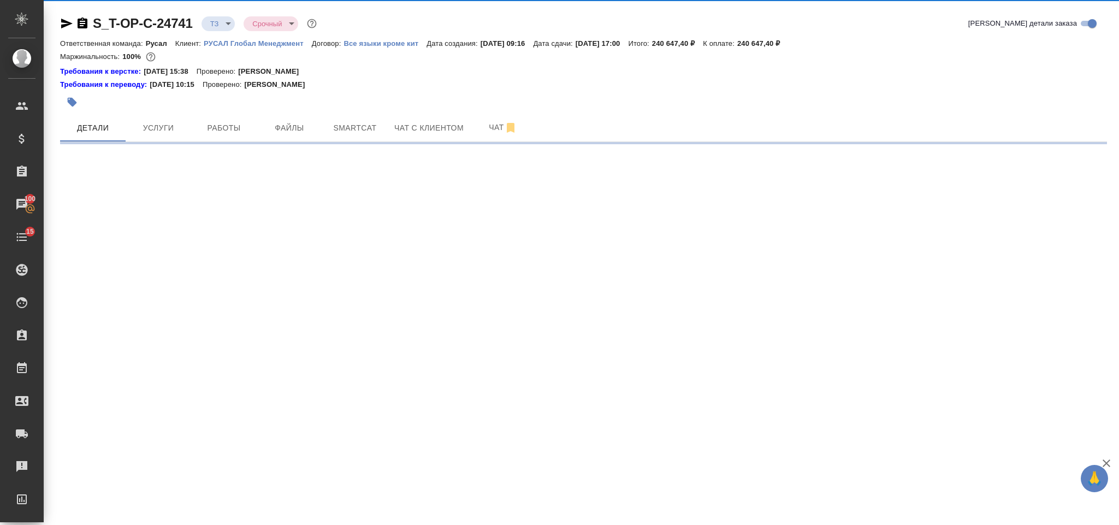
select select "RU"
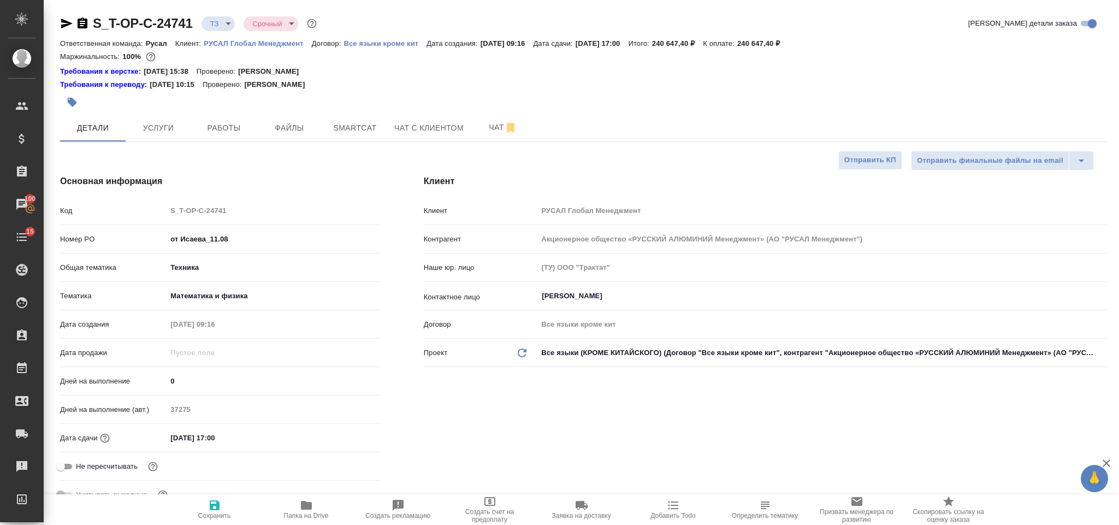
type textarea "x"
type input "Хрусталёва Дарья"
type textarea "x"
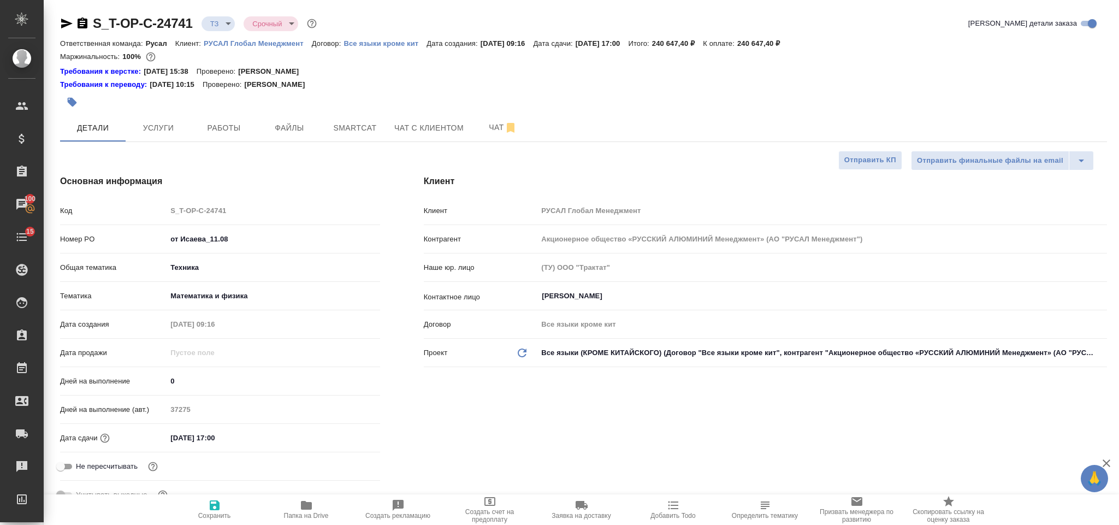
type textarea "x"
click at [487, 133] on span "Чат" at bounding box center [503, 128] width 52 height 14
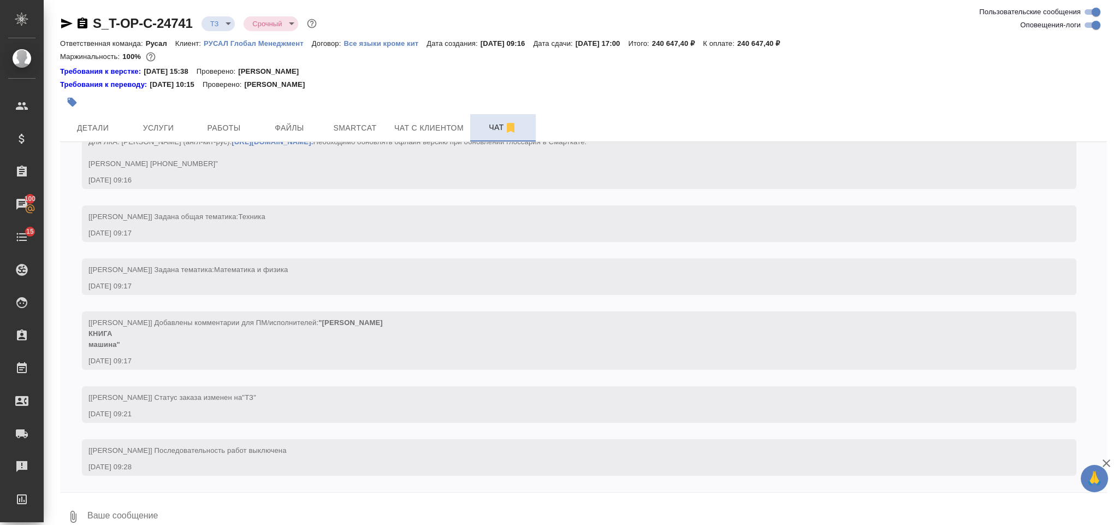
scroll to position [102, 0]
click at [110, 133] on span "Детали" at bounding box center [93, 128] width 52 height 14
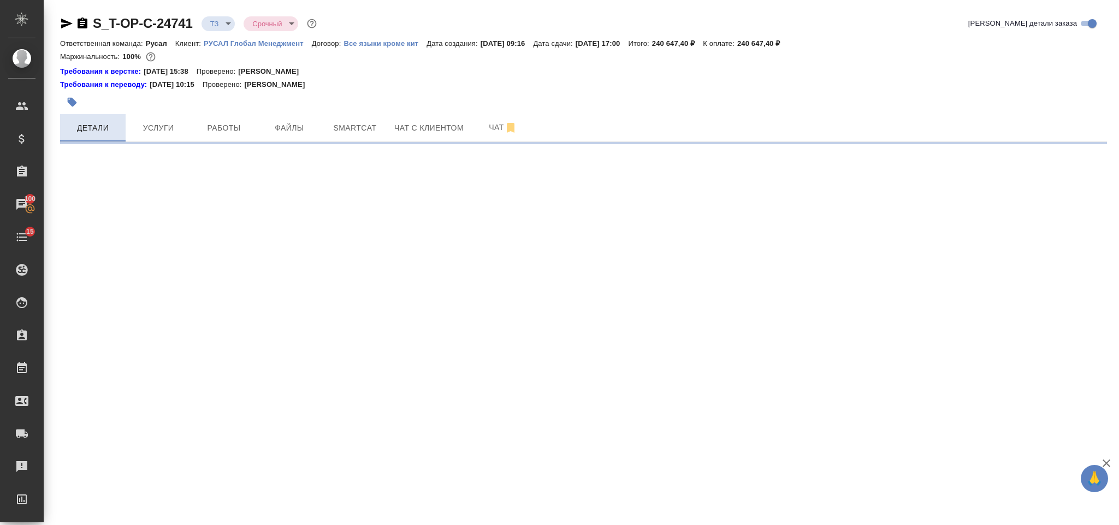
select select "RU"
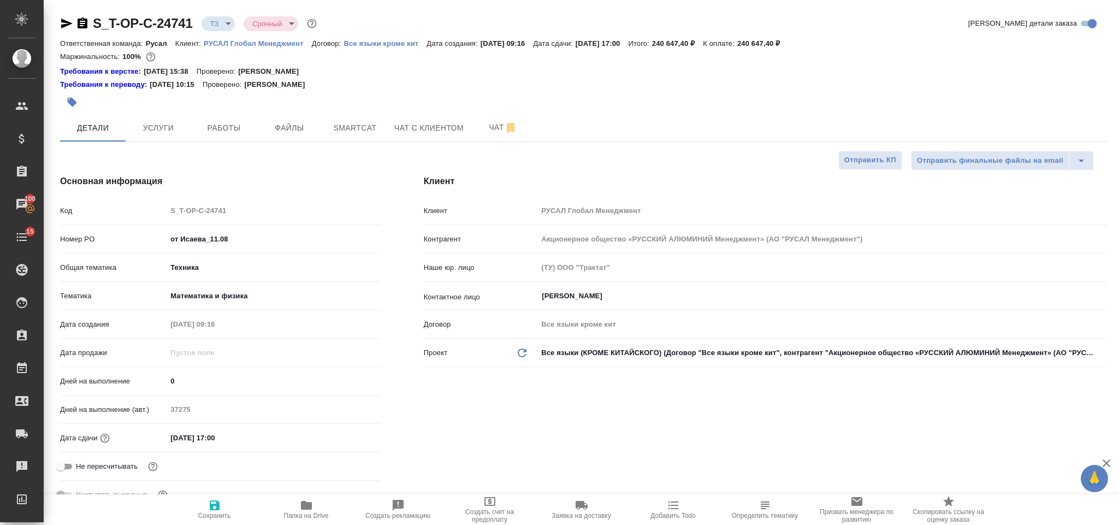
type textarea "x"
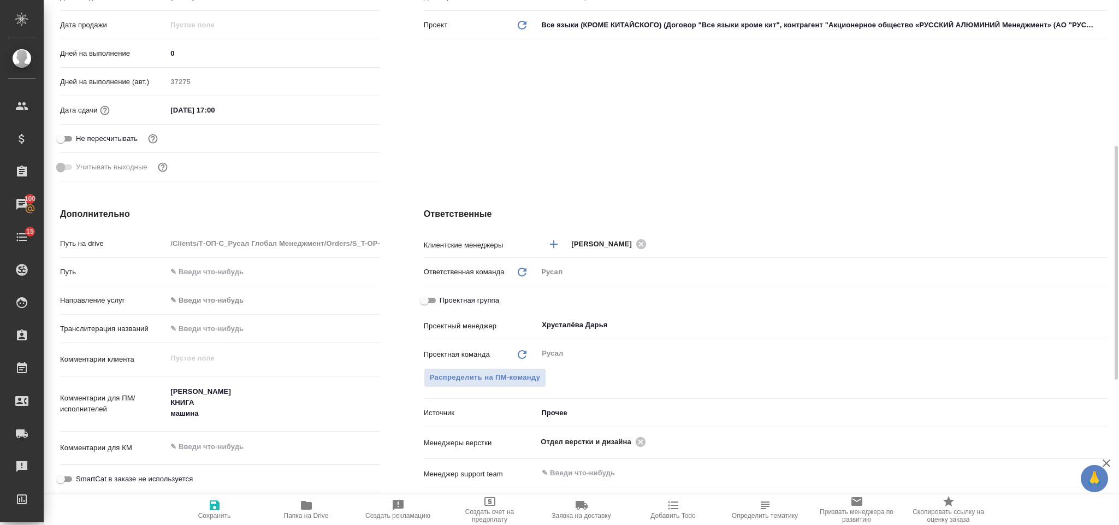
scroll to position [164, 0]
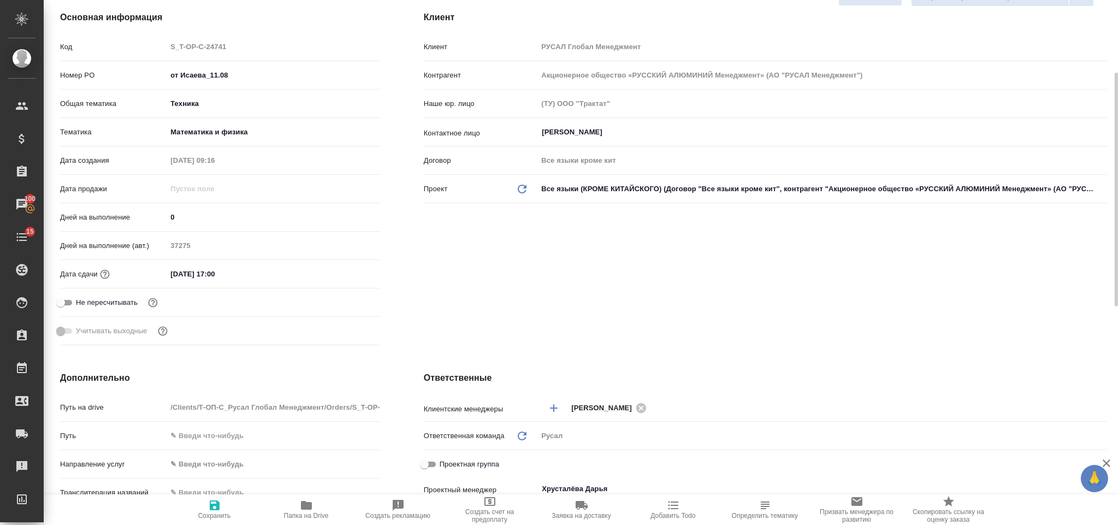
type textarea "x"
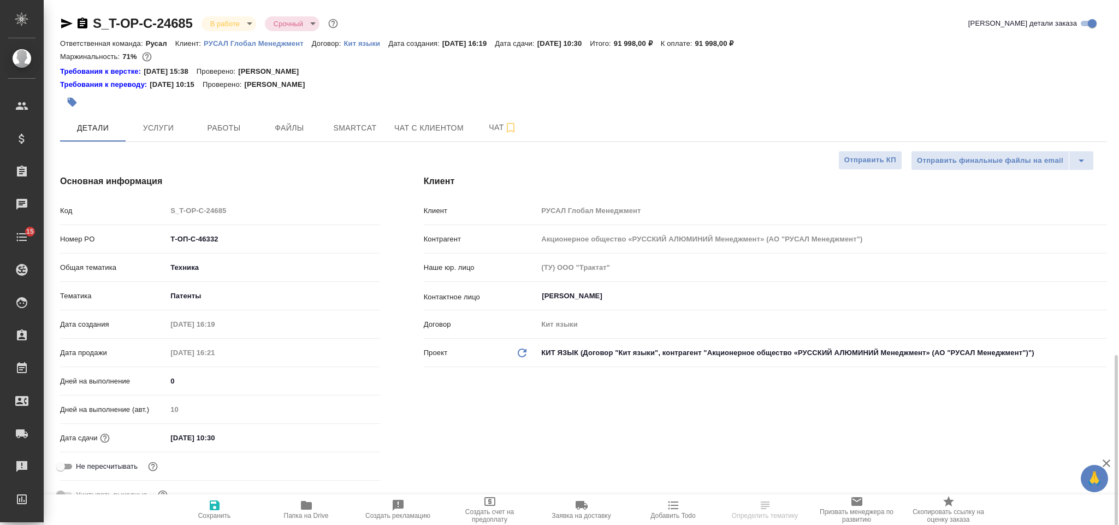
select select "RU"
click at [224, 132] on span "Работы" at bounding box center [224, 128] width 52 height 14
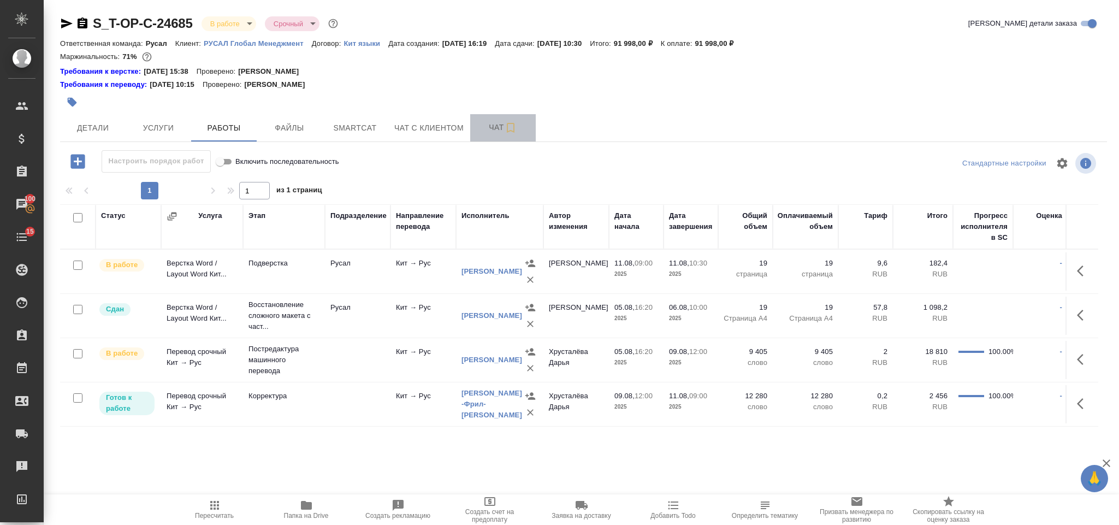
click at [483, 127] on span "Чат" at bounding box center [503, 128] width 52 height 14
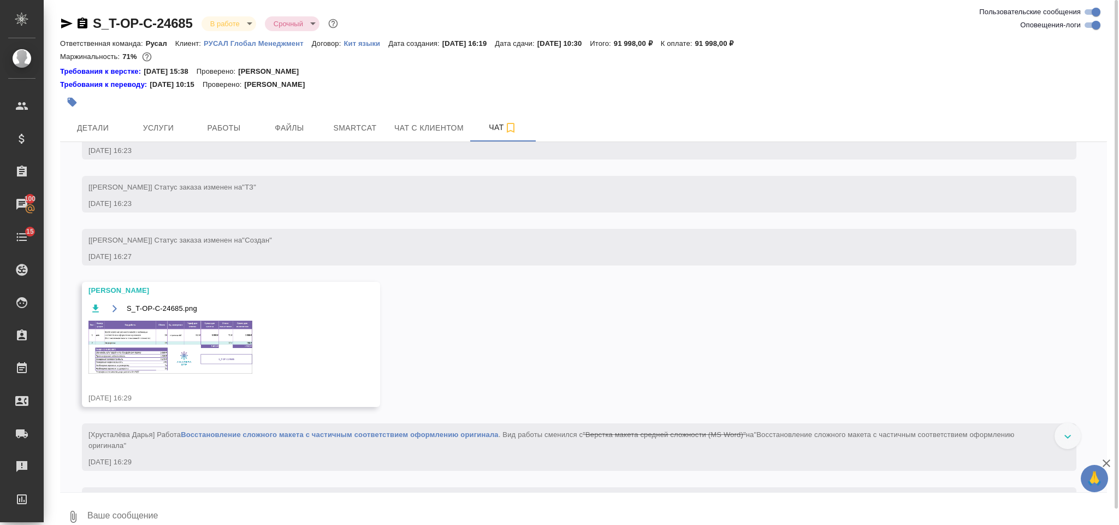
scroll to position [907, 0]
click at [195, 362] on img at bounding box center [170, 344] width 164 height 53
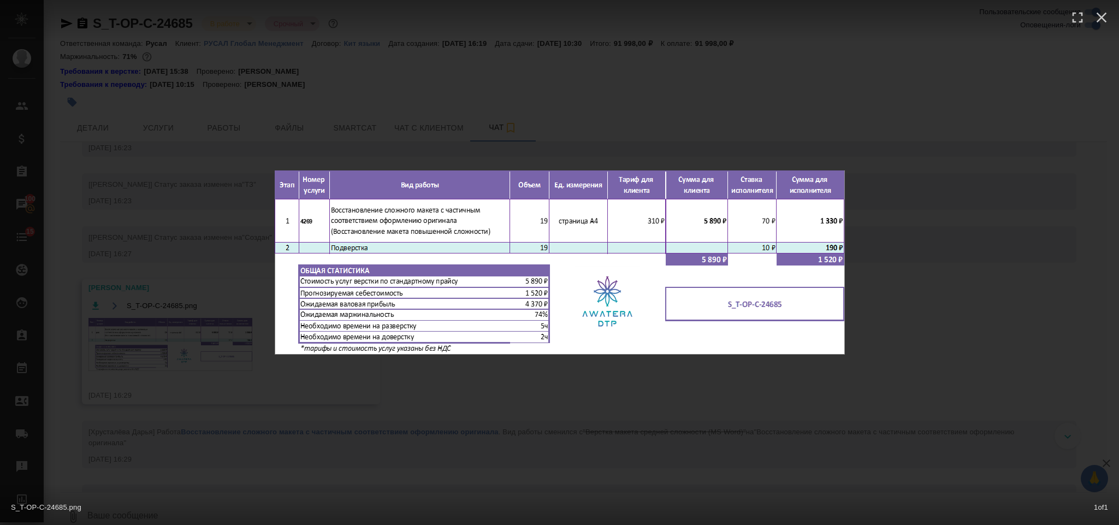
click at [819, 377] on div "S_T-OP-C-24685.png 1 of 1" at bounding box center [559, 262] width 1119 height 525
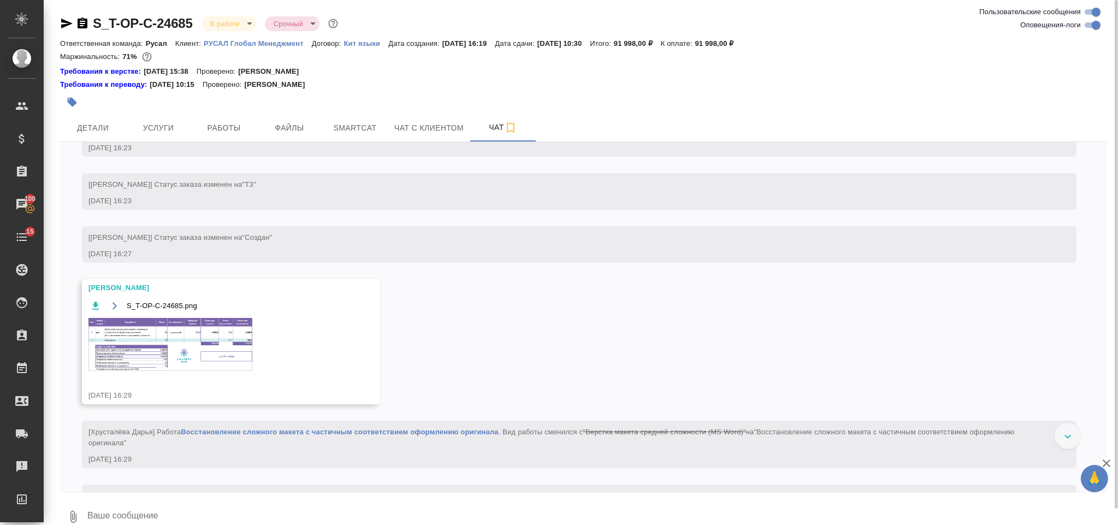
click at [235, 371] on img at bounding box center [170, 344] width 164 height 53
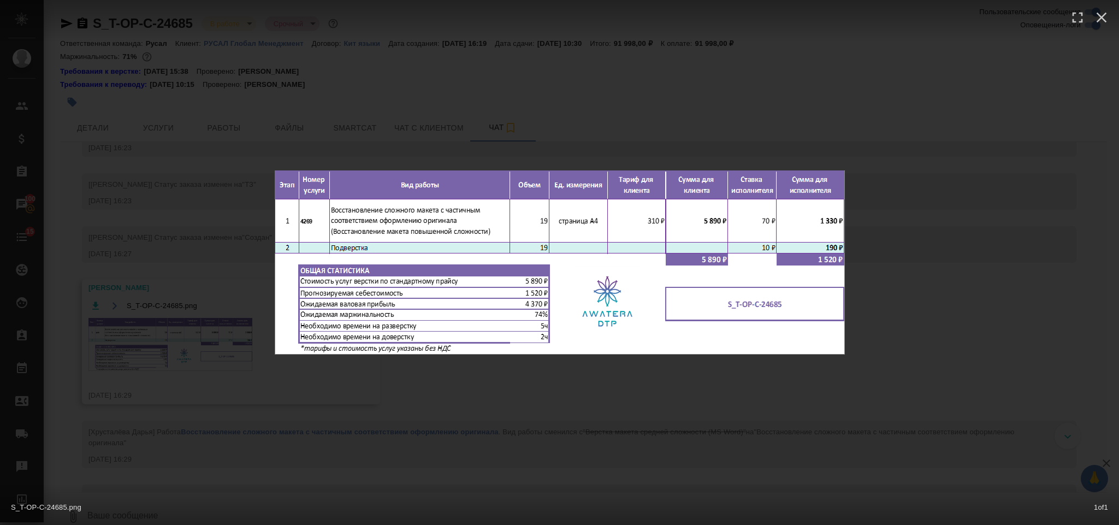
click at [947, 338] on div "S_T-OP-C-24685.png 1 of 1" at bounding box center [559, 262] width 1119 height 525
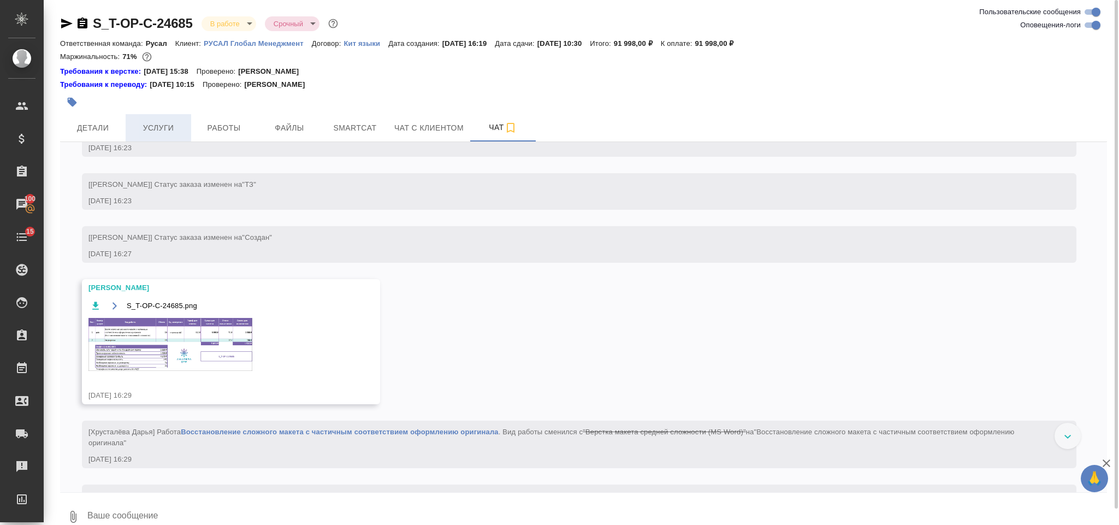
click at [169, 133] on span "Услуги" at bounding box center [158, 128] width 52 height 14
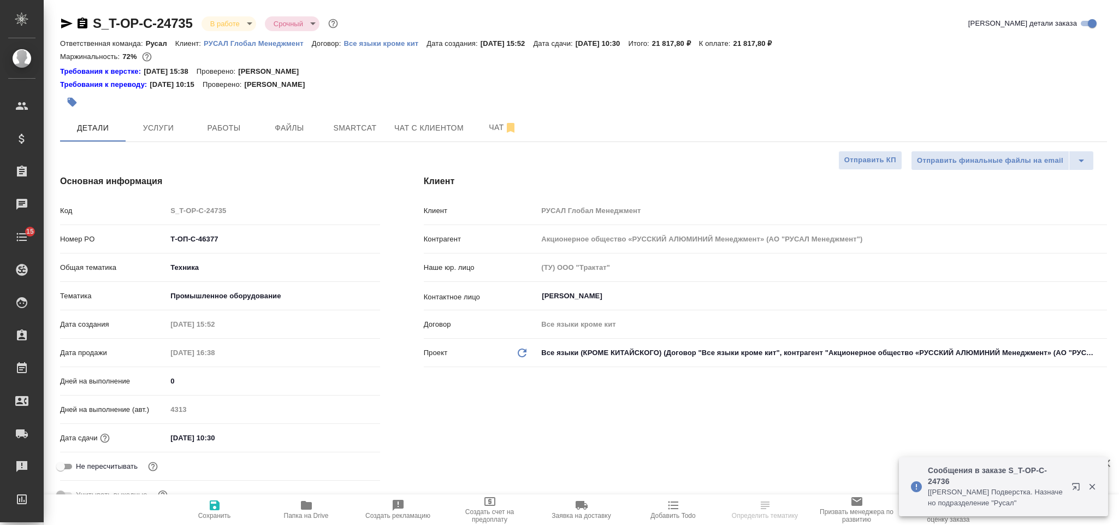
select select "RU"
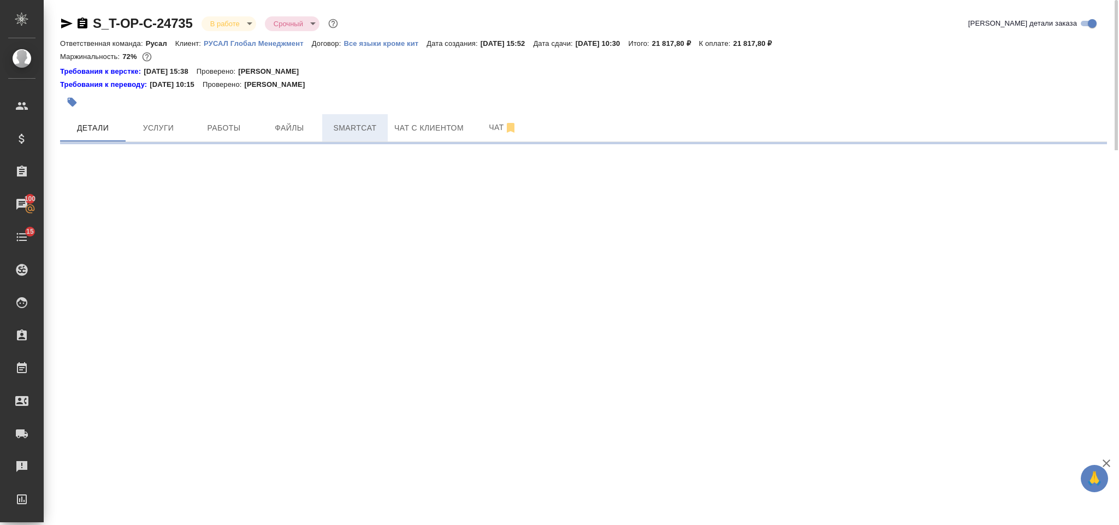
click at [351, 133] on span "Smartcat" at bounding box center [355, 128] width 52 height 14
select select "RU"
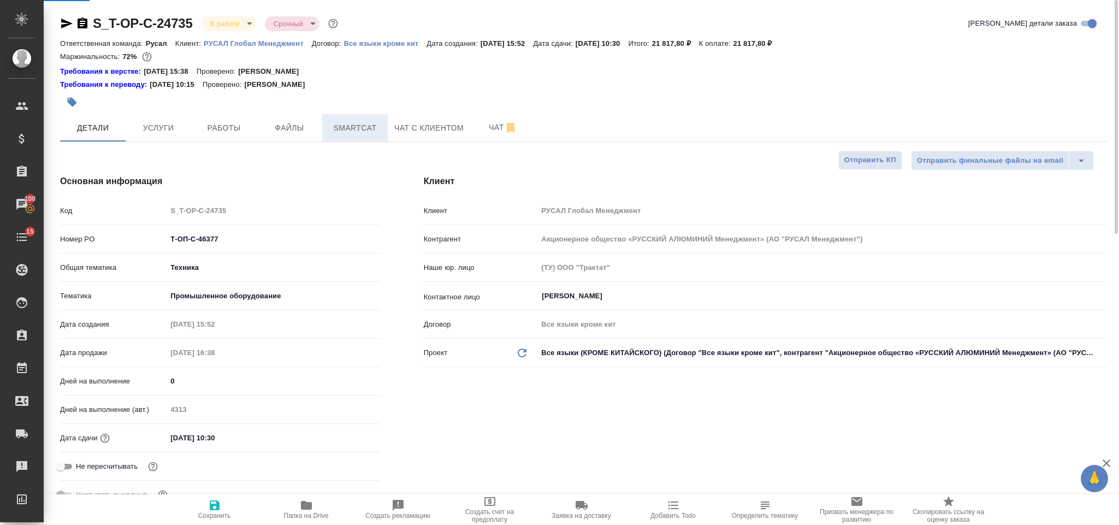
type textarea "x"
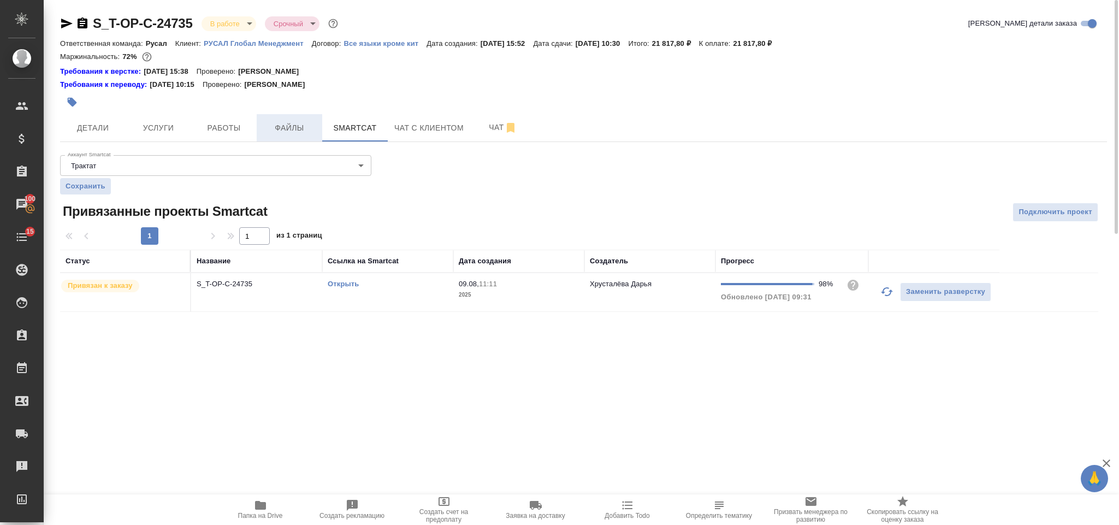
click at [302, 136] on button "Файлы" at bounding box center [290, 127] width 66 height 27
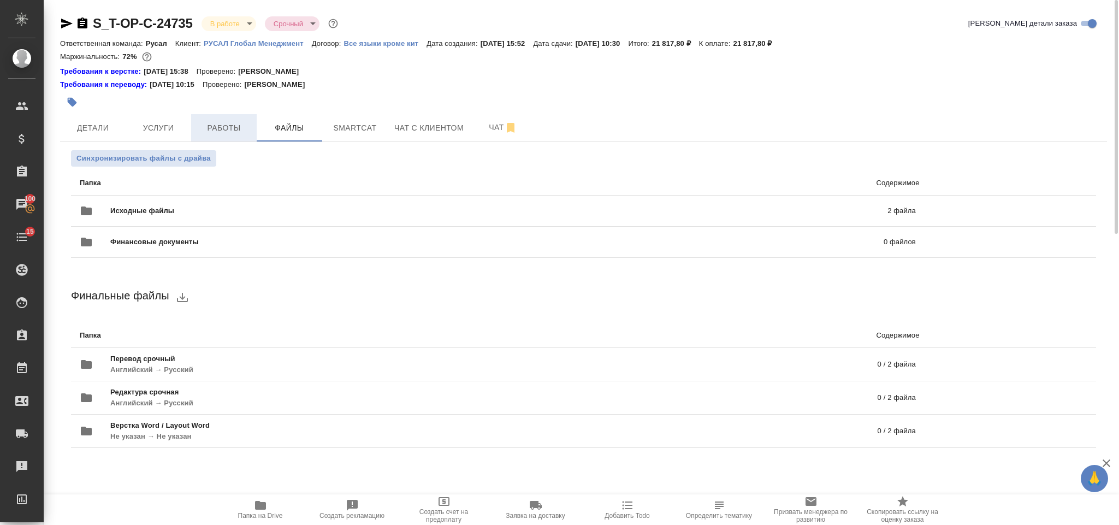
click at [251, 133] on button "Работы" at bounding box center [224, 127] width 66 height 27
